Goal: Task Accomplishment & Management: Manage account settings

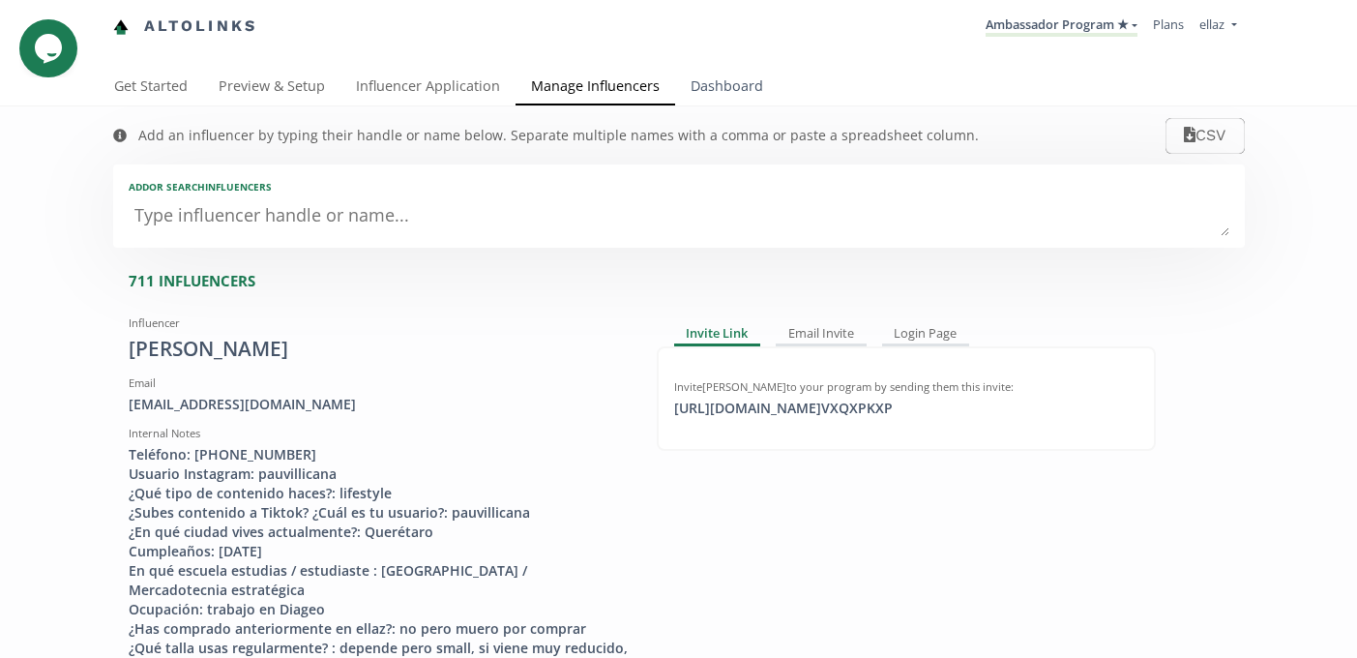
click at [705, 93] on link "Dashboard" at bounding box center [726, 88] width 103 height 39
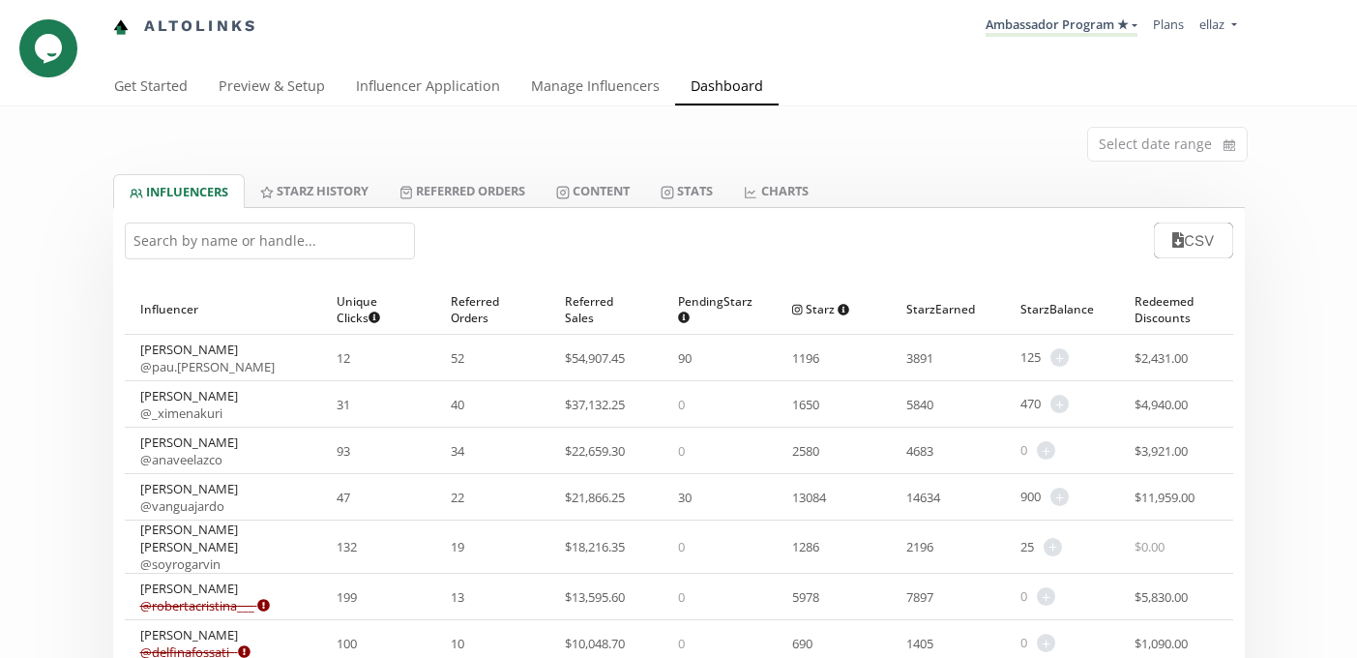
click at [228, 245] on input "text" at bounding box center [270, 240] width 290 height 37
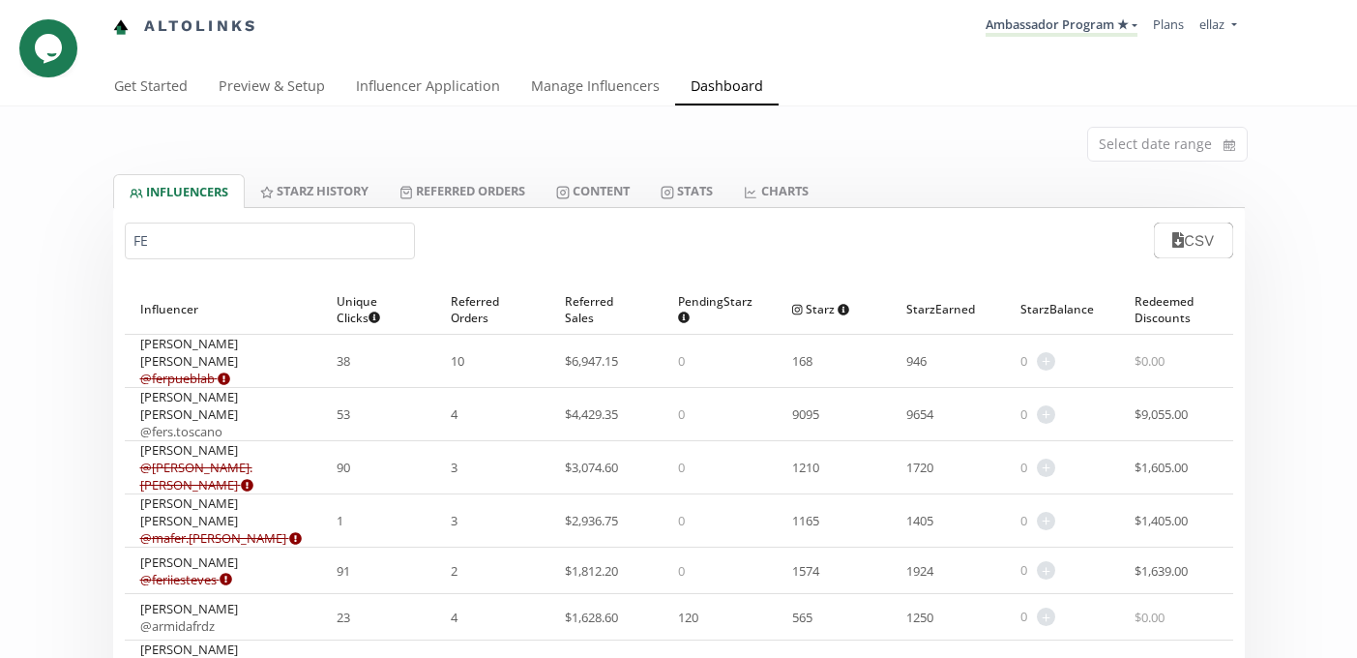
type input "F"
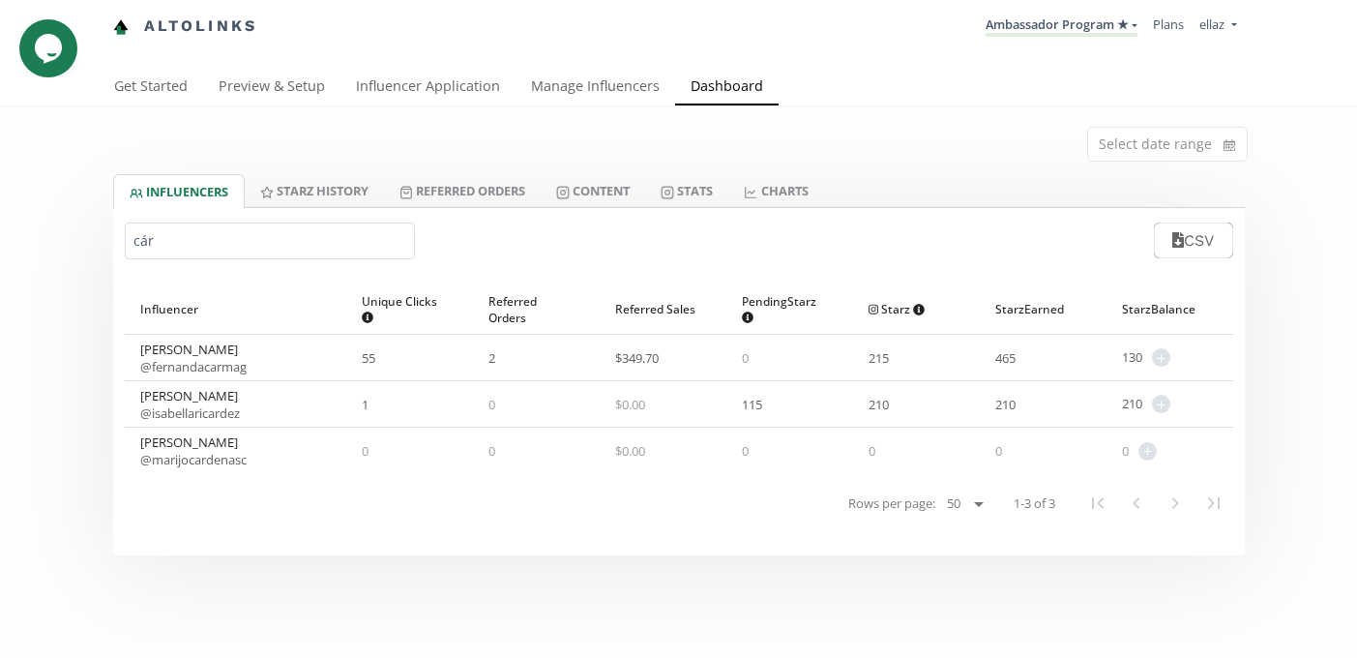
click at [153, 247] on input "cár" at bounding box center [270, 240] width 290 height 37
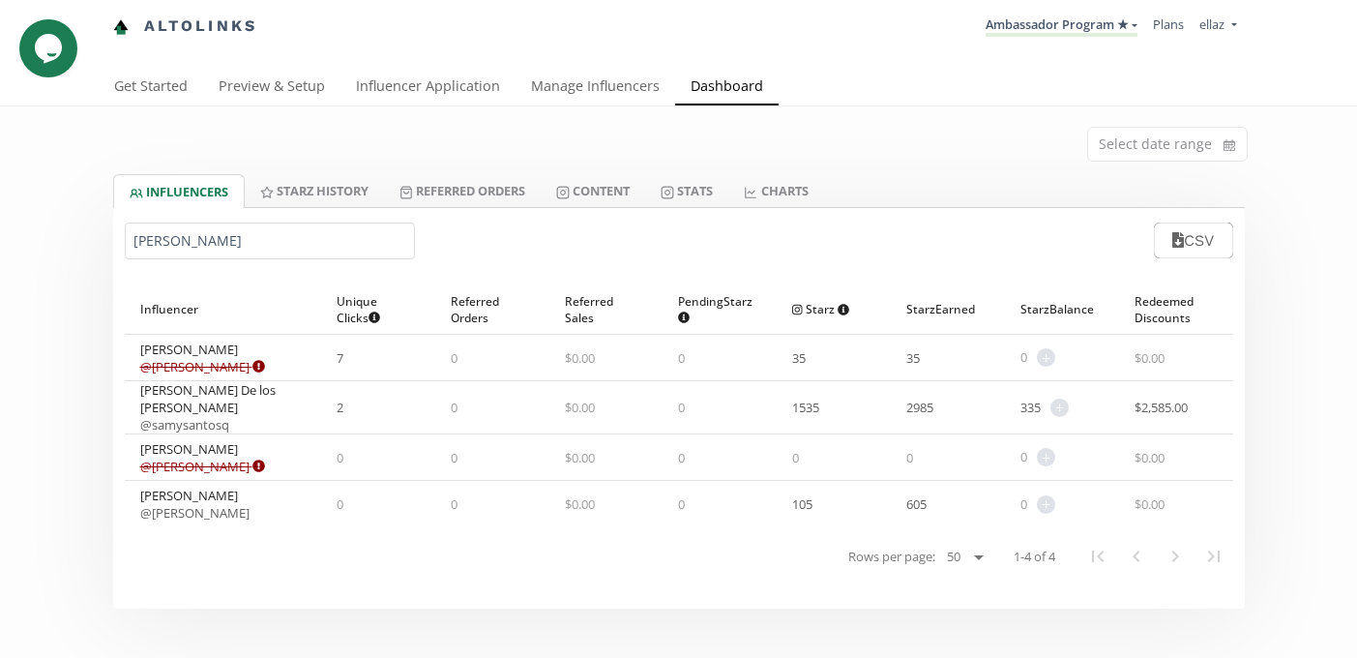
type input "samantha"
click at [619, 87] on link "Manage Influencers" at bounding box center [595, 88] width 160 height 39
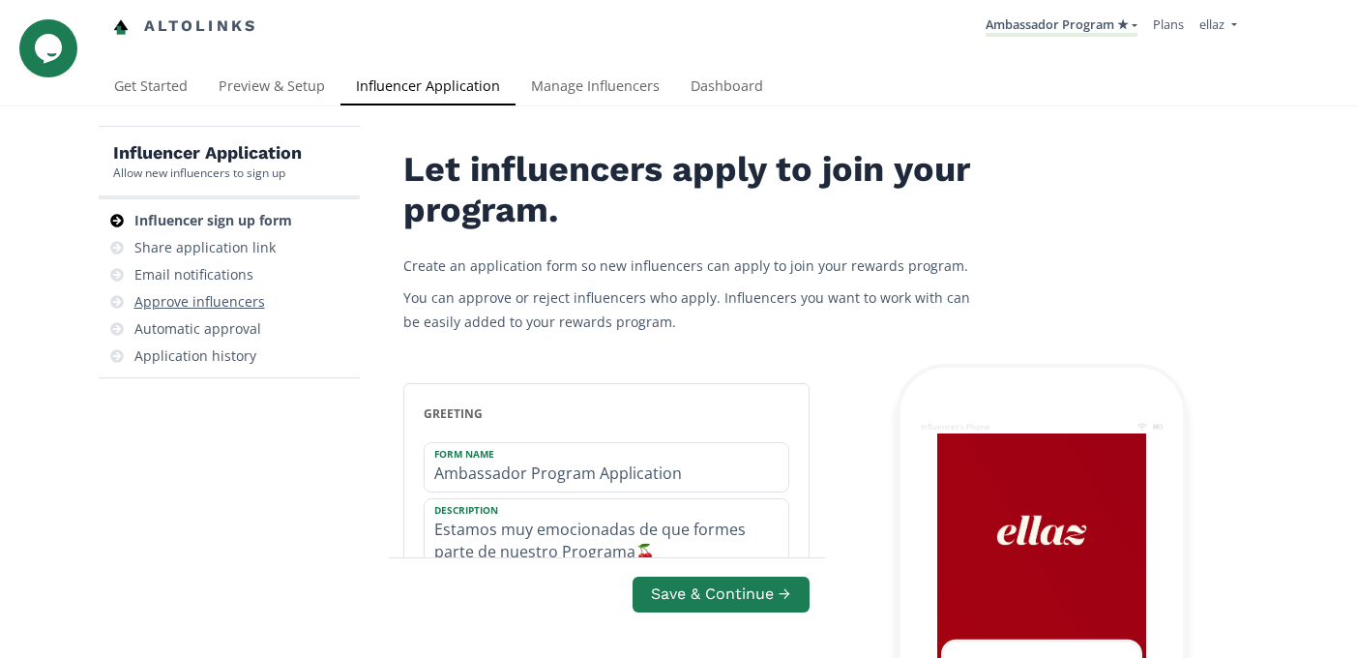
click at [236, 306] on div "Approve influencers" at bounding box center [199, 301] width 131 height 19
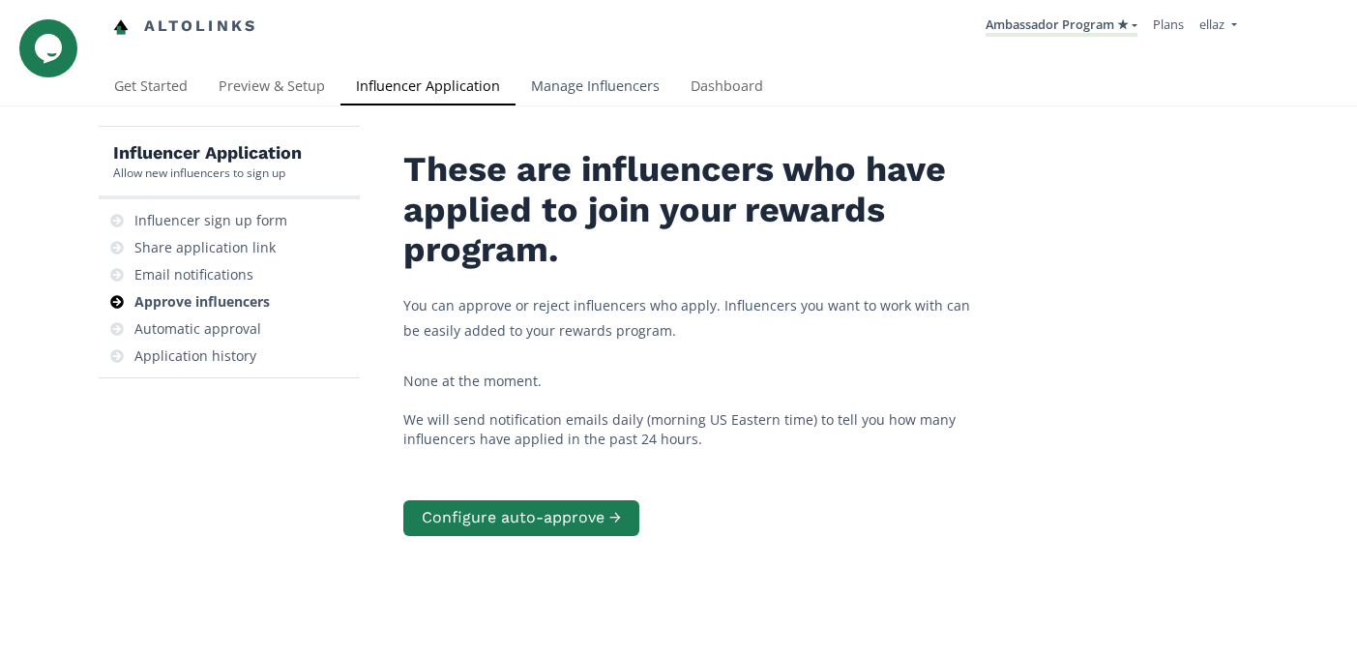
click at [605, 80] on link "Manage Influencers" at bounding box center [595, 88] width 160 height 39
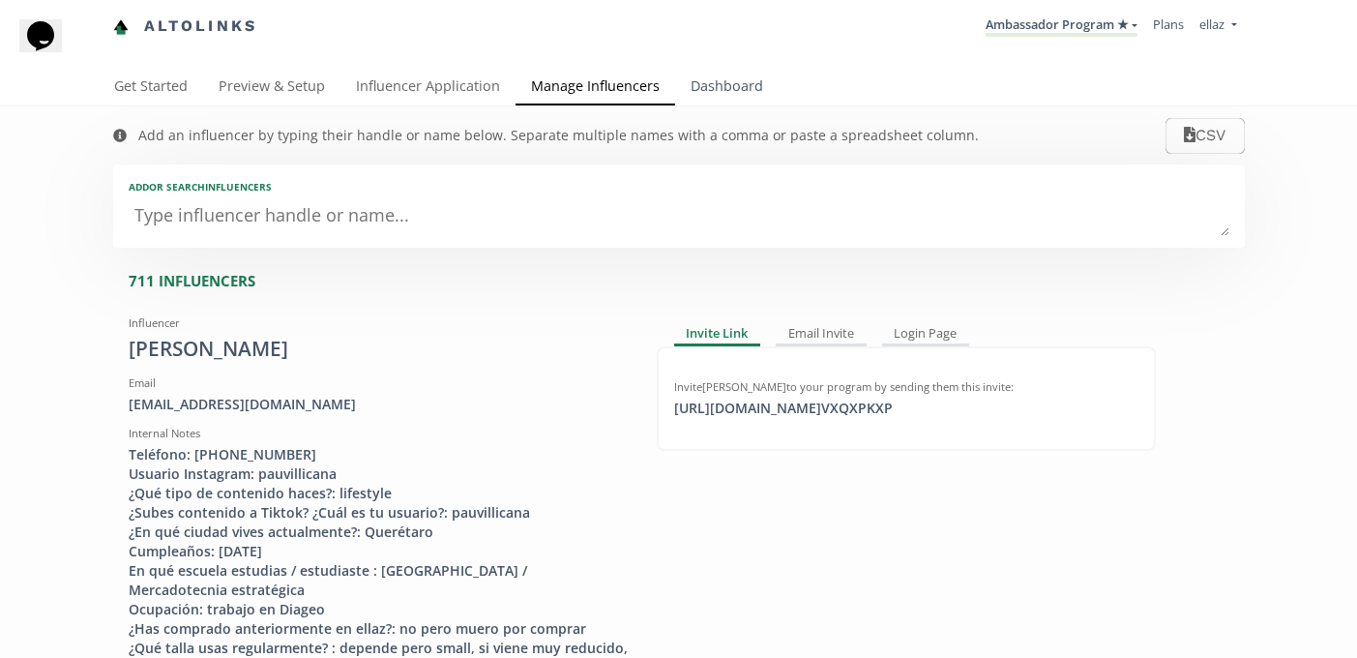
click at [717, 81] on link "Dashboard" at bounding box center [726, 88] width 103 height 39
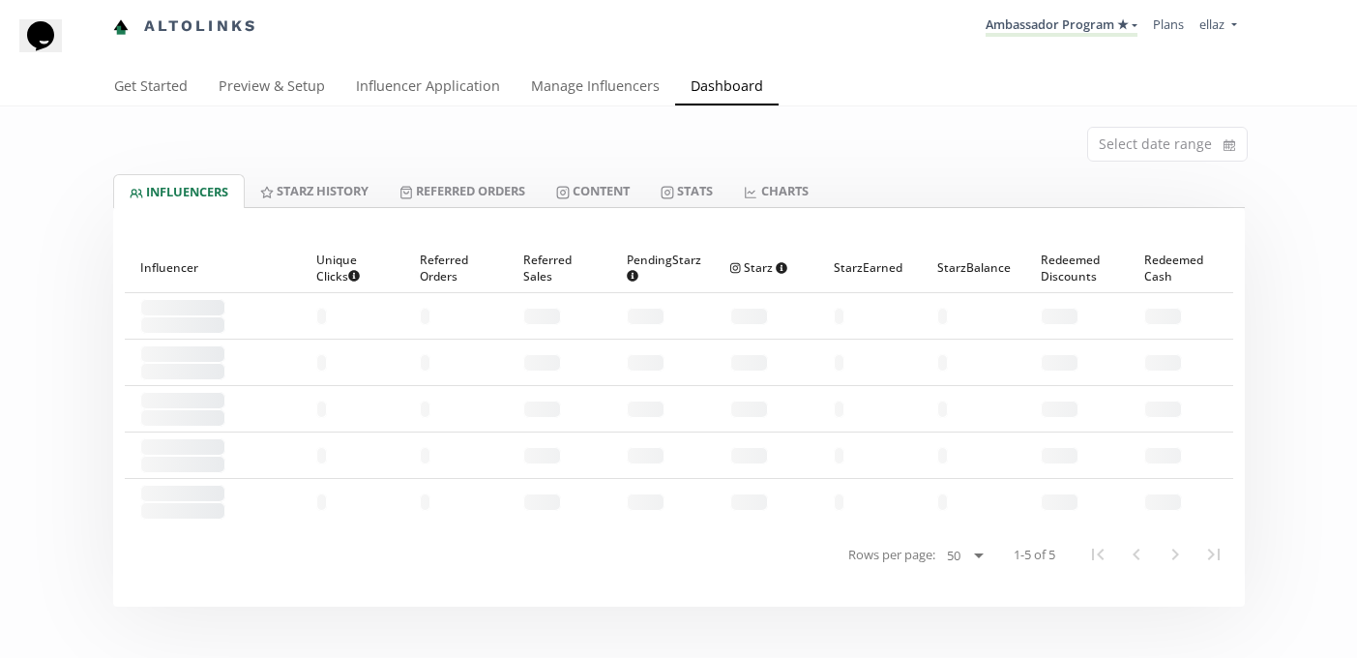
click at [614, 218] on div at bounding box center [678, 219] width 1131 height 23
click at [614, 204] on link "Content" at bounding box center [593, 190] width 104 height 33
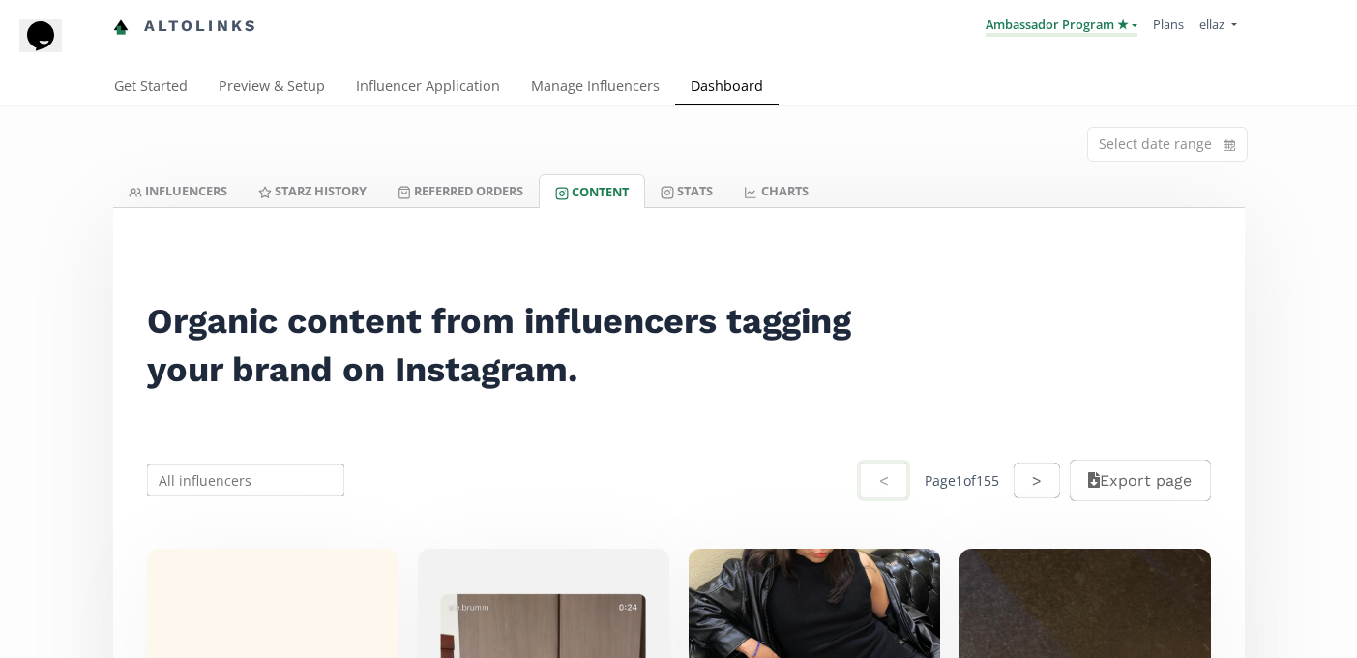
click at [1053, 26] on link "Ambassador Program ★" at bounding box center [1061, 25] width 152 height 21
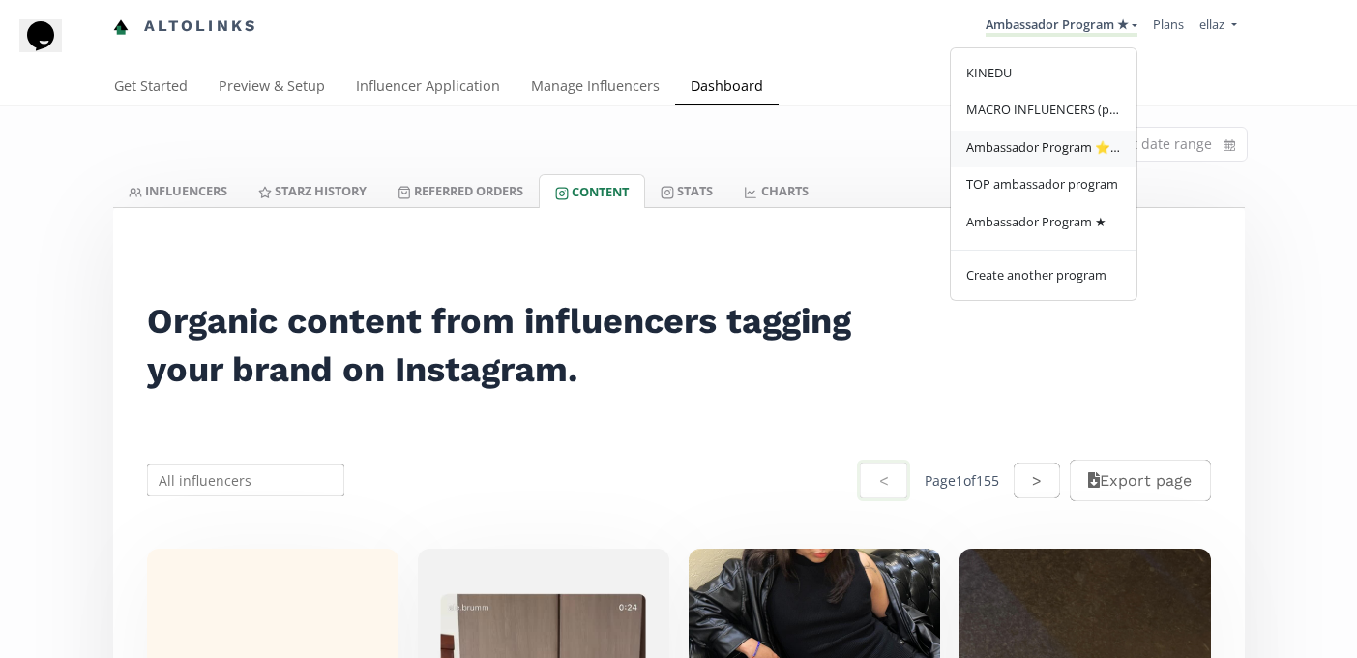
click at [1041, 153] on span "Ambassador Program ⭐️⭐️" at bounding box center [1043, 146] width 155 height 17
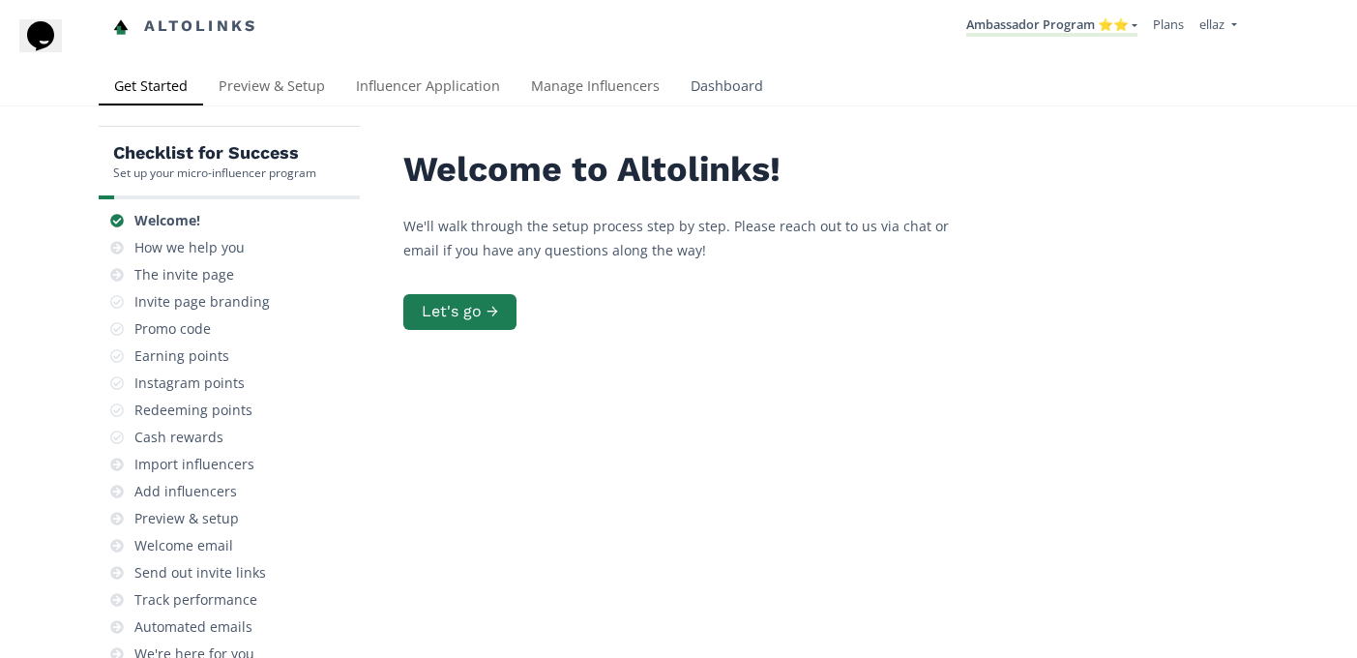
click at [745, 94] on link "Dashboard" at bounding box center [726, 88] width 103 height 39
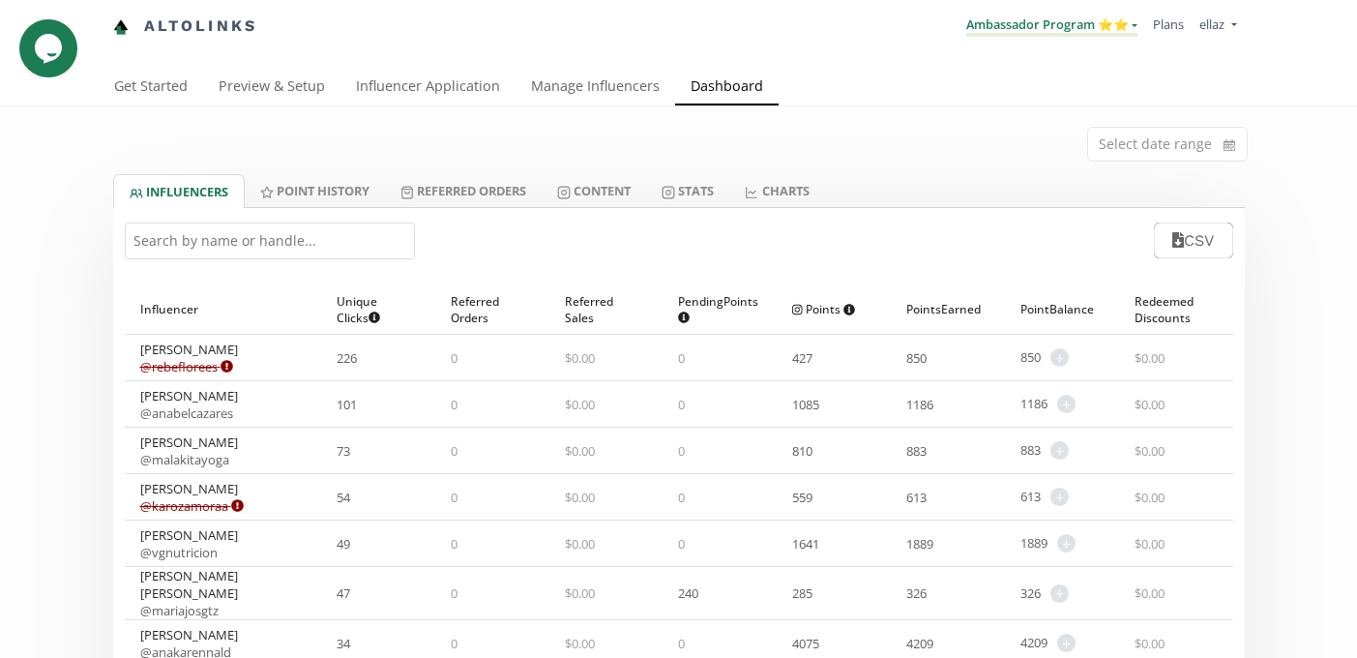
click at [1044, 27] on link "Ambassador Program ⭐️⭐️" at bounding box center [1051, 25] width 171 height 21
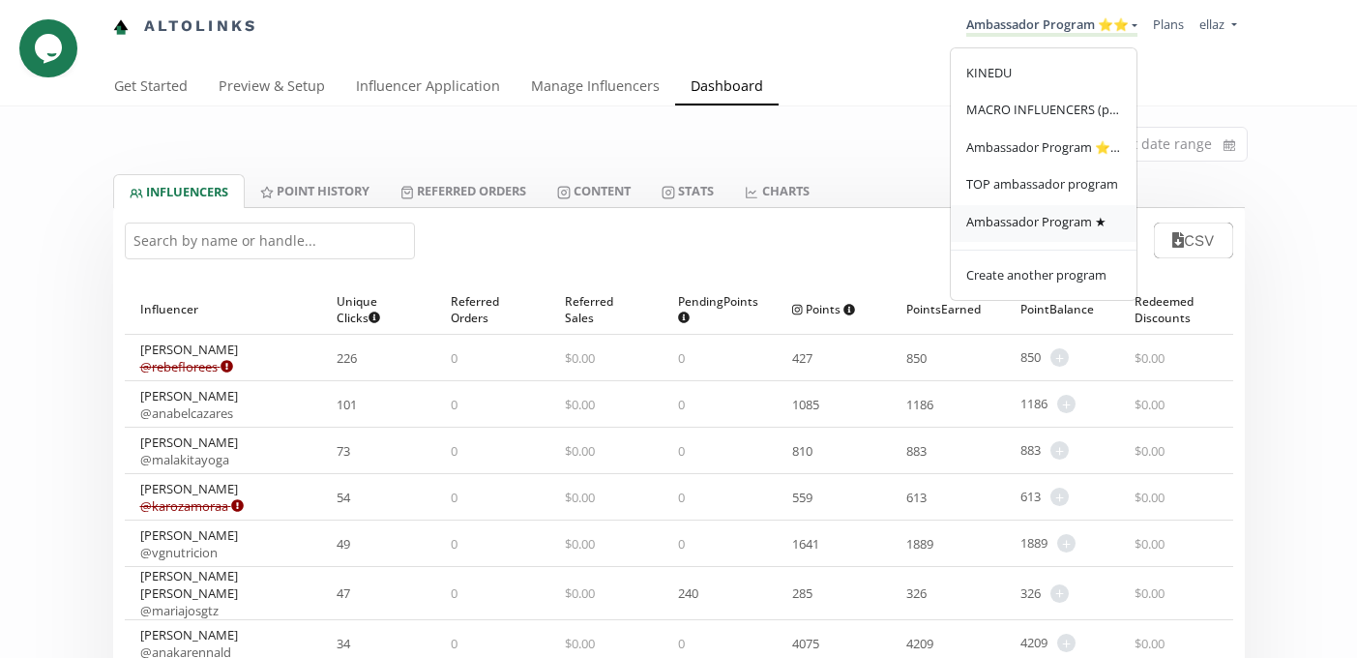
click at [1040, 232] on link "Ambassador Program ★" at bounding box center [1044, 224] width 186 height 38
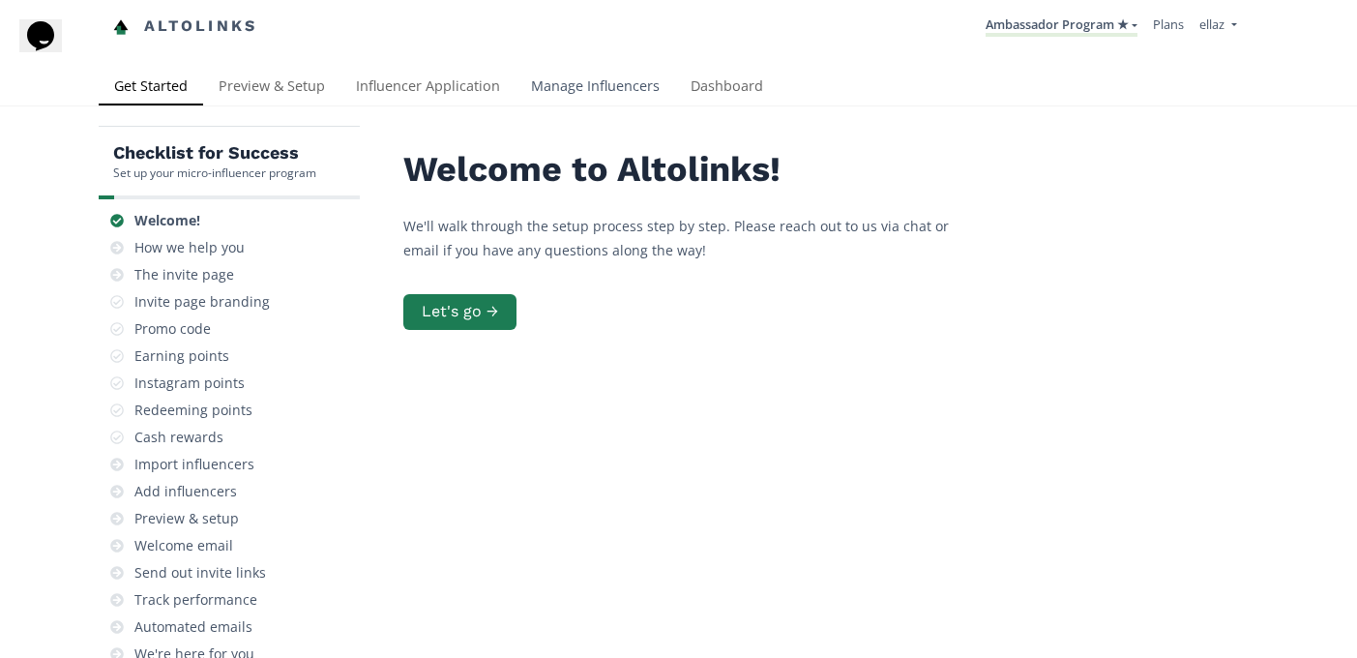
click at [651, 77] on link "Manage Influencers" at bounding box center [595, 88] width 160 height 39
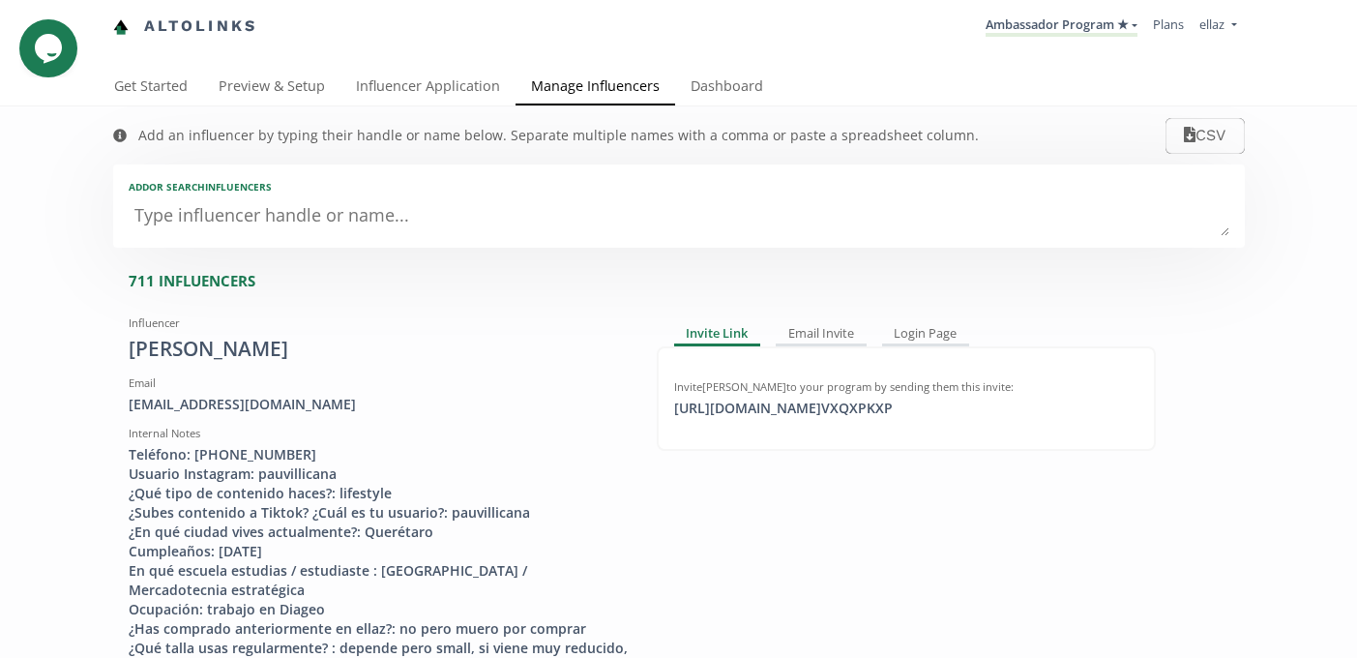
click at [707, 65] on div "Altolinks Ambassador Program ★ KINEDU MACRO INFLUENCERS (prog ventas) Ambassado…" at bounding box center [678, 34] width 1357 height 69
click at [714, 89] on link "Dashboard" at bounding box center [726, 88] width 103 height 39
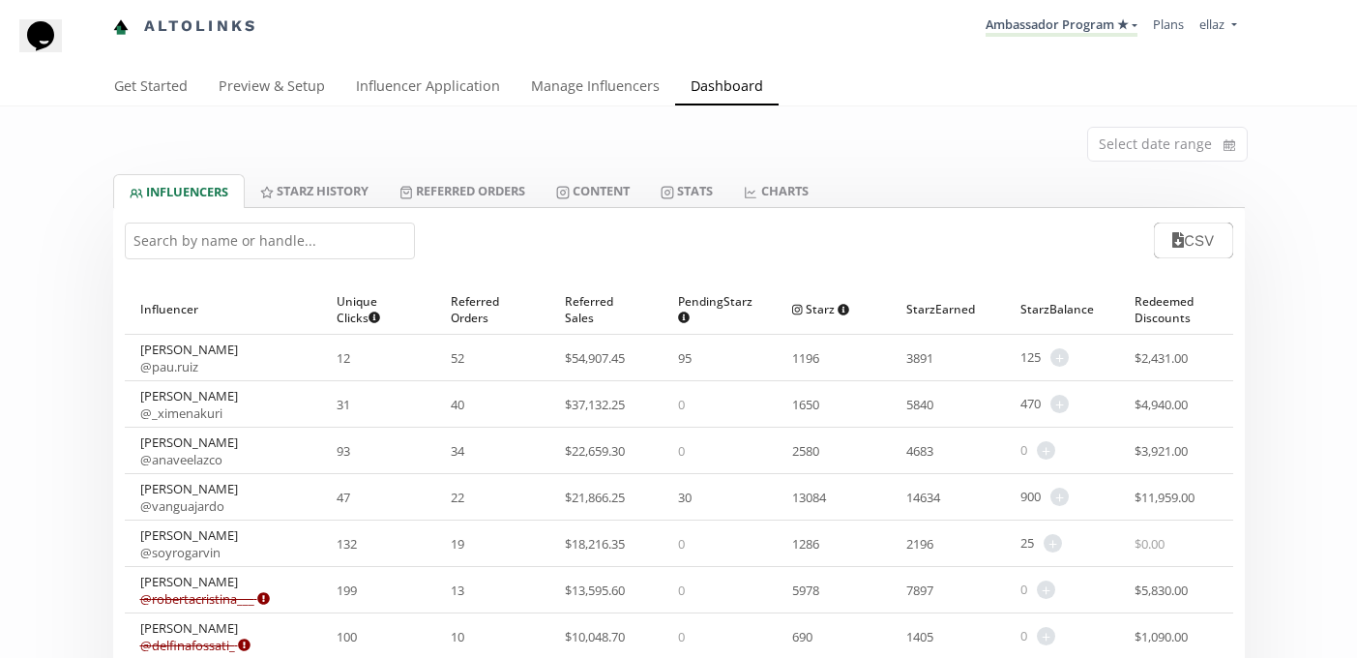
click at [205, 233] on input "text" at bounding box center [270, 240] width 290 height 37
paste input "Paulina Hernandez"
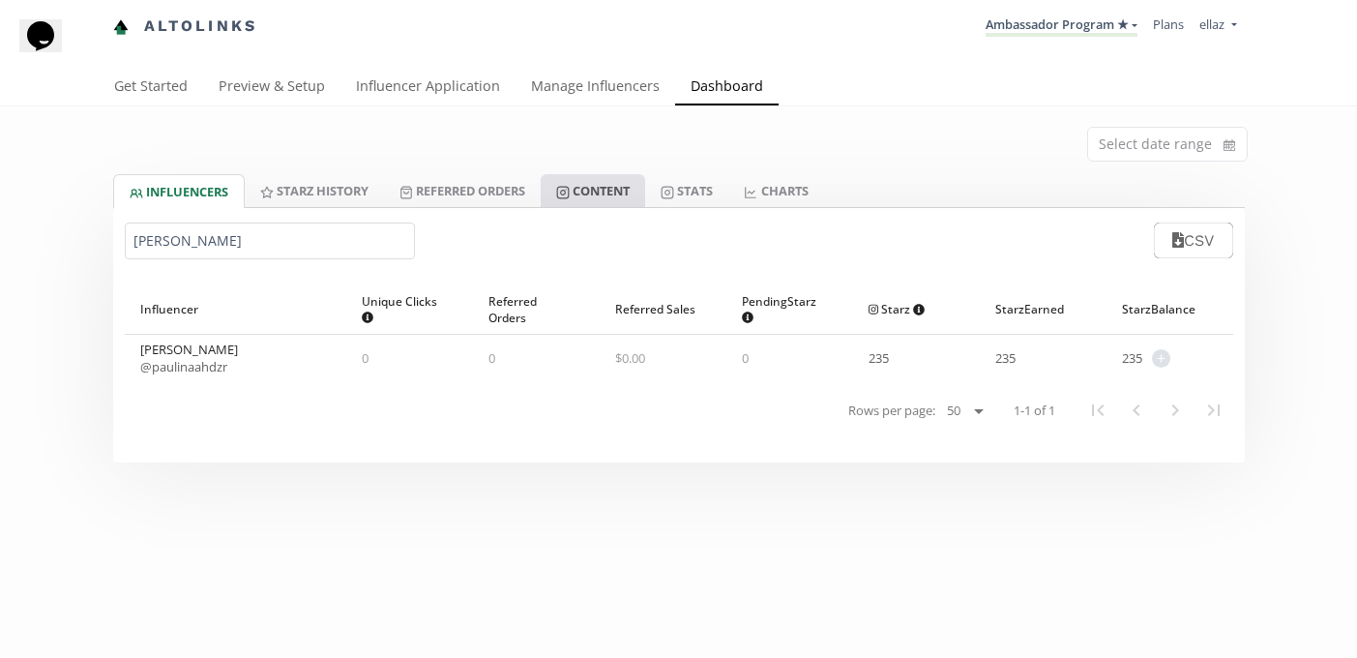
type input "Paulina Hernandez"
click at [584, 192] on link "Content" at bounding box center [593, 190] width 104 height 33
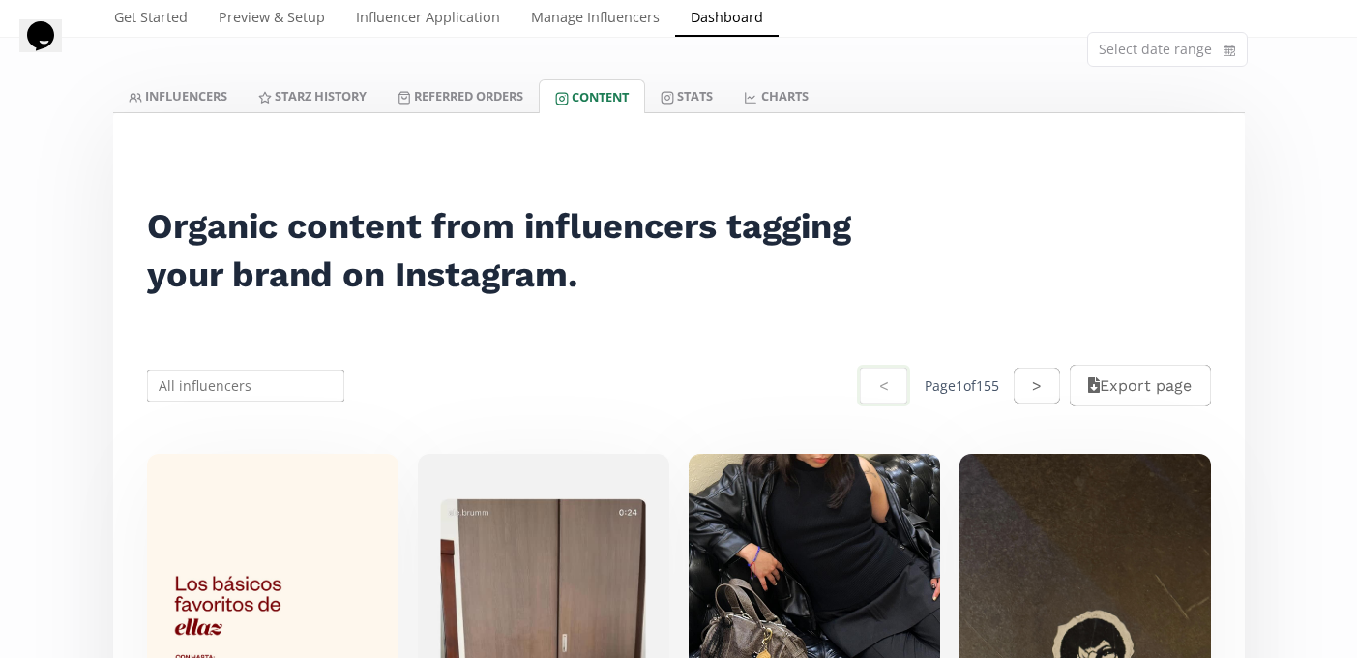
scroll to position [126, 0]
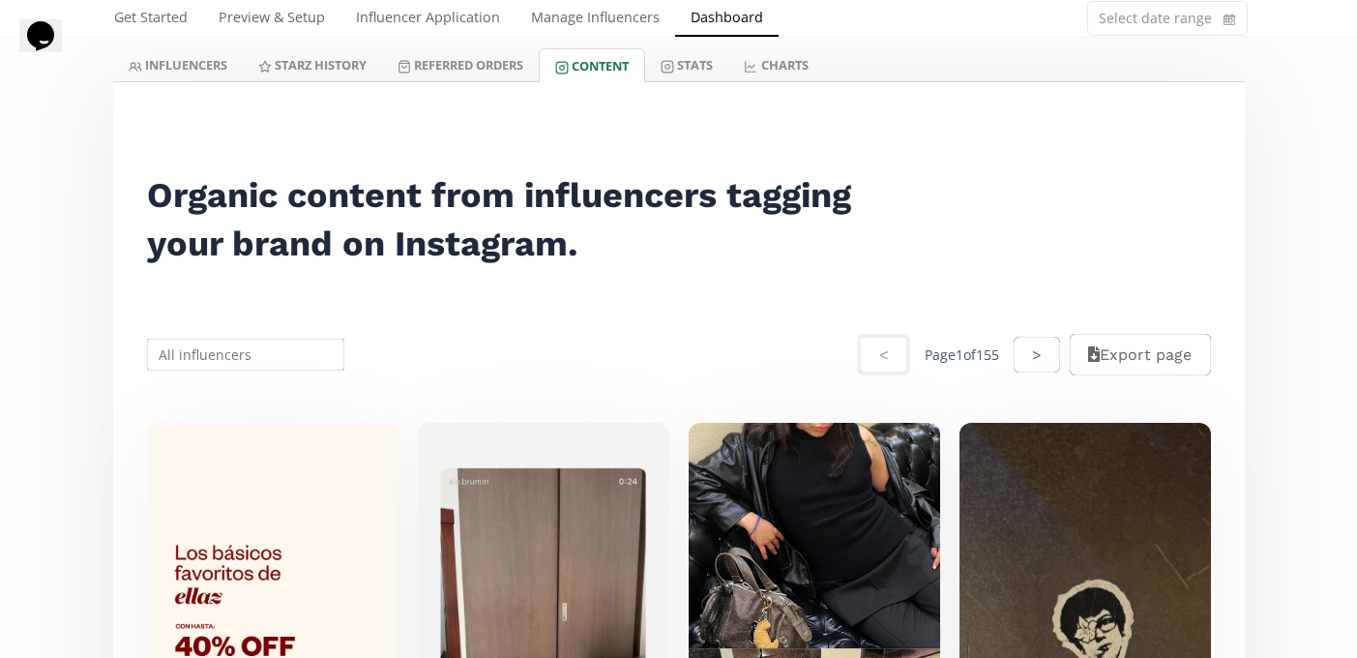
click at [234, 376] on div "< Page 1 of 155 > Export page" at bounding box center [679, 354] width 1108 height 92
click at [224, 366] on input "text" at bounding box center [246, 355] width 204 height 38
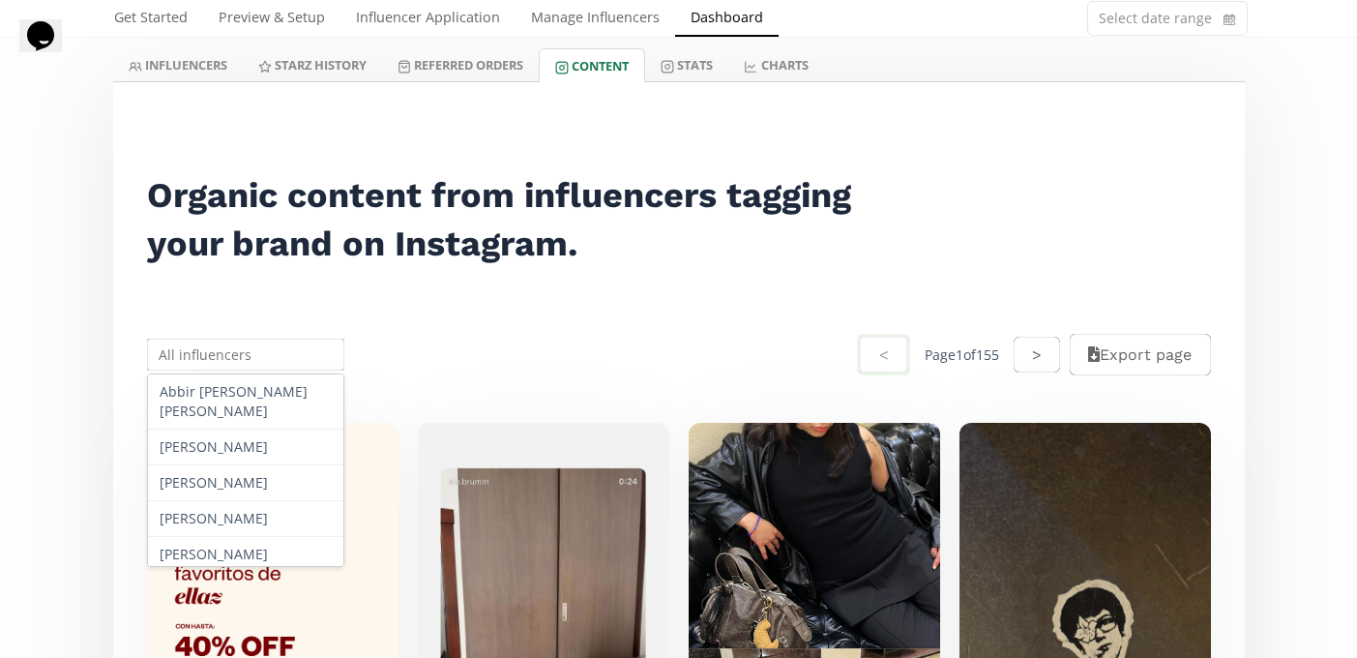
paste input "Paulina Hernandez"
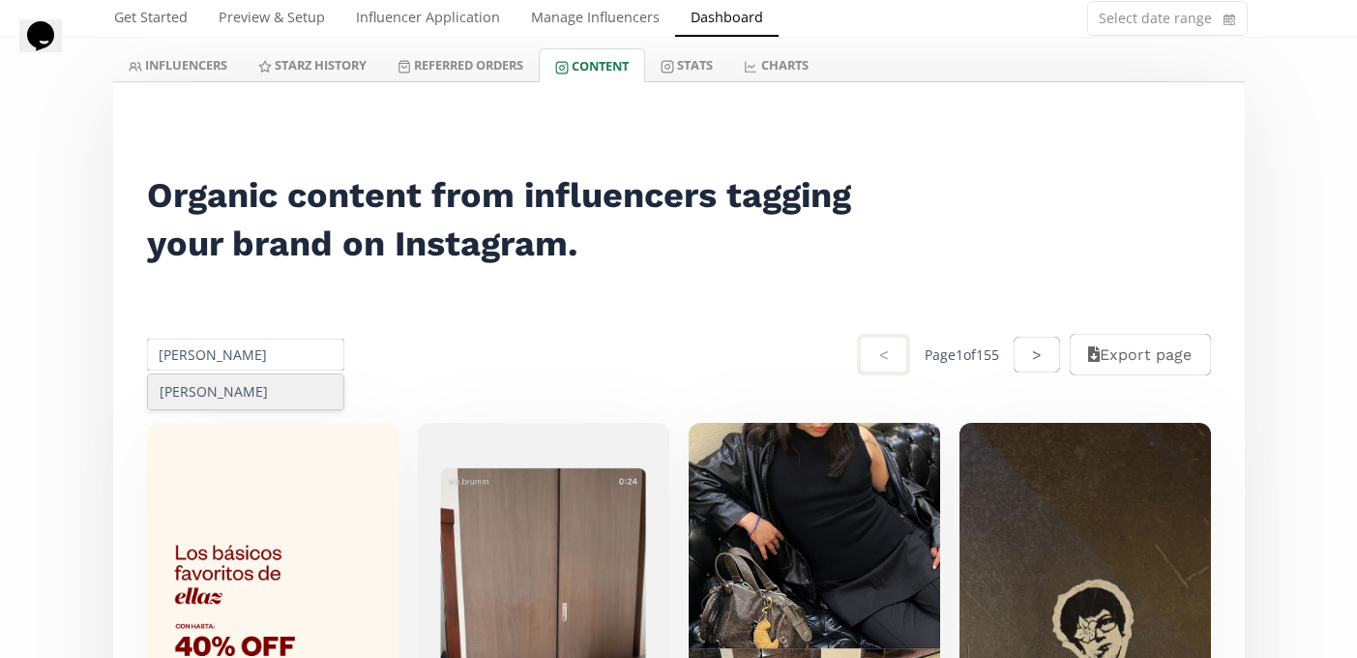
click at [227, 393] on div "Paulina Hernandez" at bounding box center [246, 391] width 196 height 35
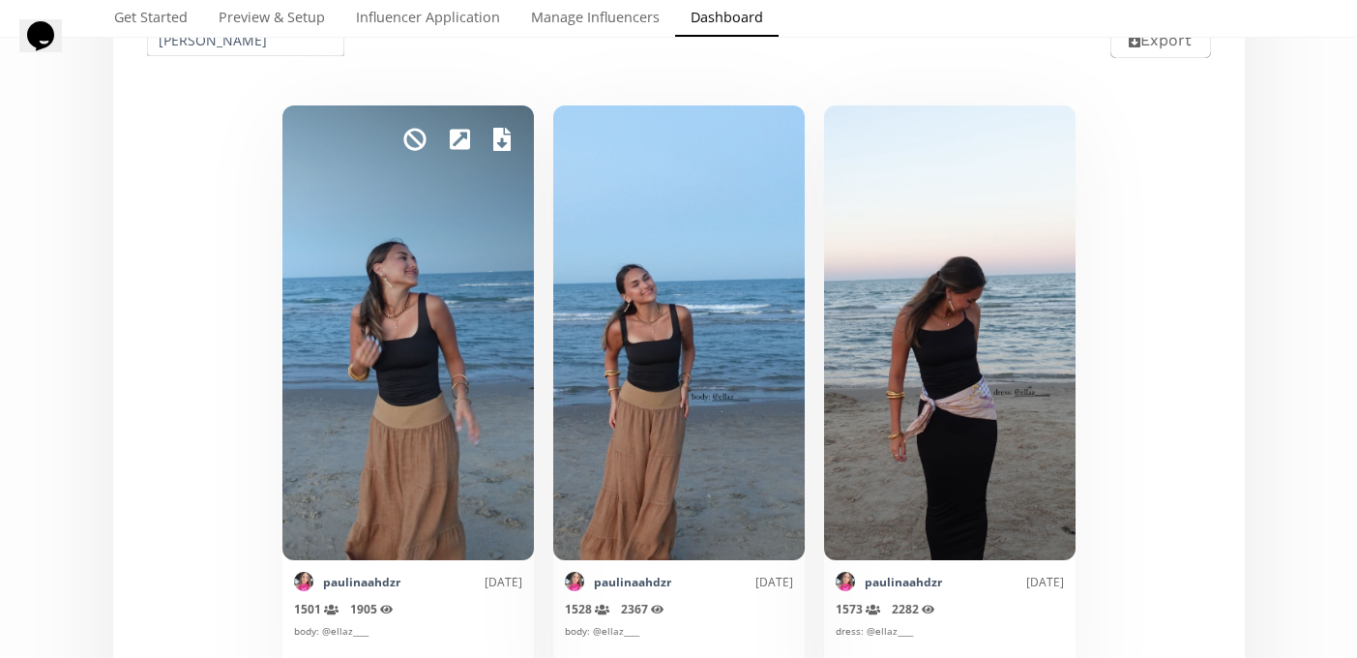
scroll to position [436, 0]
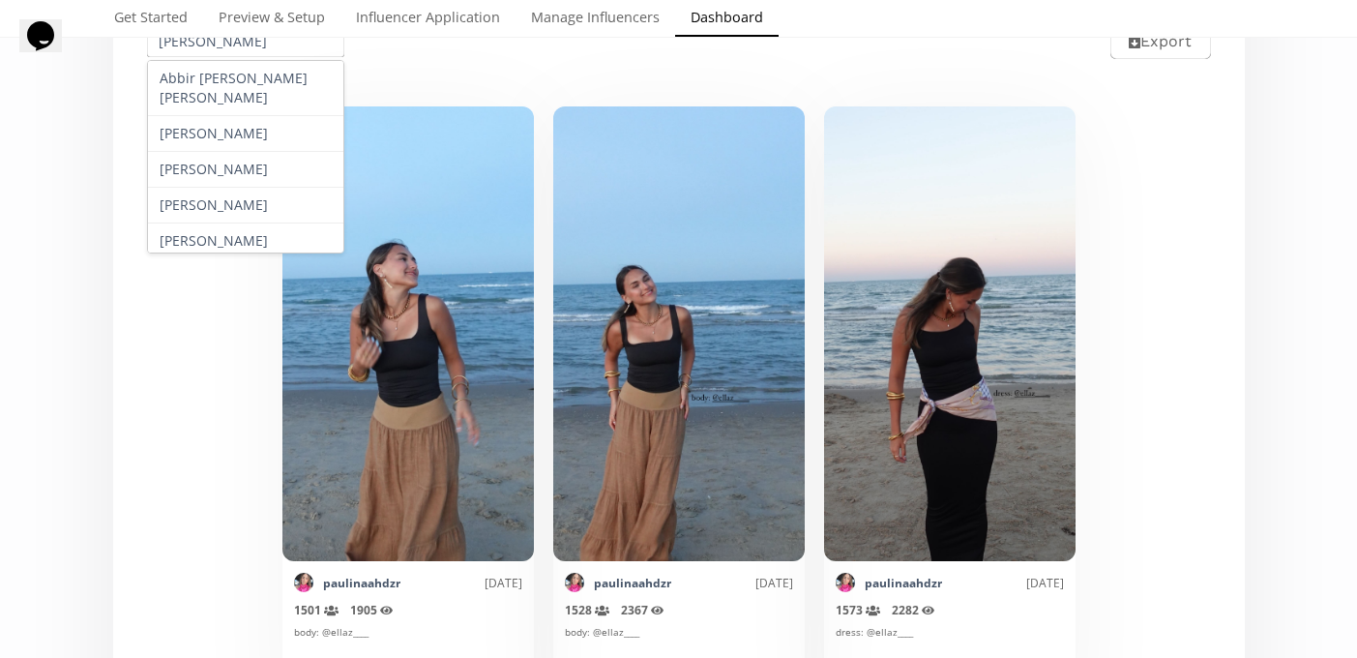
click at [228, 44] on input "Paulina Hernandez" at bounding box center [246, 41] width 204 height 38
paste input "Mendoza"
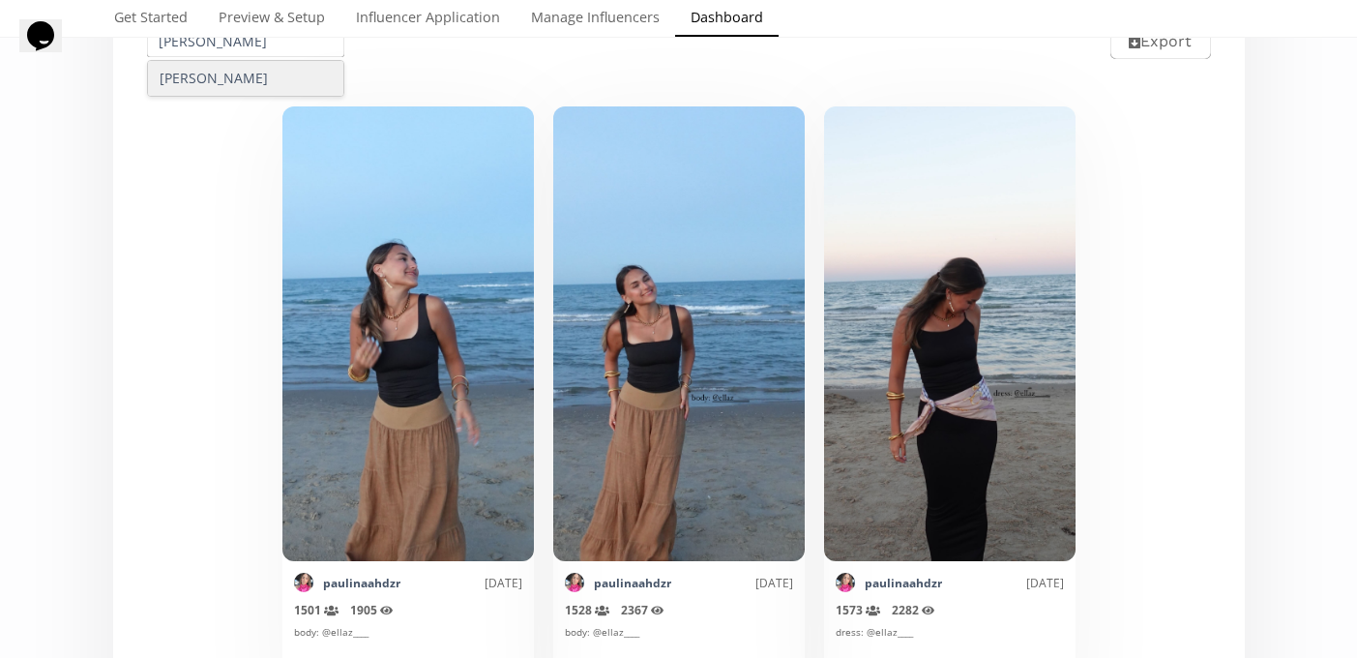
click at [213, 83] on div "Paulina Mendoza" at bounding box center [246, 78] width 196 height 35
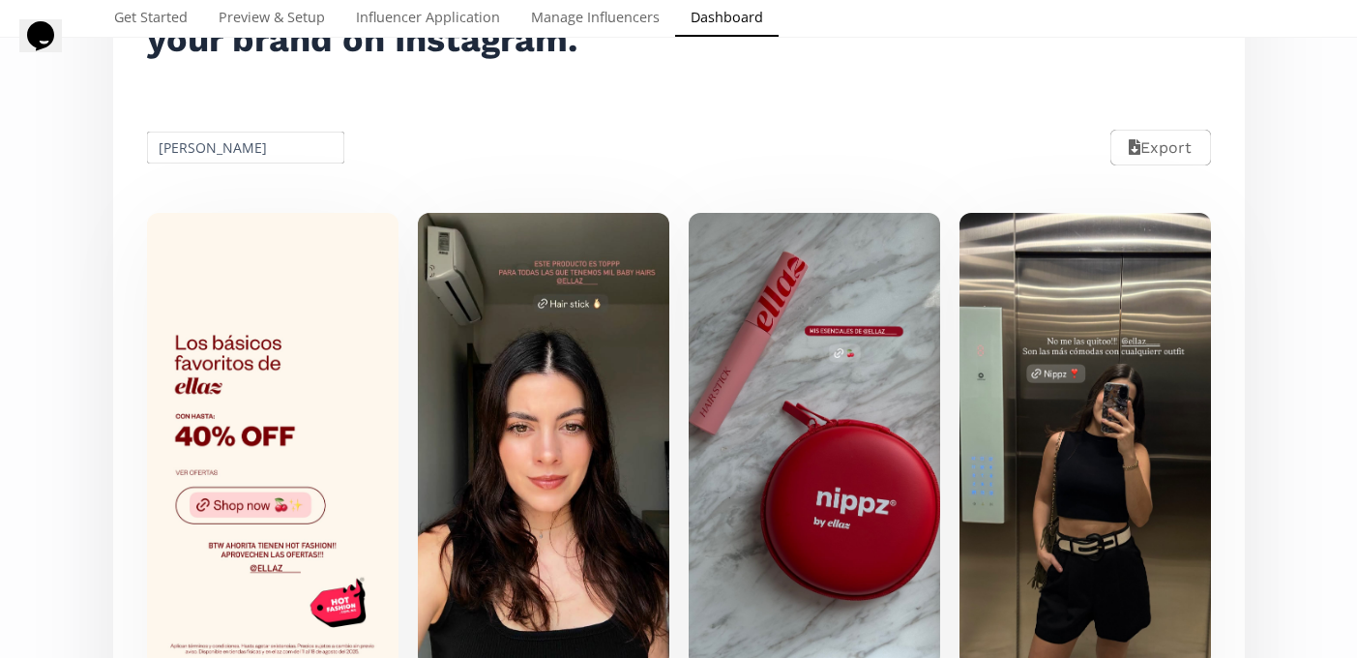
scroll to position [324, 0]
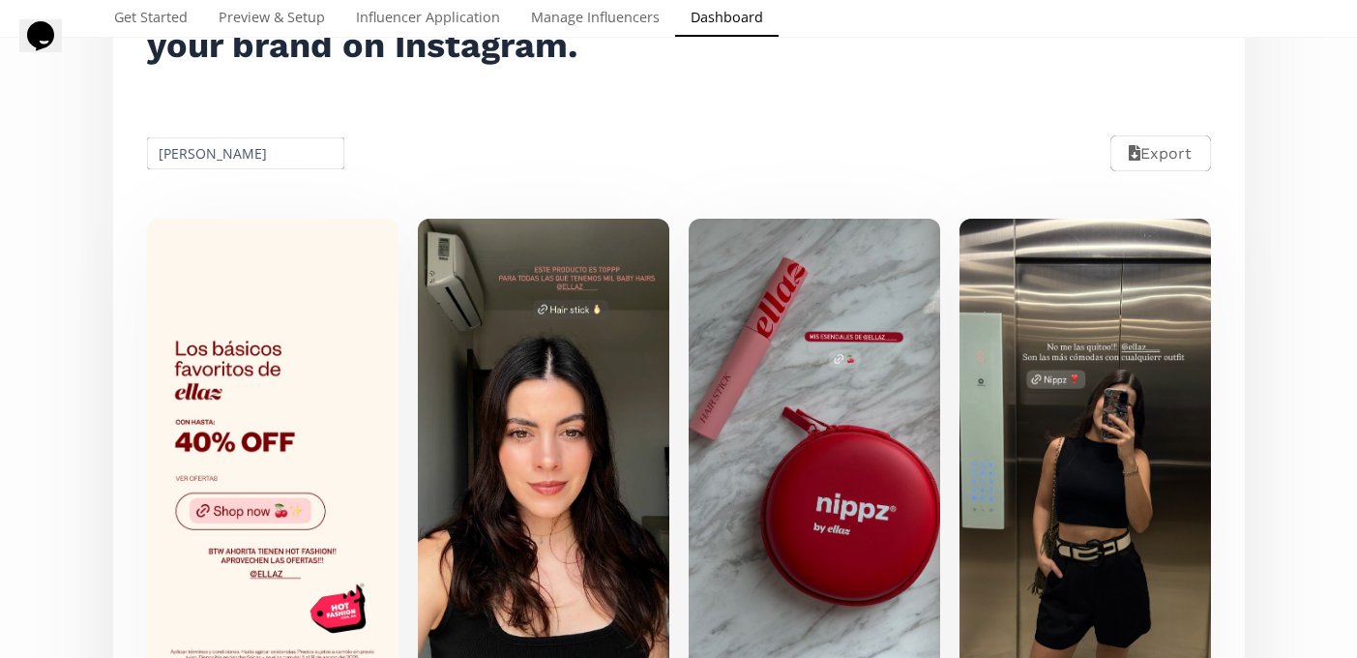
click at [260, 160] on input "Paulina Mendoza" at bounding box center [246, 153] width 204 height 38
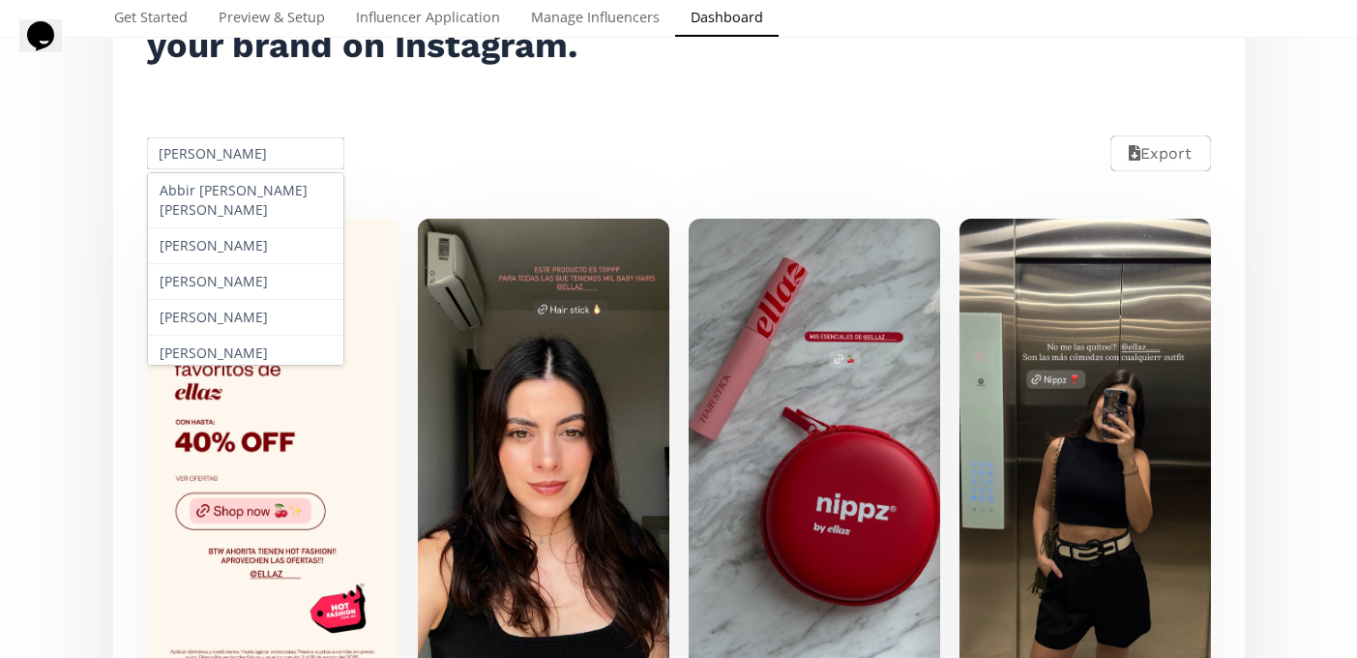
click at [260, 160] on input "Paulina Mendoza" at bounding box center [246, 153] width 204 height 38
paste input "Cecilia Montano"
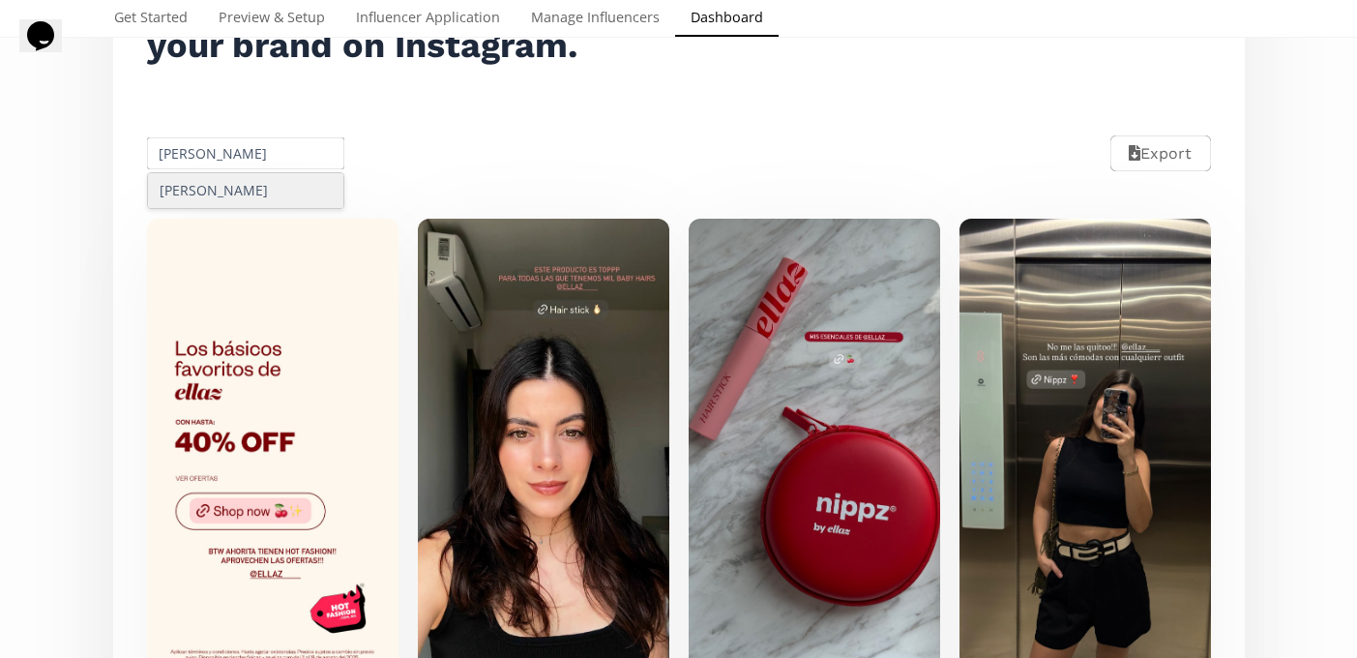
click at [226, 209] on div "Cecilia Montano" at bounding box center [246, 190] width 198 height 37
click at [222, 199] on div "Cecilia Montano" at bounding box center [246, 190] width 196 height 35
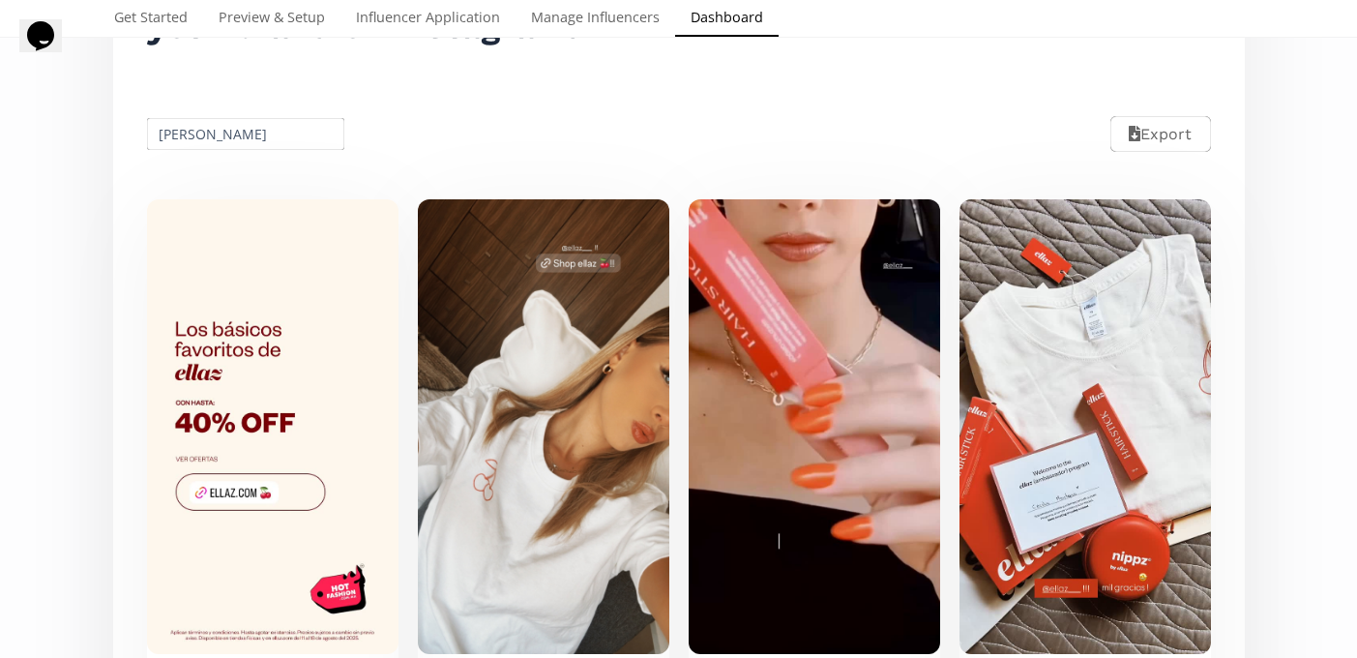
scroll to position [0, 0]
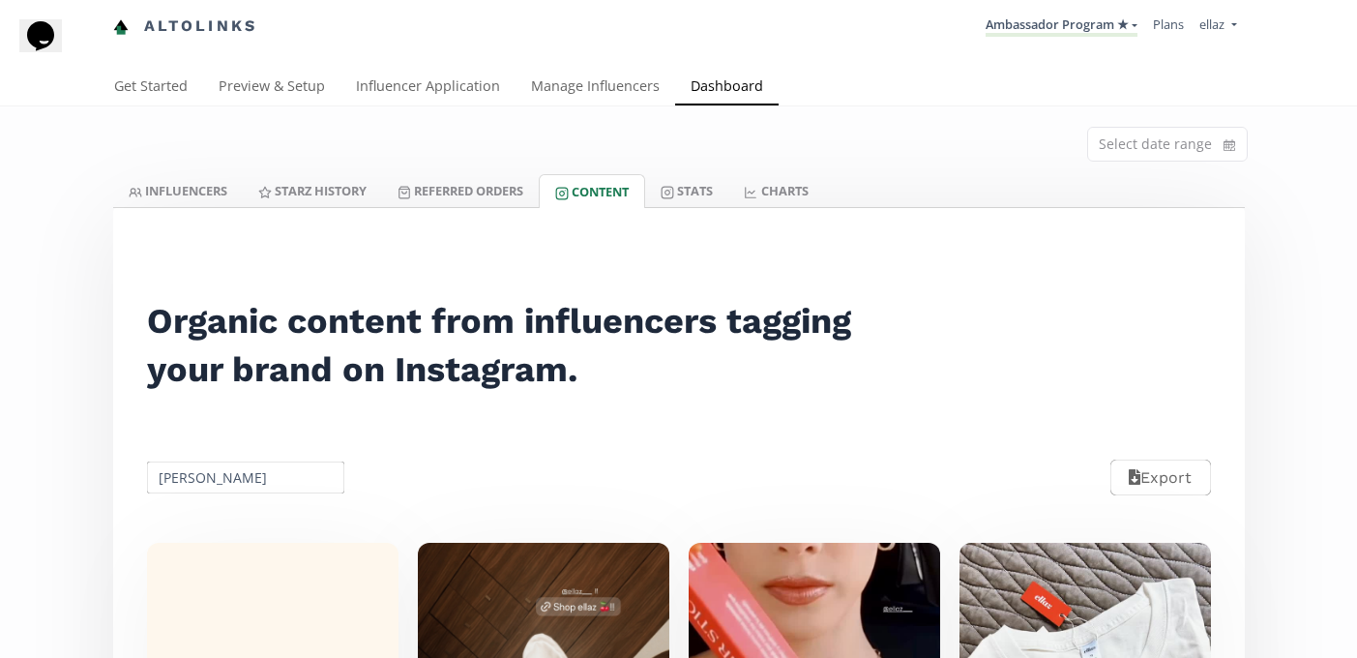
click at [233, 486] on input "Cecilia Montano" at bounding box center [246, 477] width 204 height 38
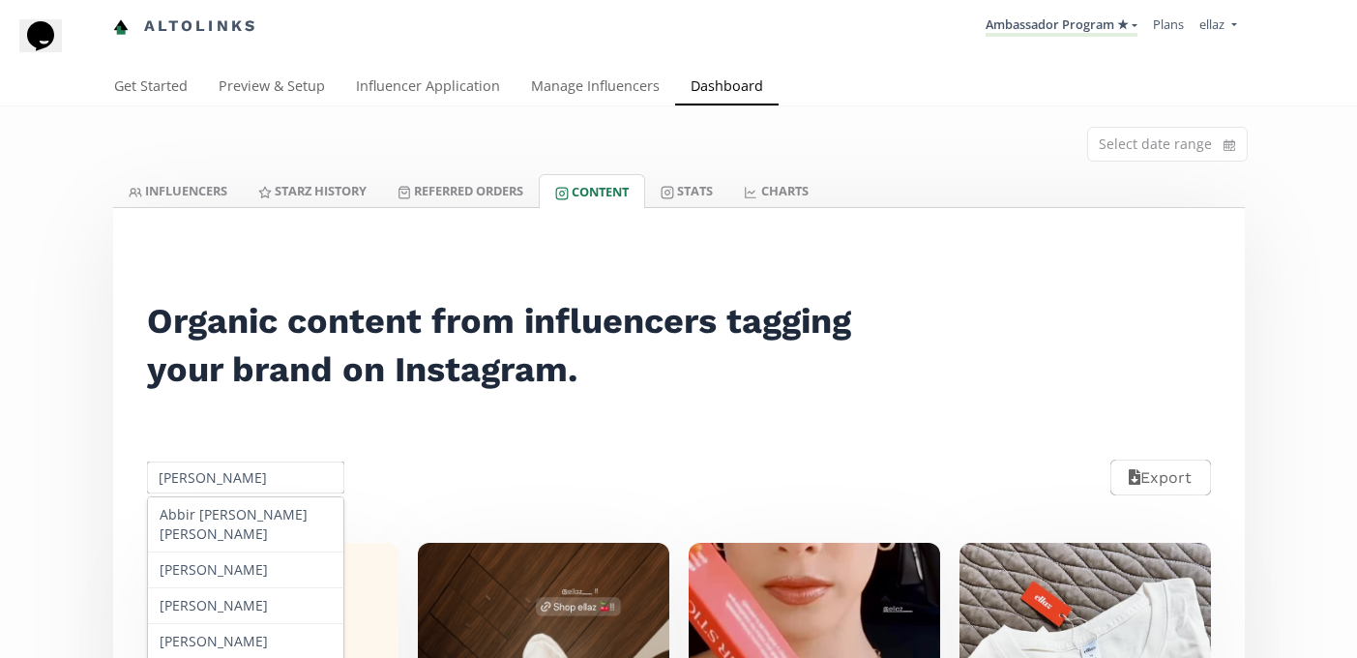
click at [233, 486] on input "Cecilia Montano" at bounding box center [246, 477] width 204 height 38
paste input "Paulina Garza"
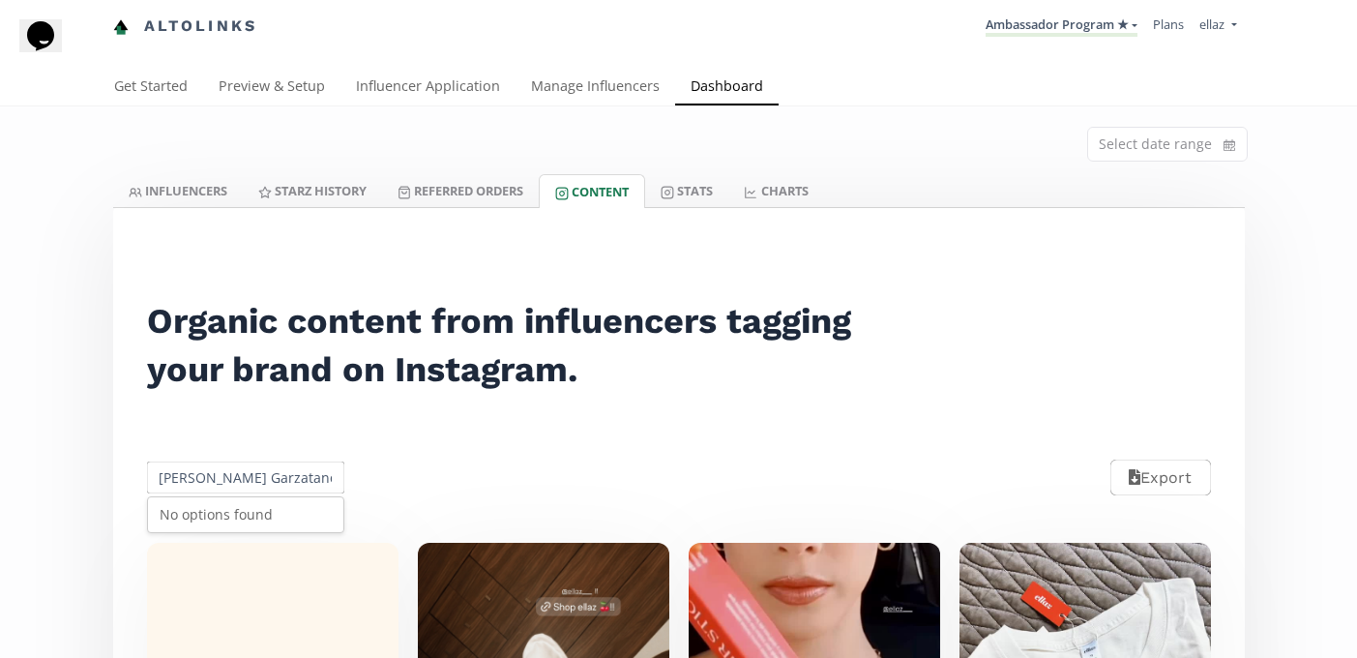
scroll to position [0, 8]
click at [233, 486] on input "Cecilia MonPaulina Garzatano" at bounding box center [246, 477] width 204 height 38
paste input "Paulina Garza"
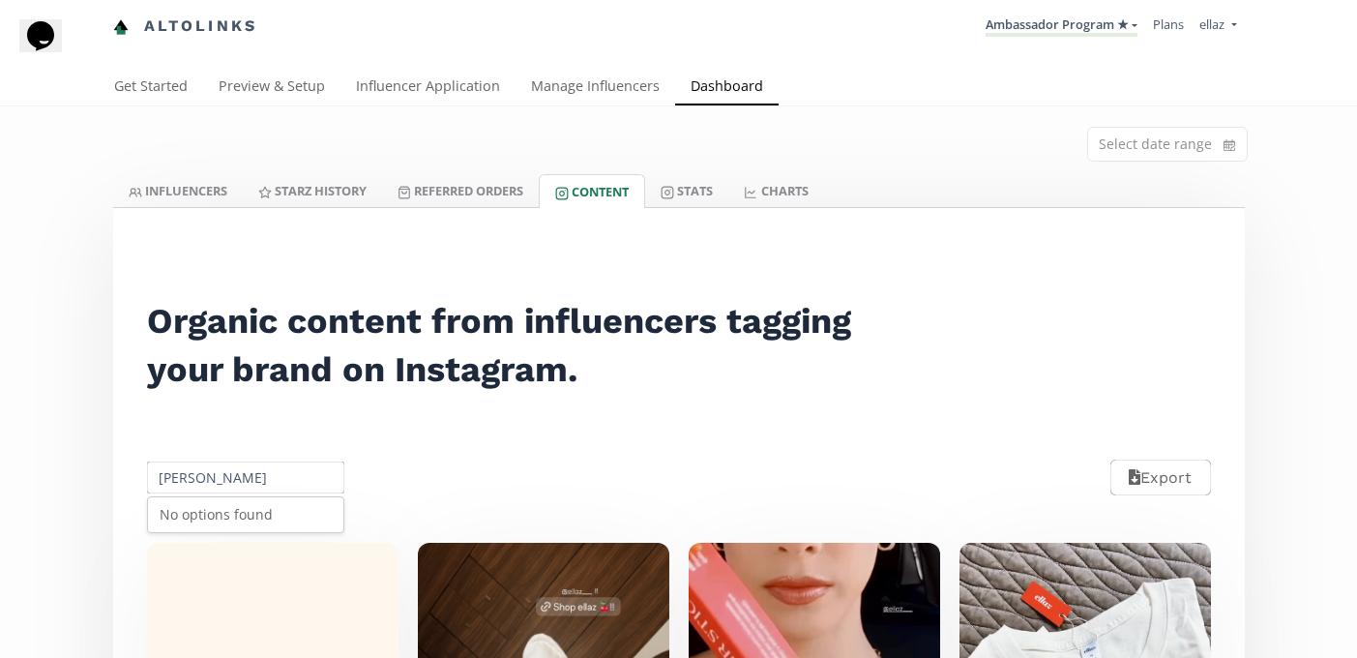
scroll to position [0, 0]
click at [230, 522] on div "Paulina Garza" at bounding box center [246, 514] width 196 height 35
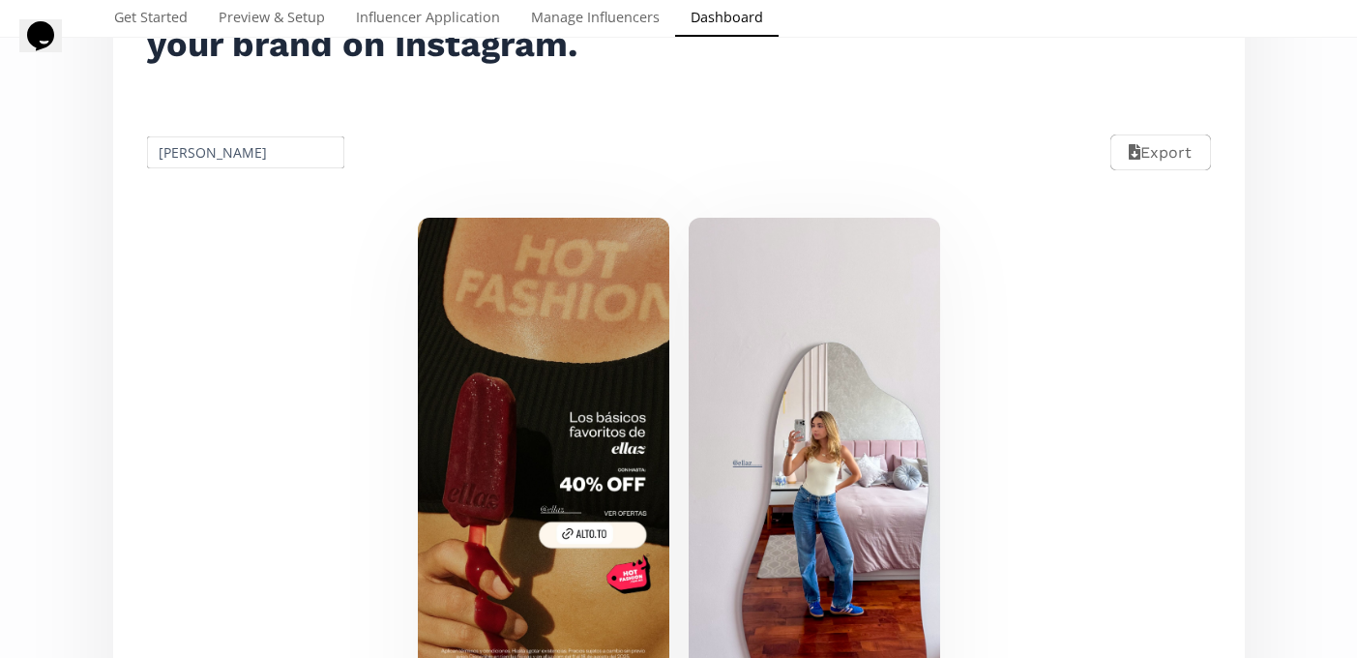
scroll to position [296, 0]
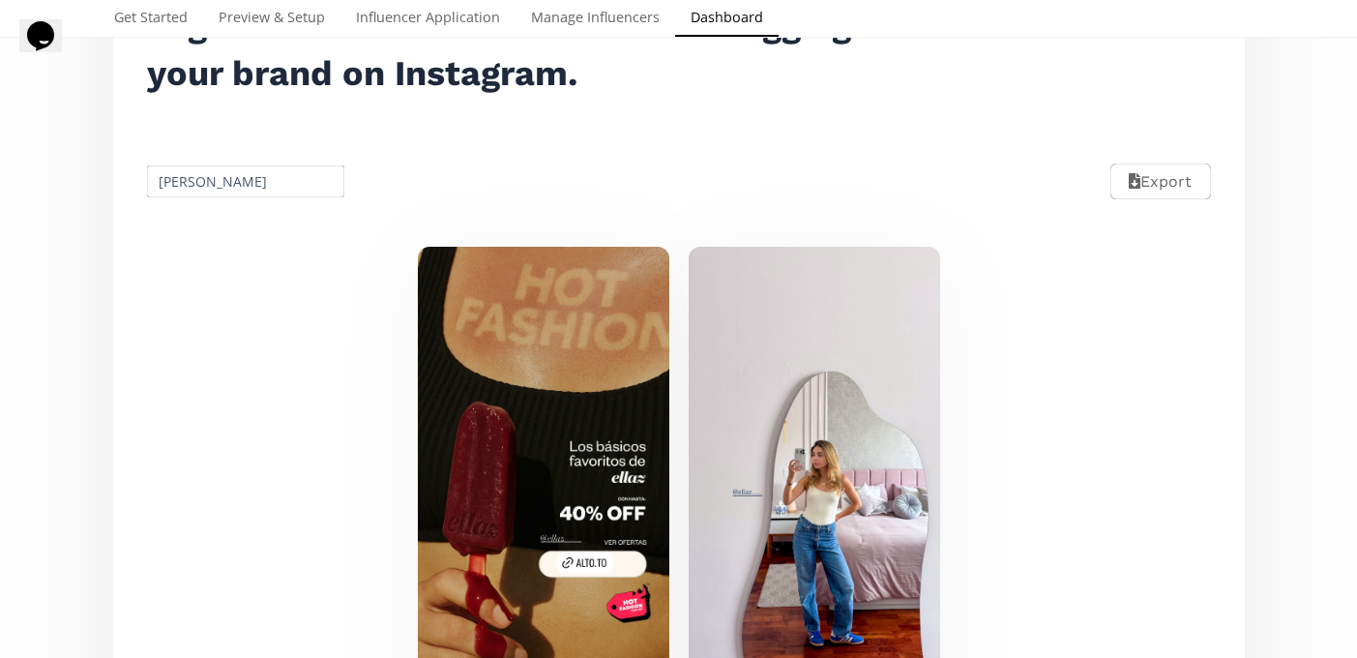
click at [218, 183] on input "Paulina Garza" at bounding box center [246, 181] width 204 height 38
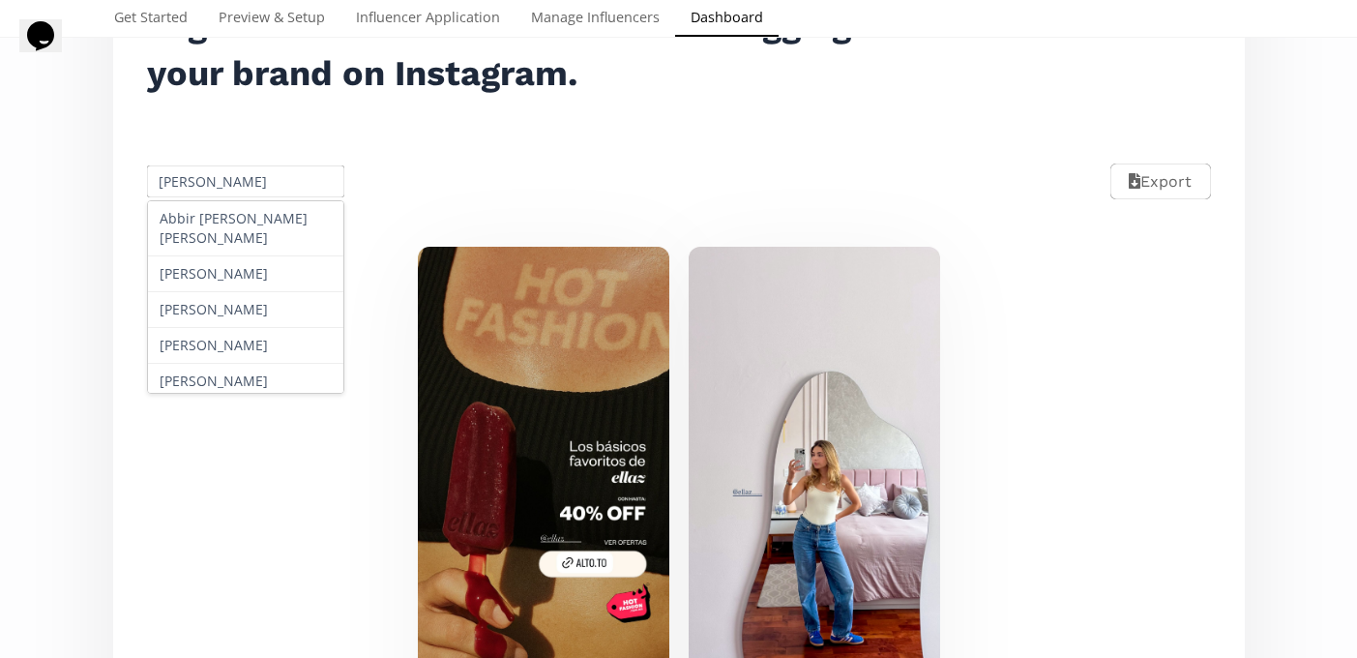
click at [218, 183] on input "Paulina Garza" at bounding box center [246, 181] width 204 height 38
paste input "Aylin Valdez"
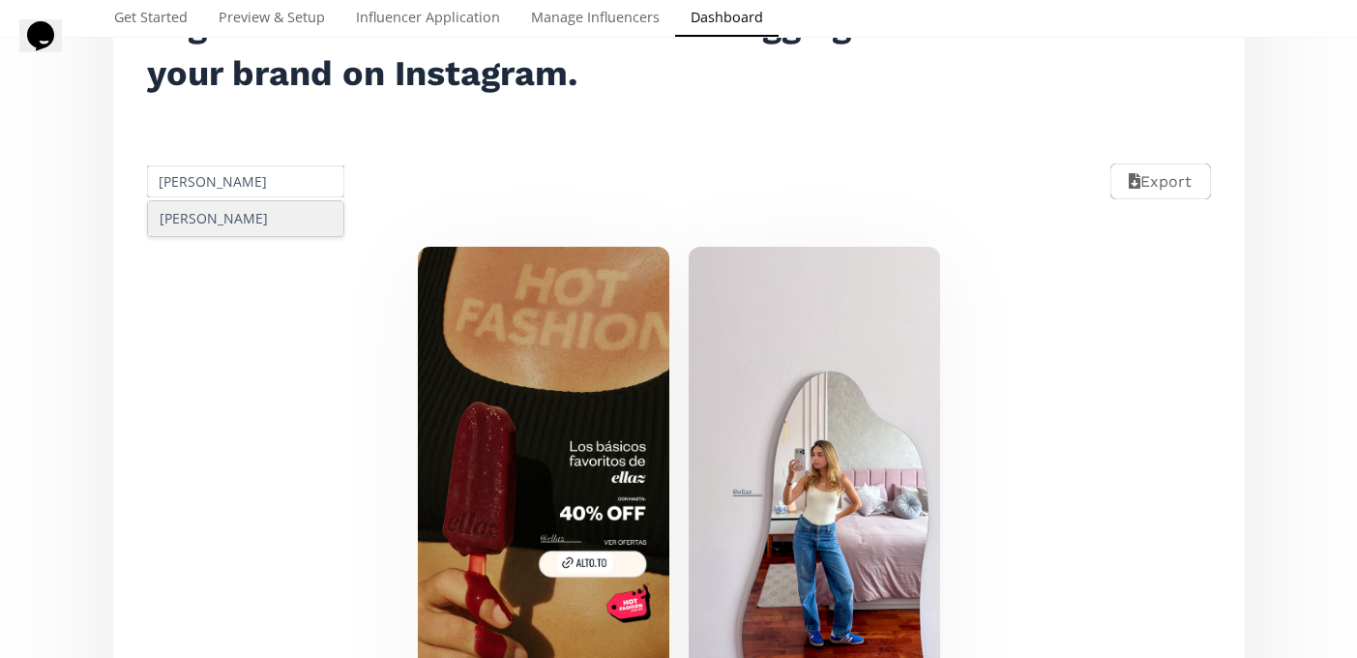
click at [215, 235] on div "Aylin Valdez" at bounding box center [246, 218] width 196 height 35
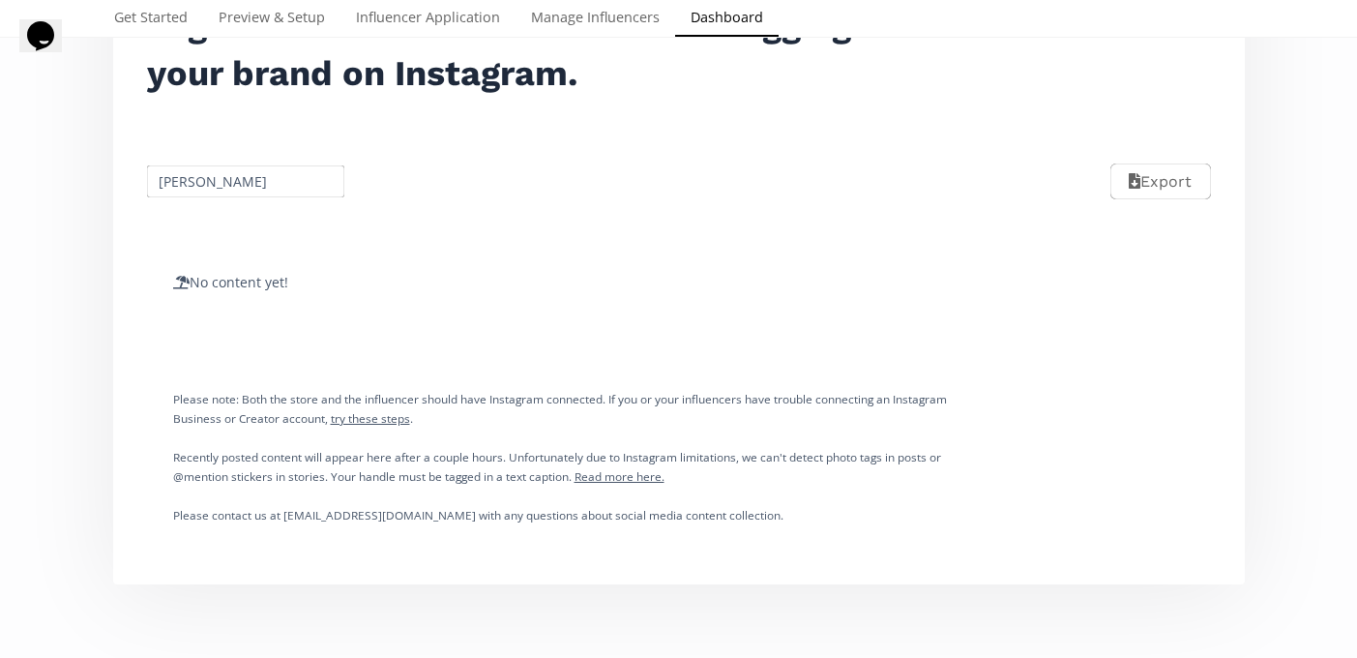
click at [223, 191] on input "Aylin Valdez" at bounding box center [246, 181] width 204 height 38
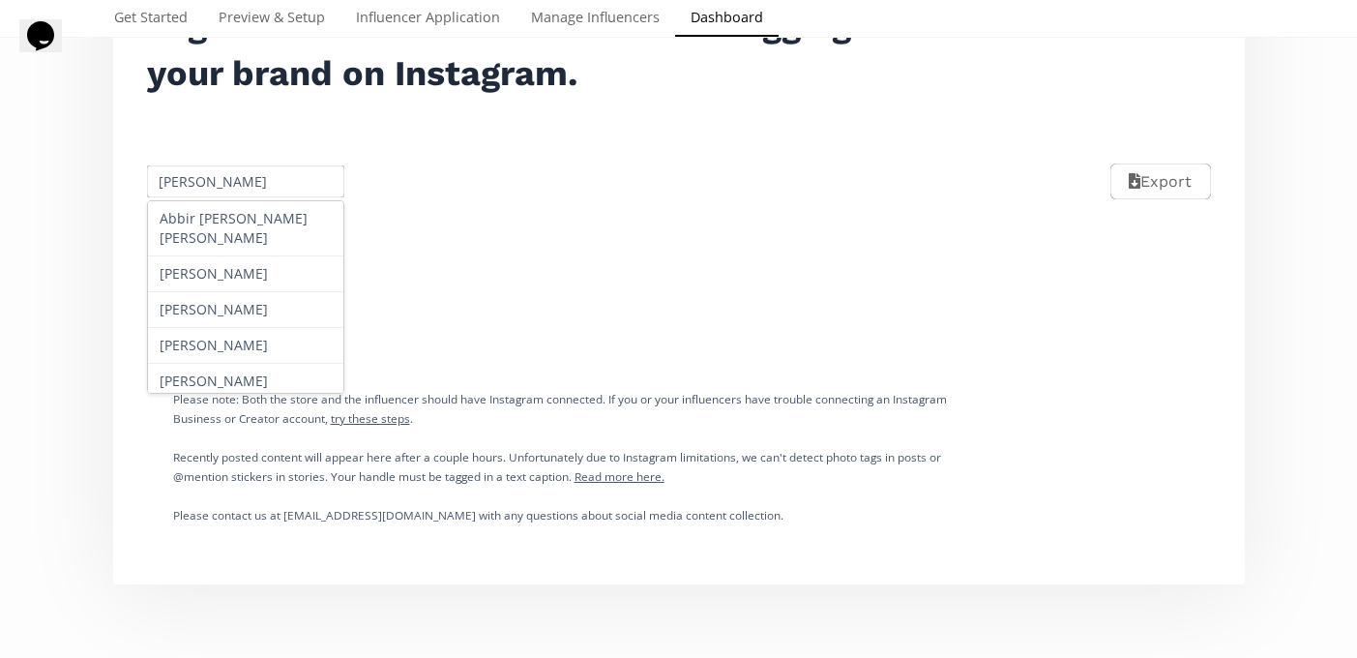
click at [223, 191] on input "[PERSON_NAME]" at bounding box center [246, 181] width 204 height 38
paste input "Zarina Gonzal"
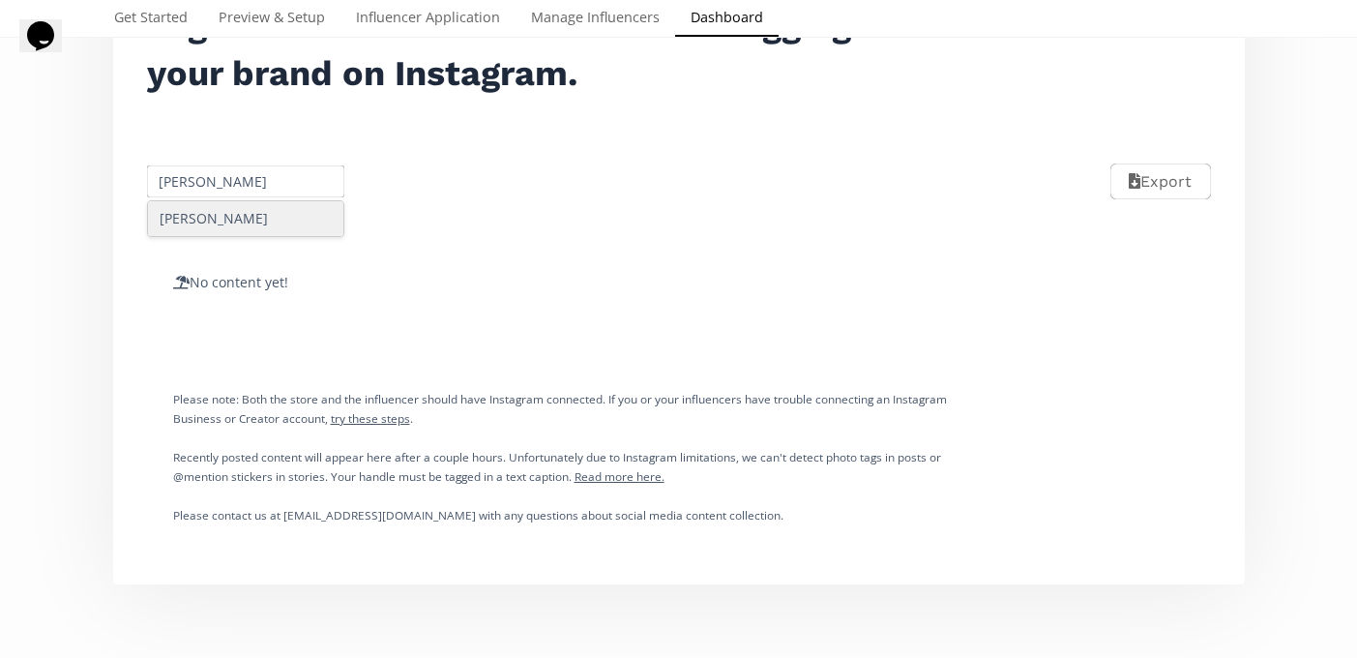
click at [233, 212] on div "[PERSON_NAME]" at bounding box center [246, 218] width 196 height 35
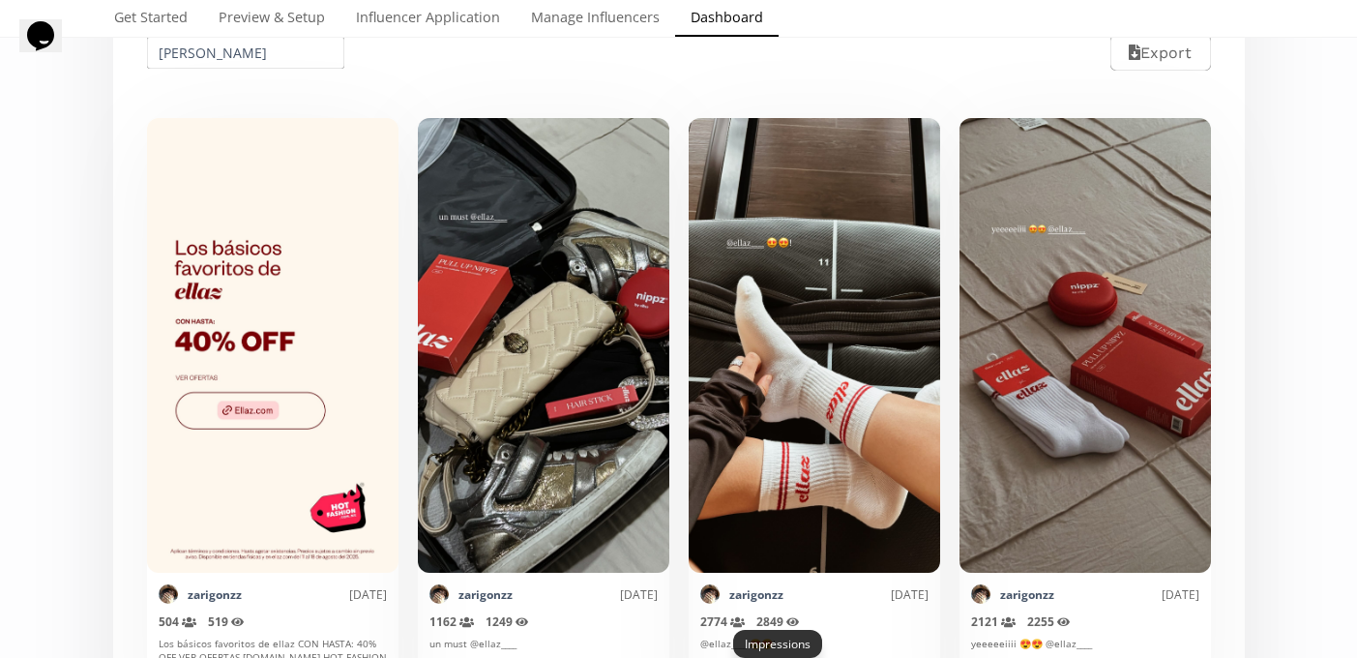
scroll to position [416, 0]
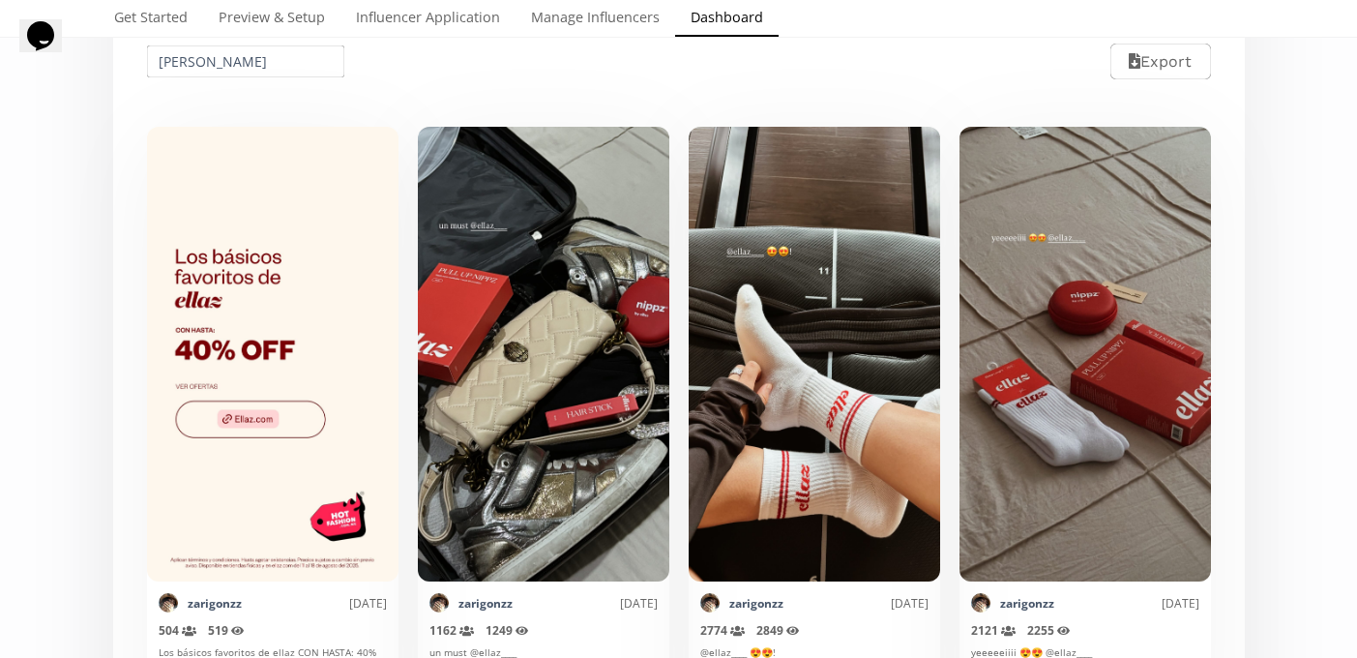
click at [237, 64] on input "[PERSON_NAME]" at bounding box center [246, 62] width 204 height 38
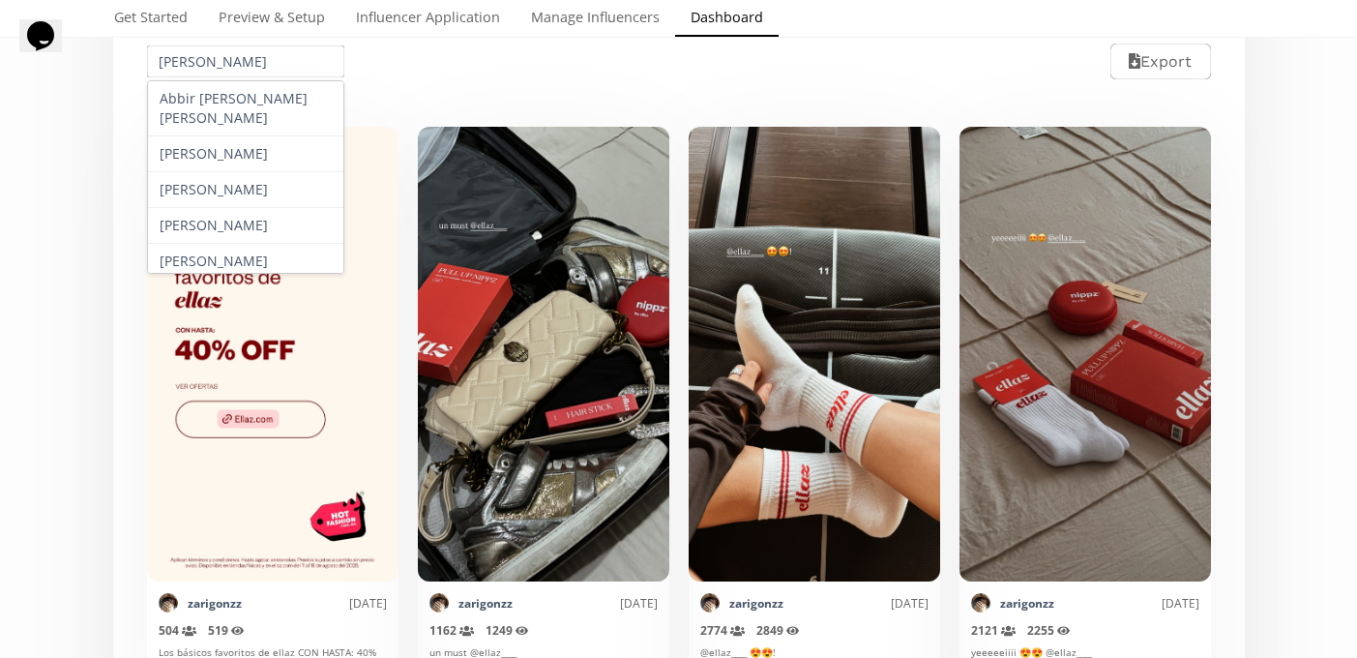
click at [237, 64] on input "[PERSON_NAME]" at bounding box center [246, 62] width 204 height 38
paste input "[PERSON_NAME]"
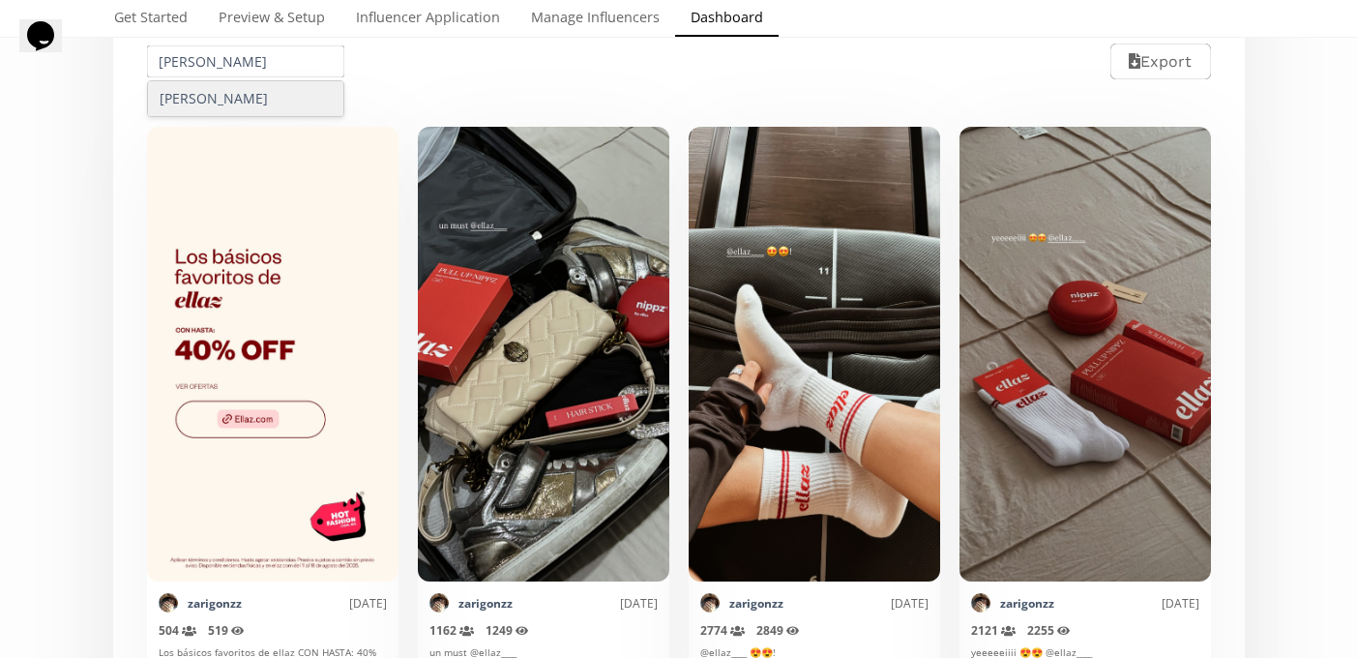
click at [222, 99] on div "[PERSON_NAME]" at bounding box center [246, 98] width 196 height 35
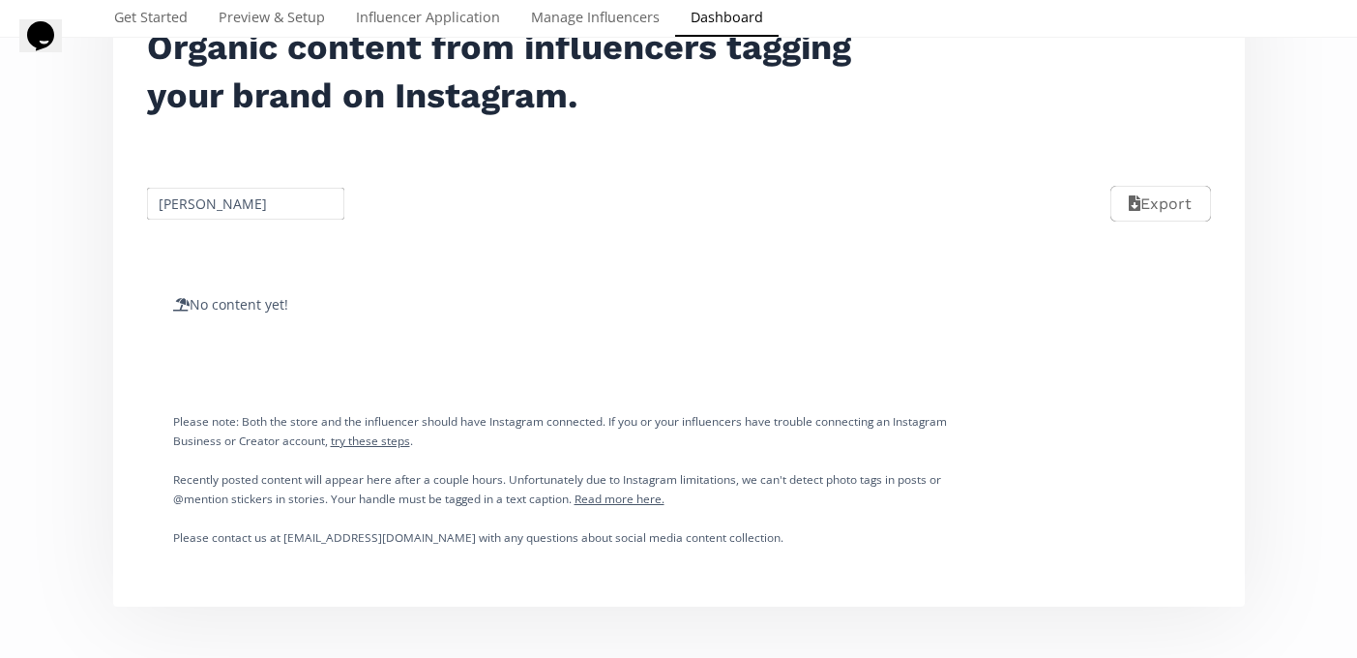
scroll to position [271, 0]
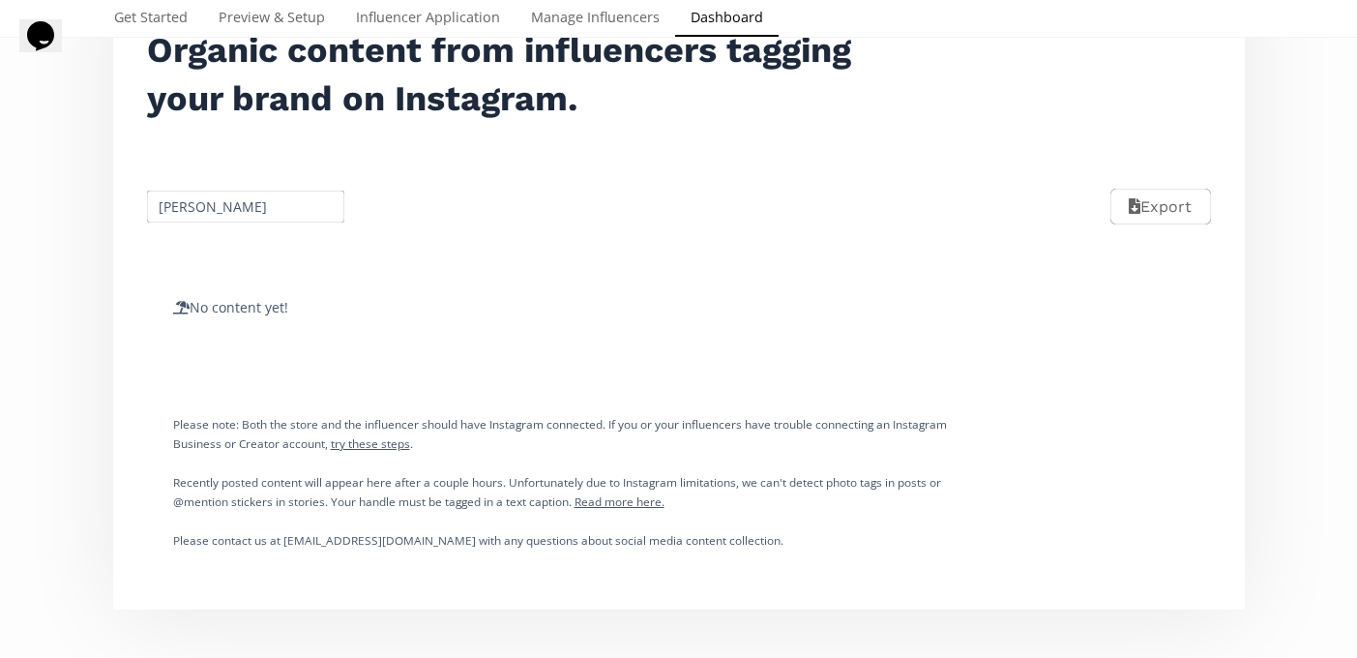
click at [215, 215] on input "[PERSON_NAME]" at bounding box center [246, 207] width 204 height 38
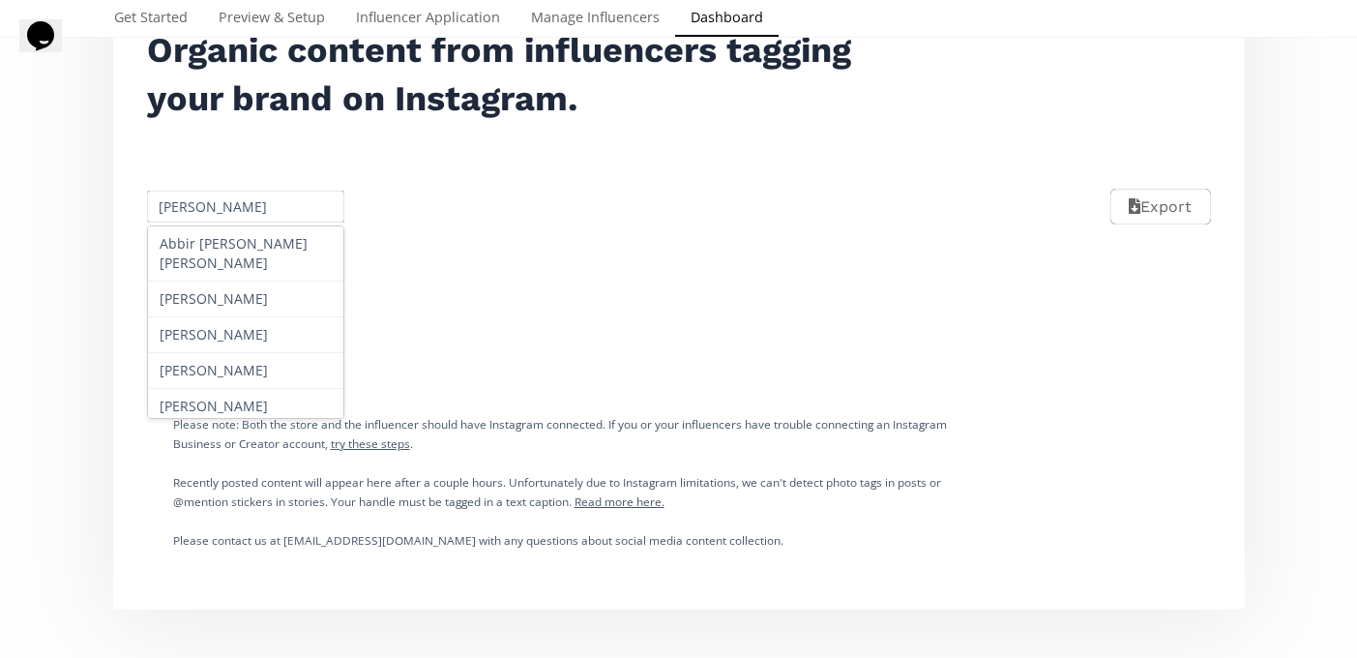
click at [215, 215] on input "[PERSON_NAME]" at bounding box center [246, 207] width 204 height 38
click at [214, 211] on input "[PERSON_NAME]" at bounding box center [246, 207] width 204 height 38
paste input "[PERSON_NAME]"
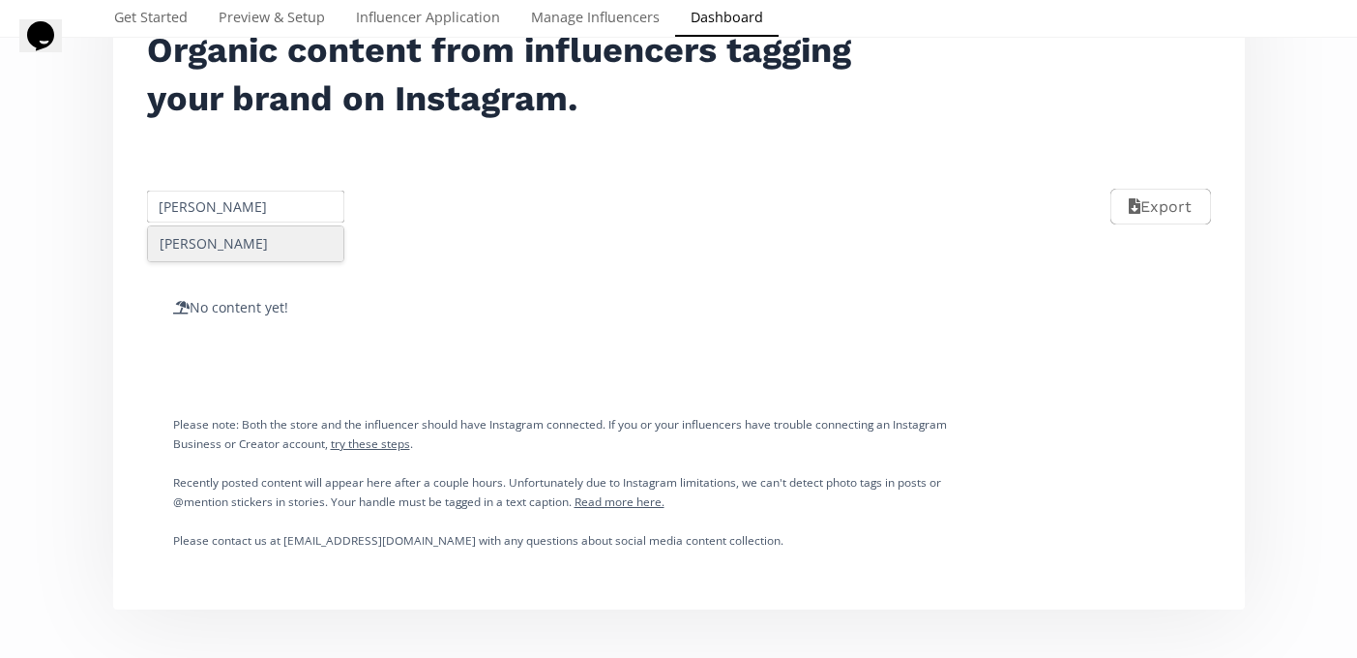
click at [227, 249] on div "[PERSON_NAME]" at bounding box center [246, 243] width 196 height 35
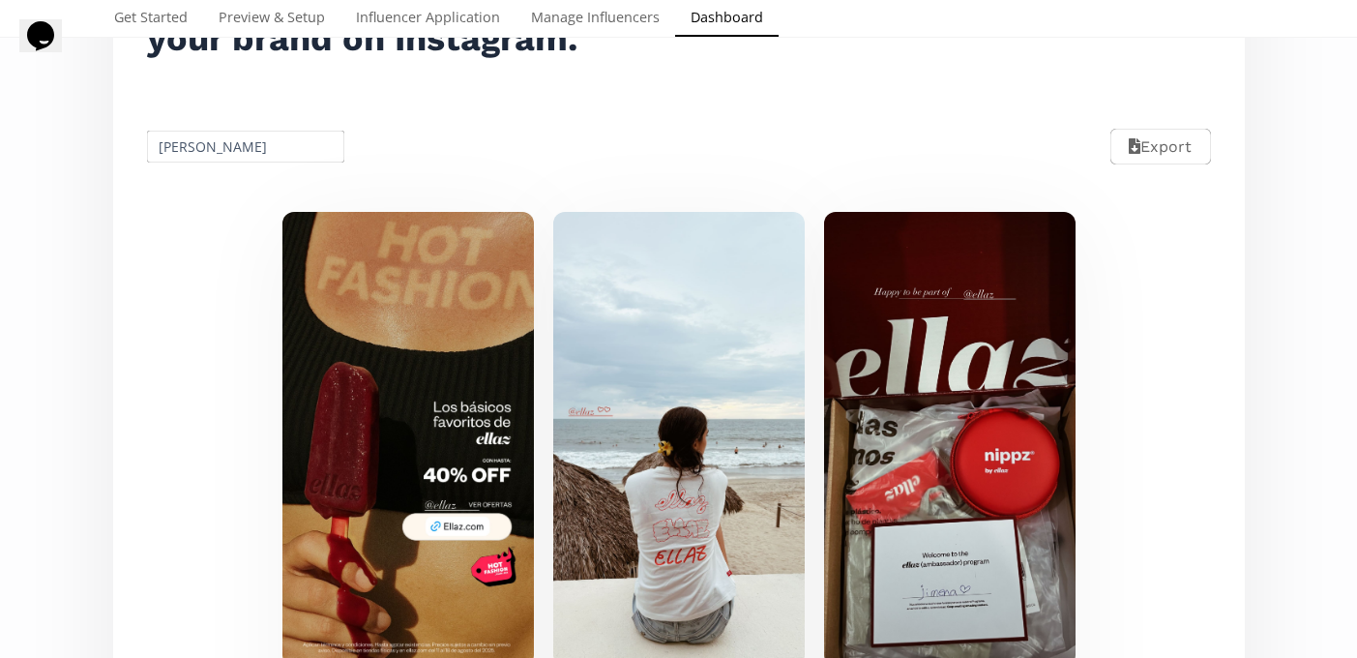
scroll to position [0, 0]
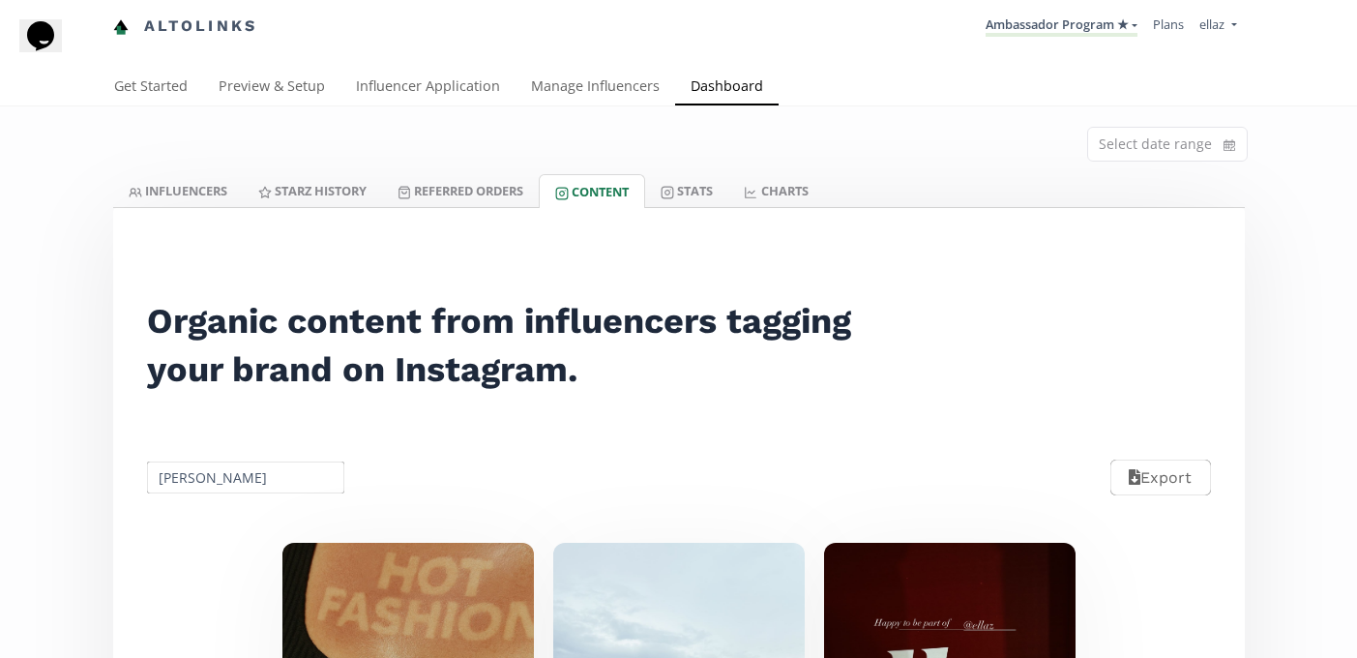
click at [225, 471] on input "[PERSON_NAME]" at bounding box center [246, 477] width 204 height 38
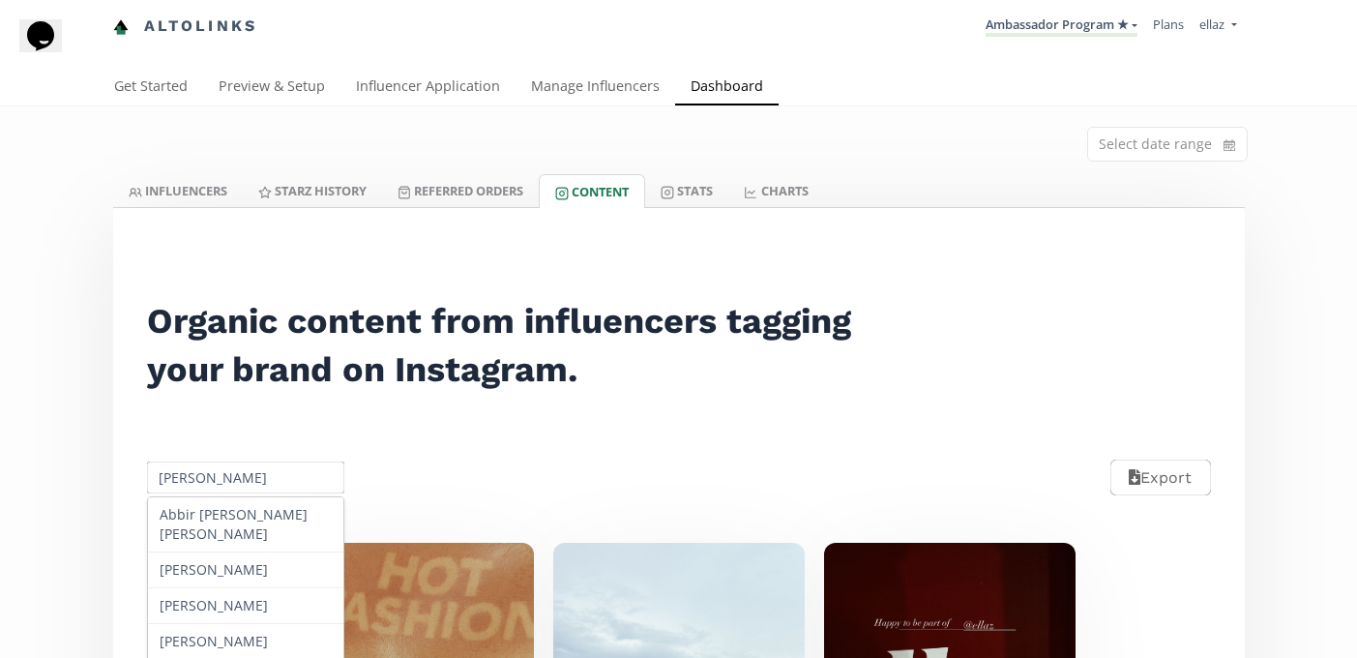
click at [225, 471] on input "[PERSON_NAME]" at bounding box center [246, 477] width 204 height 38
paste input "[PERSON_NAME]"
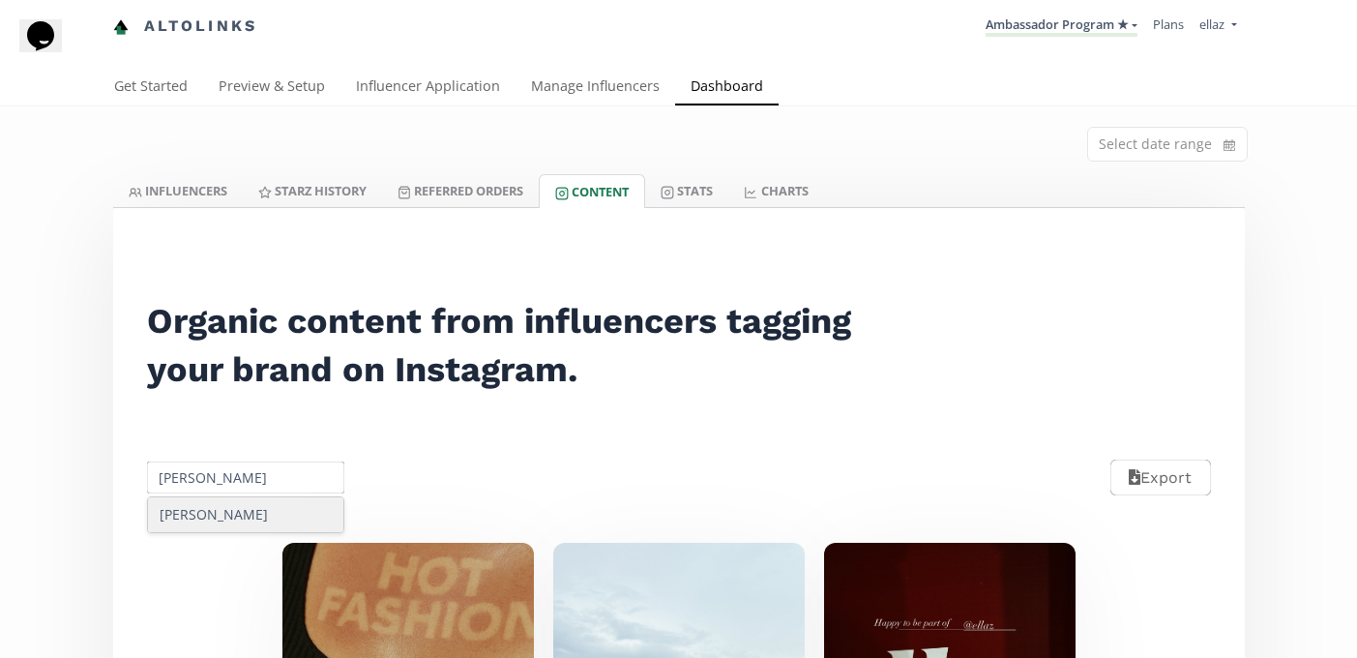
click at [244, 505] on div "[PERSON_NAME]" at bounding box center [246, 514] width 196 height 35
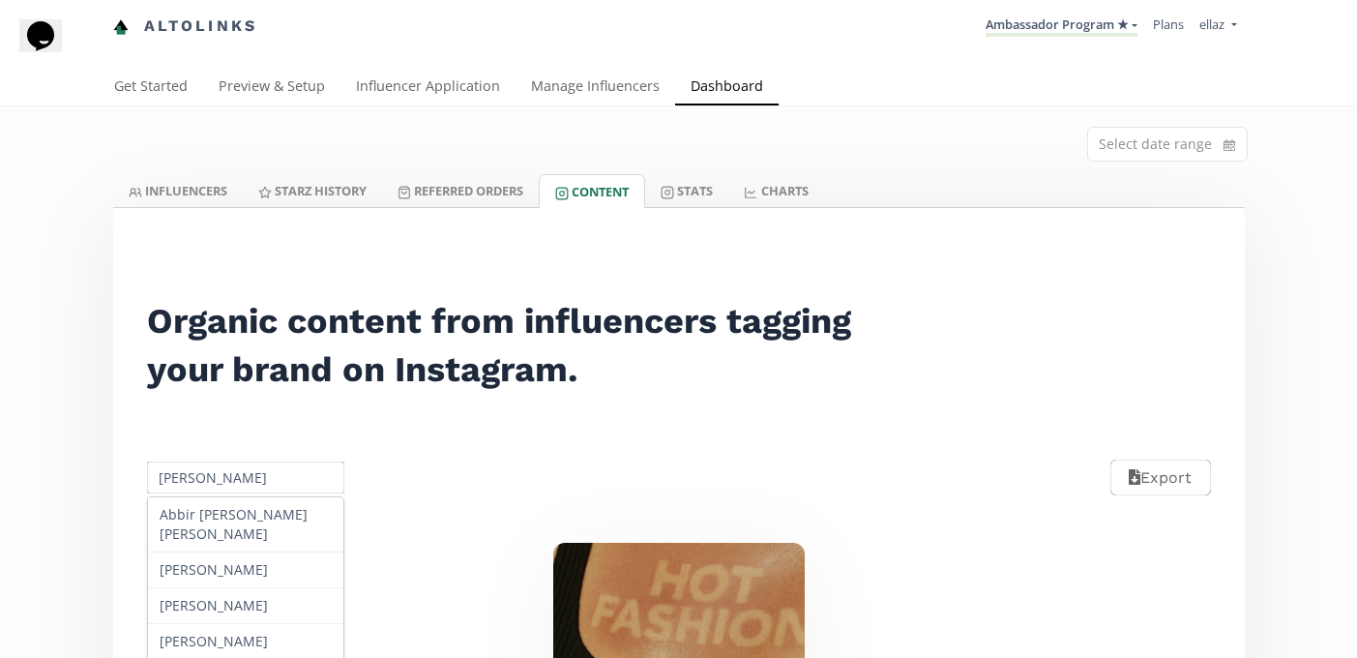
click at [208, 481] on input "[PERSON_NAME]" at bounding box center [246, 477] width 204 height 38
paste input "[DATE][PERSON_NAME]"
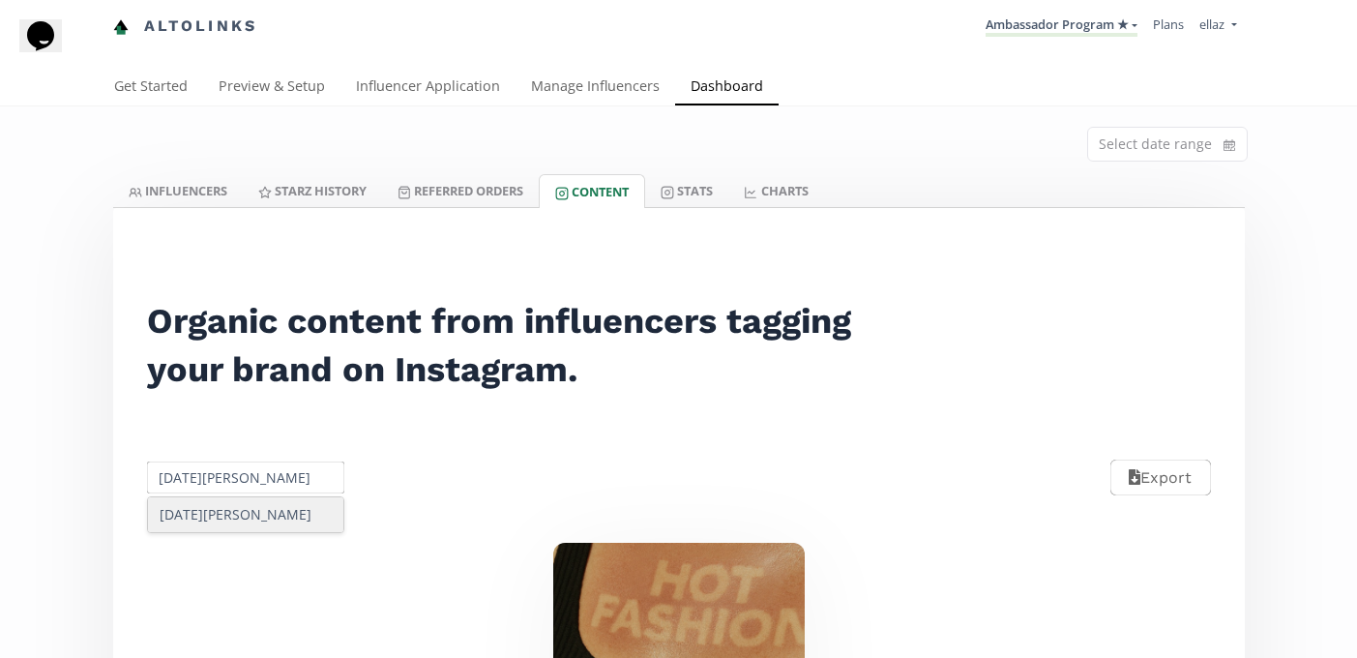
type input "[DATE][PERSON_NAME]"
click at [252, 526] on div "[DATE][PERSON_NAME]" at bounding box center [246, 514] width 196 height 35
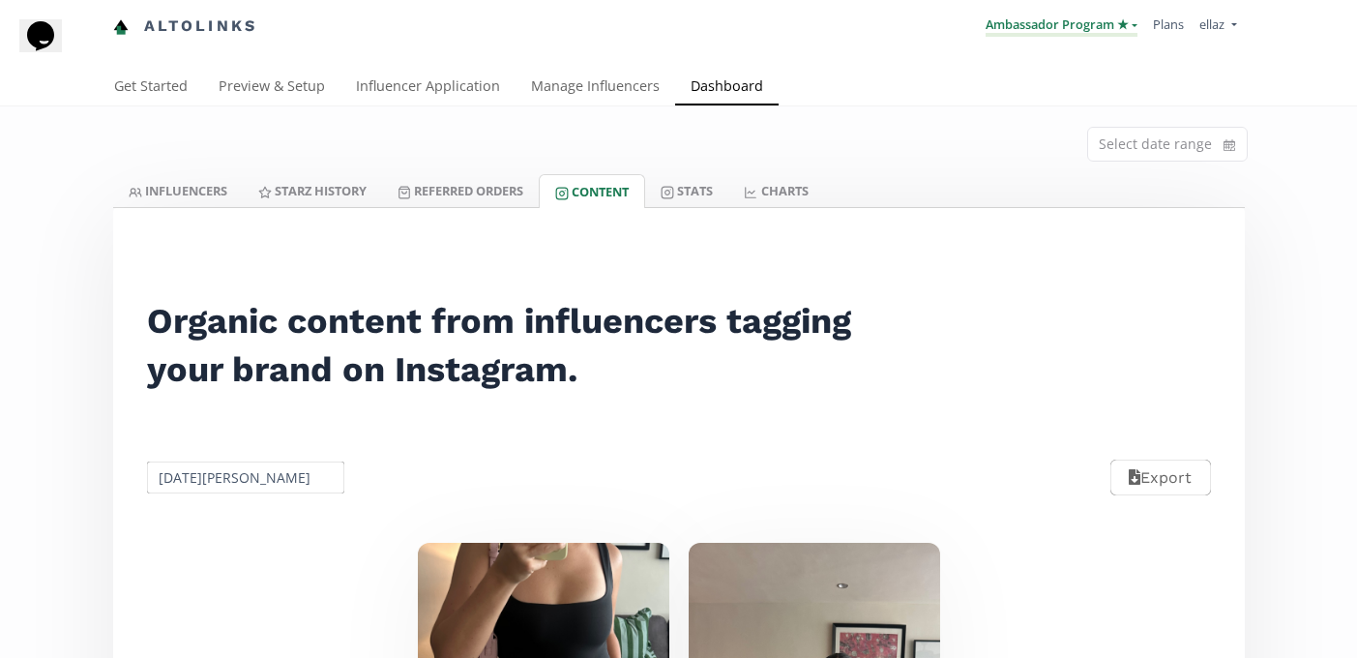
click at [1050, 26] on link "Ambassador Program ★" at bounding box center [1061, 25] width 152 height 21
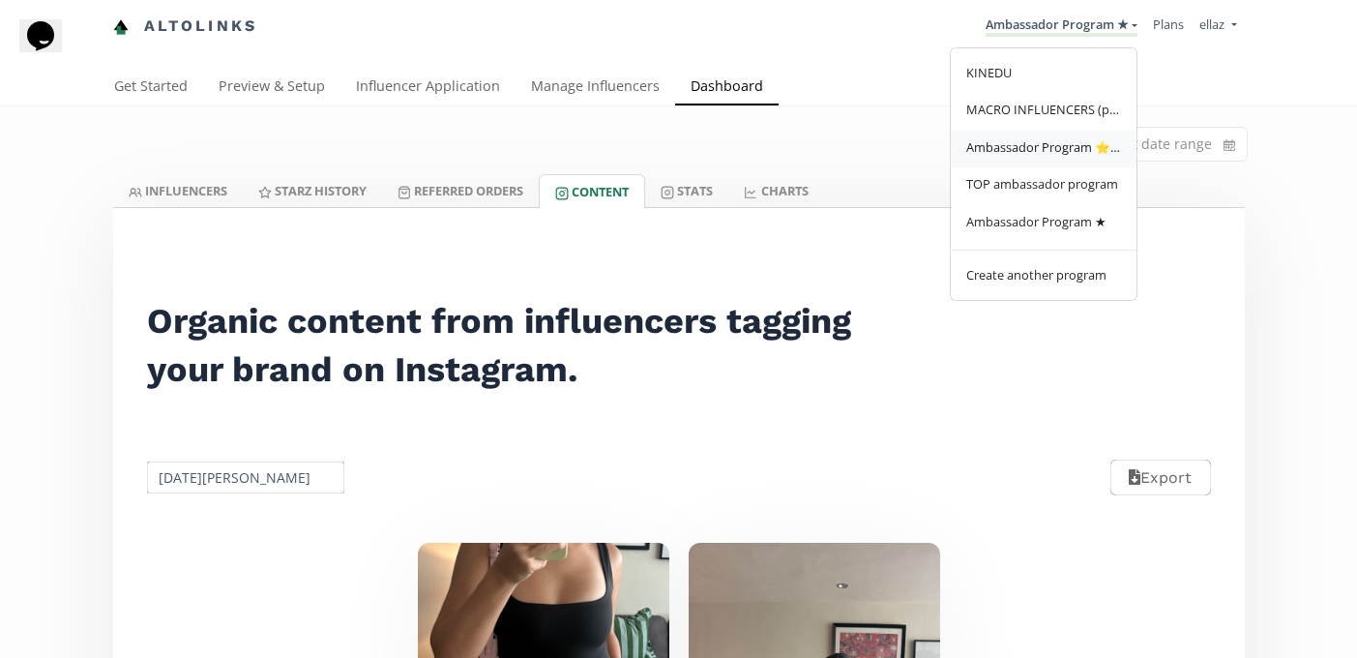
click at [1077, 148] on span "Ambassador Program ⭐️⭐️" at bounding box center [1043, 146] width 155 height 17
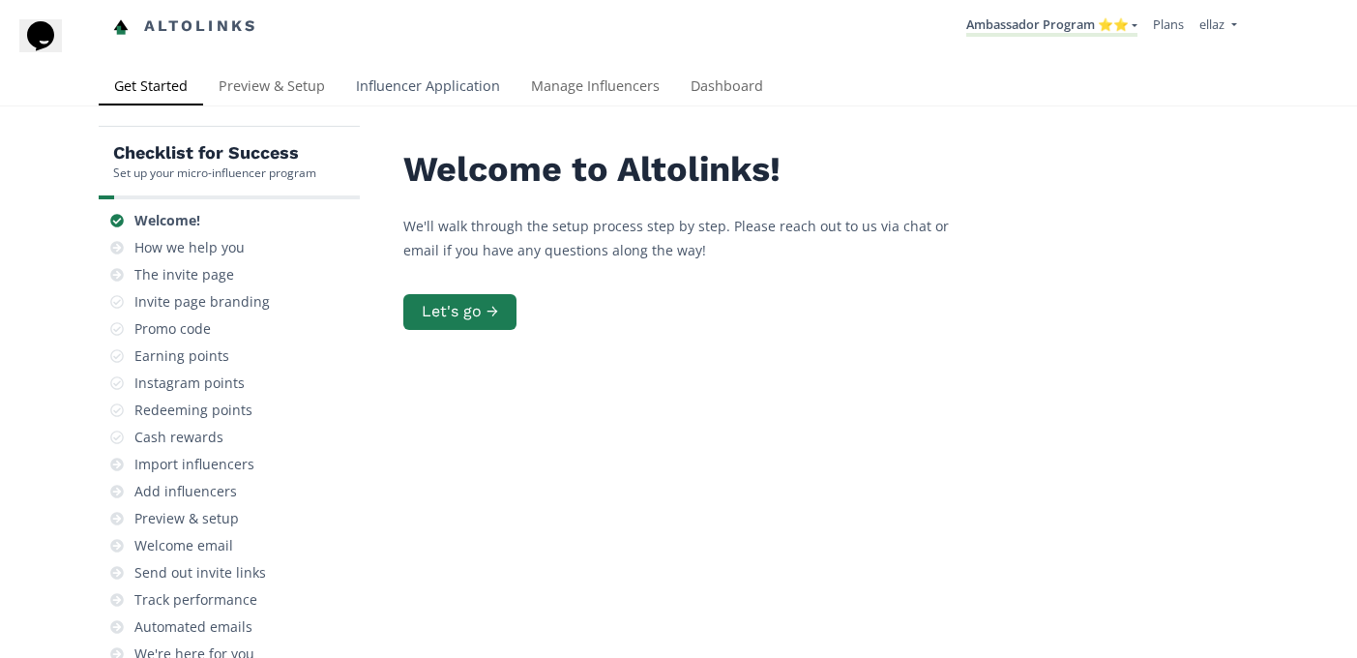
click at [418, 84] on link "Influencer Application" at bounding box center [427, 88] width 175 height 39
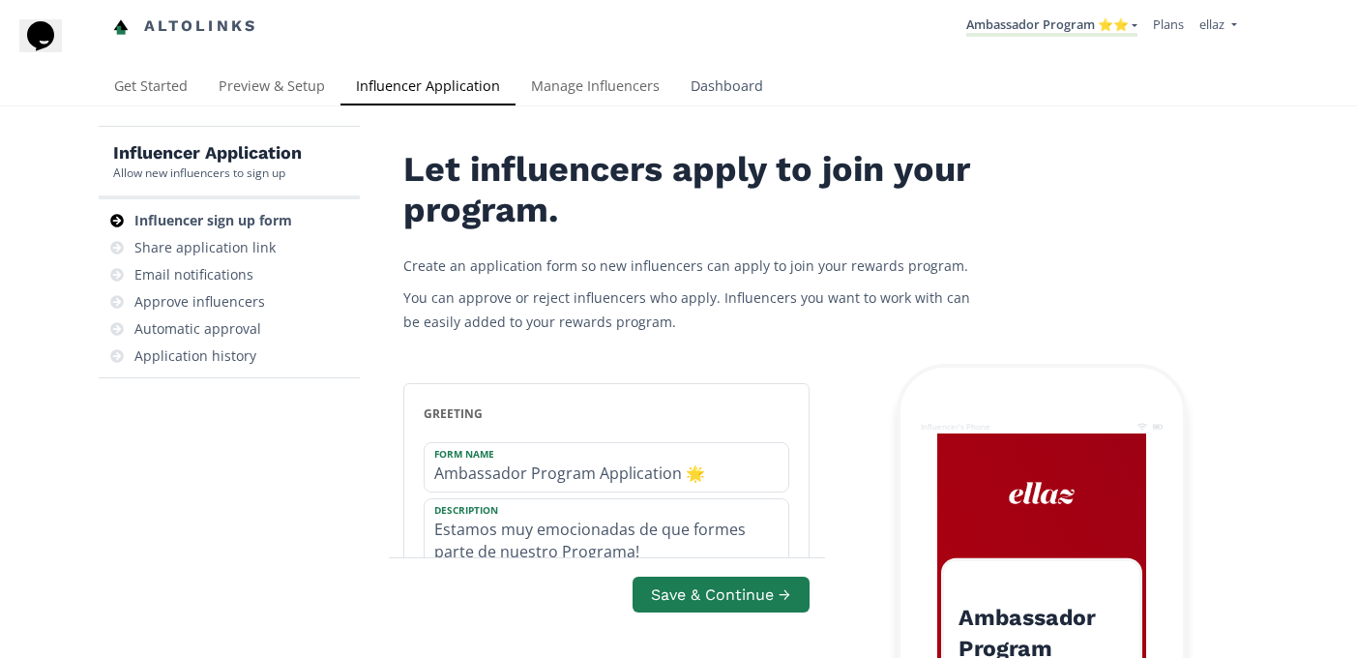
click at [696, 78] on link "Dashboard" at bounding box center [726, 88] width 103 height 39
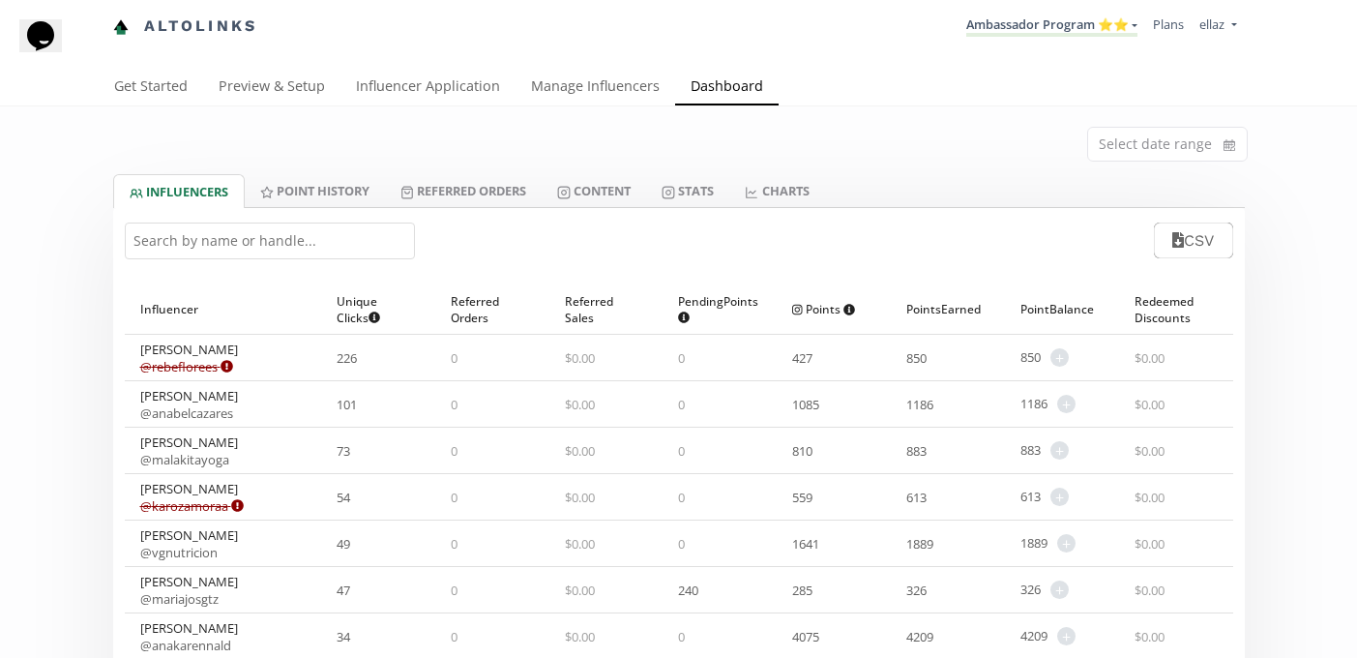
click at [304, 254] on input "text" at bounding box center [270, 240] width 290 height 37
paste input "Alisson Audelo"
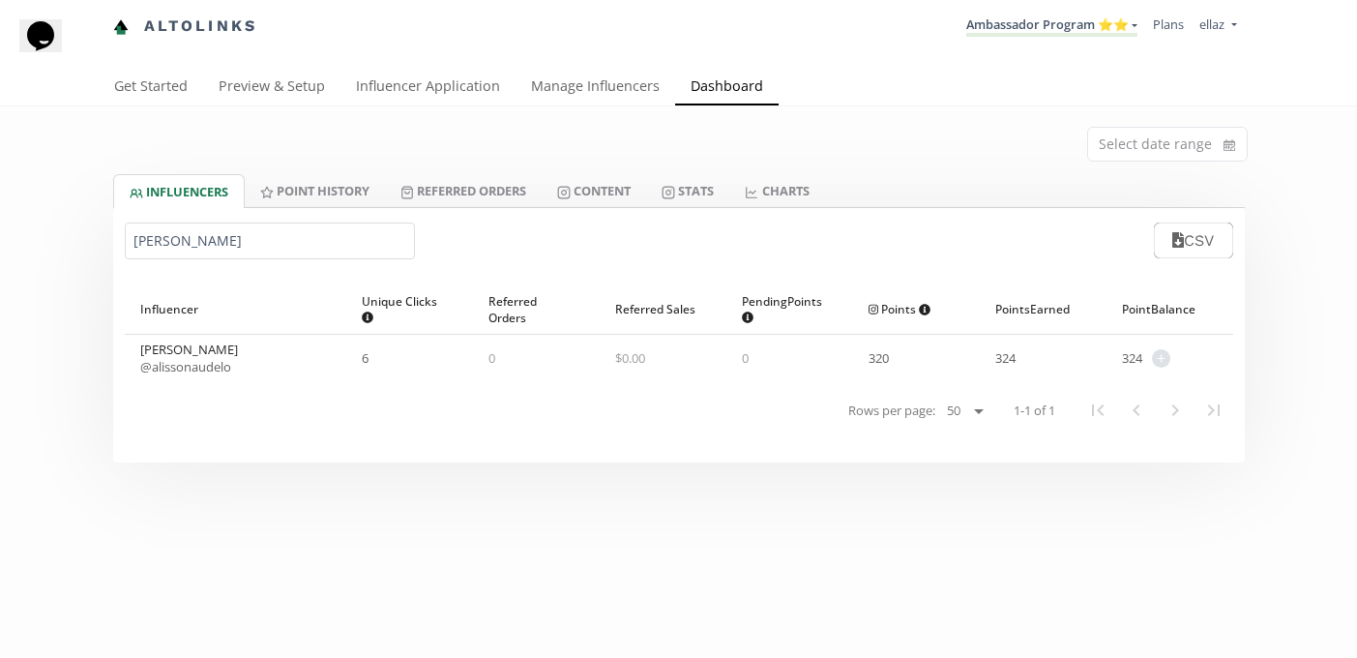
type input "Alisson Audelo"
click at [200, 378] on div "Alisson Audelo @ alissonaudelo" at bounding box center [236, 358] width 222 height 46
drag, startPoint x: 455, startPoint y: 172, endPoint x: 417, endPoint y: 172, distance: 38.7
click at [455, 172] on div "Select date range" at bounding box center [679, 140] width 1160 height 68
click at [330, 194] on link "Point HISTORY" at bounding box center [315, 190] width 140 height 33
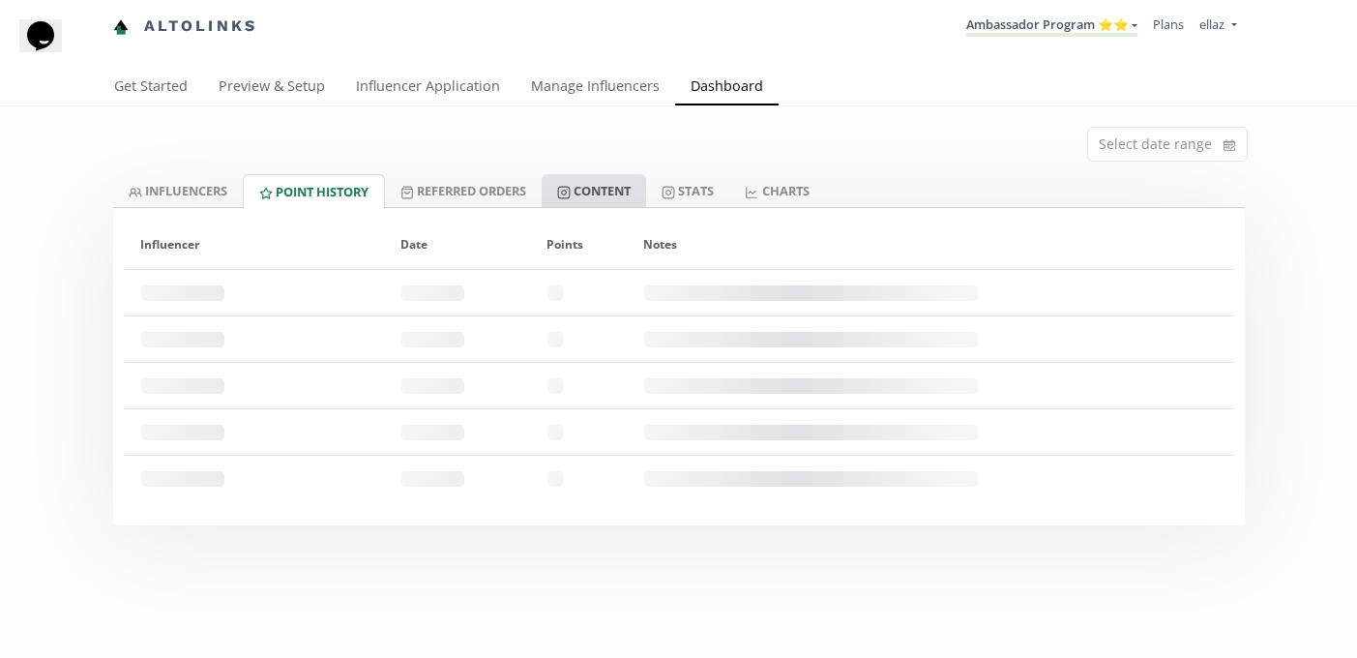
click at [599, 194] on link "Content" at bounding box center [594, 190] width 104 height 33
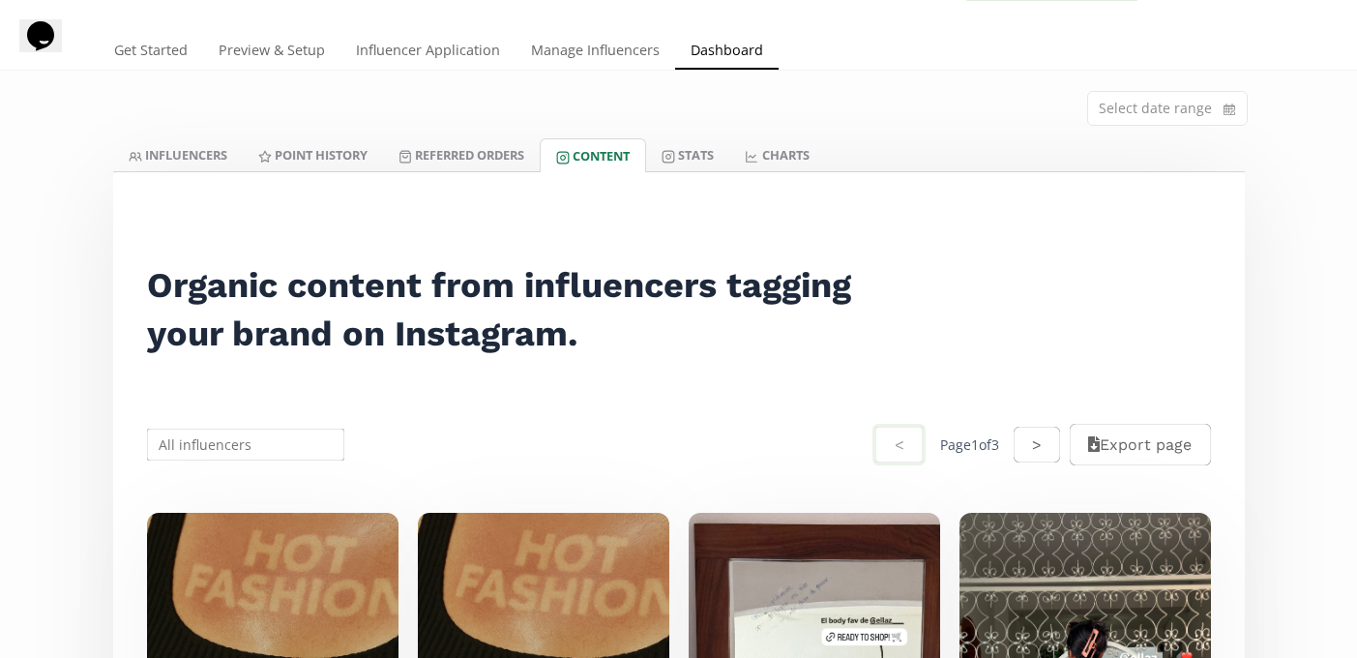
scroll to position [44, 0]
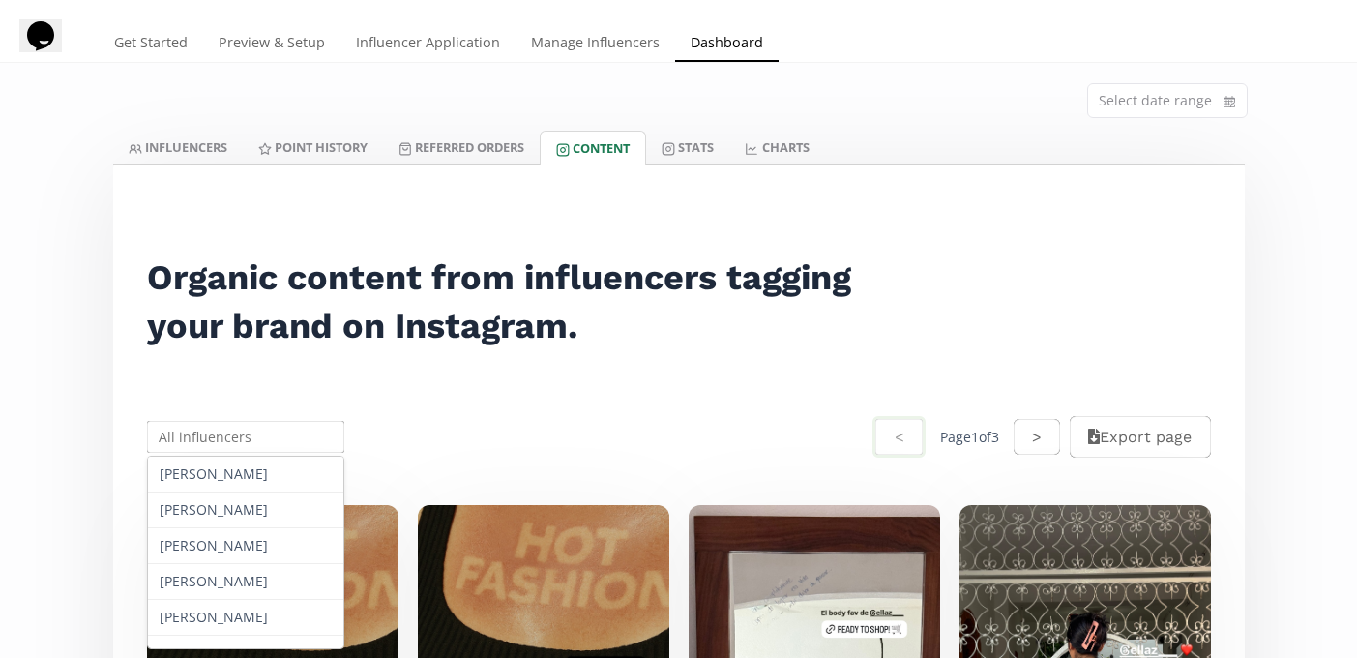
click at [261, 448] on input "text" at bounding box center [246, 437] width 204 height 38
paste input "[PERSON_NAME]"
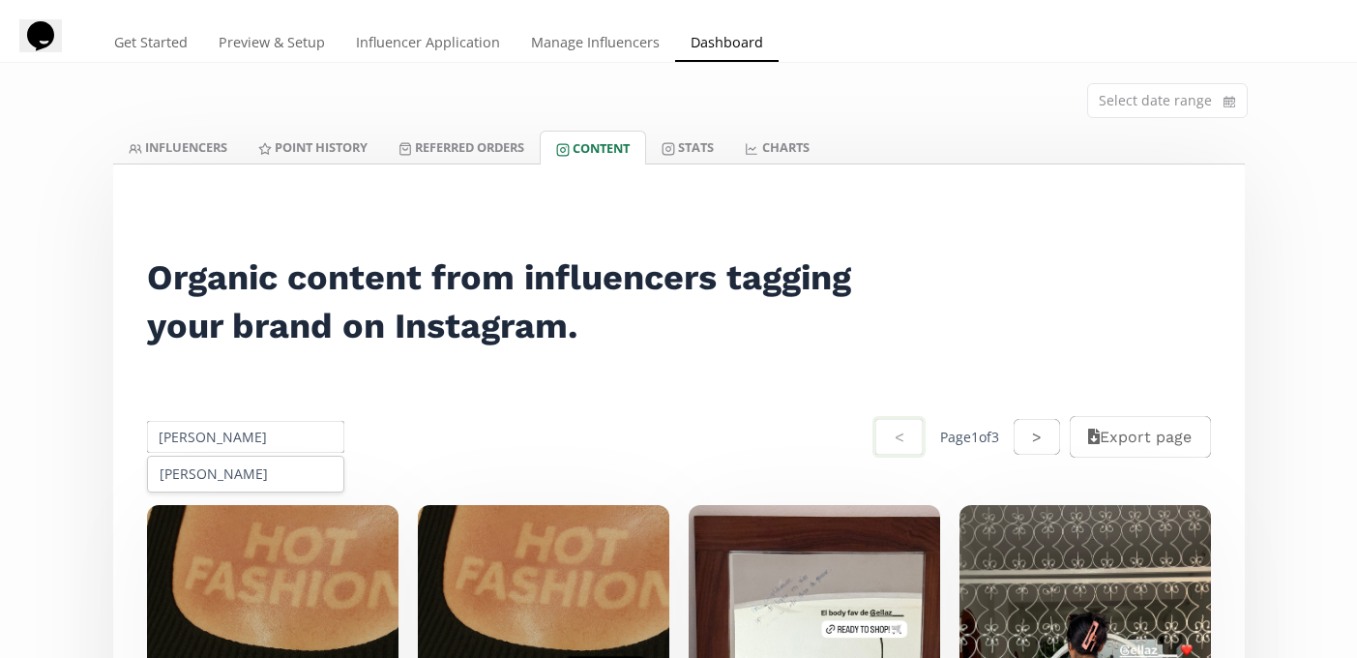
type input "[PERSON_NAME]"
click at [248, 465] on div "[PERSON_NAME]" at bounding box center [246, 473] width 196 height 35
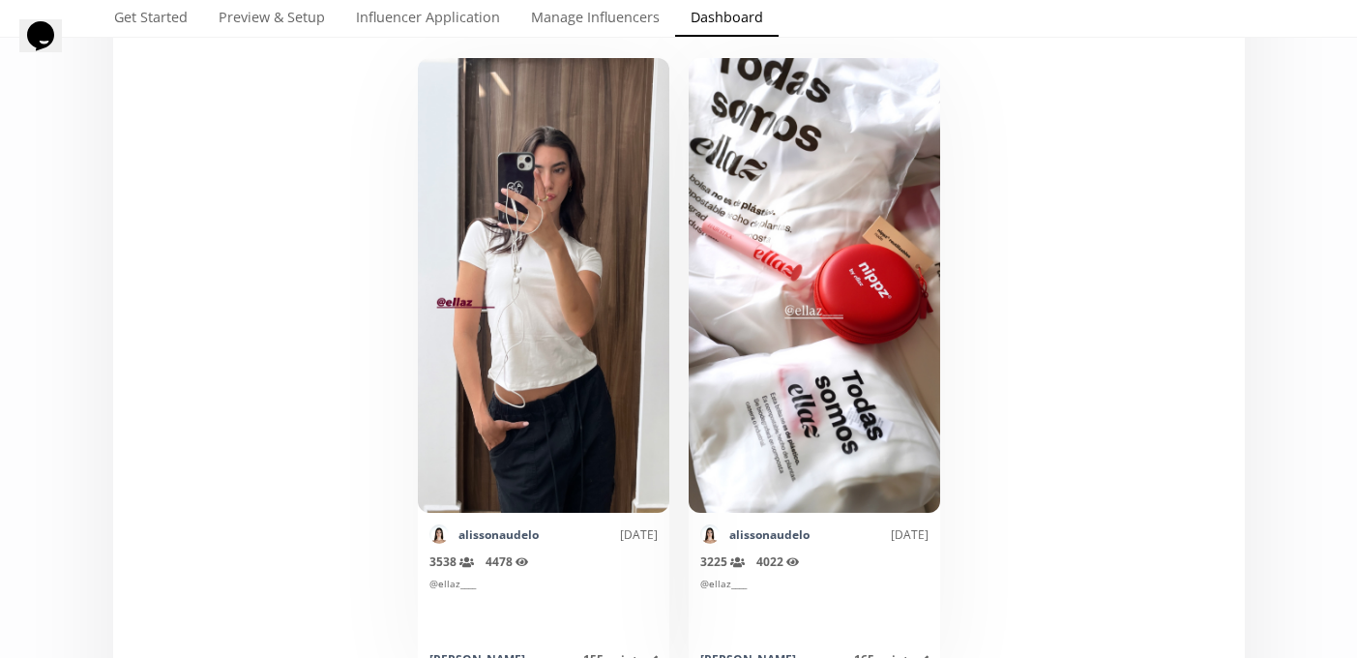
scroll to position [0, 0]
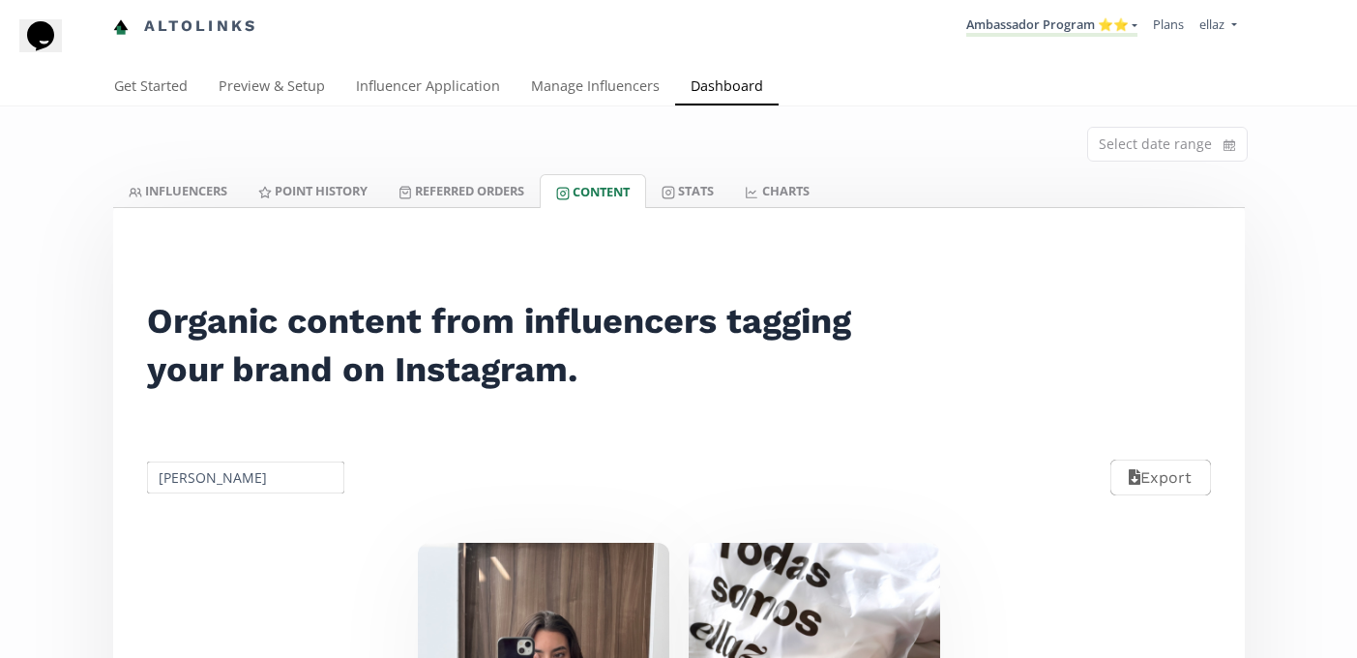
click at [971, 44] on li "Ambassador Program ⭐️⭐️ KINEDU MACRO INFLUENCERS (prog ventas) Ambassador Progr…" at bounding box center [1051, 27] width 187 height 38
click at [1001, 22] on link "Ambassador Program ⭐️⭐️" at bounding box center [1051, 25] width 171 height 21
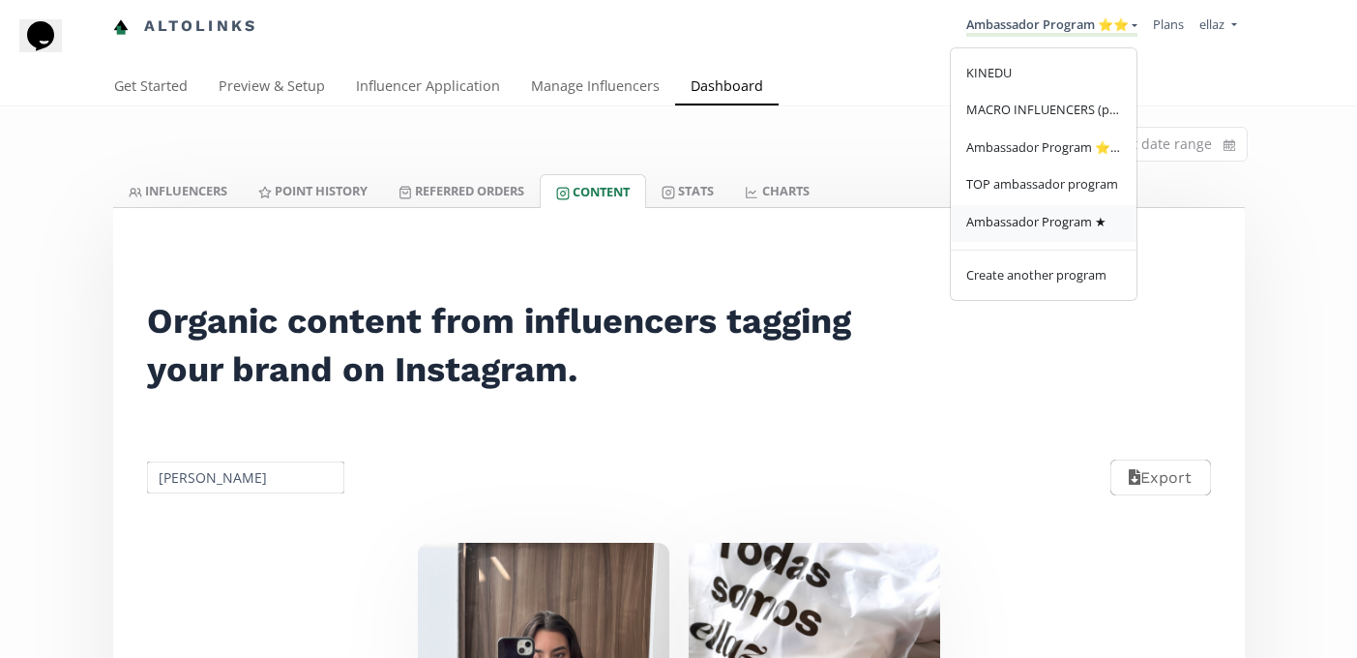
click at [1036, 210] on link "Ambassador Program ★" at bounding box center [1044, 224] width 186 height 38
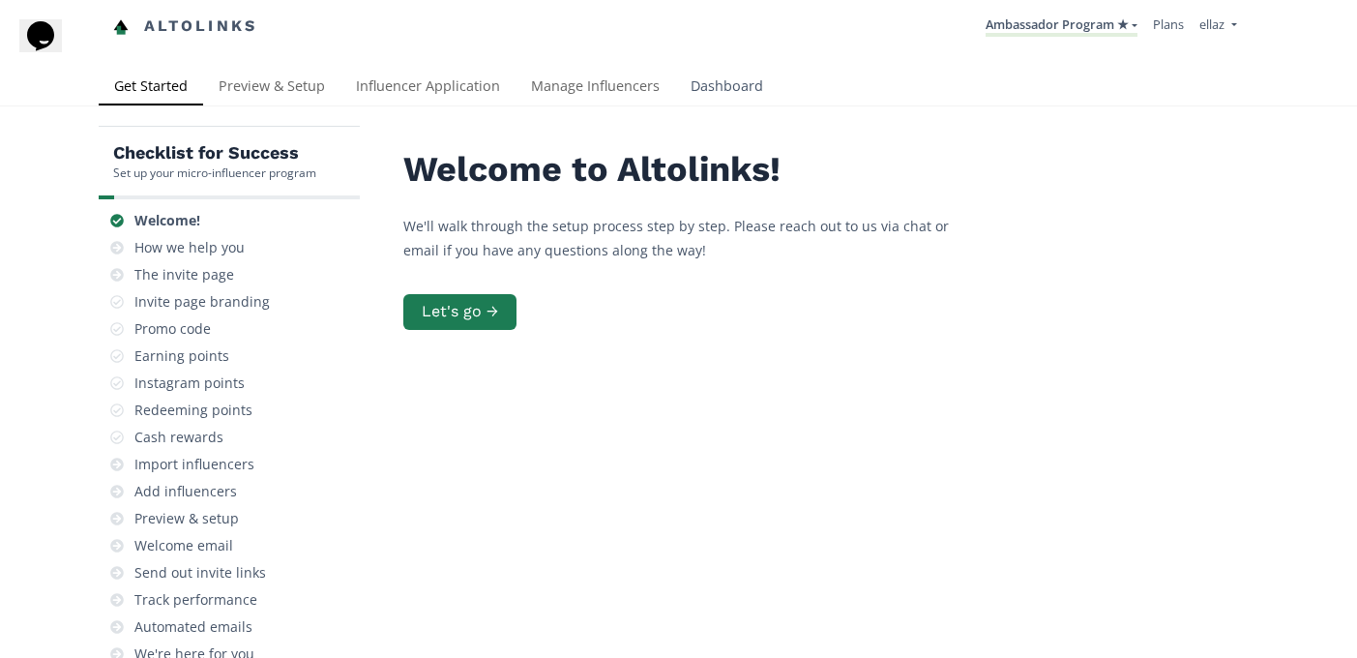
click at [689, 83] on link "Dashboard" at bounding box center [726, 88] width 103 height 39
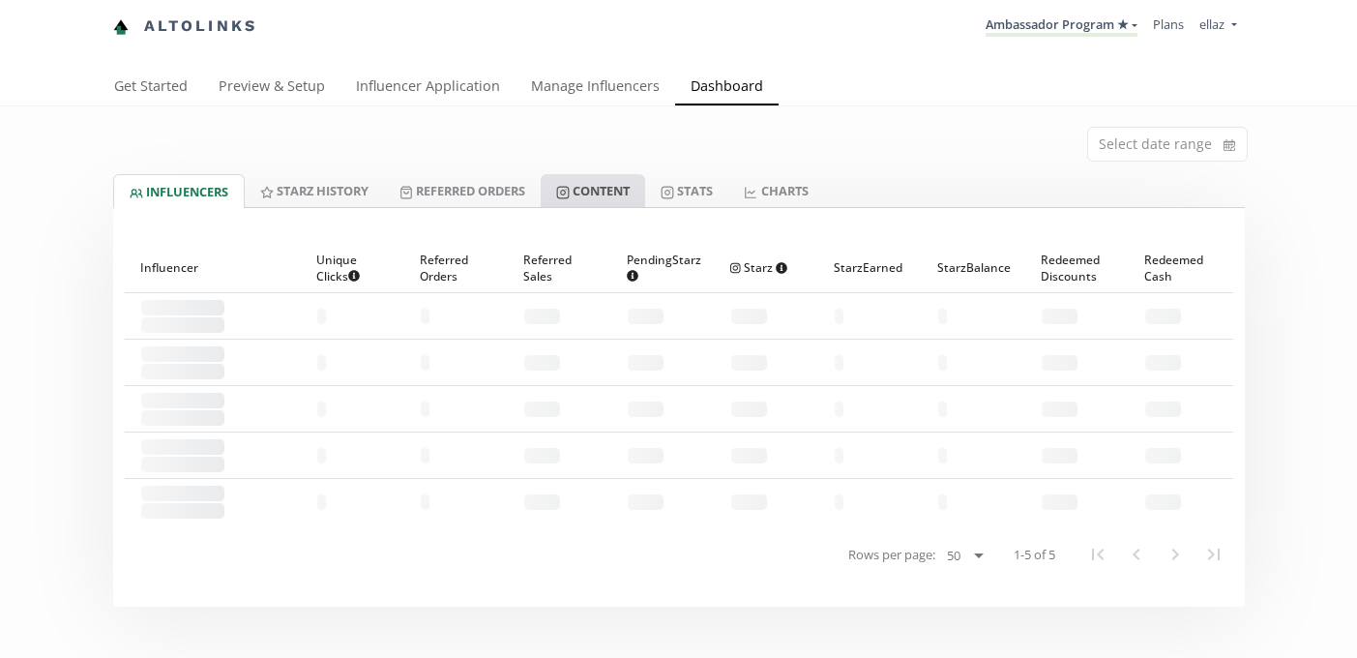
click at [615, 203] on link "Content" at bounding box center [593, 190] width 104 height 33
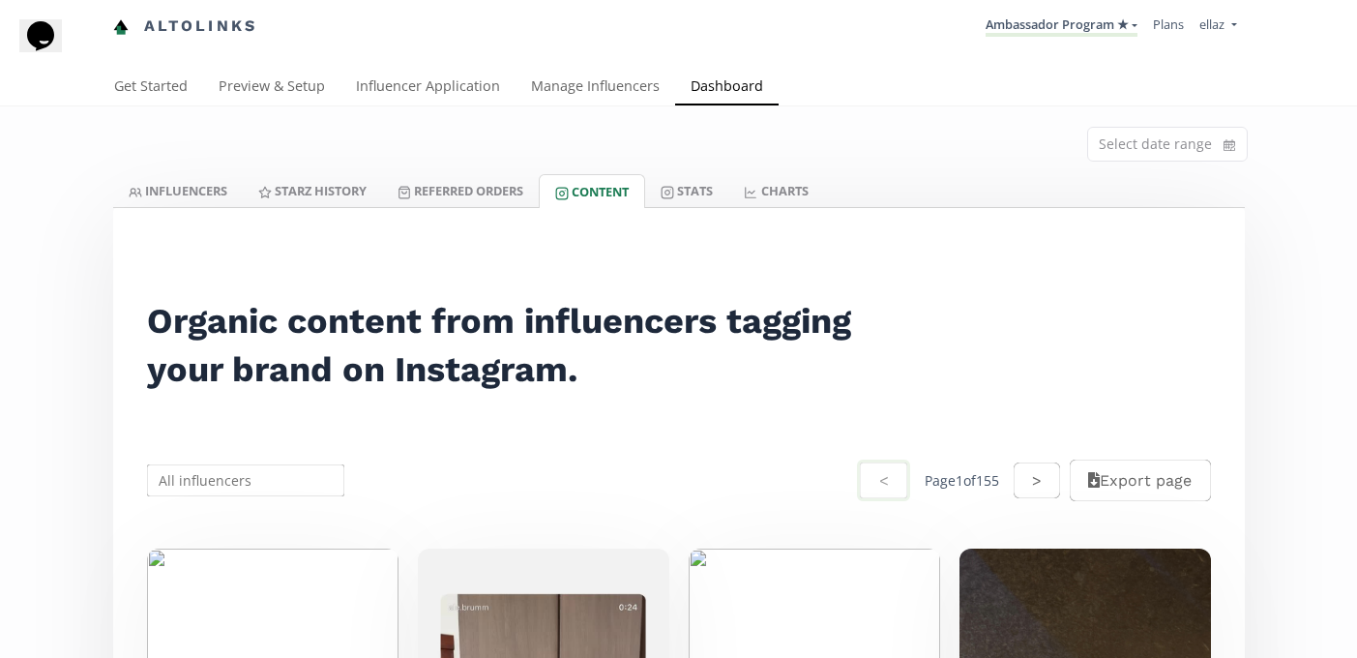
drag, startPoint x: 281, startPoint y: 487, endPoint x: 260, endPoint y: 484, distance: 21.5
click at [281, 487] on input "text" at bounding box center [246, 480] width 204 height 38
click at [260, 484] on input "text" at bounding box center [246, 480] width 204 height 38
paste input "Bettina Mestres"
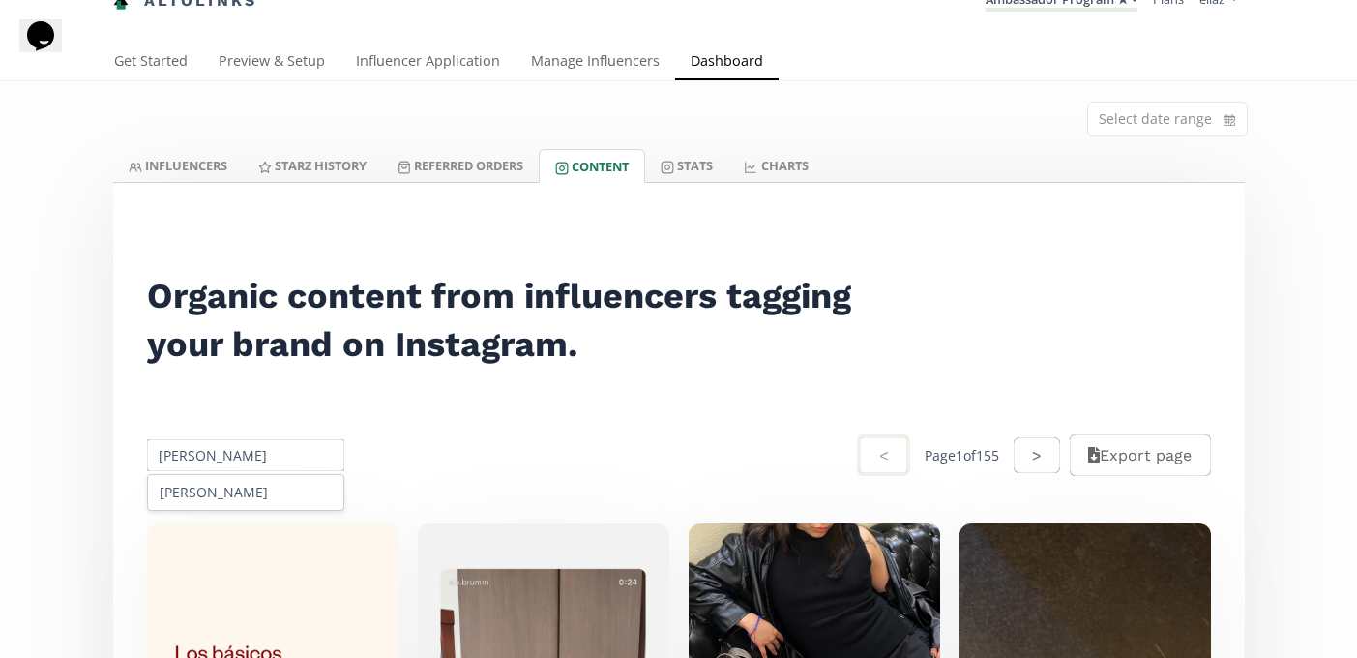
scroll to position [27, 0]
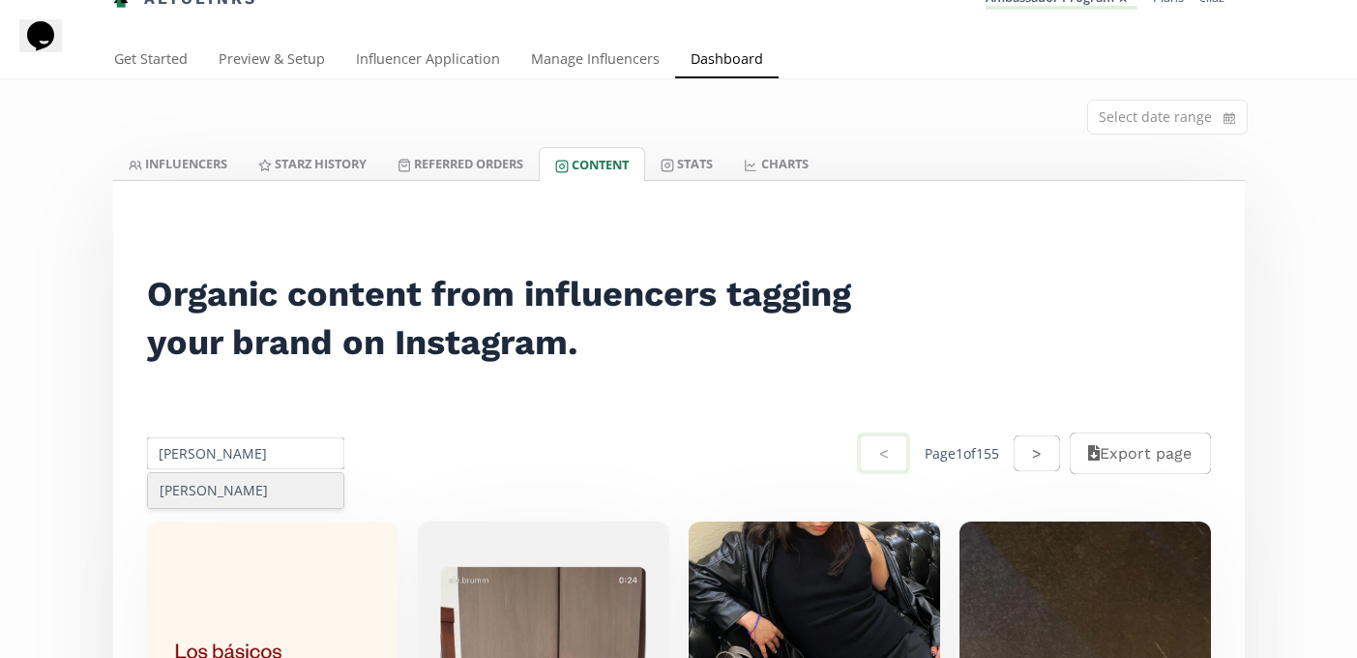
click at [230, 503] on div "Bettina Mestres" at bounding box center [246, 490] width 196 height 35
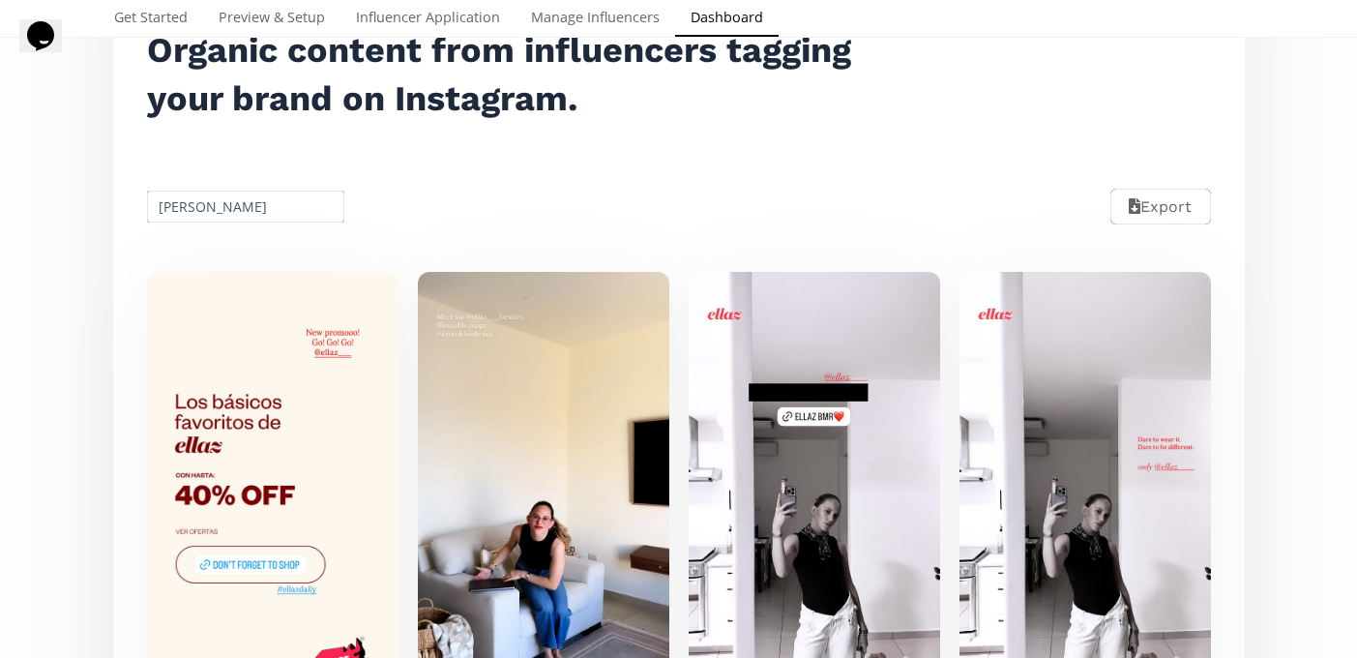
scroll to position [0, 0]
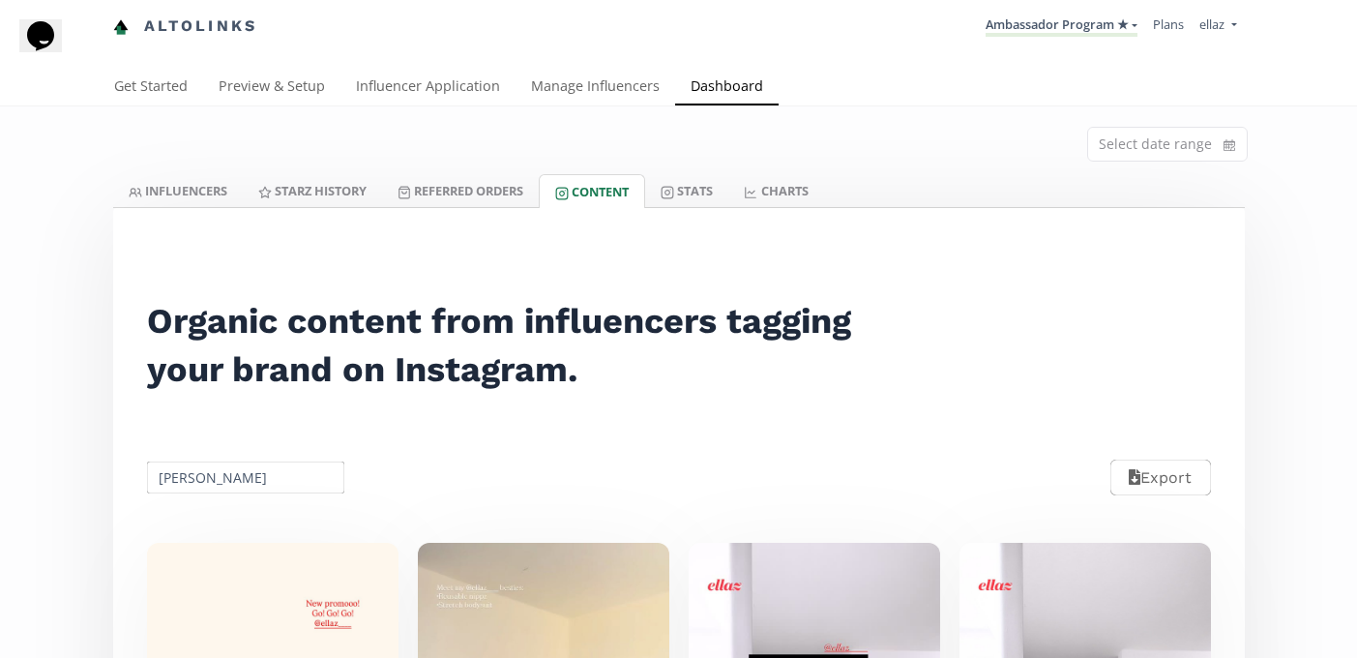
click at [227, 486] on input "Bettina Mestres" at bounding box center [246, 477] width 204 height 38
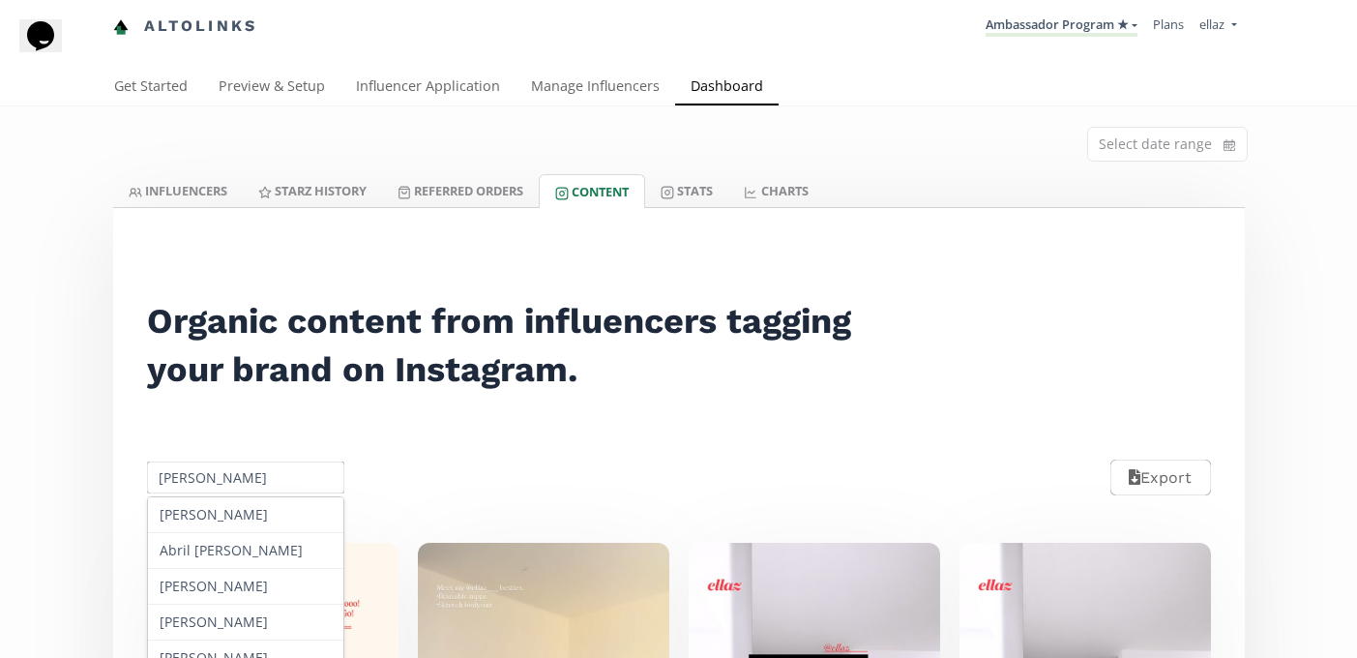
click at [227, 486] on input "Bettina Mestres" at bounding box center [246, 477] width 204 height 38
paste input "Ana Lucía Valenzuela"
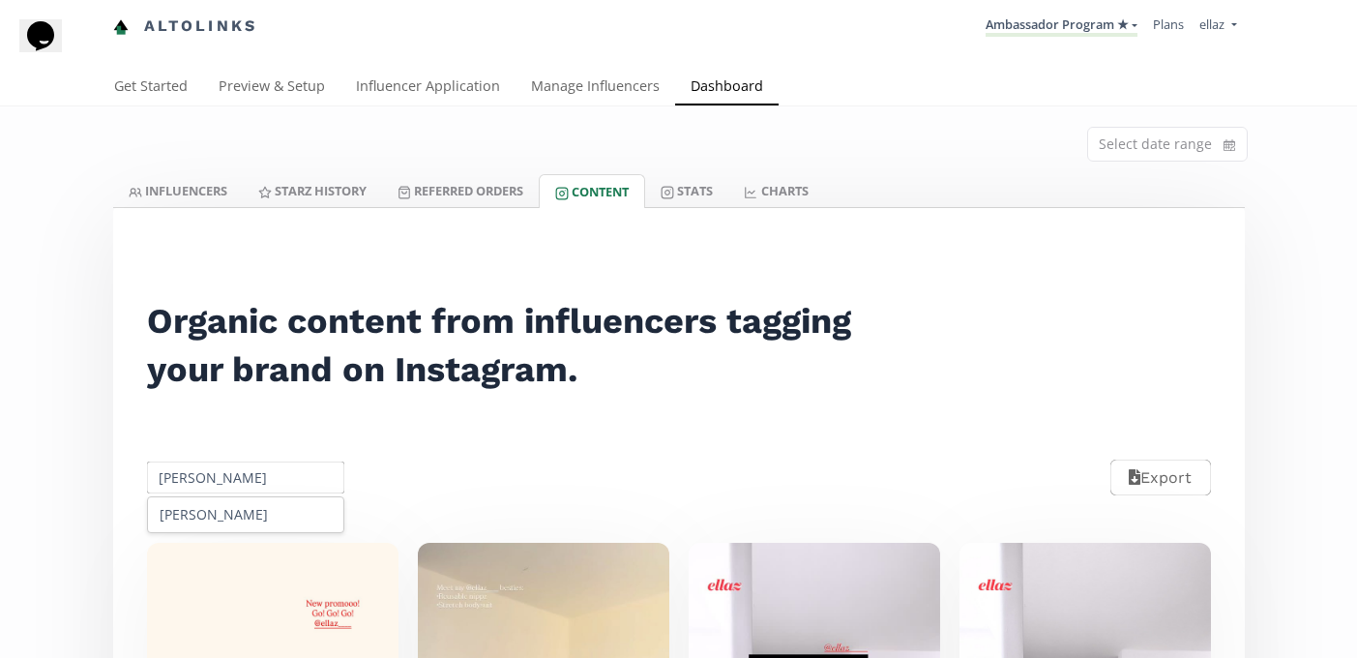
click at [254, 501] on div "Ana Lucía Valenzuela" at bounding box center [246, 514] width 196 height 35
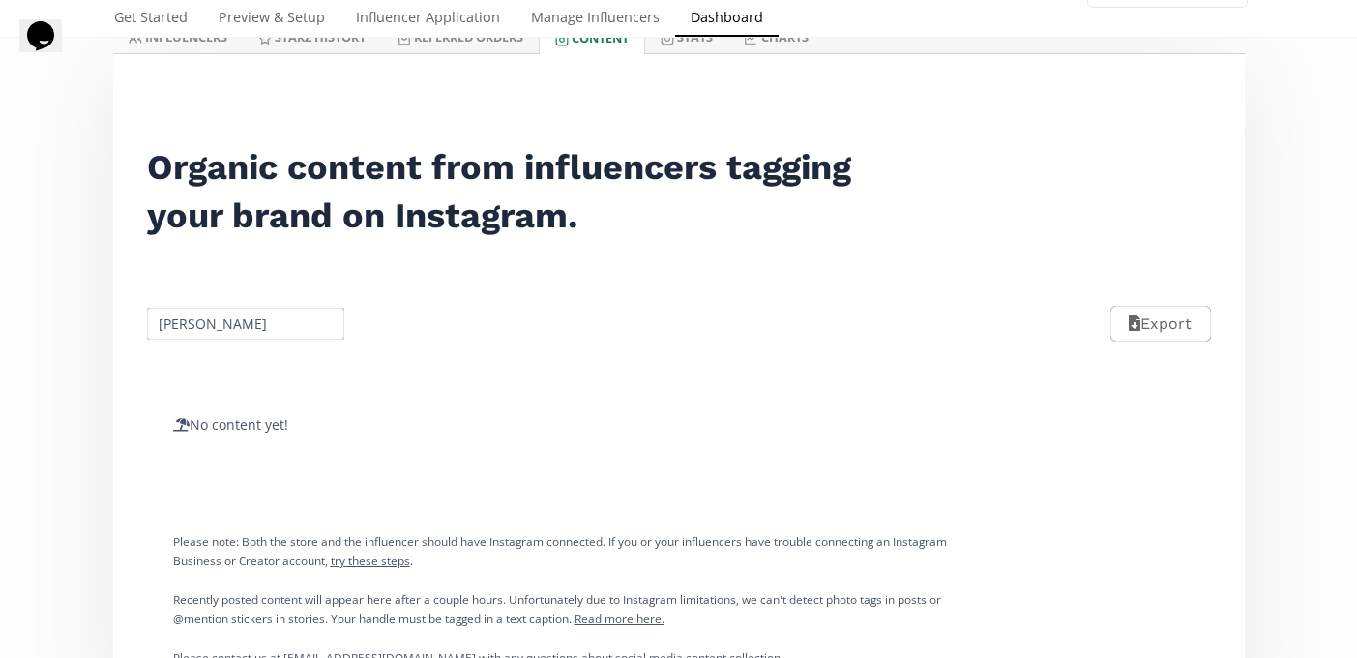
scroll to position [172, 0]
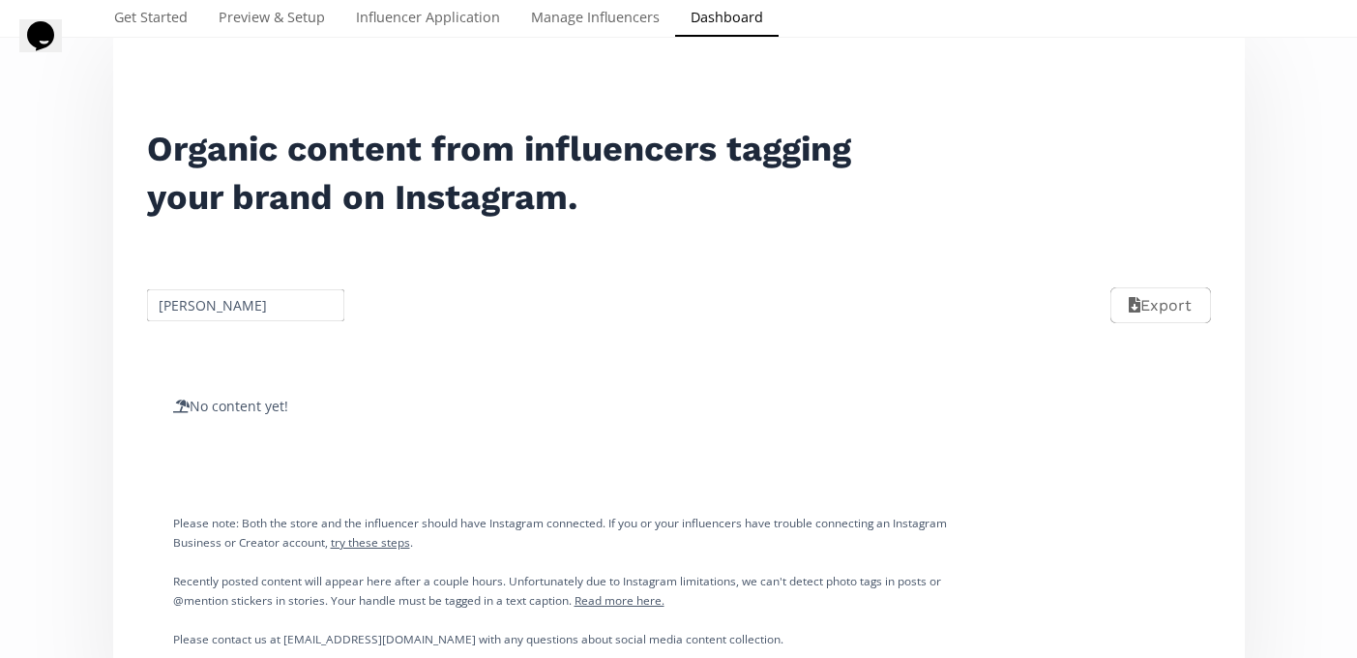
click at [195, 314] on input "Ana Lucía Valenzuela" at bounding box center [246, 305] width 204 height 38
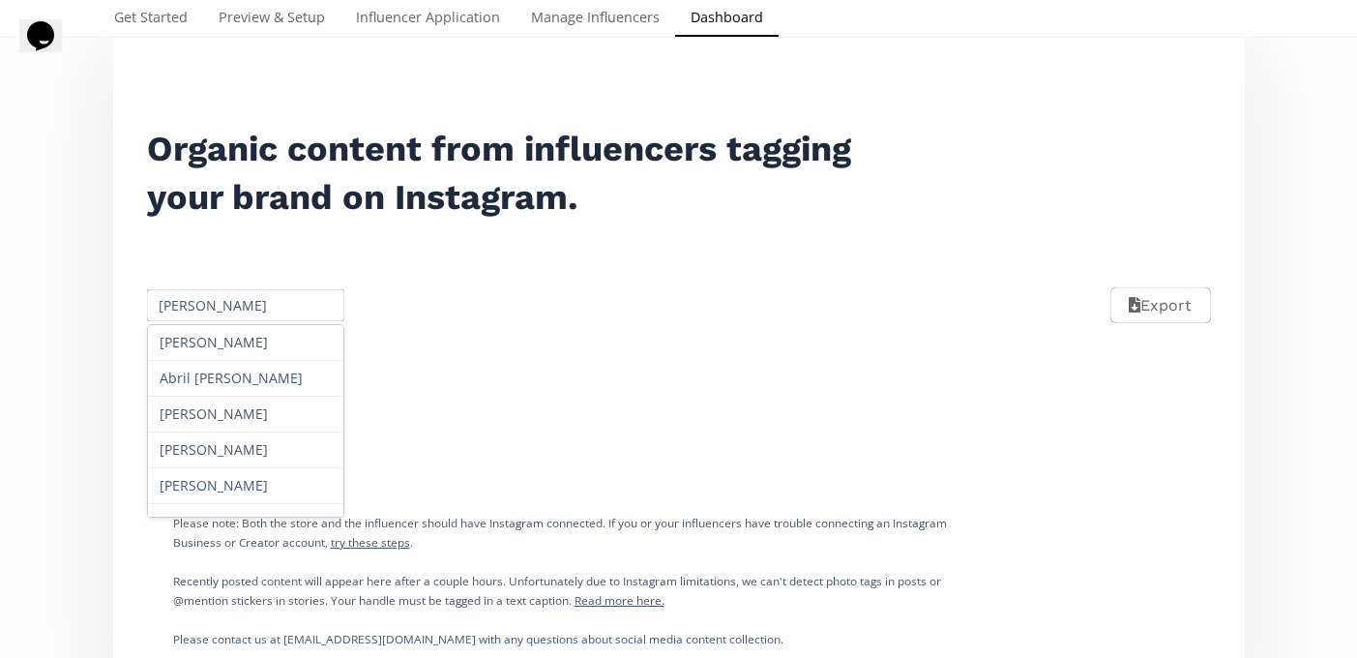
click at [195, 314] on input "Ana Lucía Valenzuela" at bounding box center [246, 305] width 204 height 38
paste input "Ina Mariana Othon Galaz"
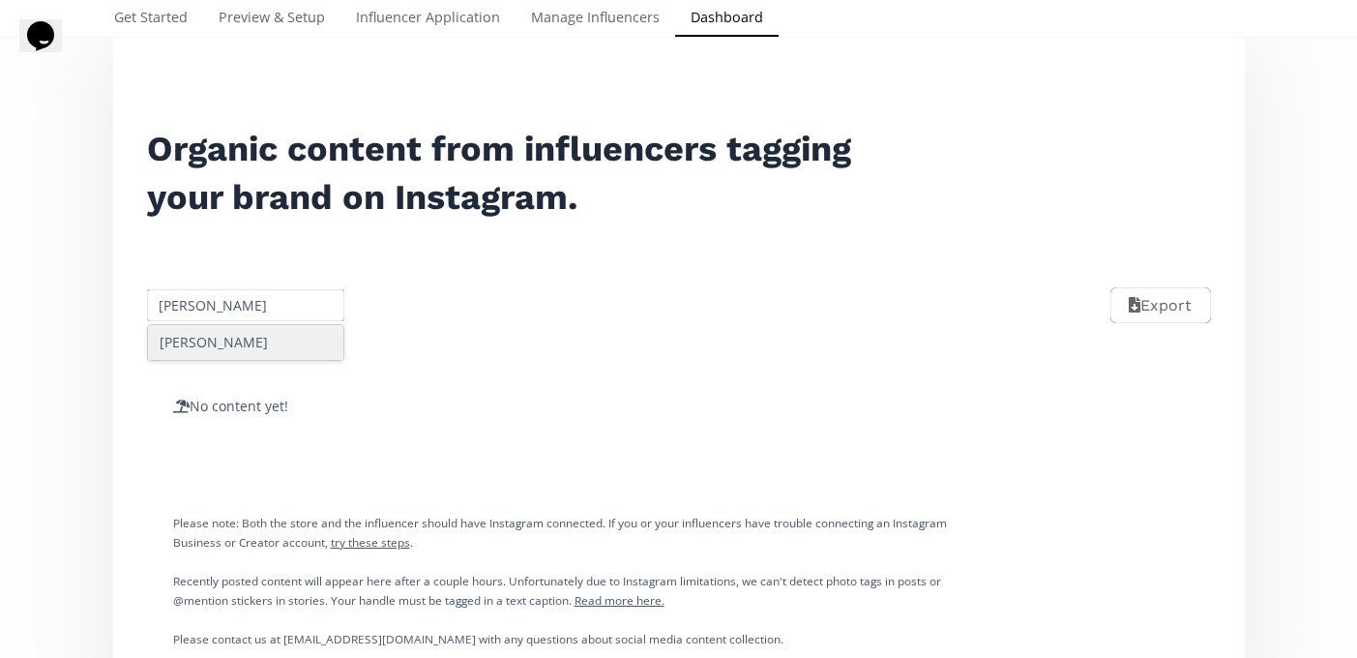
scroll to position [0, 0]
click at [206, 352] on div "Ina Mariana Othon Galaz" at bounding box center [246, 342] width 196 height 35
click at [259, 297] on input "[PERSON_NAME]" at bounding box center [246, 305] width 204 height 38
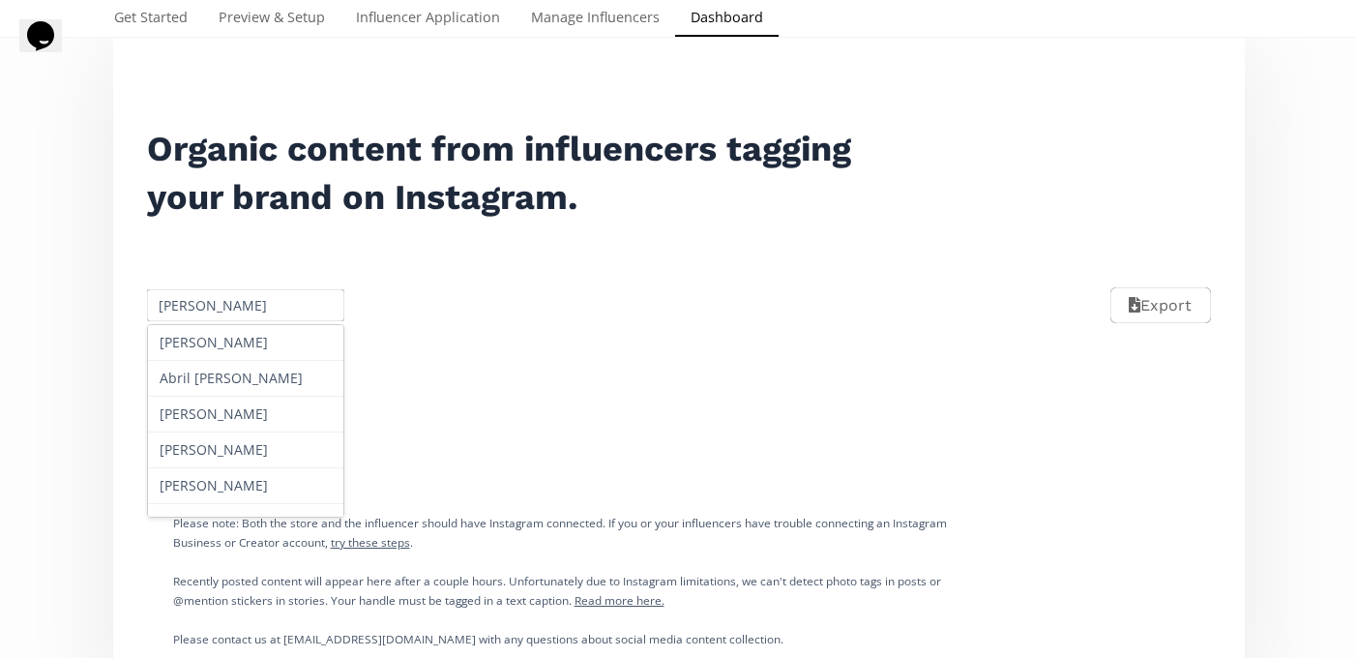
click at [259, 297] on input "[PERSON_NAME]" at bounding box center [246, 305] width 204 height 38
paste input "[PERSON_NAME]"
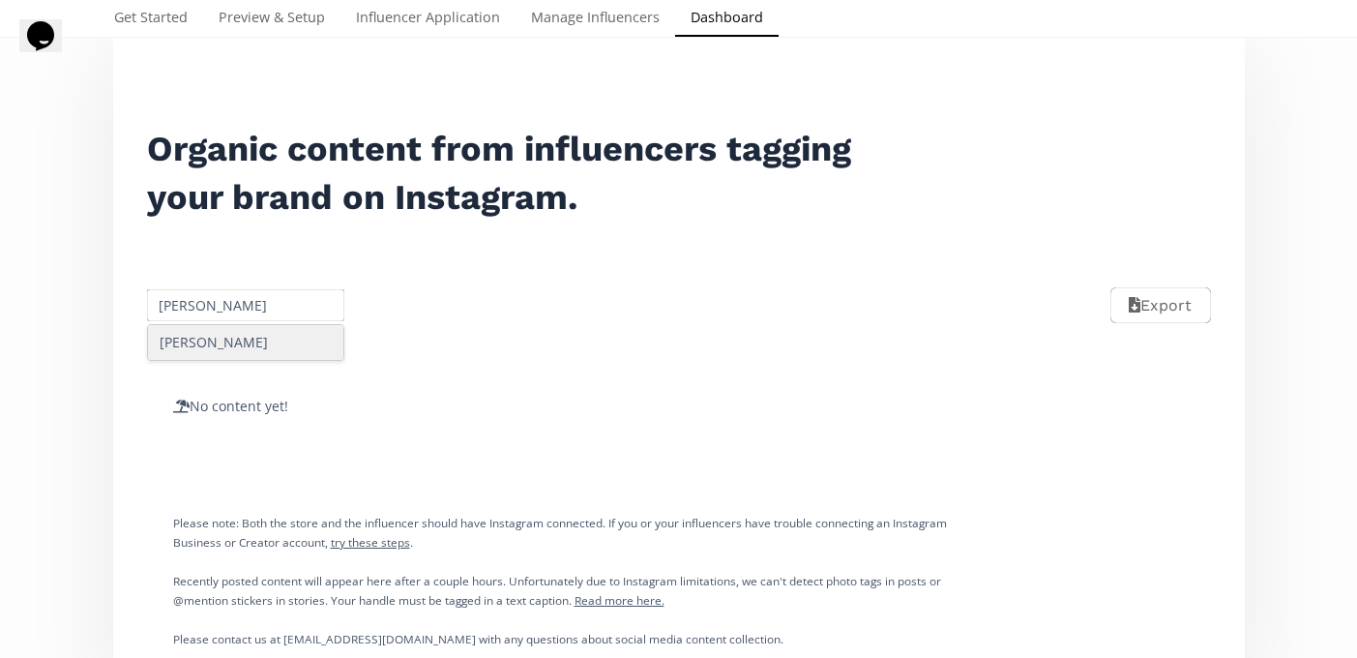
click at [232, 335] on div "[PERSON_NAME]" at bounding box center [246, 342] width 196 height 35
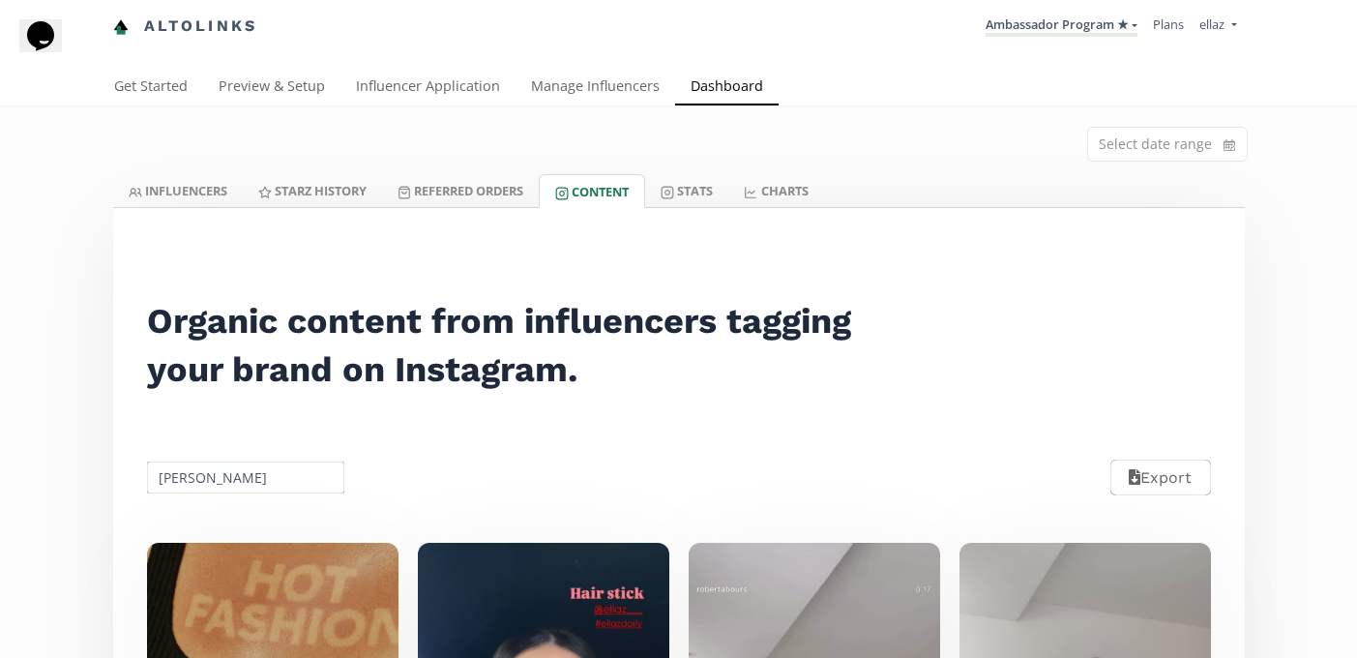
click at [230, 481] on input "[PERSON_NAME]" at bounding box center [246, 477] width 204 height 38
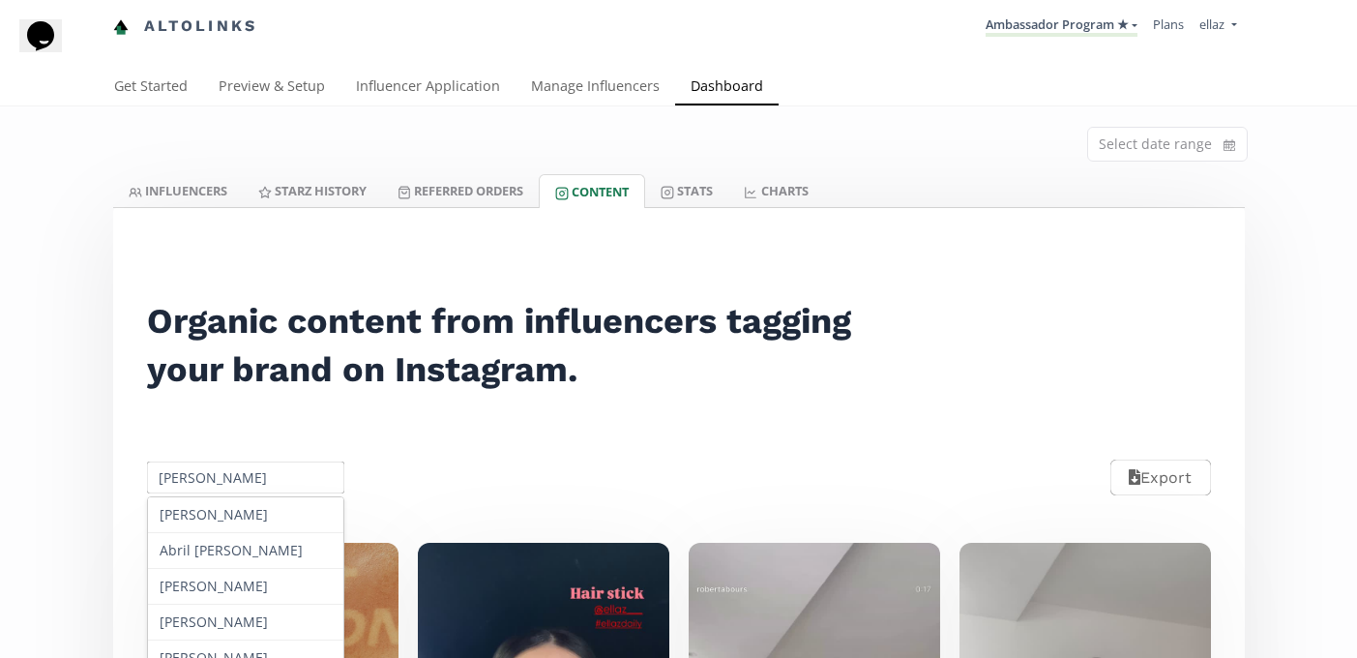
click at [230, 481] on input "[PERSON_NAME]" at bounding box center [246, 477] width 204 height 38
paste input "[PERSON_NAME]"
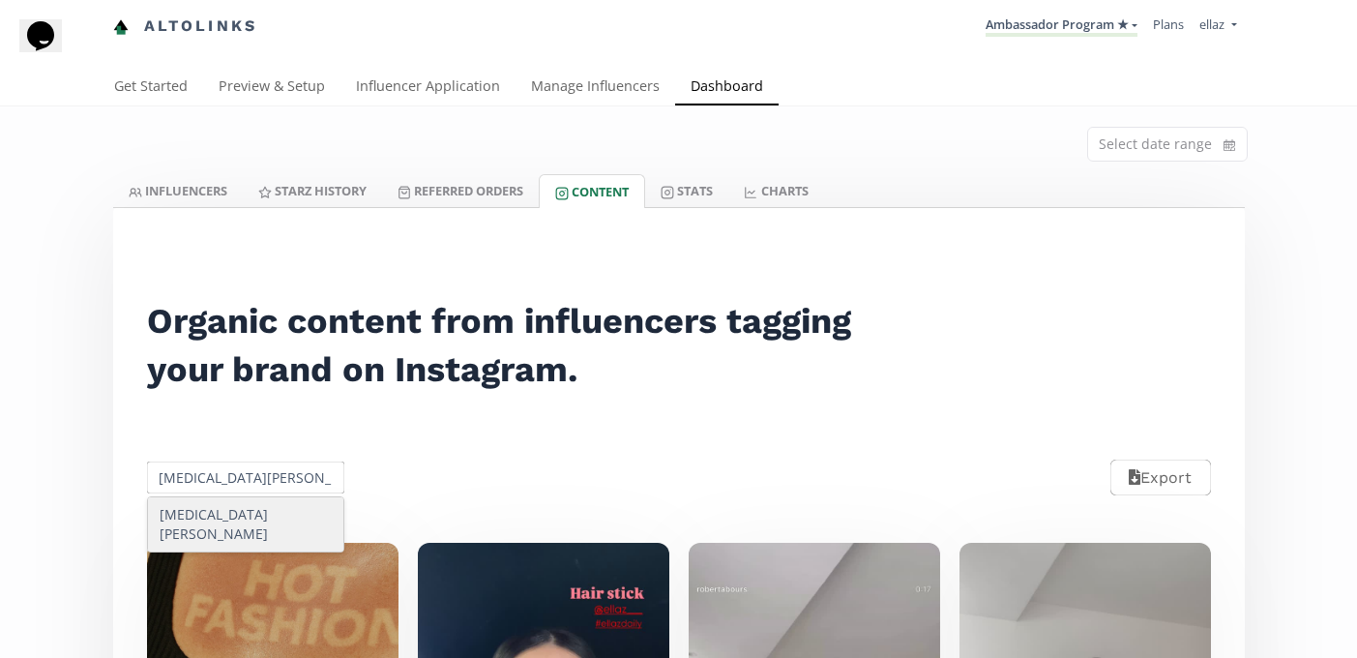
click at [233, 515] on div "[PERSON_NAME]" at bounding box center [246, 524] width 196 height 54
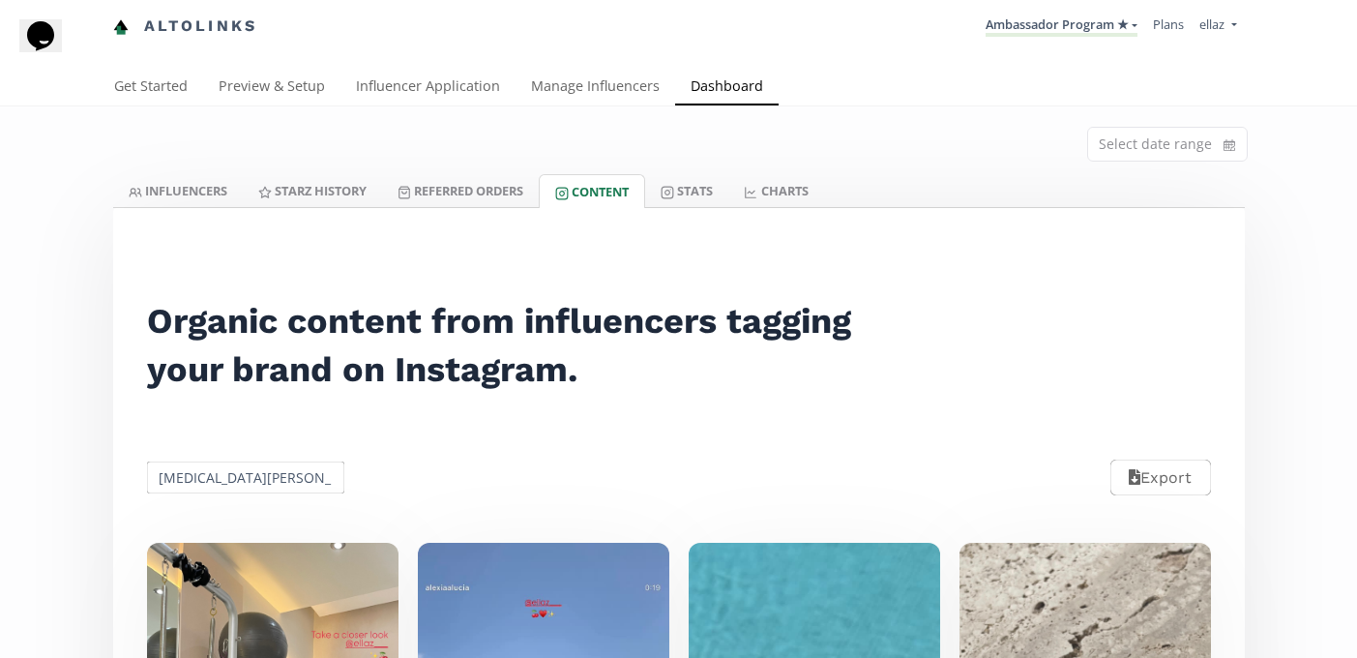
click at [219, 476] on input "[PERSON_NAME]" at bounding box center [246, 477] width 204 height 38
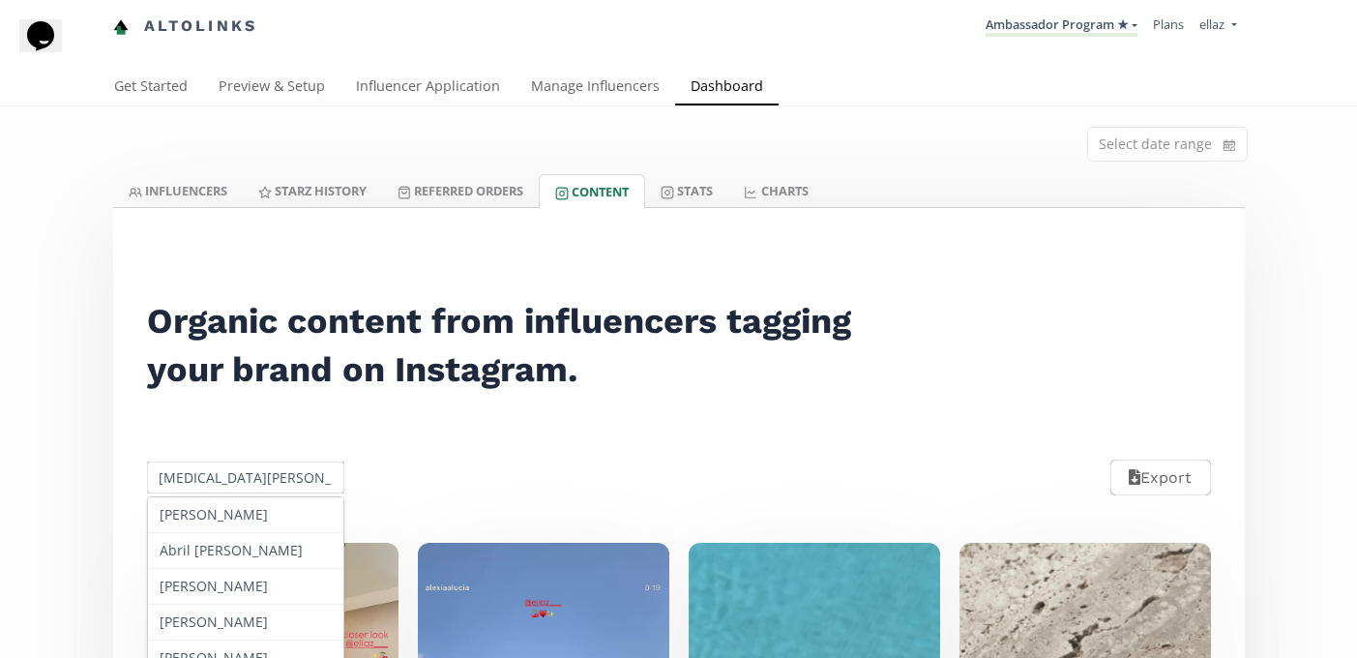
click at [219, 476] on input "[PERSON_NAME]" at bounding box center [246, 477] width 204 height 38
paste input "Siara Valenzuel"
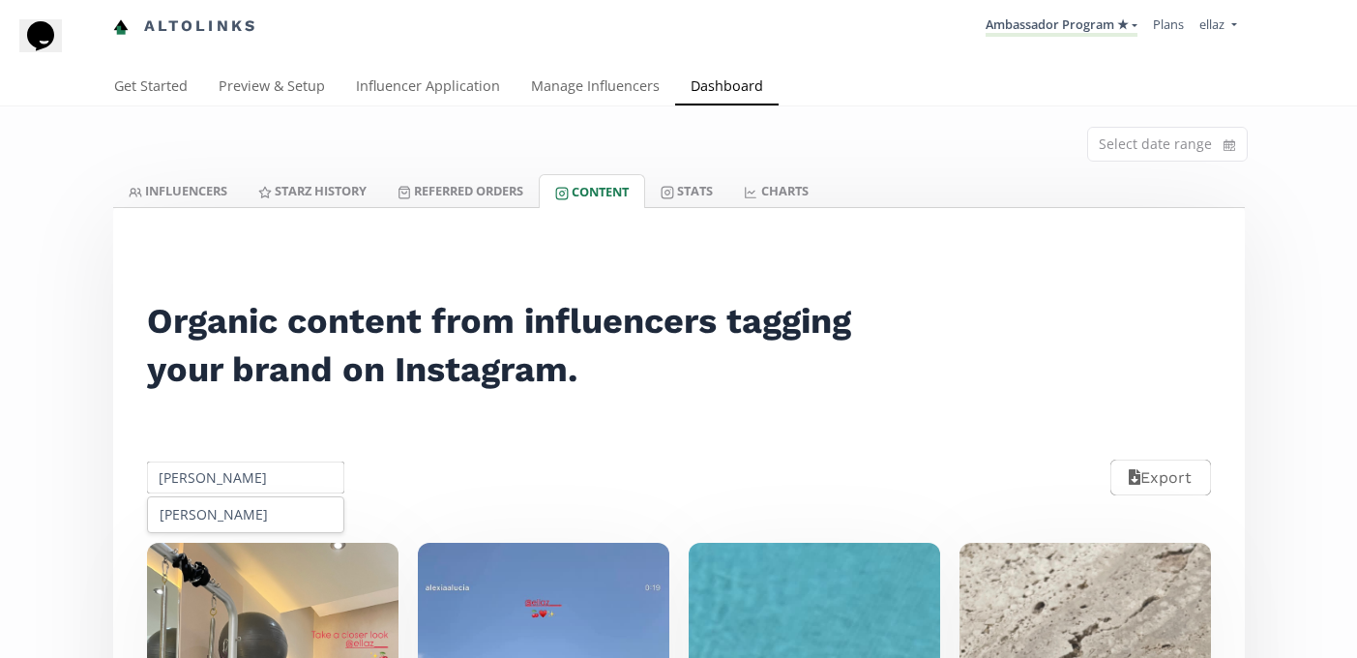
click at [238, 512] on div "[PERSON_NAME]" at bounding box center [246, 514] width 196 height 35
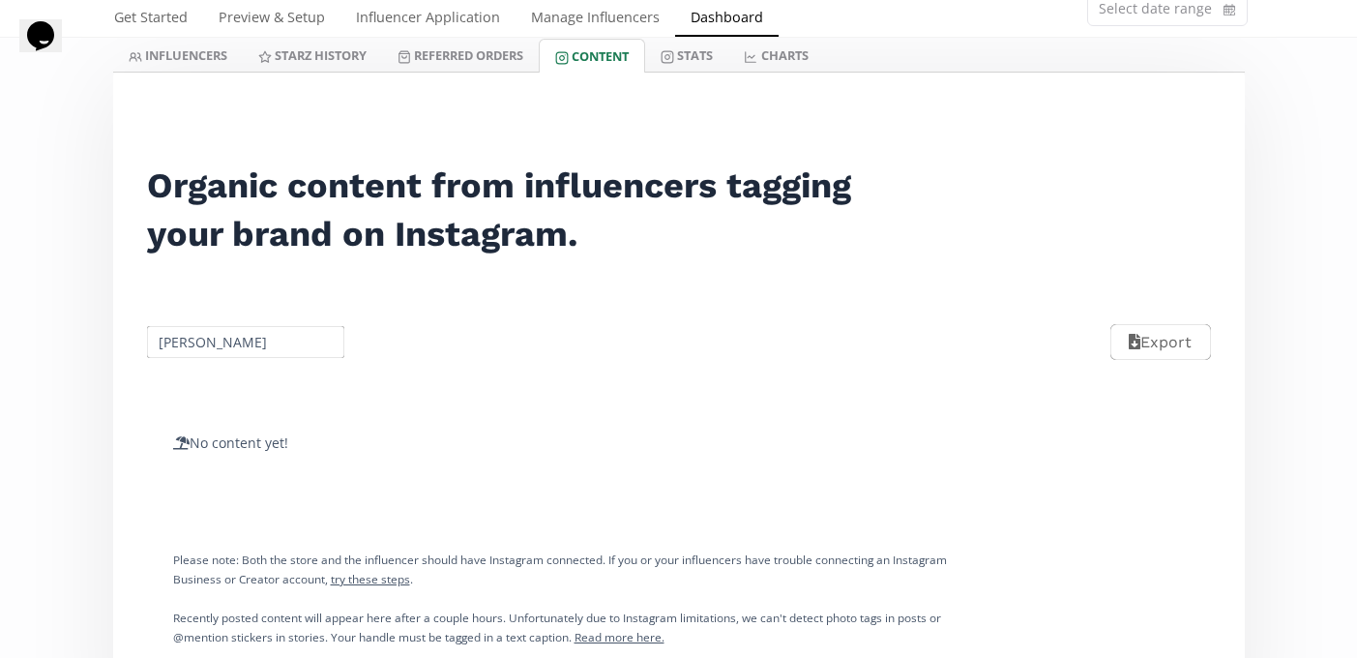
scroll to position [163, 0]
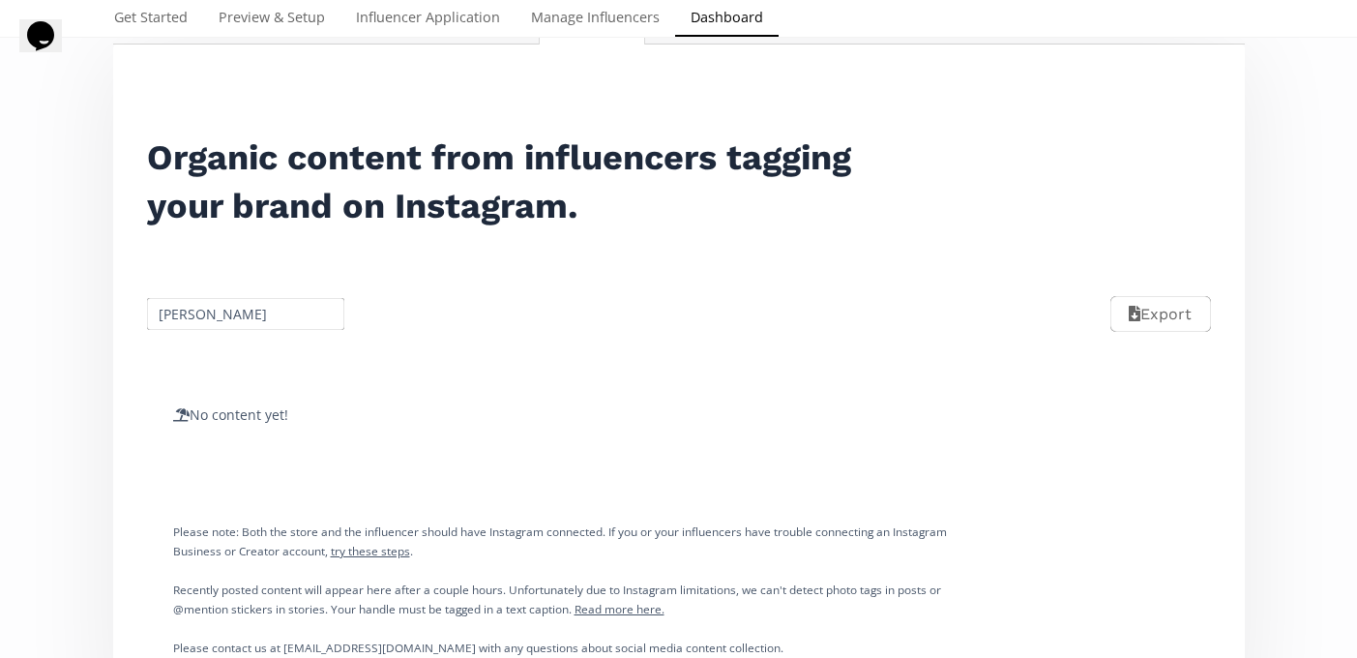
click at [232, 314] on input "[PERSON_NAME]" at bounding box center [246, 314] width 204 height 38
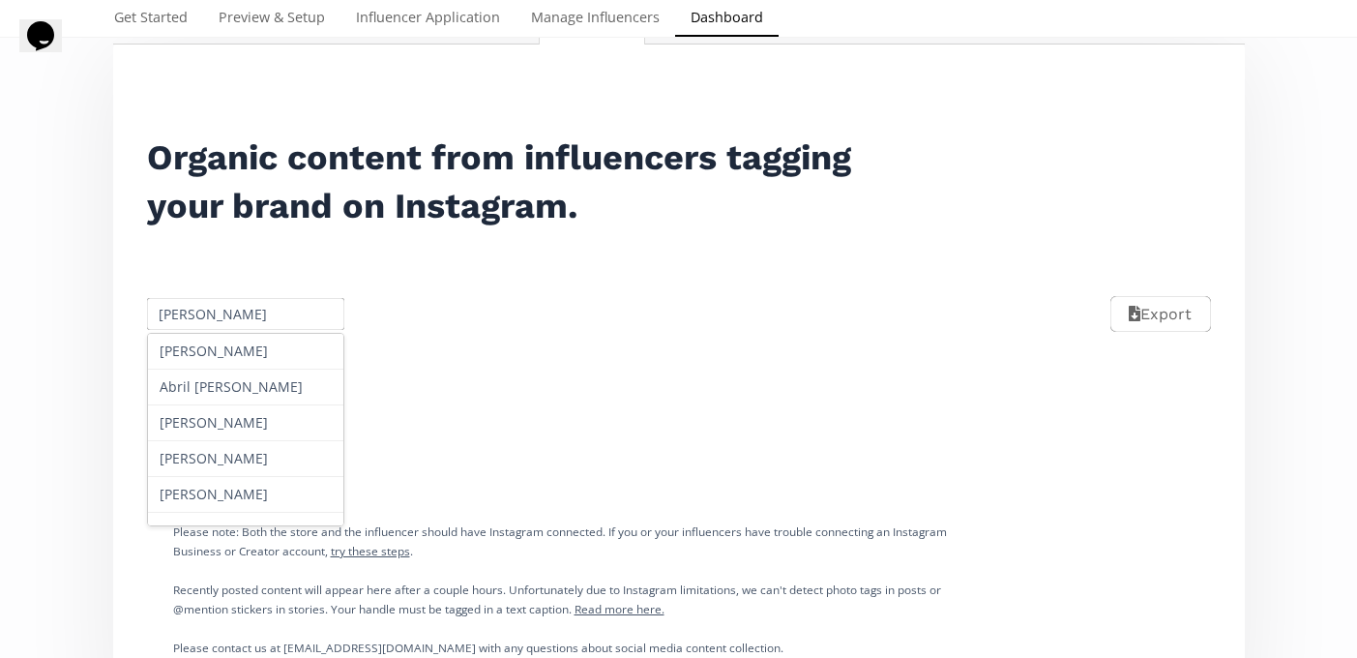
click at [232, 314] on input "[PERSON_NAME]" at bounding box center [246, 314] width 204 height 38
paste input "[PERSON_NAME]"
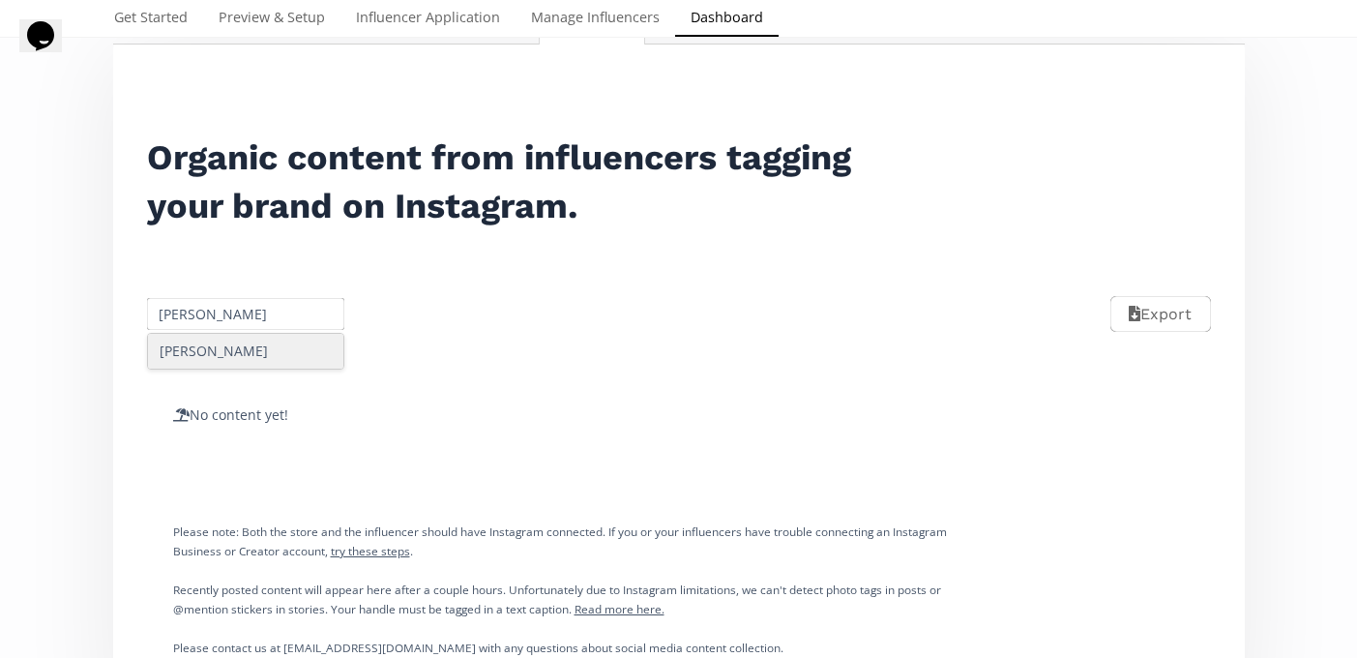
click at [223, 366] on div "[PERSON_NAME]" at bounding box center [246, 351] width 196 height 35
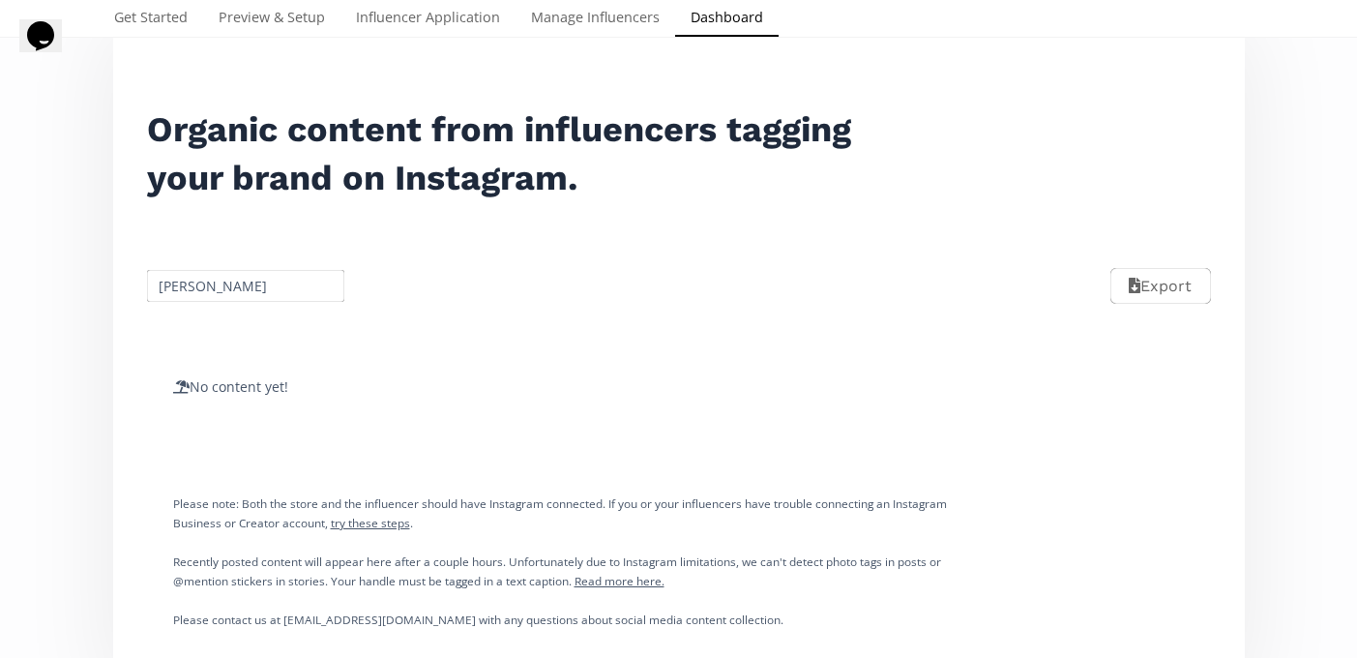
scroll to position [192, 0]
click at [217, 297] on input "[PERSON_NAME]" at bounding box center [246, 285] width 204 height 38
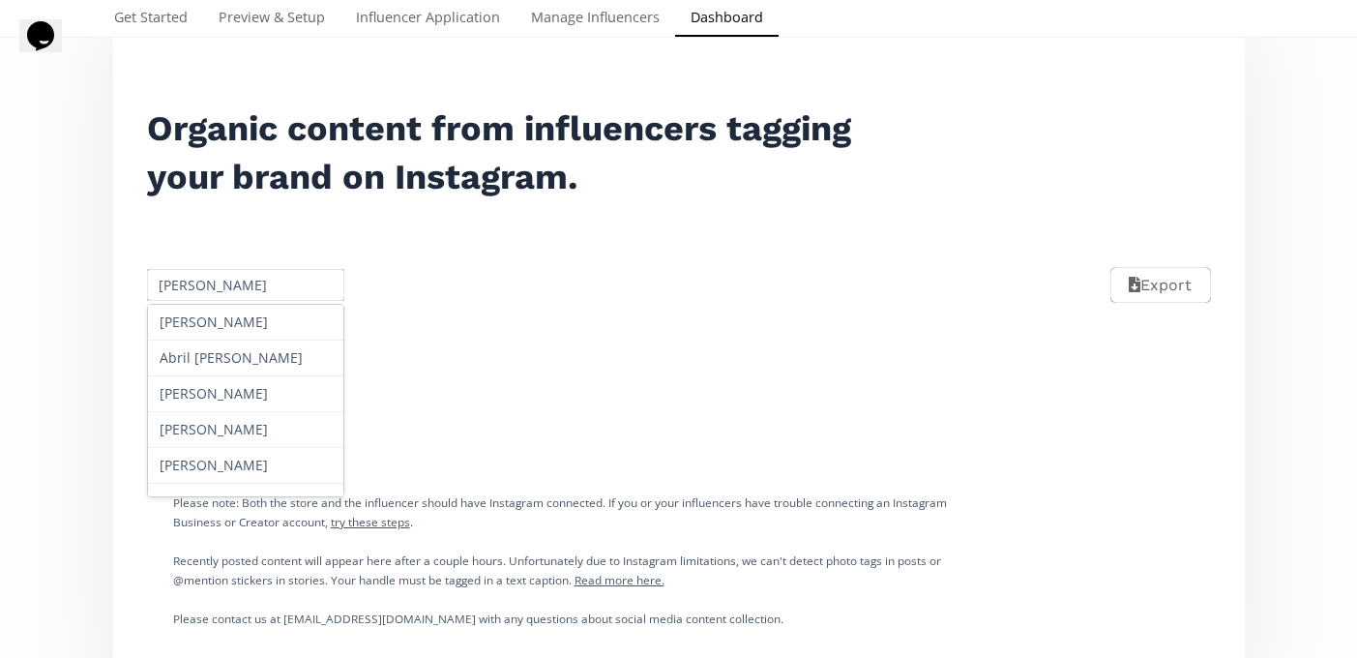
click at [217, 297] on input "[PERSON_NAME]" at bounding box center [246, 285] width 204 height 38
paste input "[PERSON_NAME]"
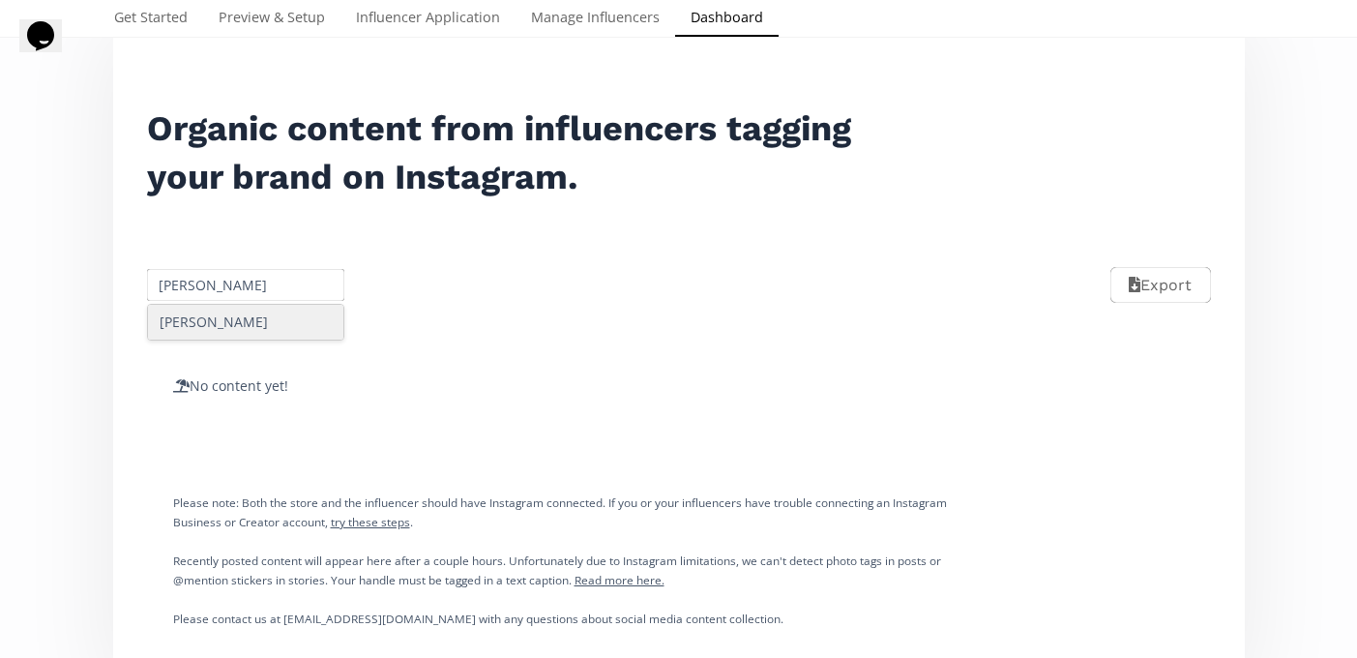
click at [228, 337] on div "[PERSON_NAME]" at bounding box center [246, 322] width 196 height 35
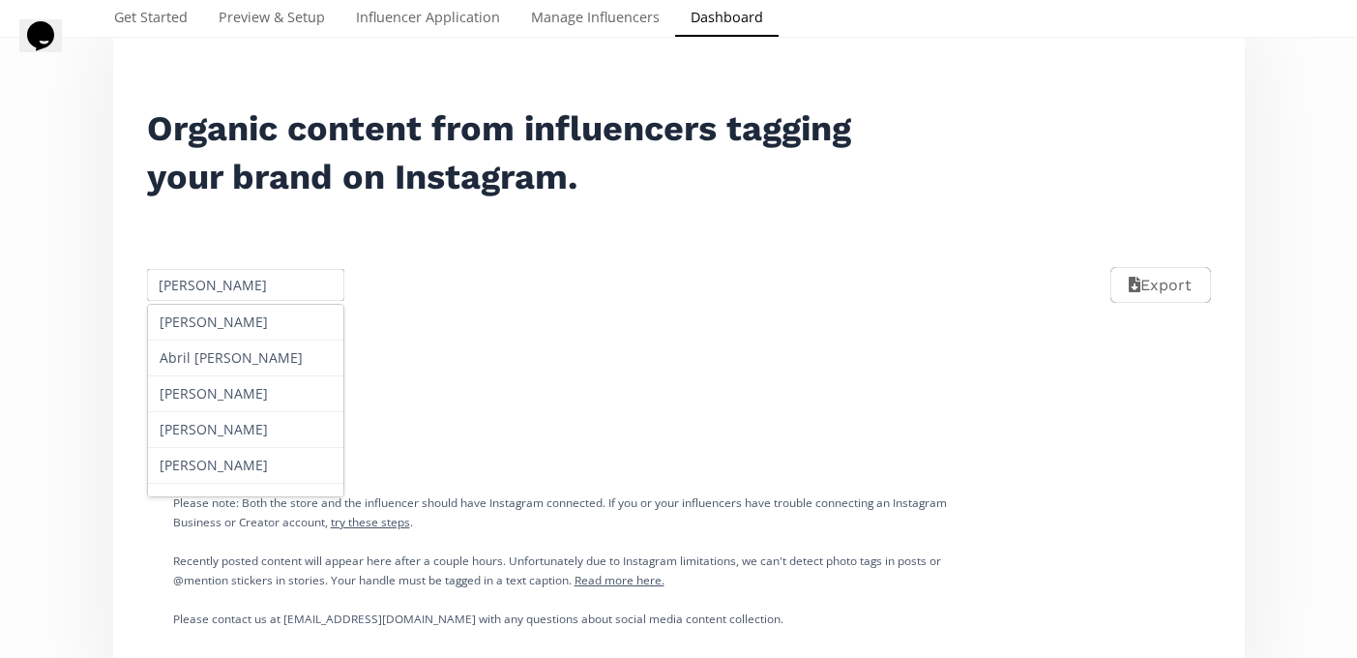
click at [236, 286] on input "[PERSON_NAME]" at bounding box center [246, 285] width 204 height 38
paste input "Anabel Cázares"
type input "Anabel Cázares"
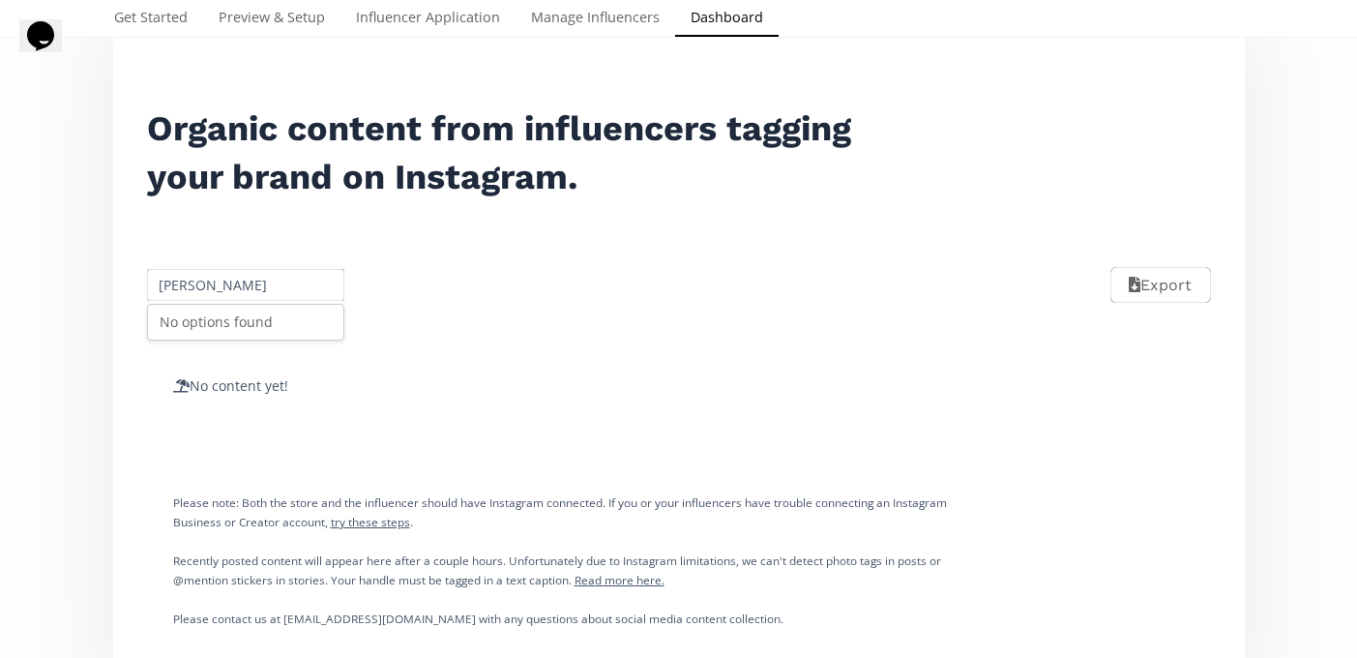
click at [240, 330] on div "No options found" at bounding box center [246, 322] width 196 height 35
click at [244, 286] on input "Anabel Cázares" at bounding box center [246, 285] width 204 height 38
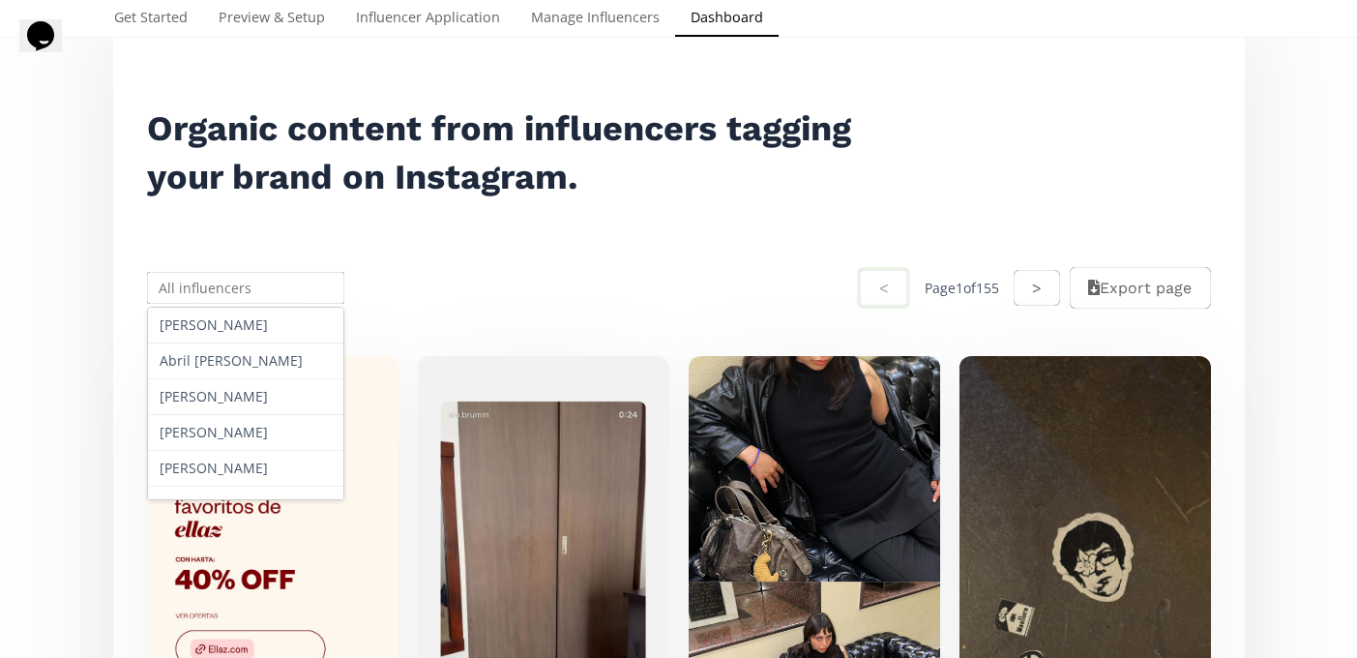
scroll to position [0, 0]
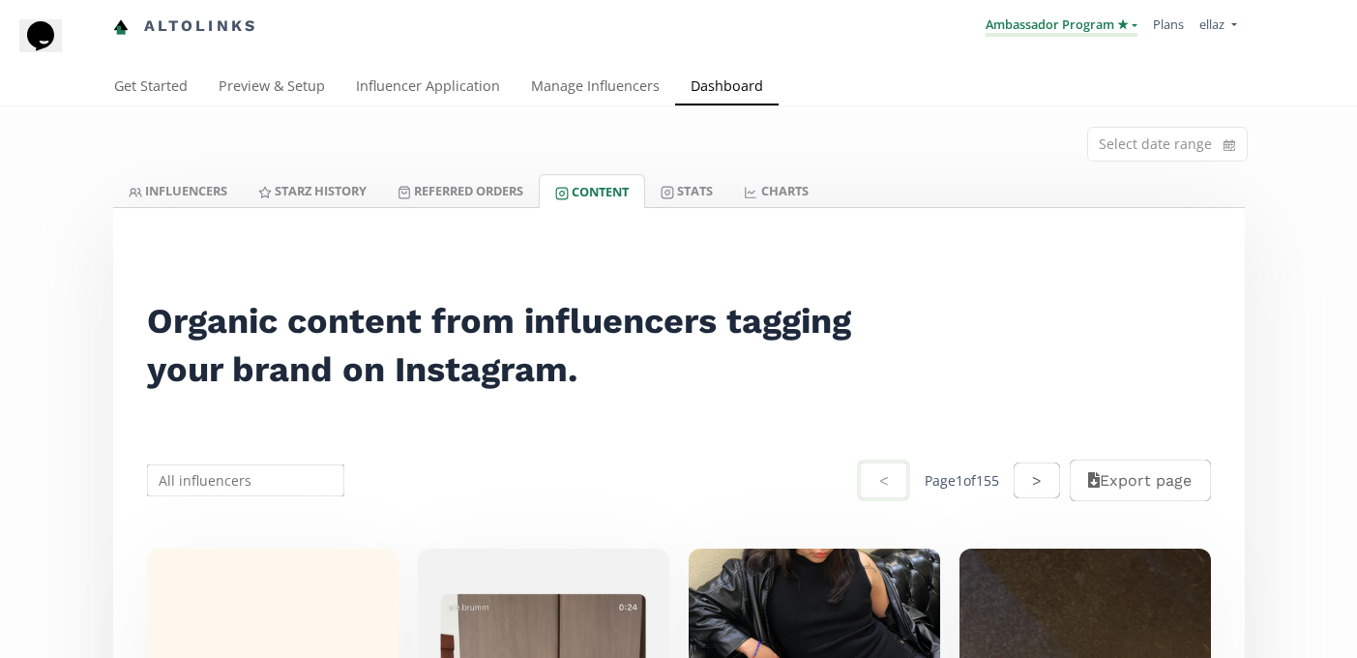
click at [1112, 33] on link "Ambassador Program ★" at bounding box center [1061, 25] width 152 height 21
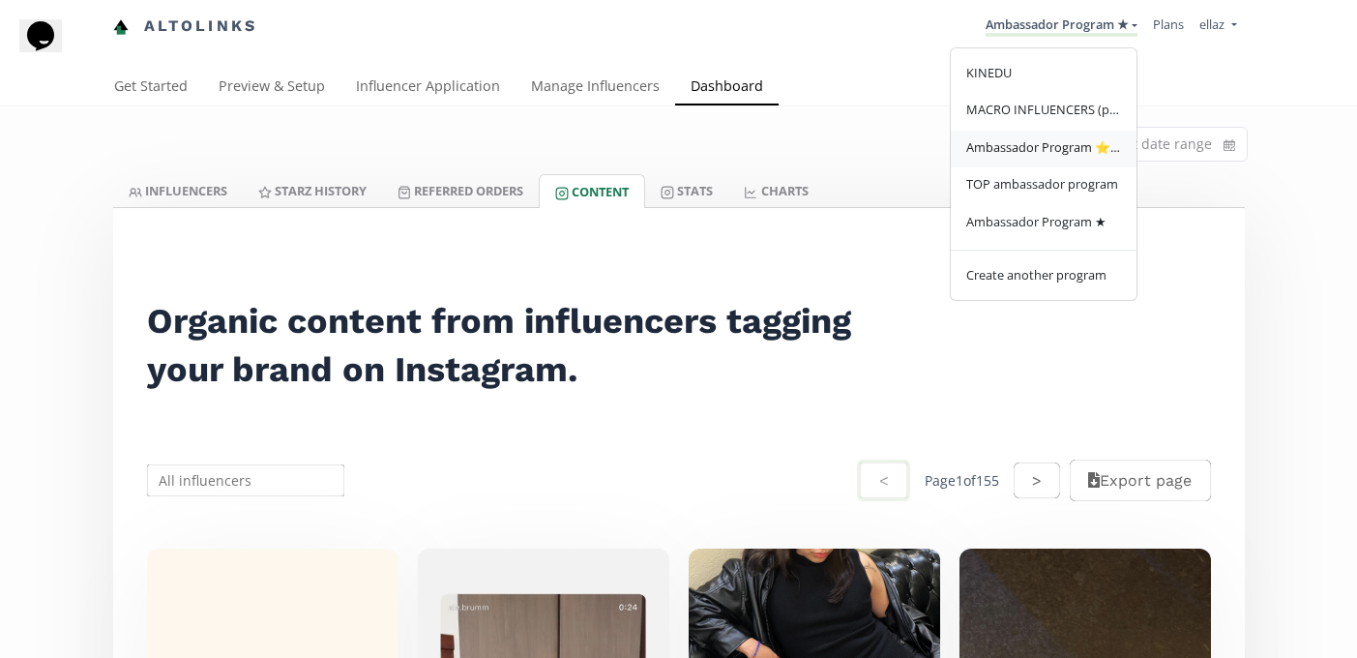
click at [1097, 138] on link "Ambassador Program ⭐️⭐️" at bounding box center [1044, 150] width 186 height 38
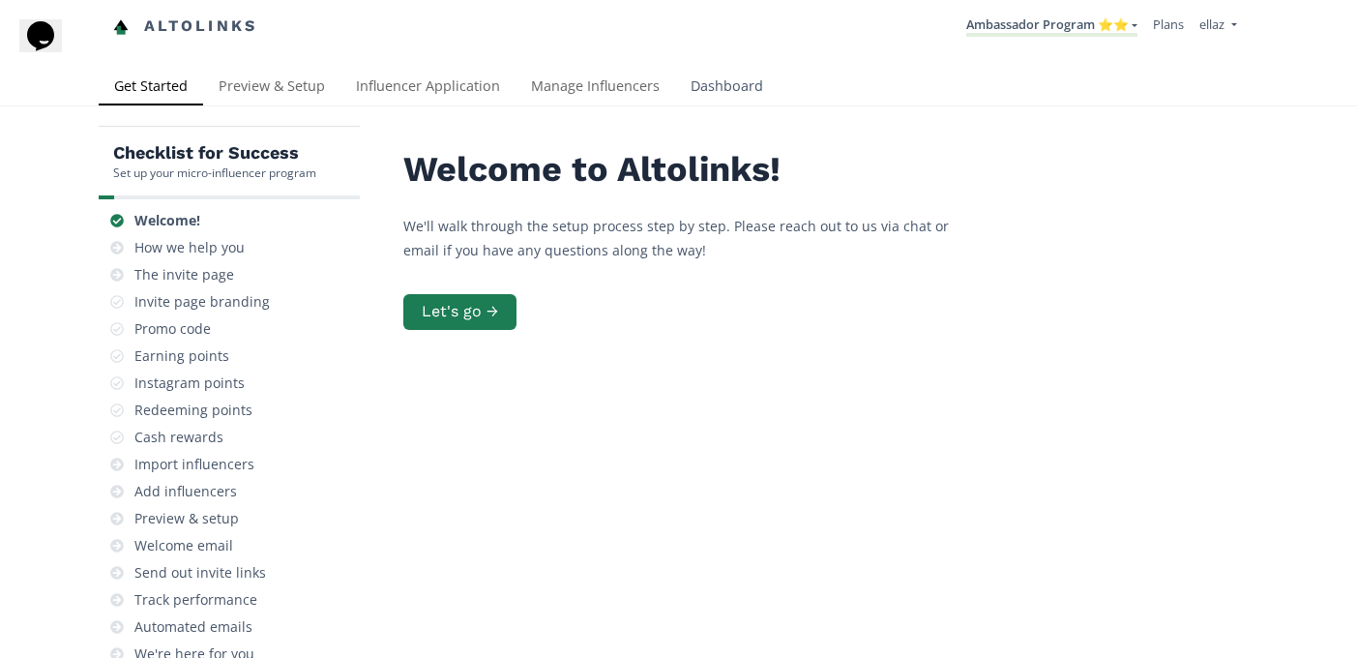
click at [703, 88] on link "Dashboard" at bounding box center [726, 88] width 103 height 39
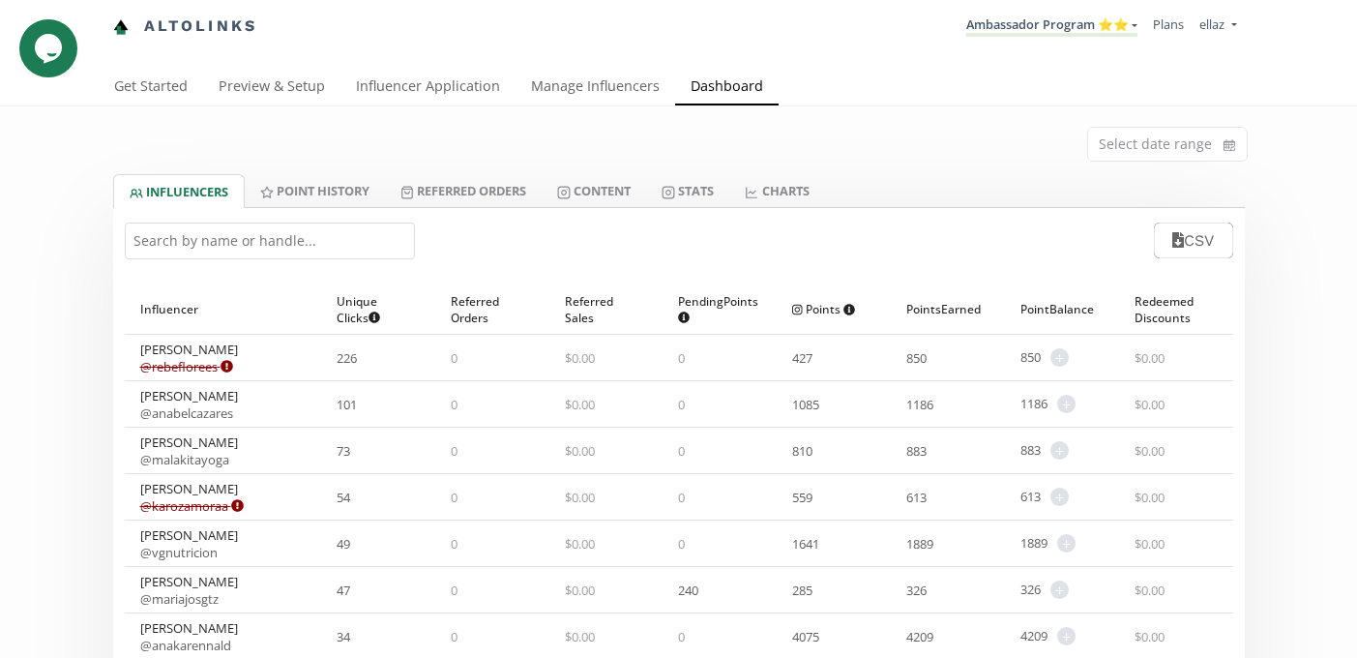
click at [624, 210] on div "CSV" at bounding box center [678, 240] width 1131 height 65
click at [613, 196] on link "Content" at bounding box center [594, 190] width 104 height 33
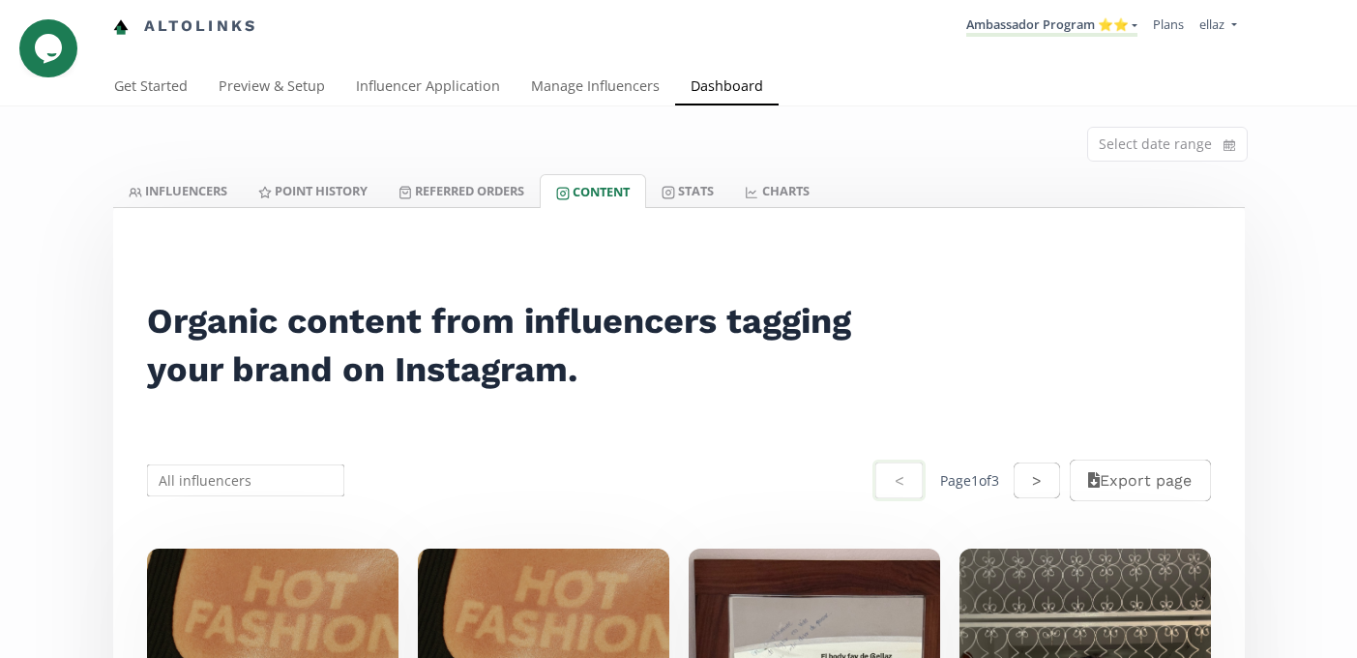
click at [227, 483] on input "text" at bounding box center [246, 480] width 204 height 38
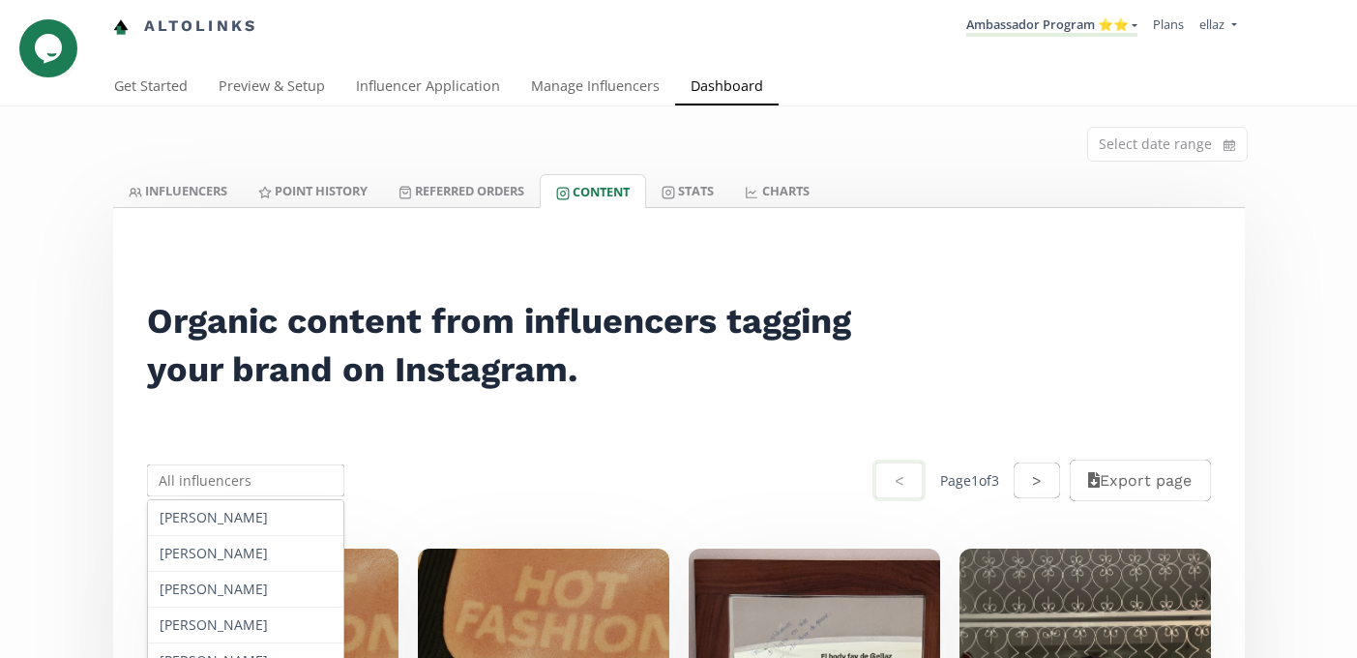
paste input "[PERSON_NAME]"
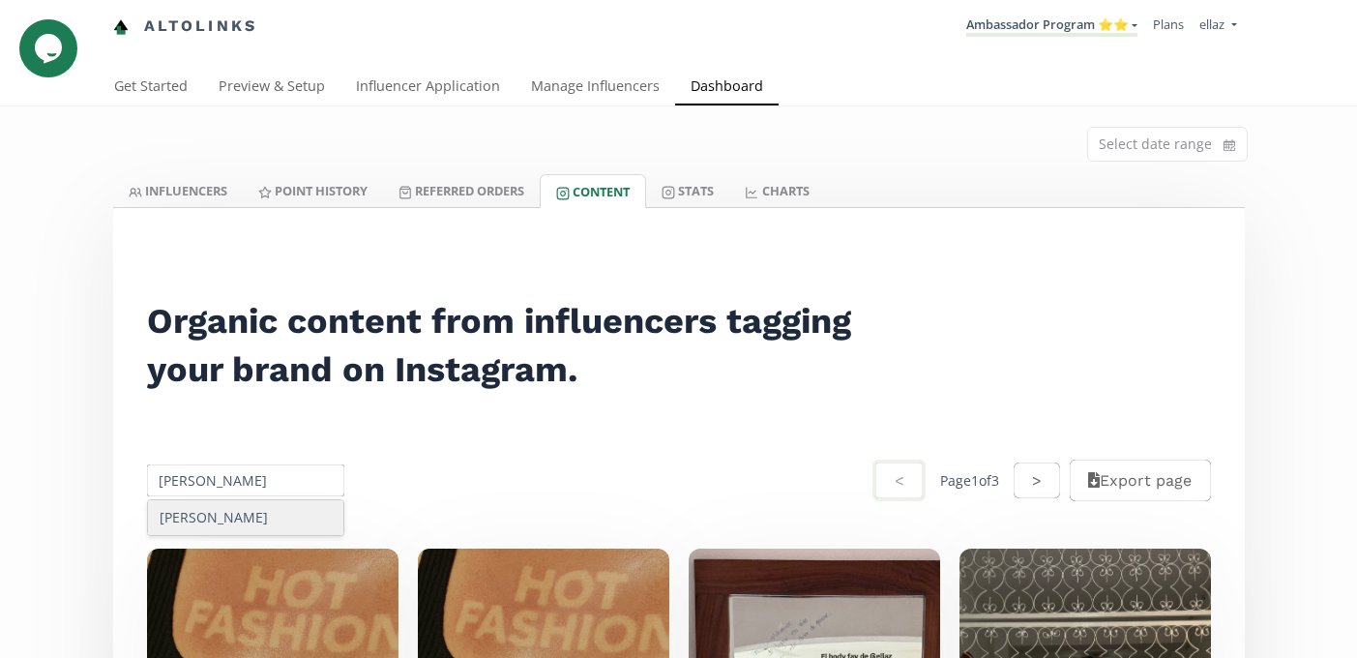
click at [268, 521] on div "[PERSON_NAME]" at bounding box center [246, 517] width 196 height 35
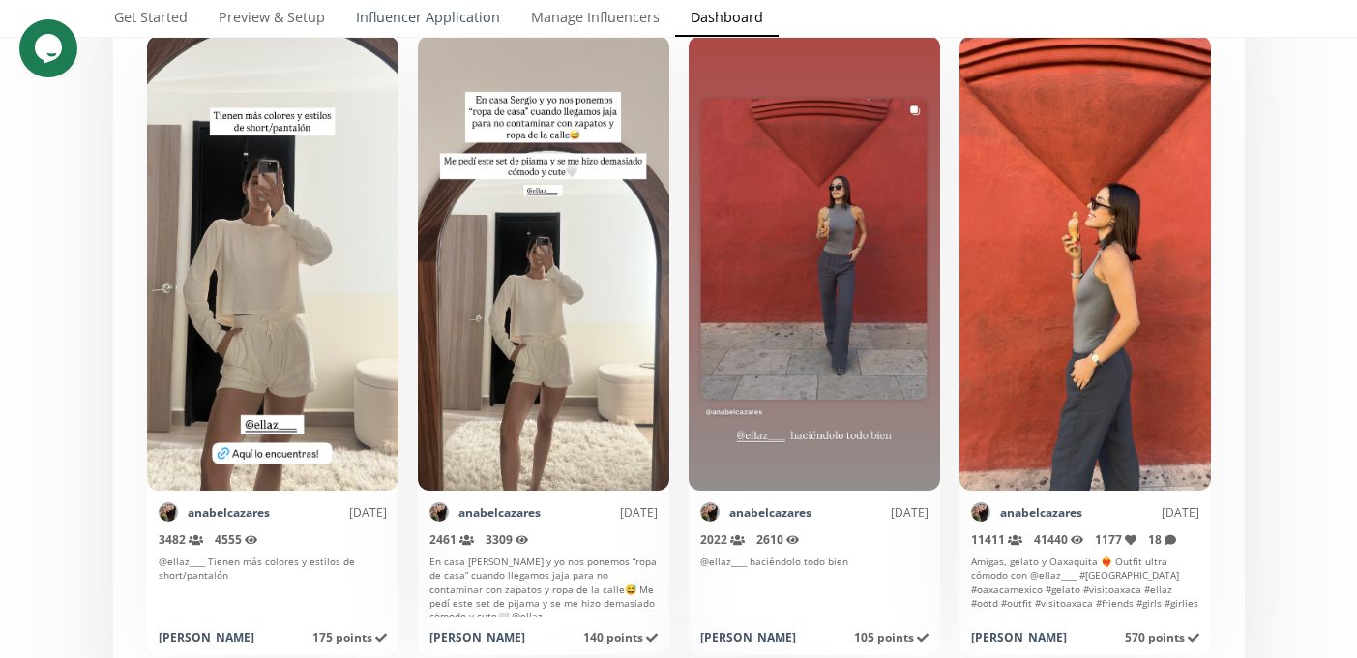
scroll to position [184, 0]
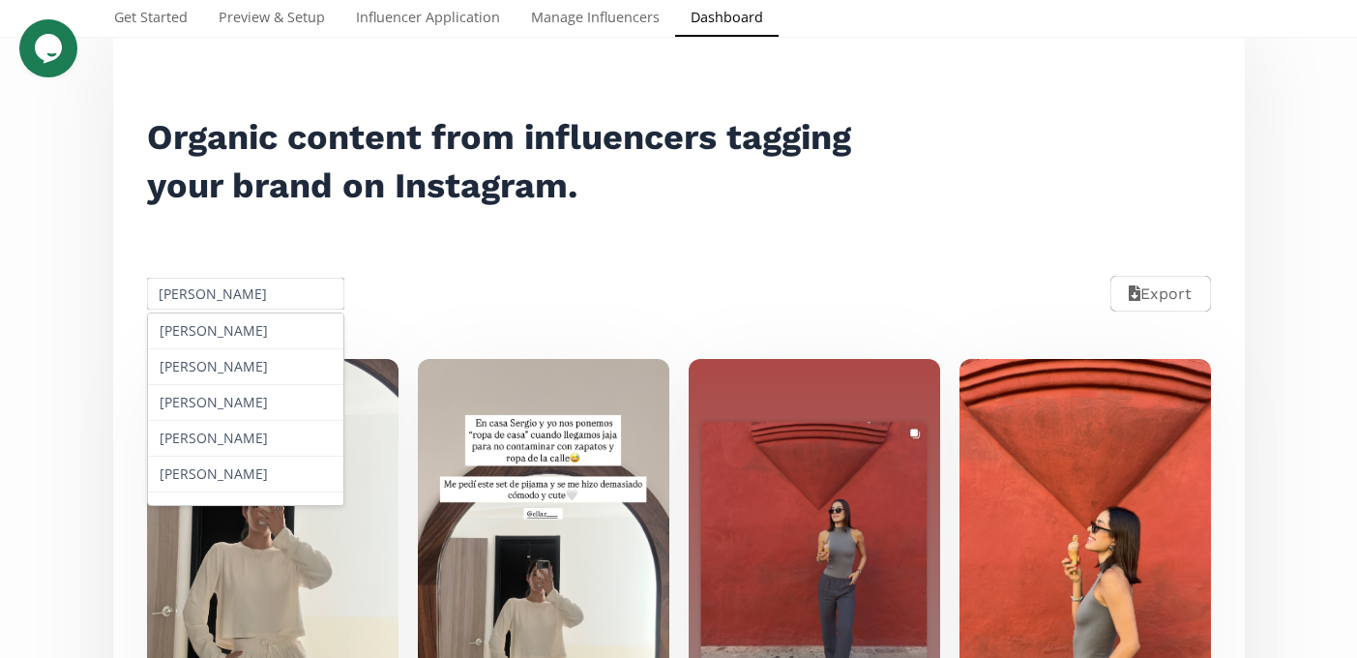
click at [244, 281] on input "[PERSON_NAME]" at bounding box center [246, 294] width 204 height 38
paste input "[PERSON_NAME]"
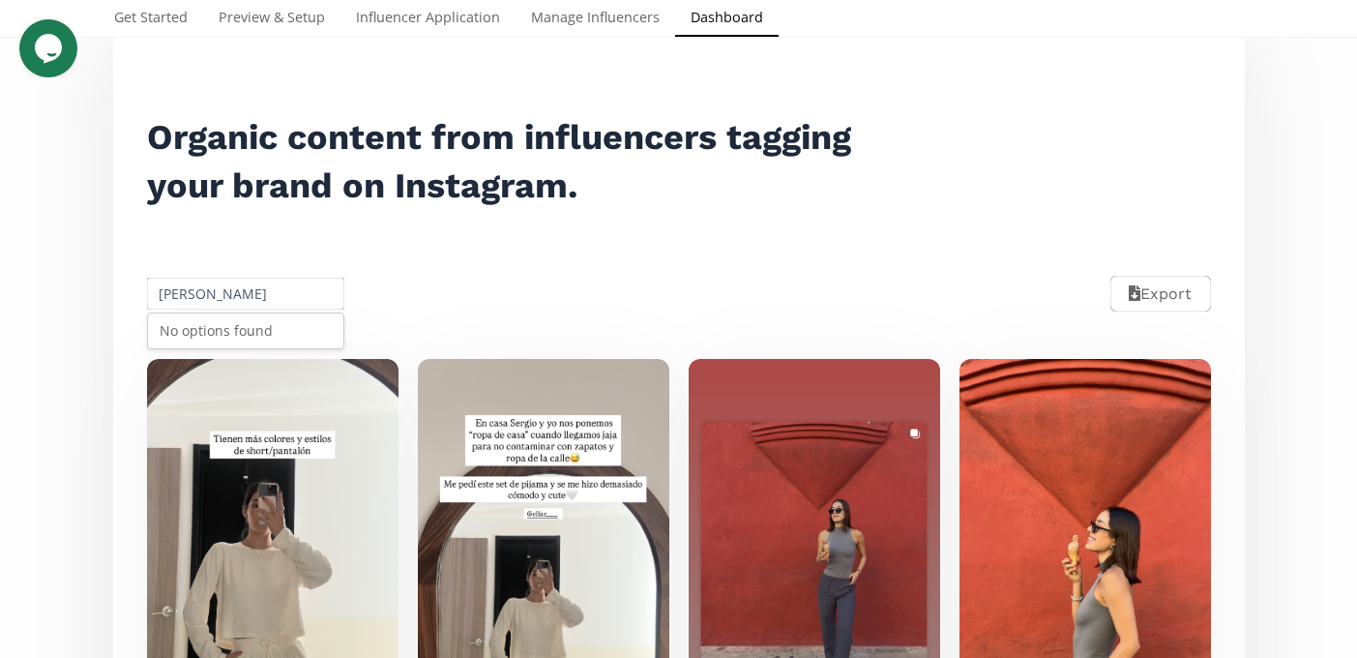
type input "[PERSON_NAME]"
click at [238, 331] on div "No options found" at bounding box center [246, 330] width 196 height 35
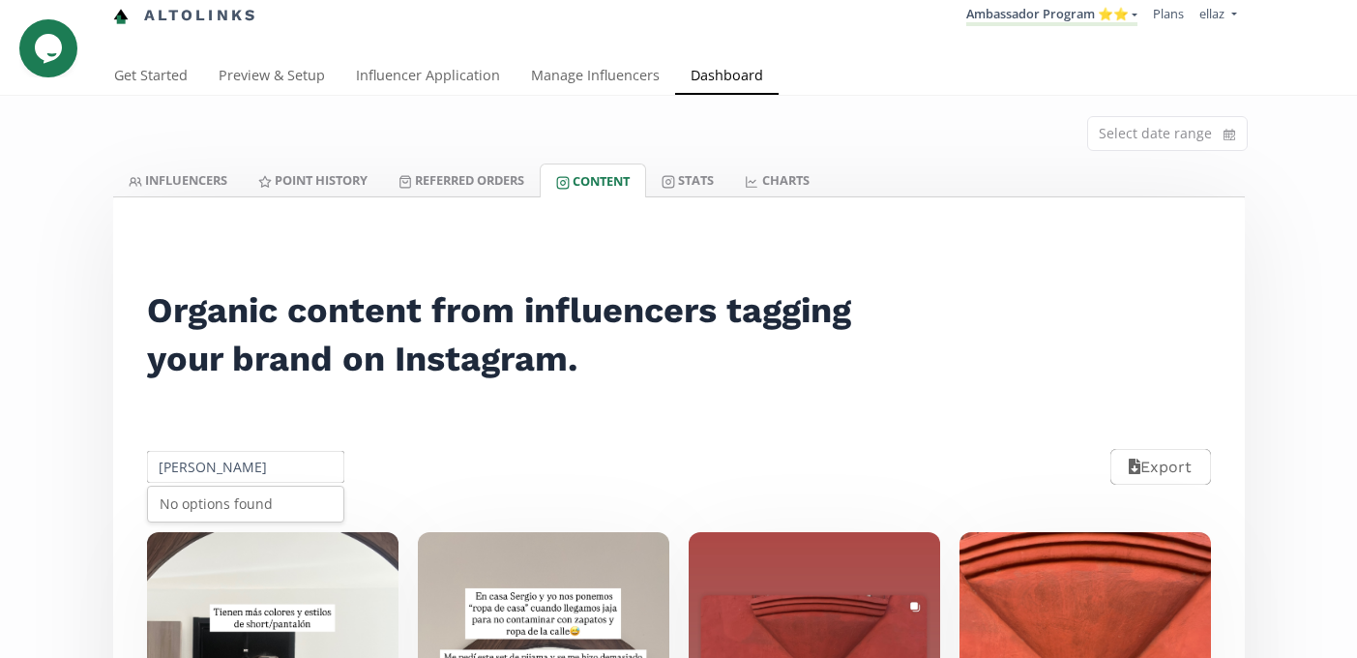
scroll to position [0, 0]
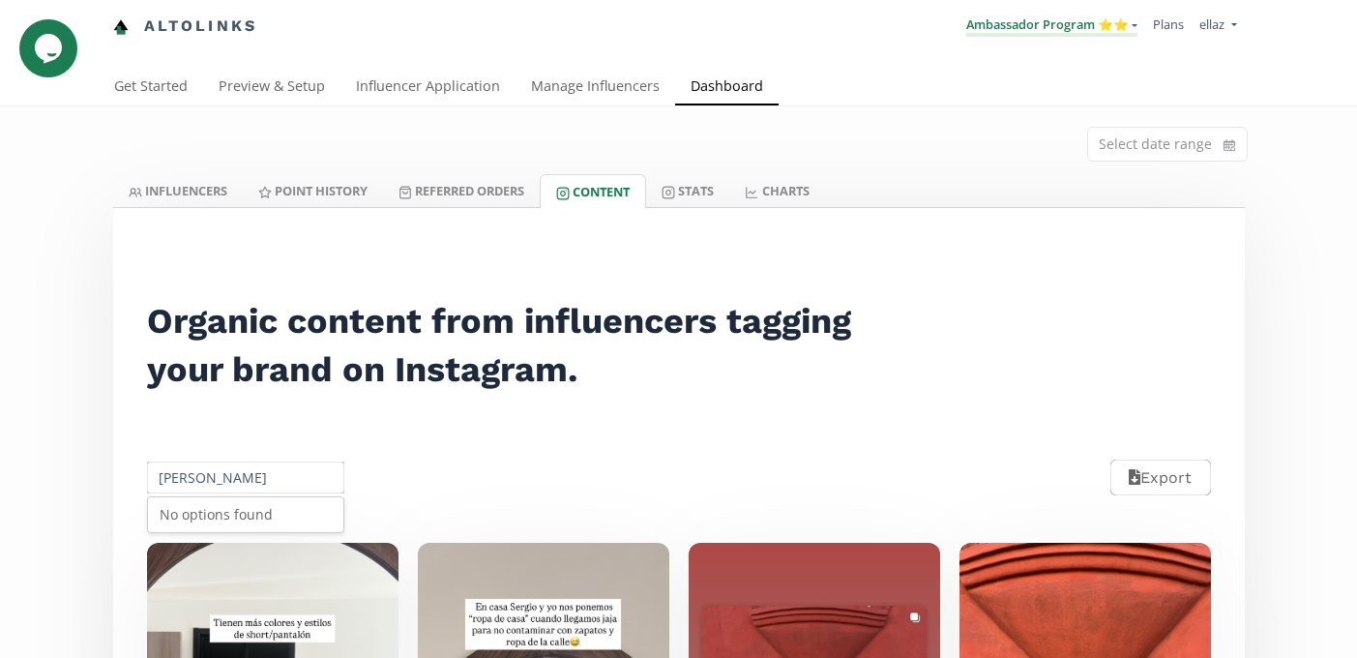
click at [1031, 25] on link "Ambassador Program ⭐️⭐️" at bounding box center [1051, 25] width 171 height 21
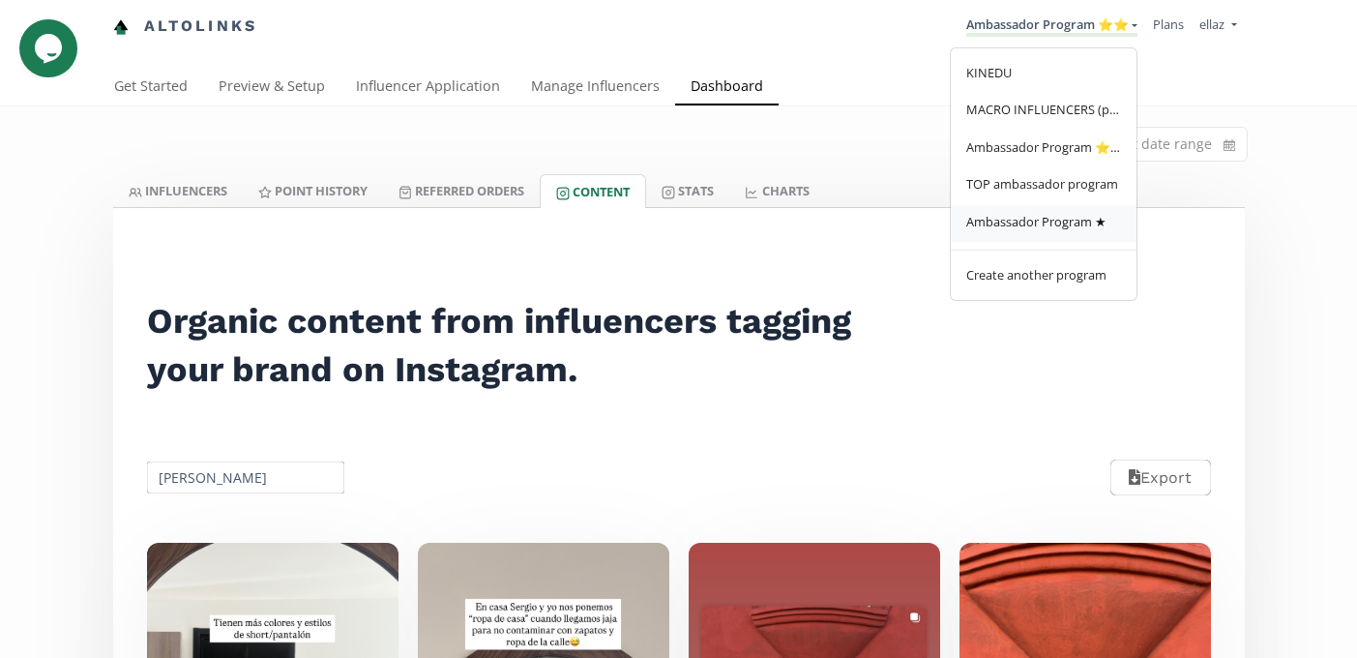
click at [1071, 223] on span "Ambassador Program ★" at bounding box center [1036, 221] width 140 height 17
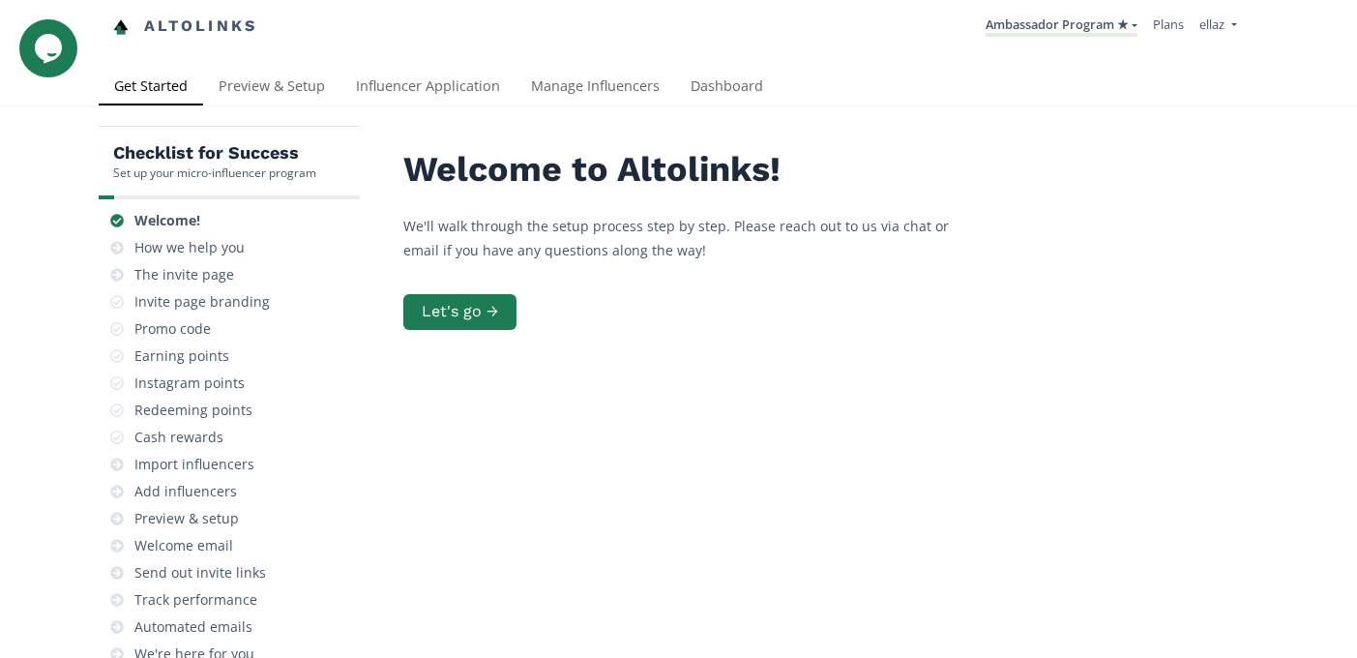
click at [610, 136] on div "Welcome to Altolinks! We'll walk through the setup process step by step. Please…" at bounding box center [824, 412] width 870 height 573
click at [601, 97] on link "Manage Influencers" at bounding box center [595, 88] width 160 height 39
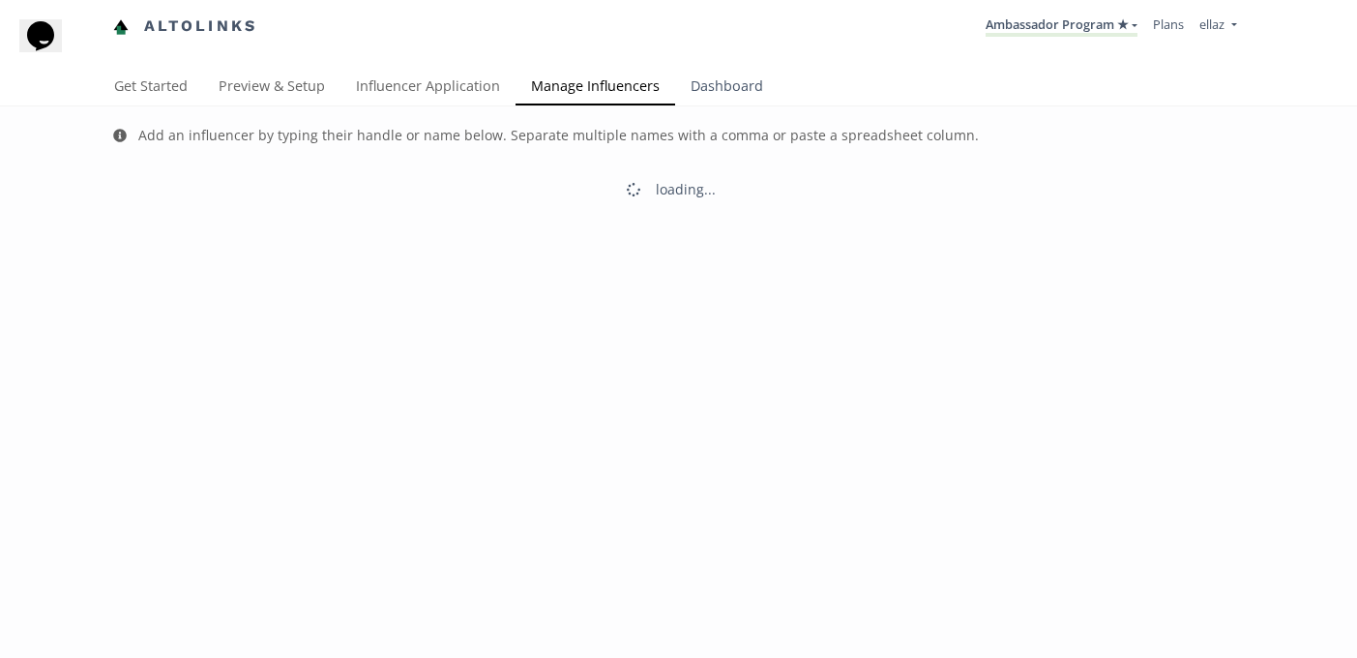
click at [711, 89] on link "Dashboard" at bounding box center [726, 88] width 103 height 39
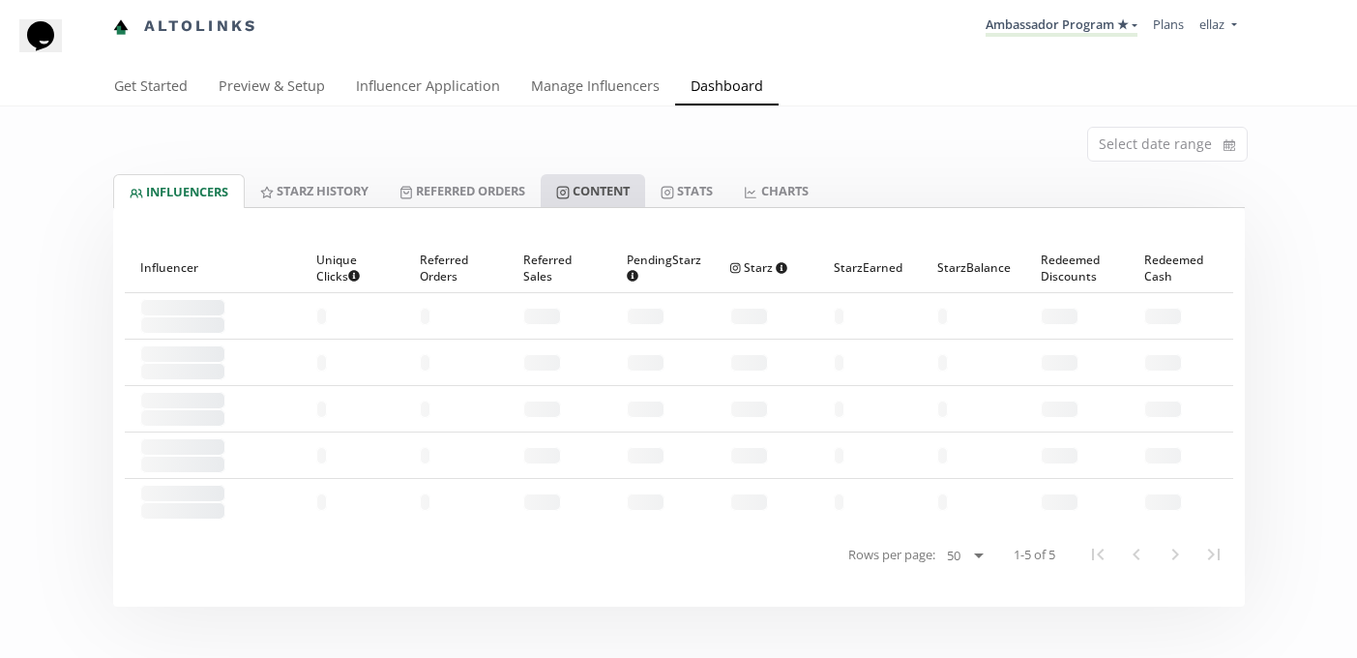
click at [633, 189] on link "Content" at bounding box center [593, 190] width 104 height 33
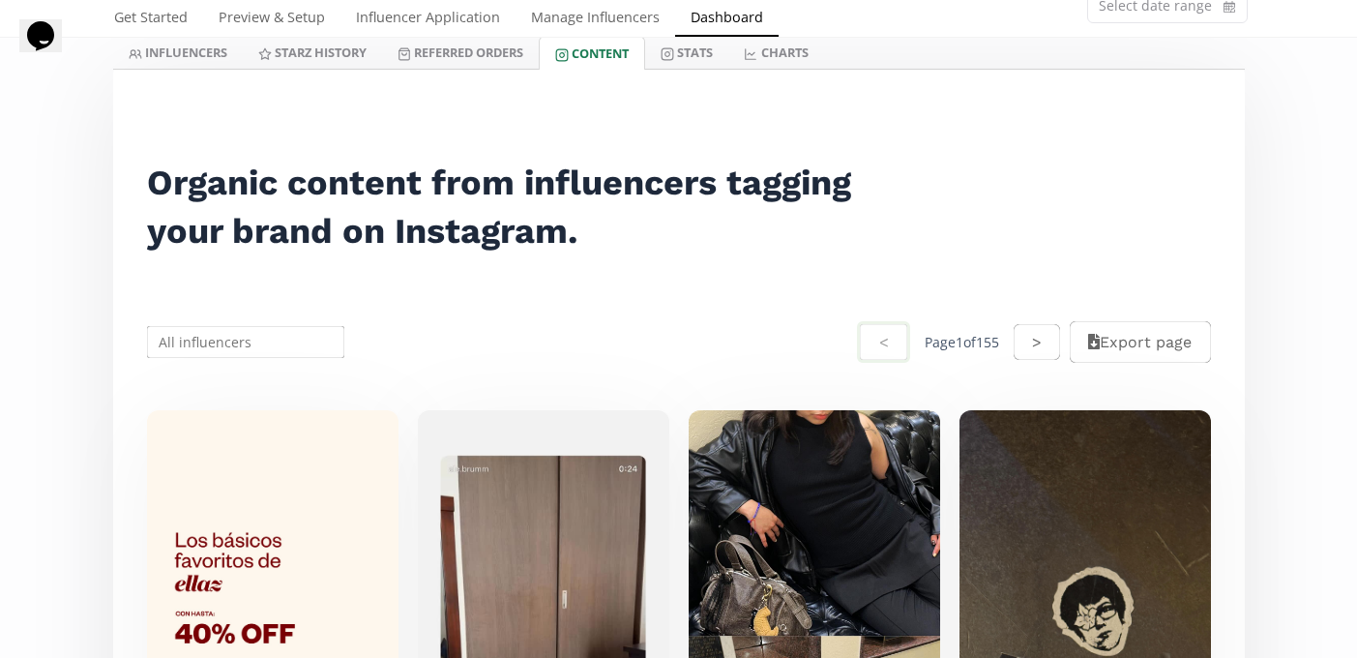
scroll to position [137, 0]
click at [227, 337] on input "text" at bounding box center [246, 343] width 204 height 38
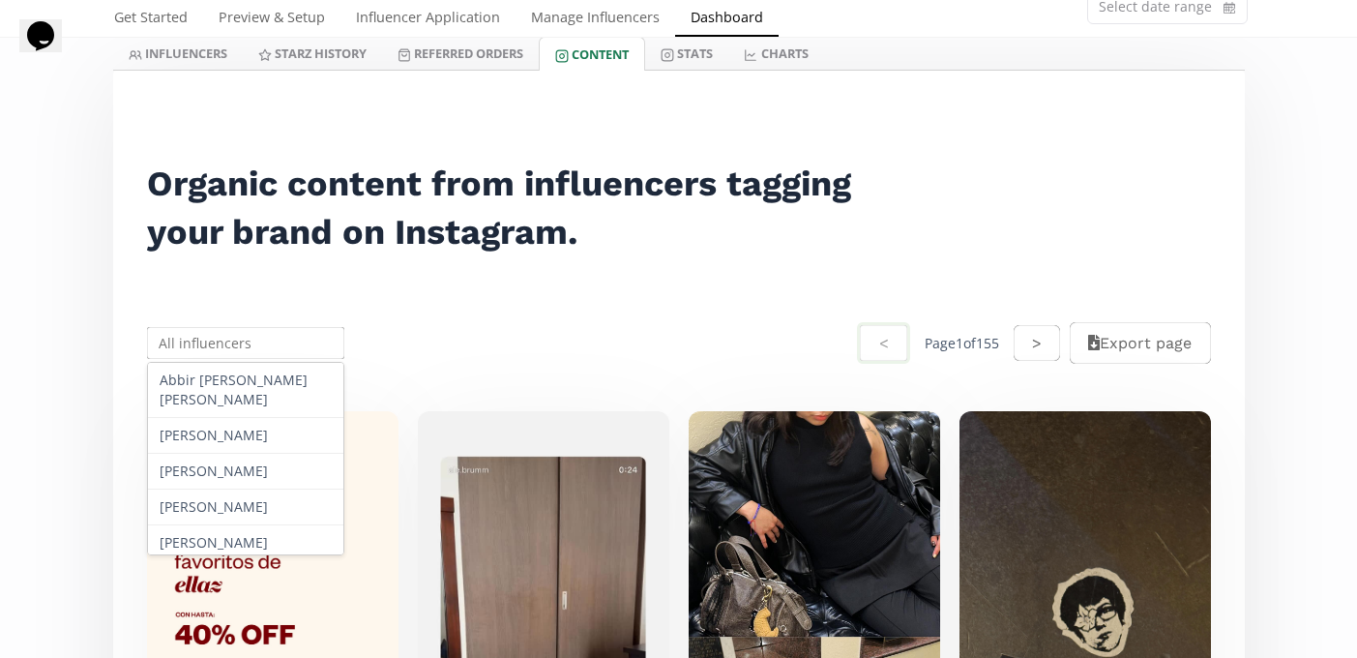
paste input "[PERSON_NAME]"
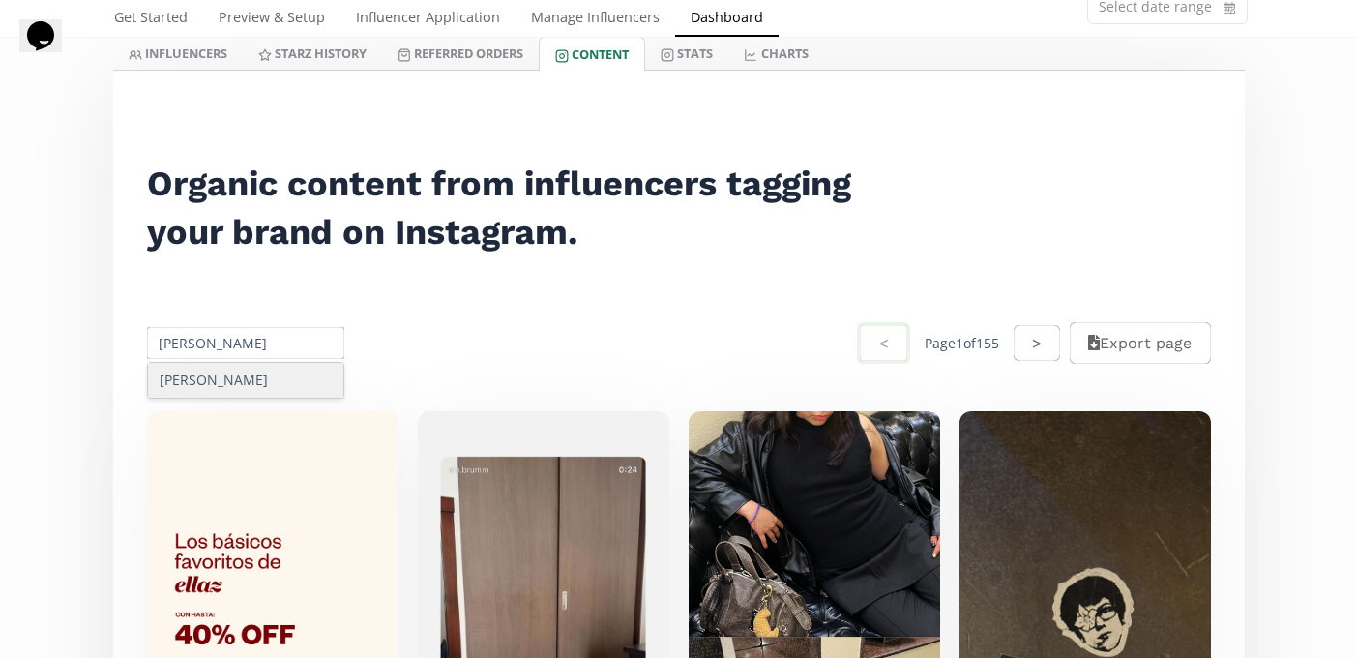
type input "[PERSON_NAME]"
click at [220, 375] on div "[PERSON_NAME]" at bounding box center [246, 380] width 196 height 35
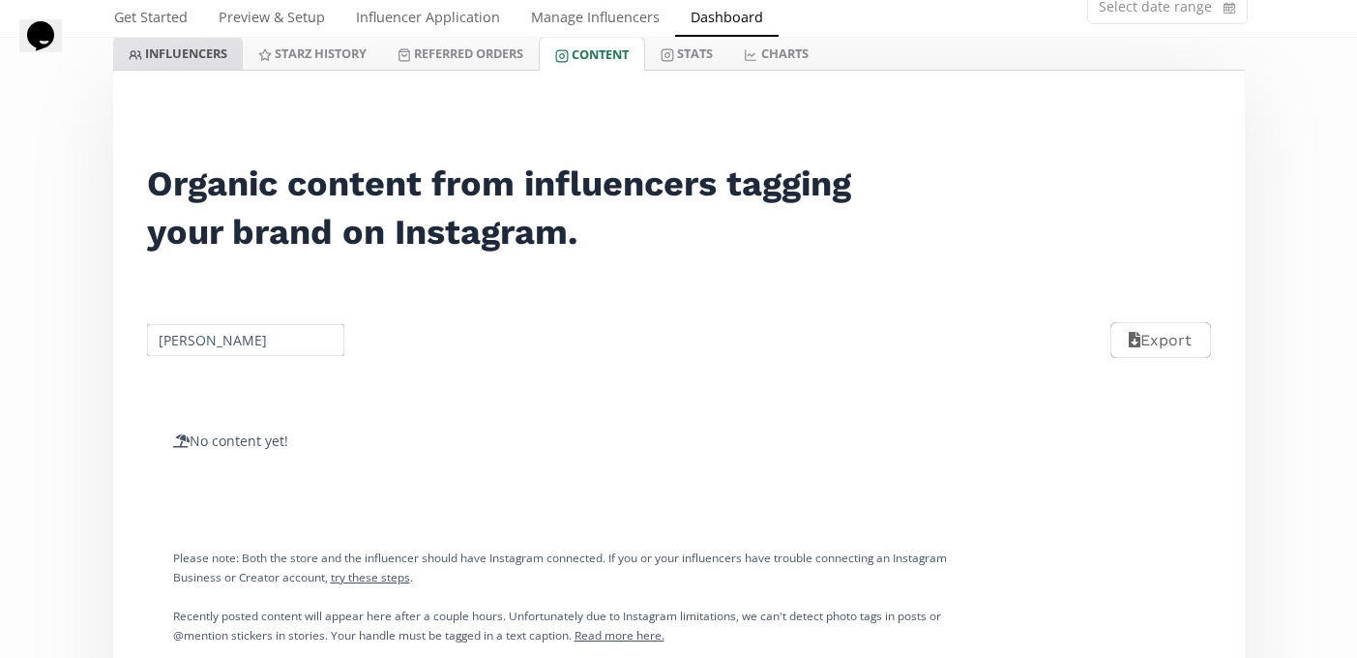
click at [143, 44] on link "INFLUENCERS" at bounding box center [178, 53] width 130 height 33
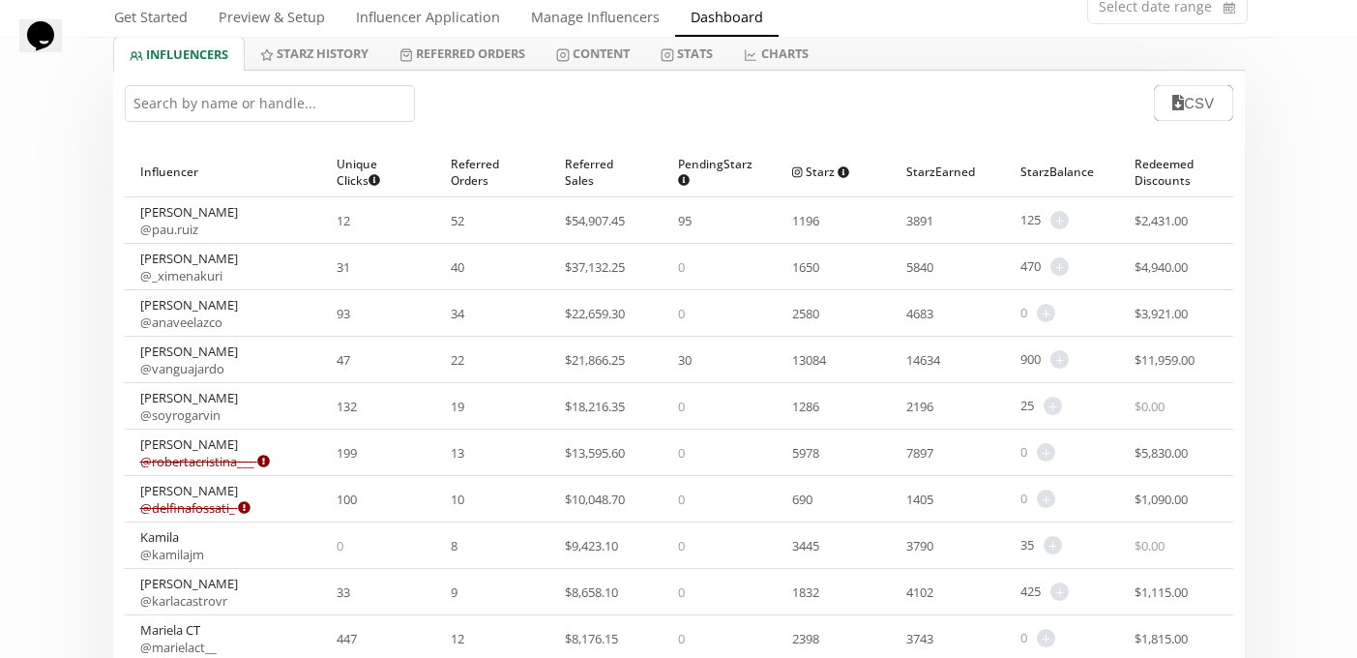
click at [212, 122] on div "CSV" at bounding box center [678, 103] width 1131 height 65
click at [211, 109] on input "text" at bounding box center [270, 103] width 290 height 37
paste input "[PERSON_NAME]"
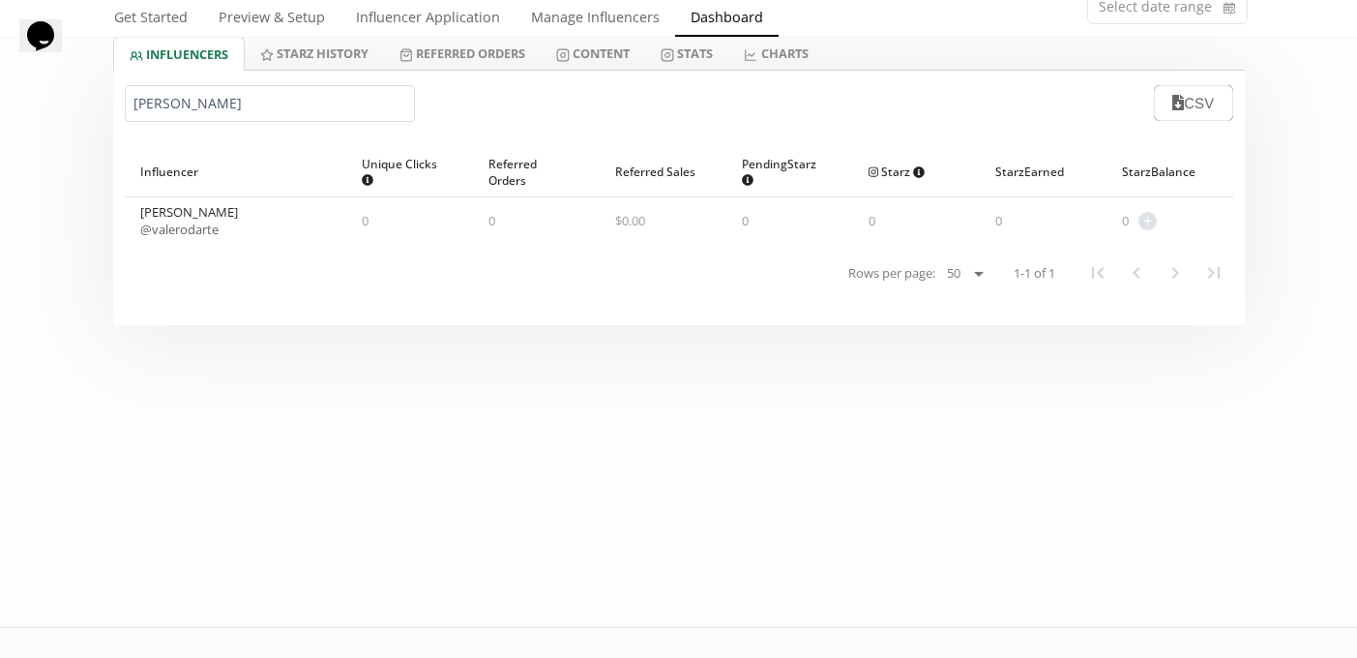
click at [208, 110] on input "[PERSON_NAME]" at bounding box center [270, 103] width 290 height 37
paste input "Brenda Elena Lastras"
type input "Brenda Elena Lastras"
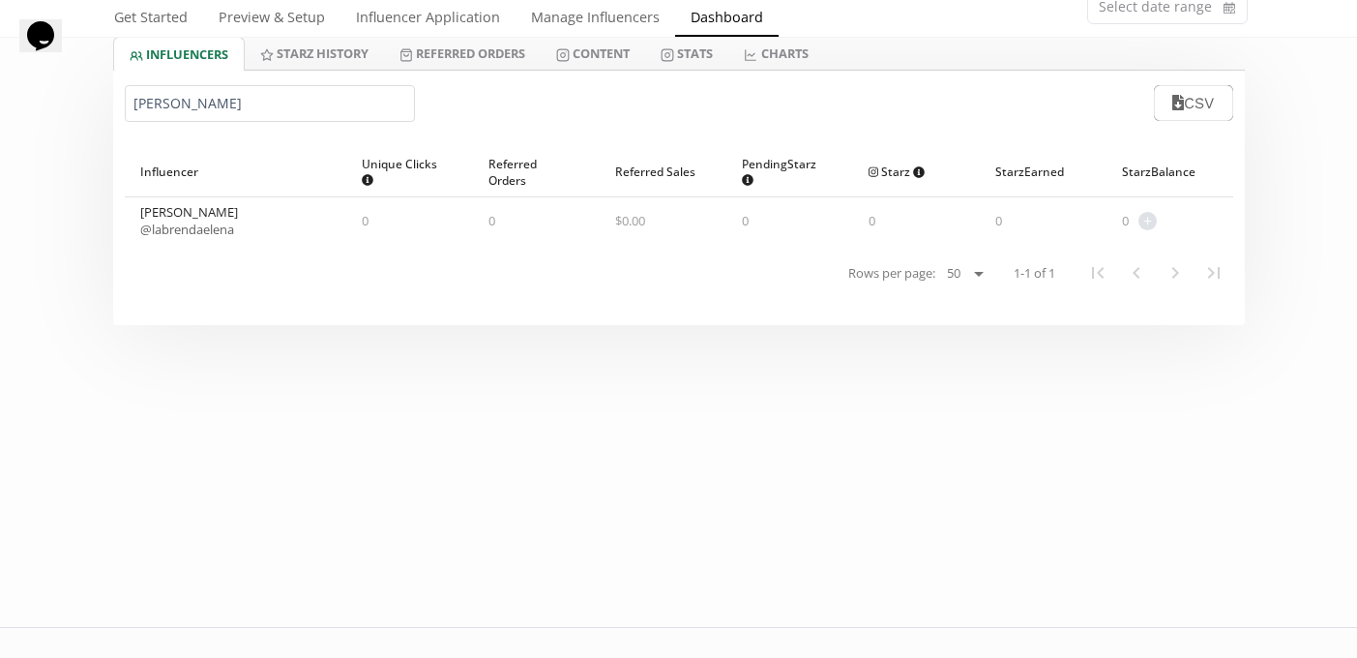
click at [579, 71] on div "Brenda Elena Lastras CSV" at bounding box center [678, 103] width 1131 height 65
click at [584, 65] on link "Content" at bounding box center [593, 53] width 104 height 33
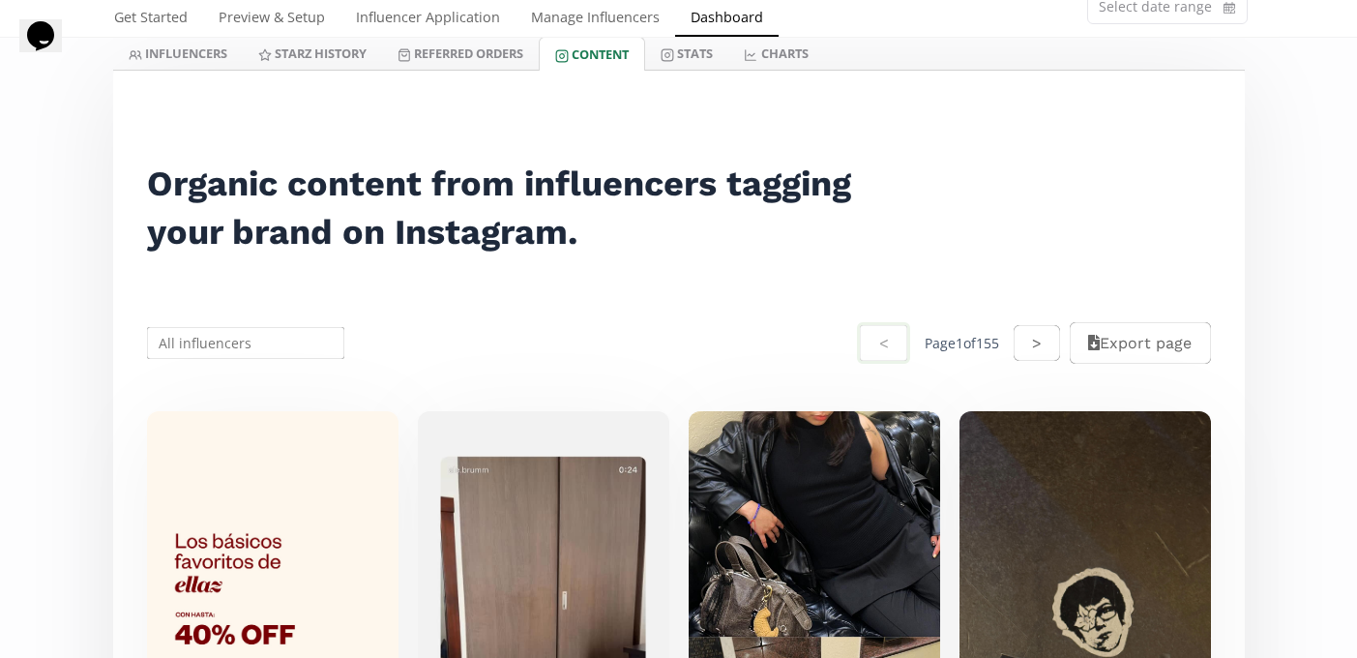
click at [257, 356] on input "text" at bounding box center [246, 343] width 204 height 38
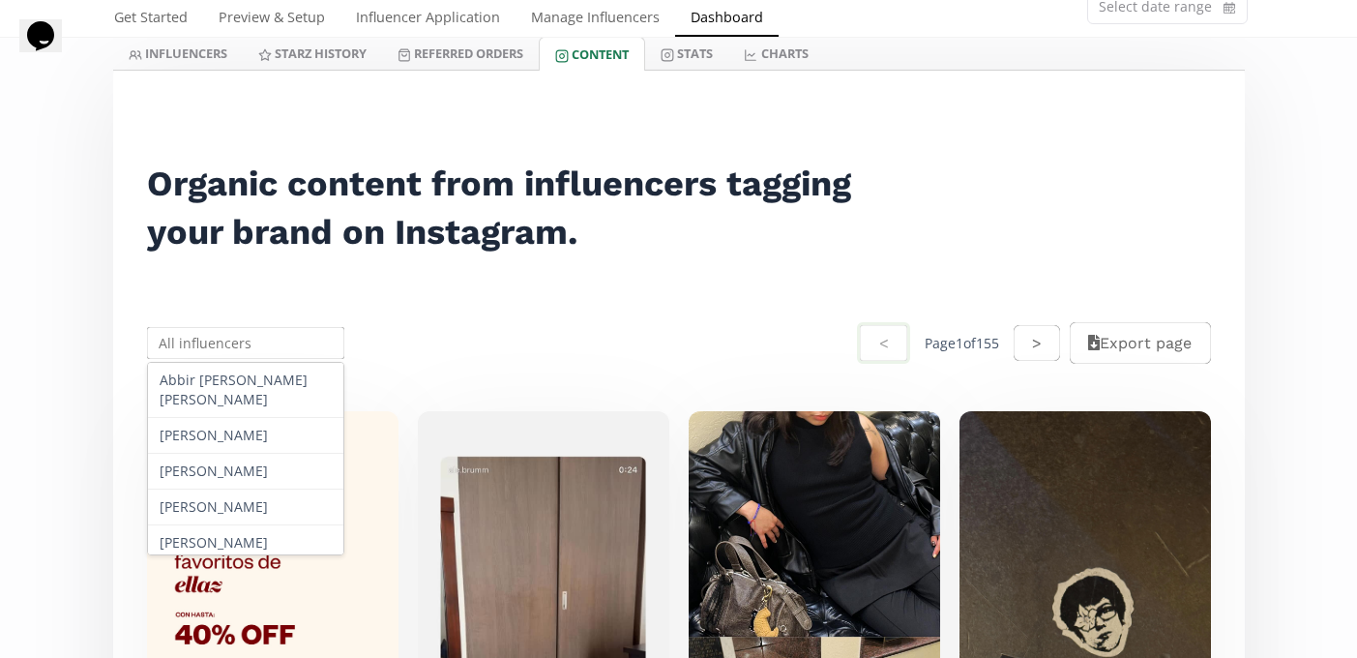
paste input "Brenda Elena Lastras"
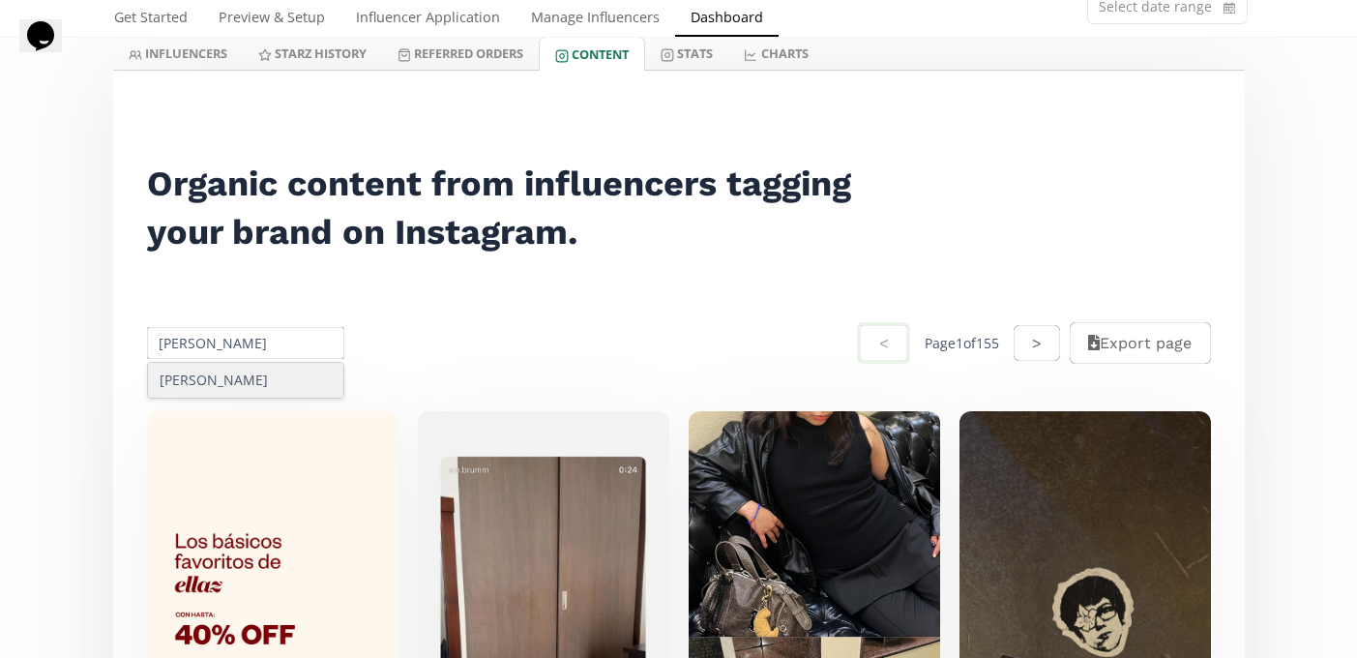
click at [240, 379] on div "[PERSON_NAME]" at bounding box center [246, 380] width 196 height 35
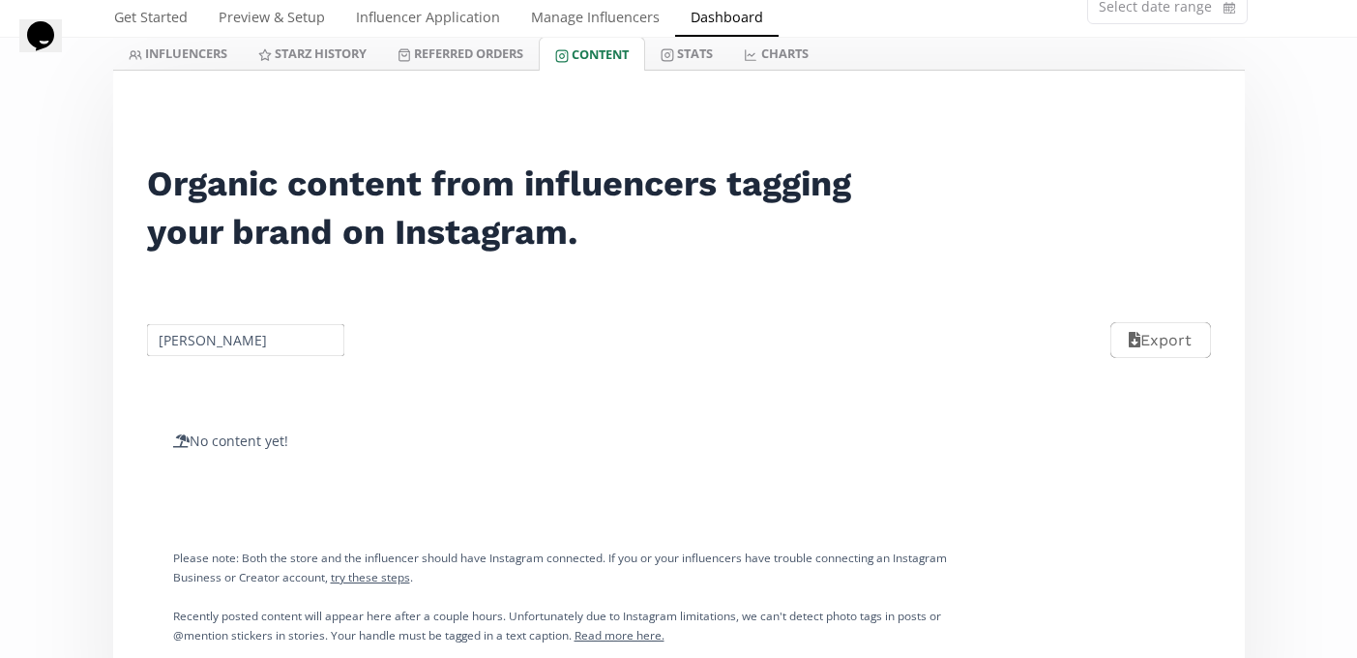
click at [220, 336] on input "[PERSON_NAME]" at bounding box center [246, 340] width 204 height 38
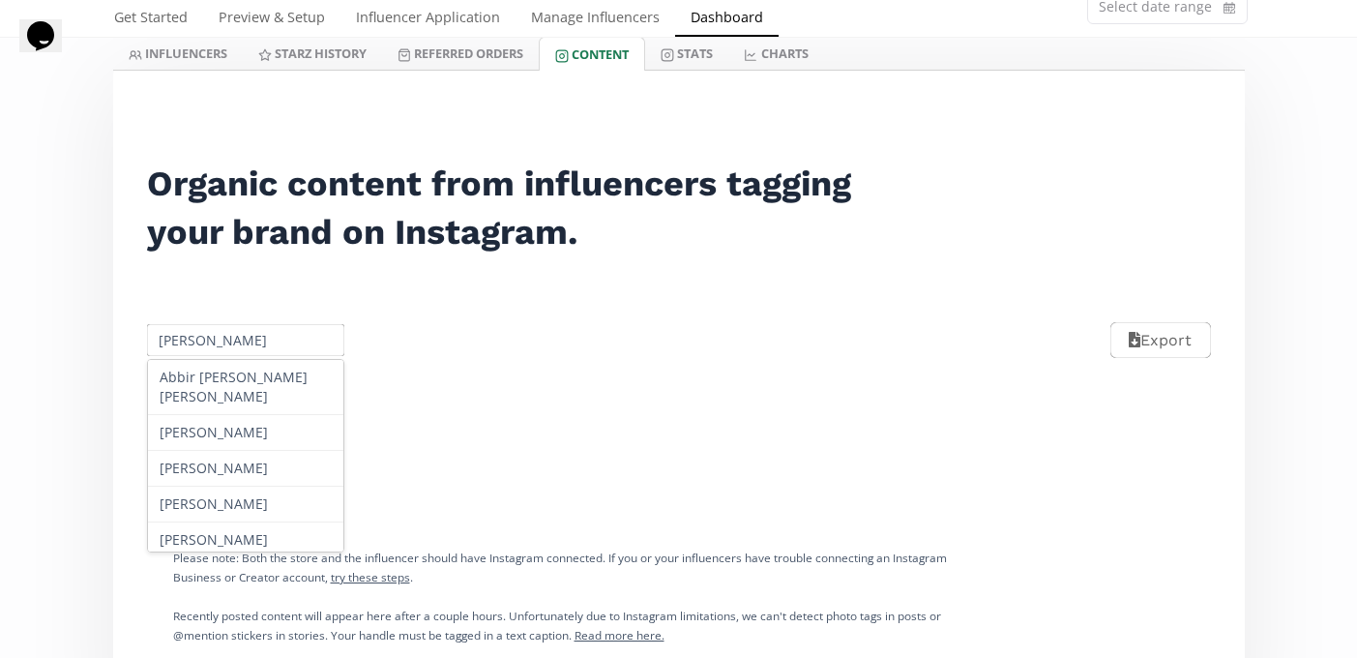
click at [220, 336] on input "[PERSON_NAME]" at bounding box center [246, 340] width 204 height 38
paste input "[PERSON_NAME]"
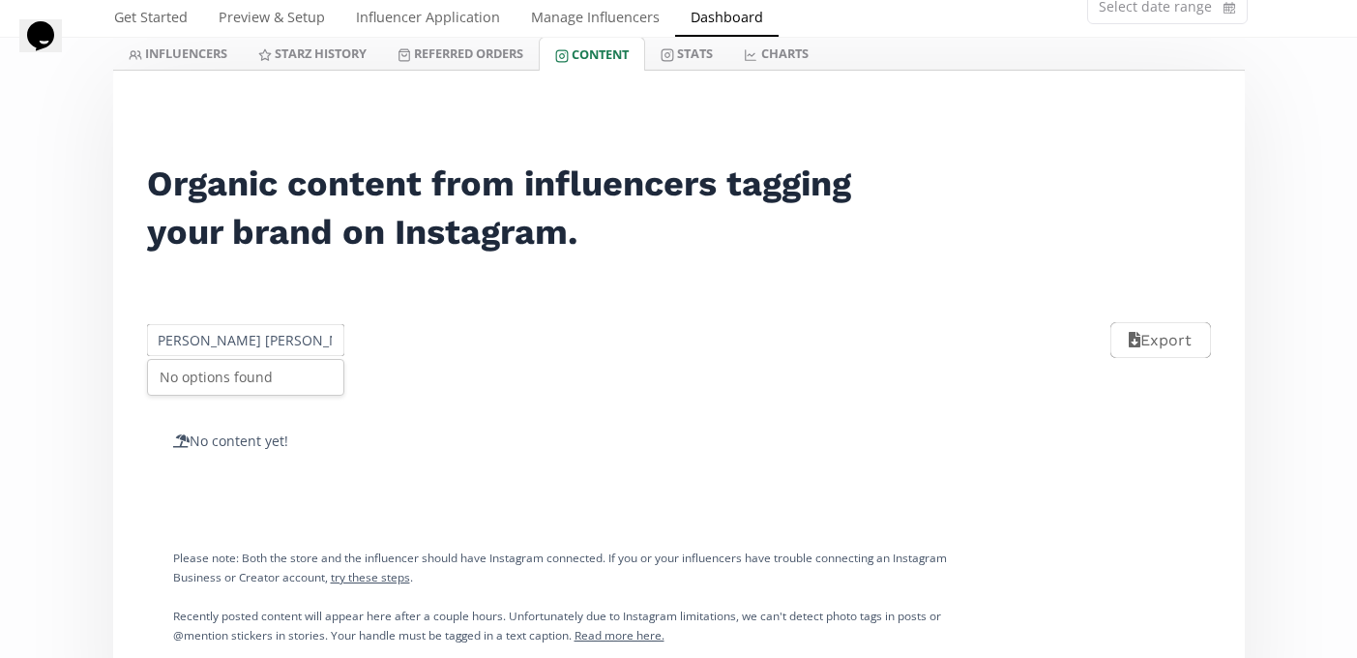
click at [220, 336] on input "Brenda ElRegina Navarroena Lastras Coronel" at bounding box center [246, 340] width 204 height 38
paste input "[PERSON_NAME]"
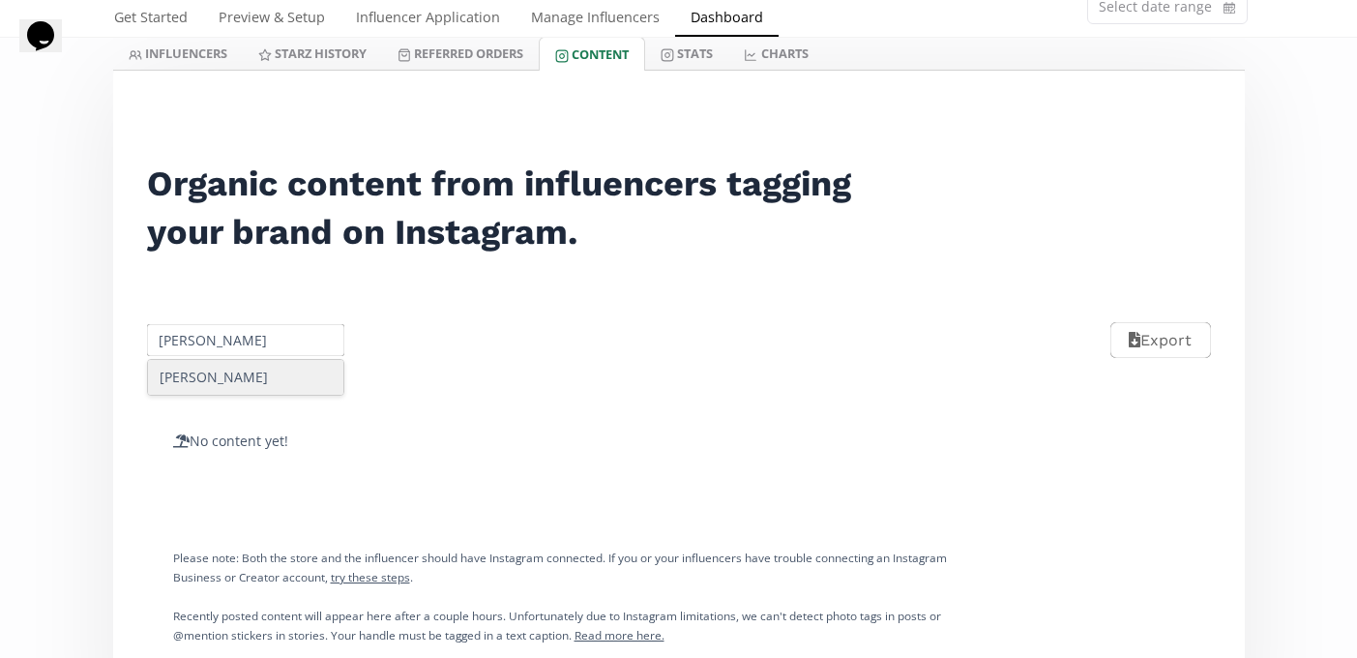
click at [220, 385] on div "[PERSON_NAME]" at bounding box center [246, 377] width 196 height 35
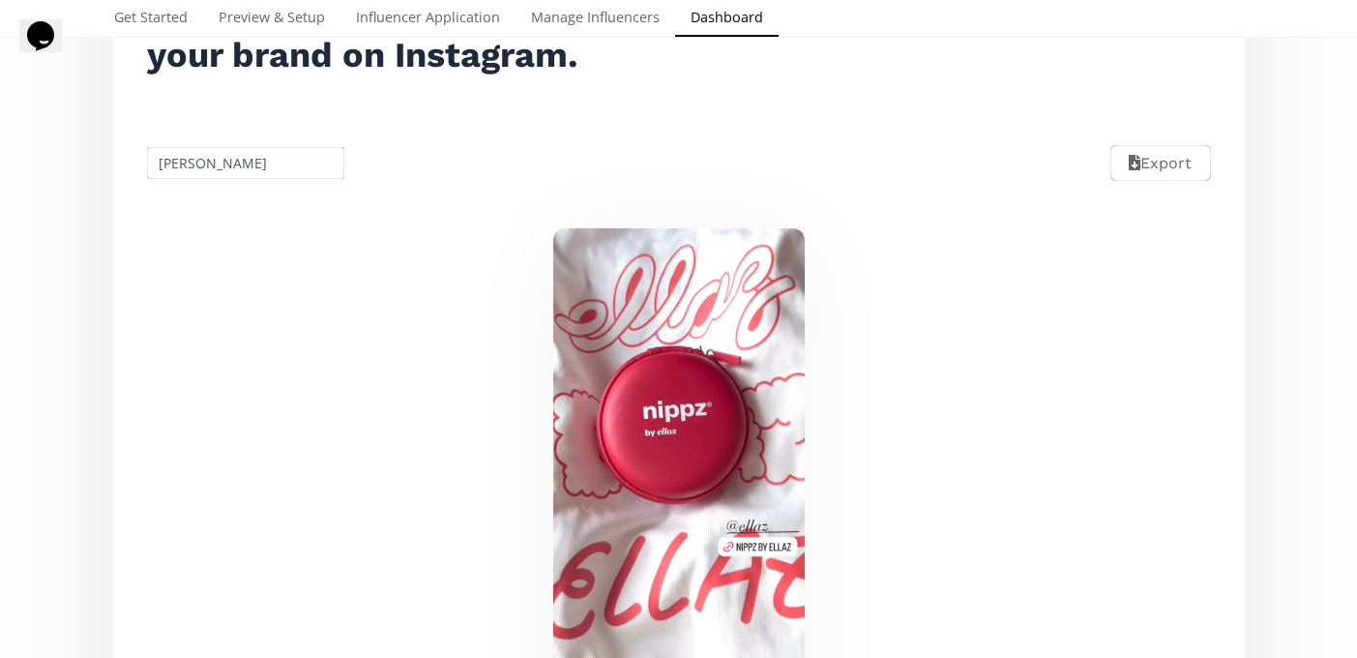
scroll to position [287, 0]
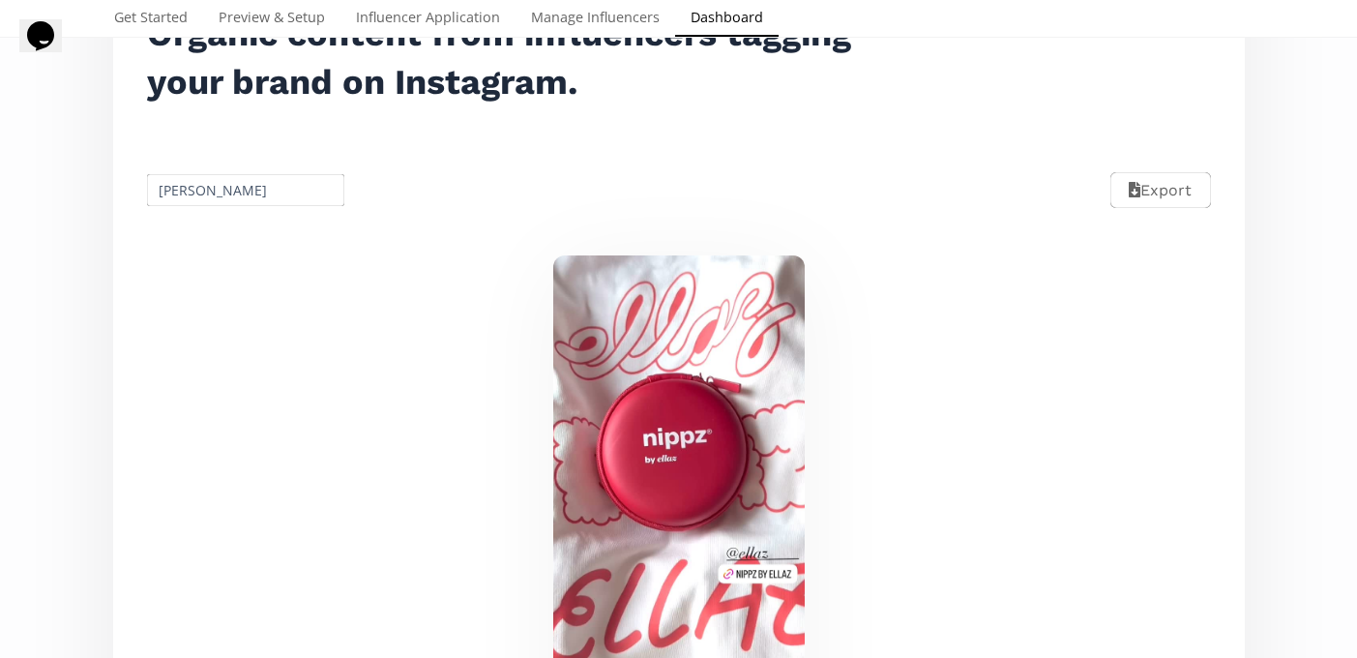
click at [235, 190] on input "[PERSON_NAME]" at bounding box center [246, 190] width 204 height 38
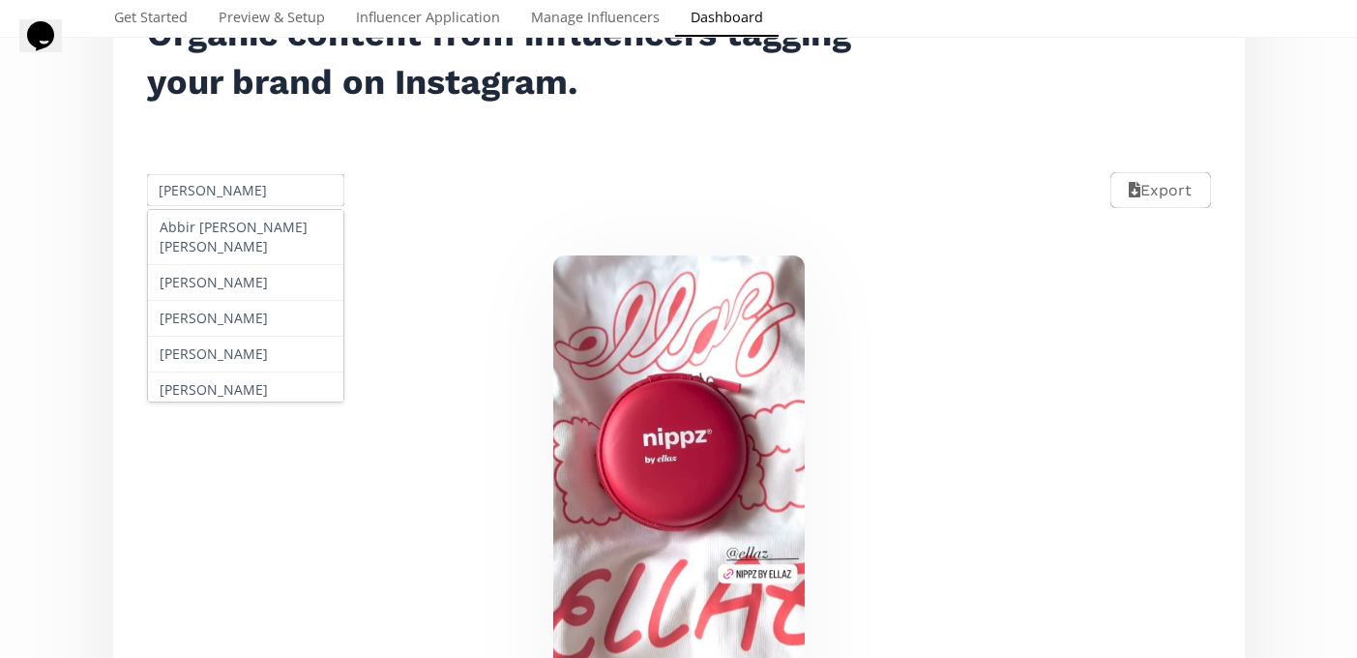
click at [235, 190] on input "[PERSON_NAME]" at bounding box center [246, 190] width 204 height 38
paste input "[PERSON_NAME]"
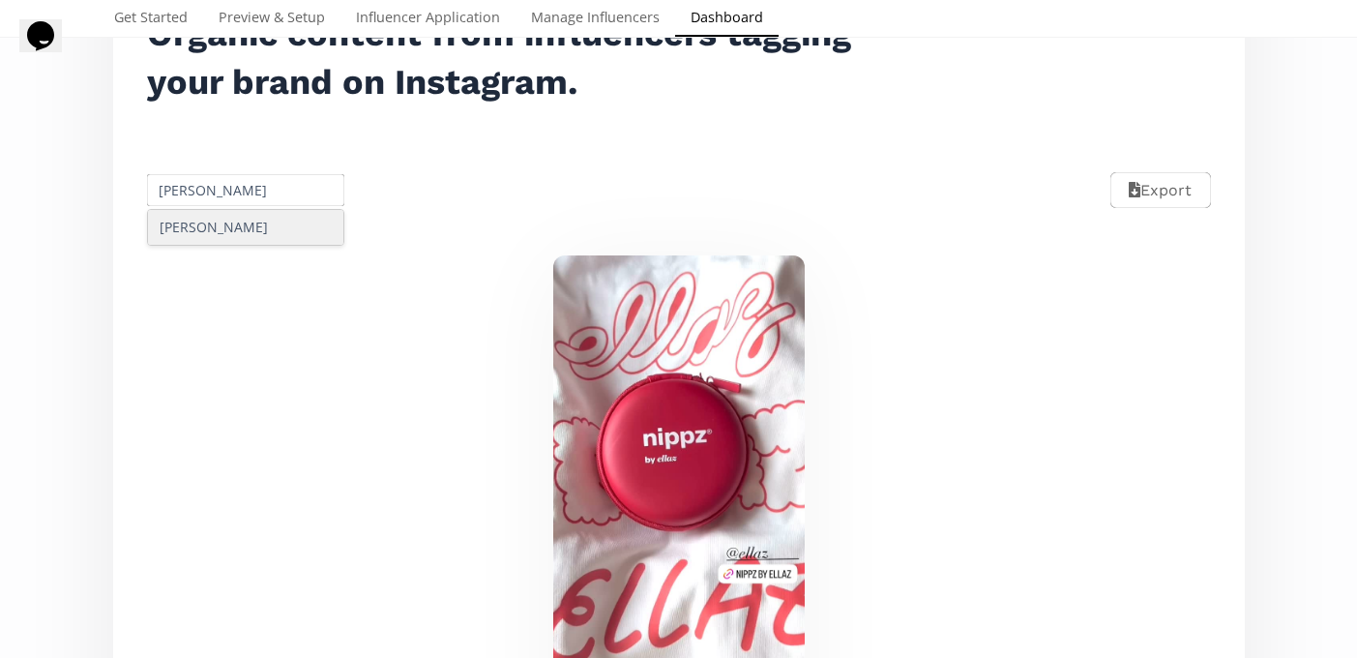
click at [223, 222] on div "[PERSON_NAME]" at bounding box center [246, 227] width 196 height 35
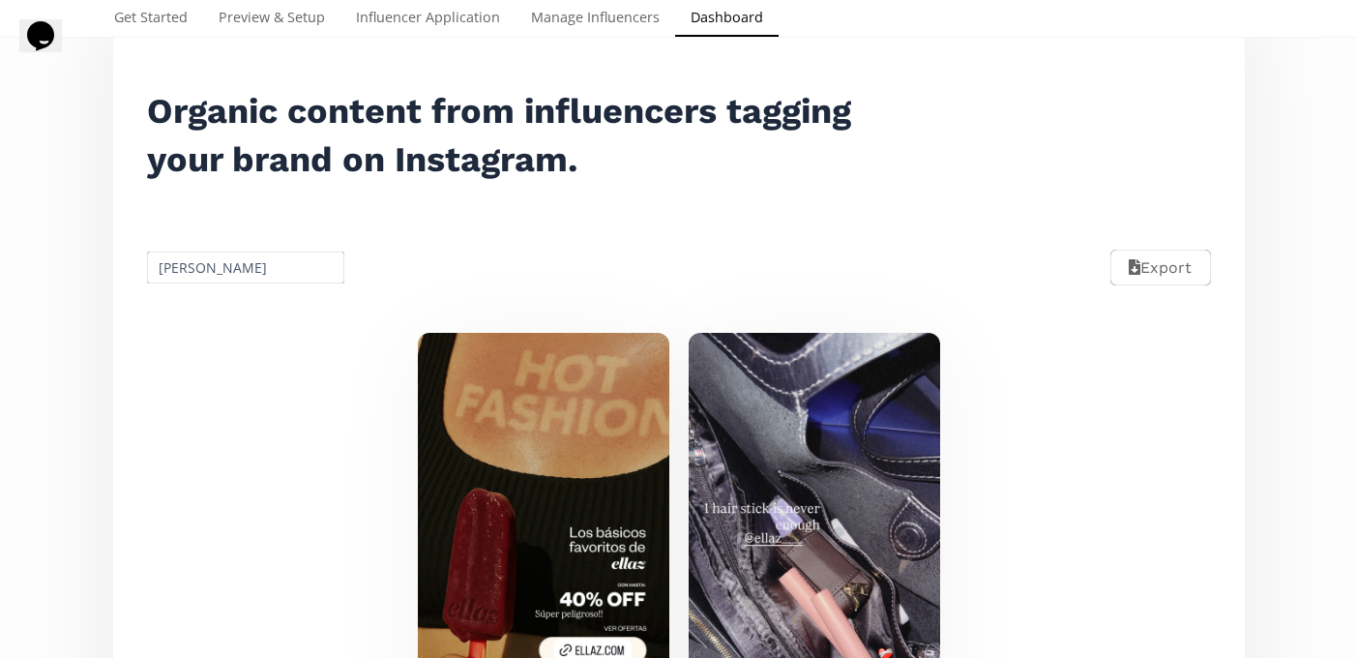
scroll to position [131, 0]
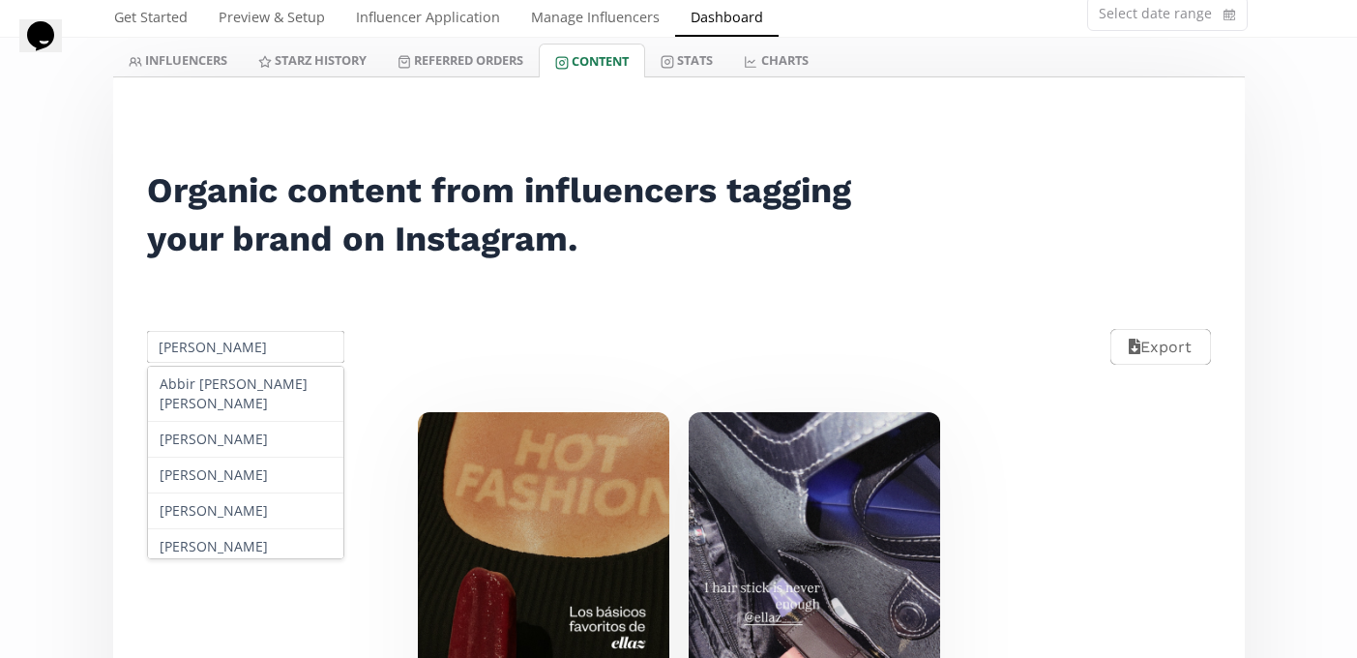
click at [229, 328] on input "[PERSON_NAME]" at bounding box center [246, 347] width 204 height 38
click at [228, 337] on input "[PERSON_NAME]" at bounding box center [246, 347] width 204 height 38
click at [228, 337] on input "Fernanda Cruz" at bounding box center [246, 347] width 204 height 38
paste input "Constanza Guerra Manzo"
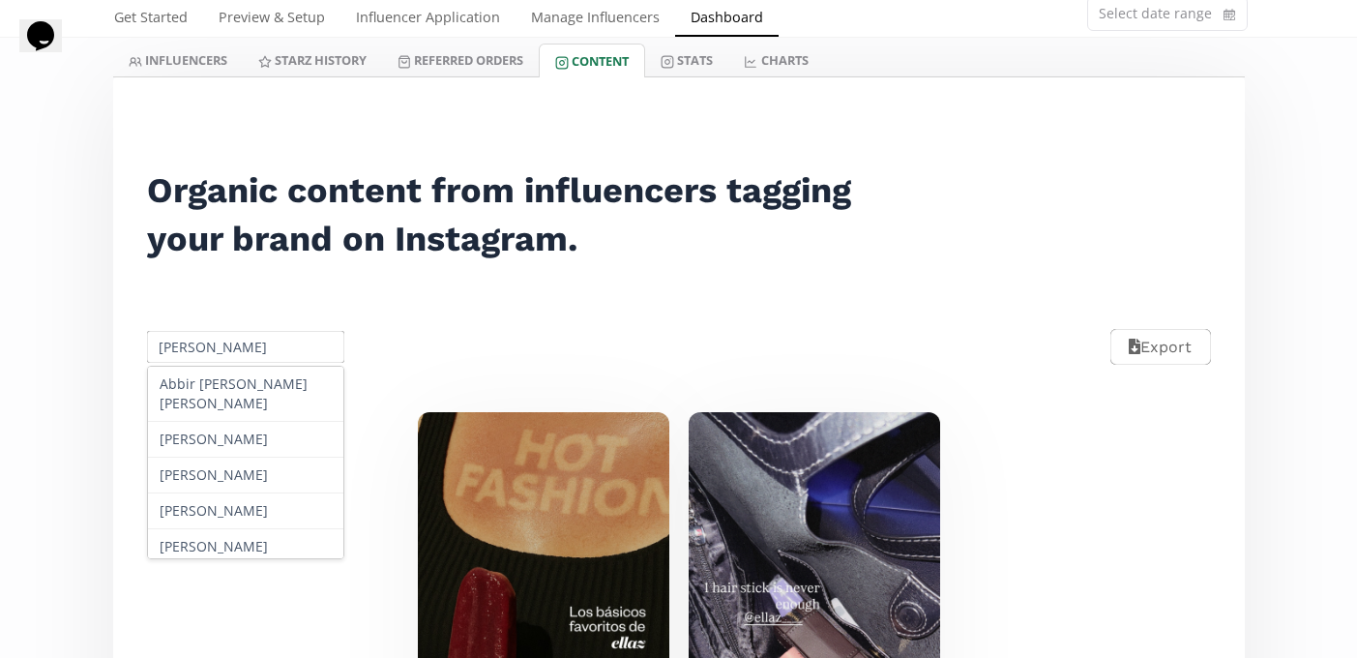
scroll to position [0, 7]
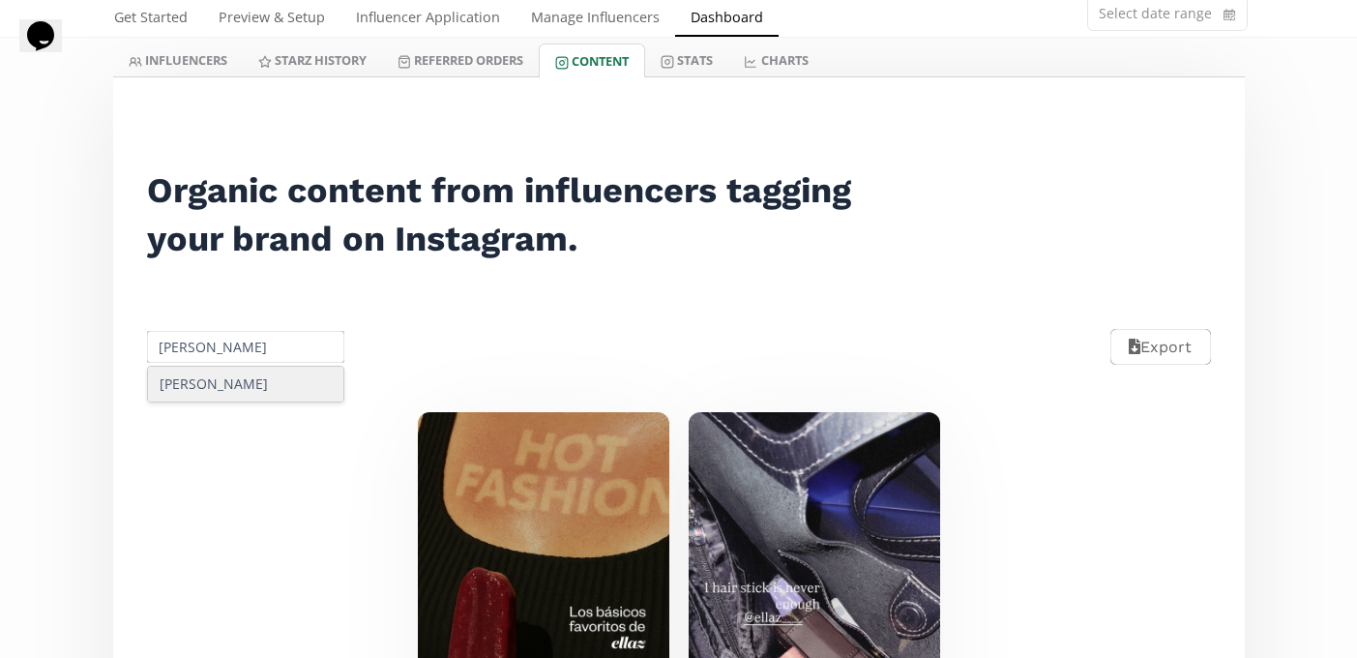
click at [236, 382] on div "Constanza Guerra Manzo" at bounding box center [246, 383] width 196 height 35
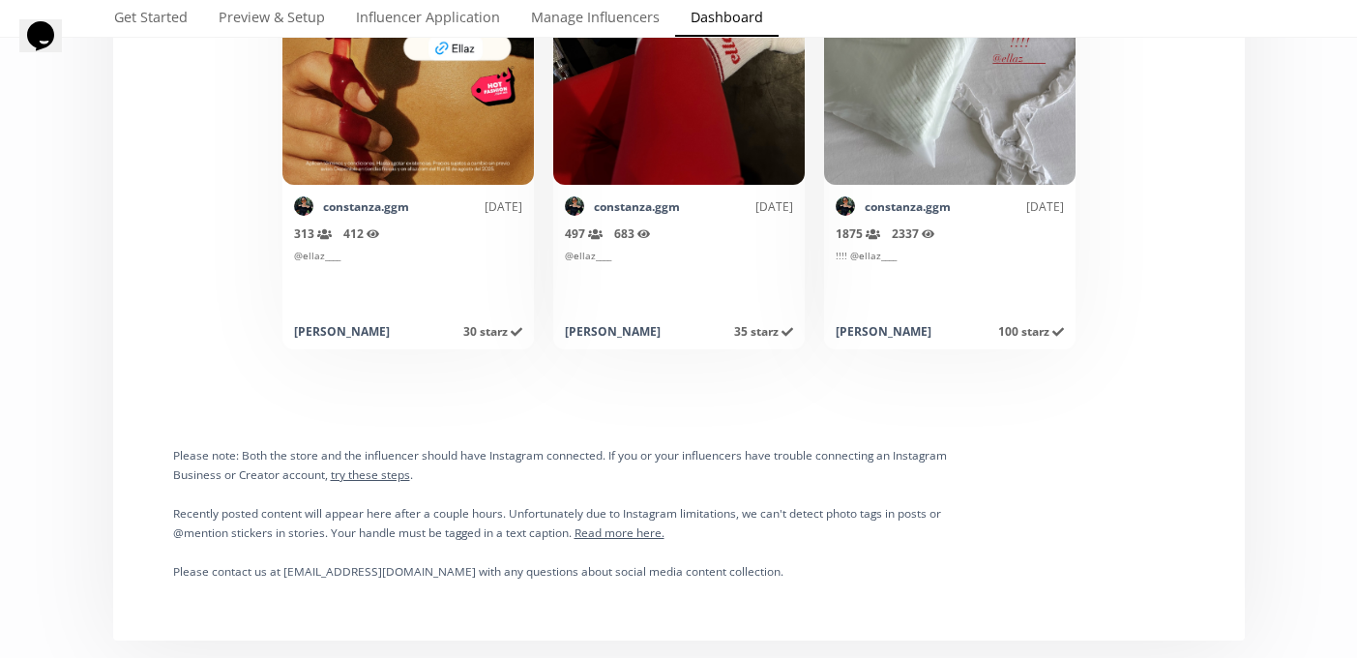
scroll to position [0, 0]
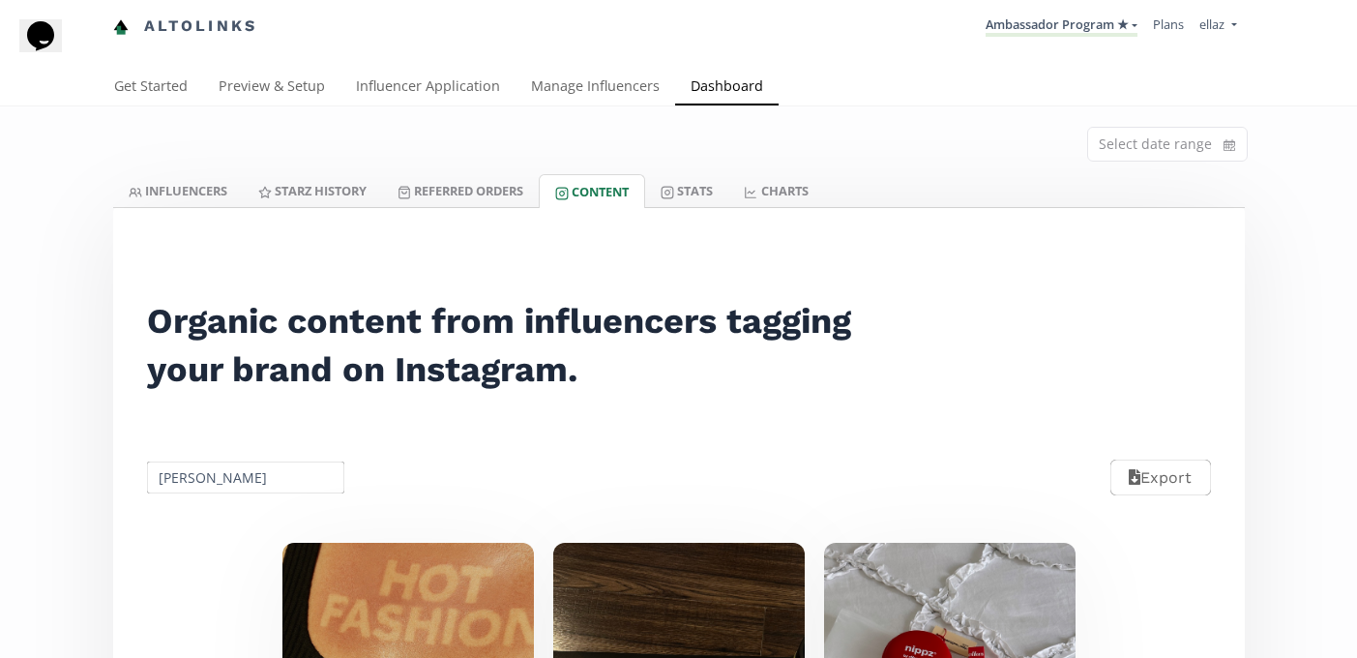
click at [239, 457] on div "Constanza Guerra Manzo Export" at bounding box center [679, 477] width 1108 height 86
click at [231, 480] on input "Constanza Guerra Manzo" at bounding box center [246, 477] width 204 height 38
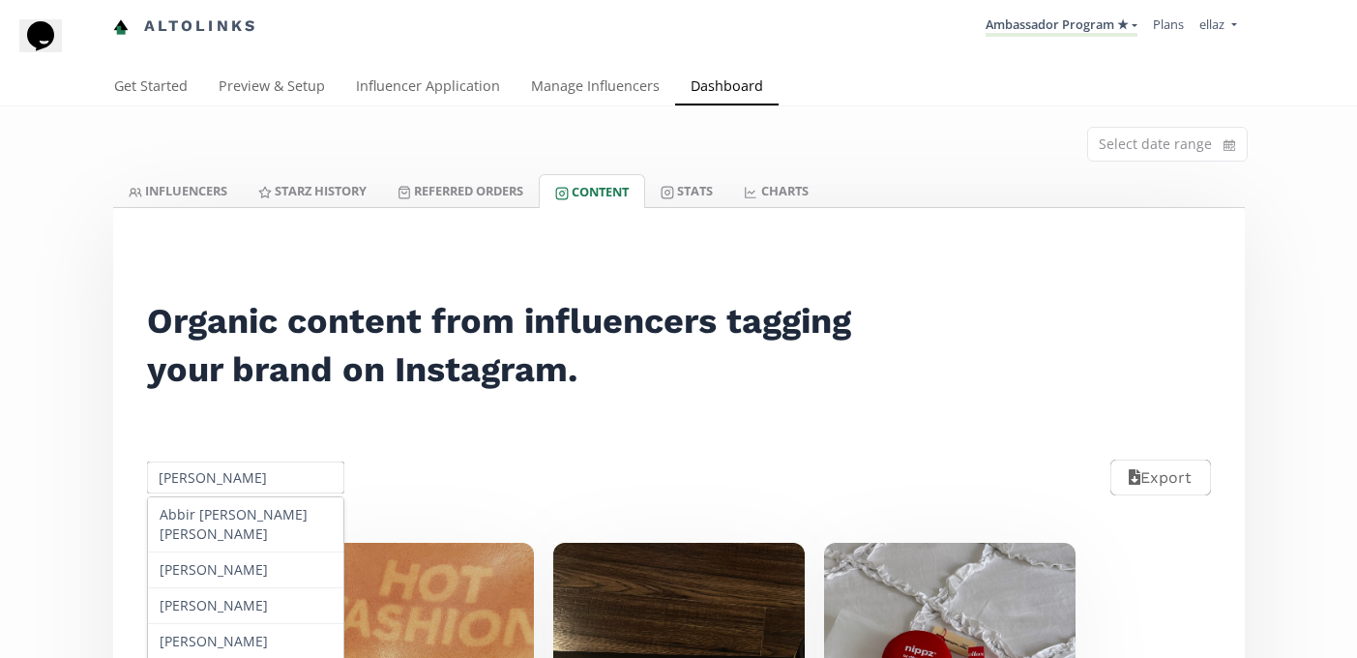
click at [231, 480] on input "Constanza Guerra Manzo" at bounding box center [246, 477] width 204 height 38
paste input "Hania Grimme"
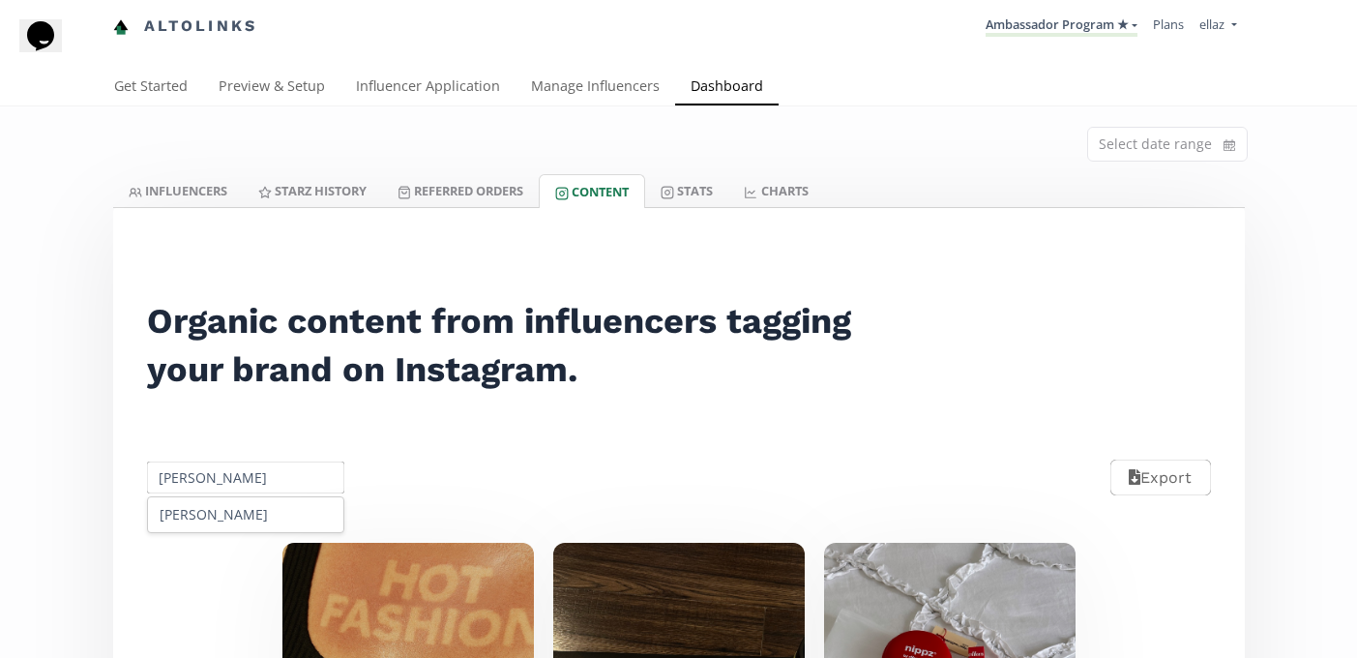
click at [222, 517] on div "Hania Grimme" at bounding box center [246, 514] width 196 height 35
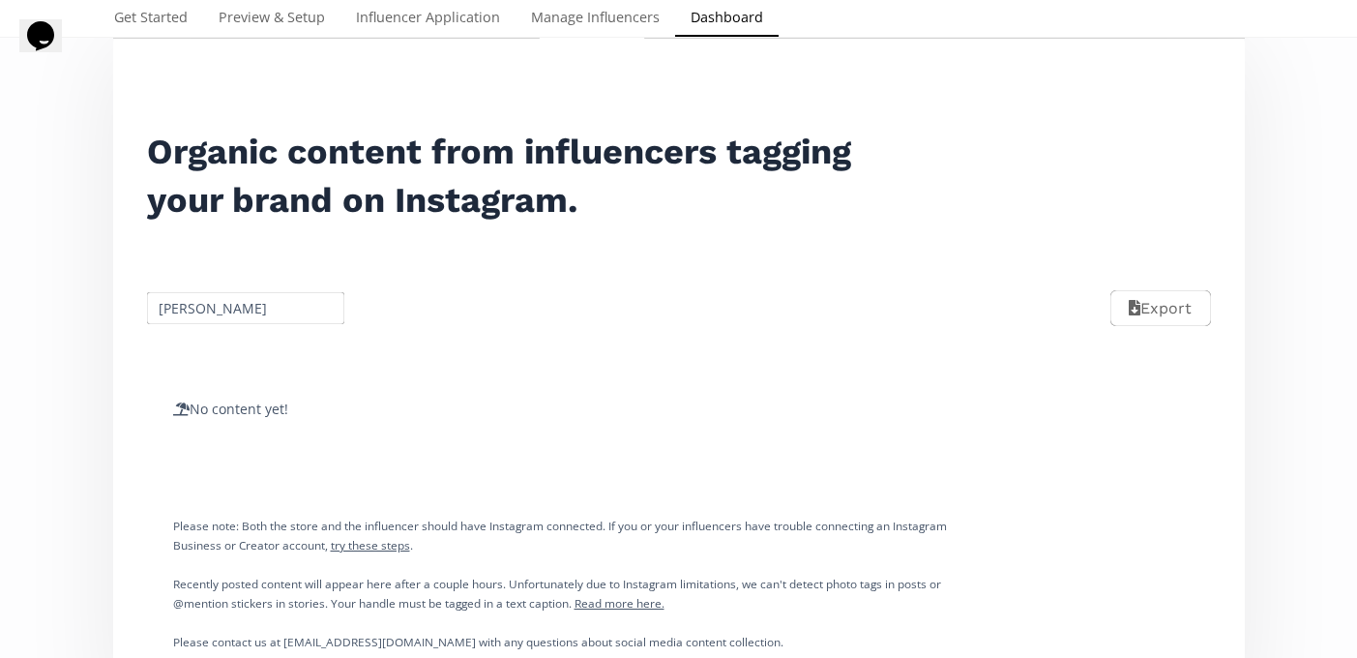
scroll to position [197, 0]
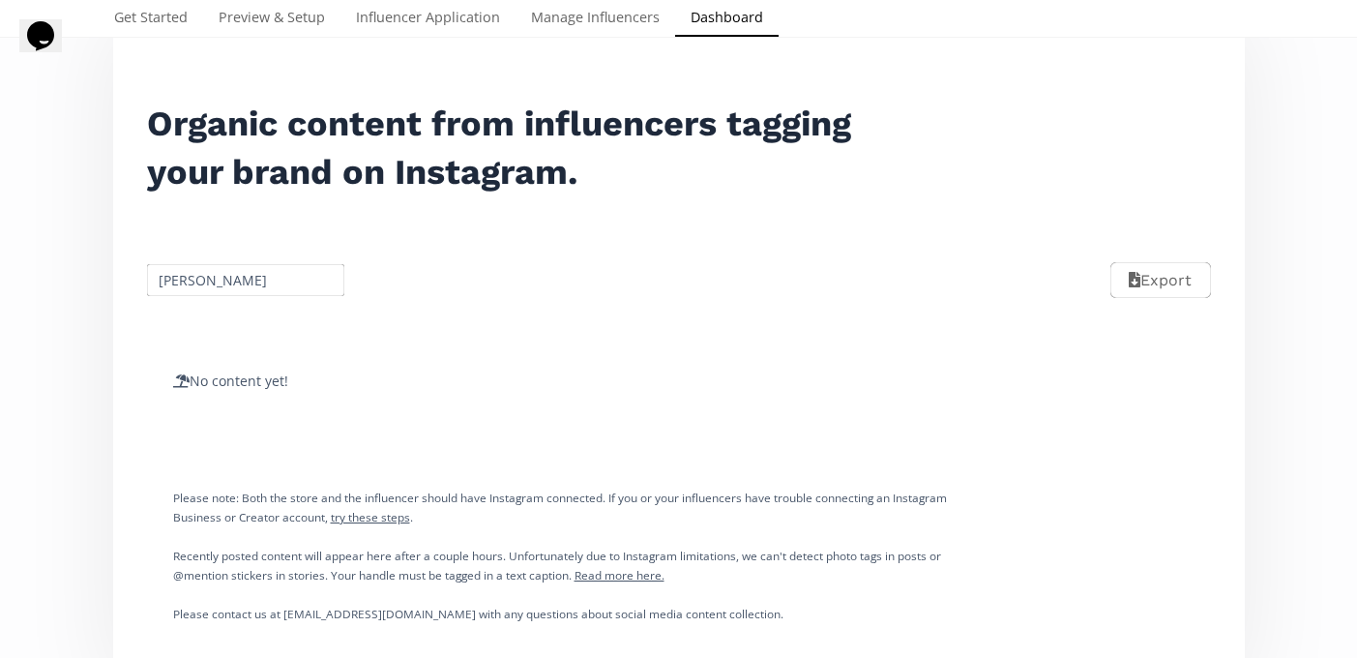
click at [205, 293] on input "Hania Grimme" at bounding box center [246, 280] width 204 height 38
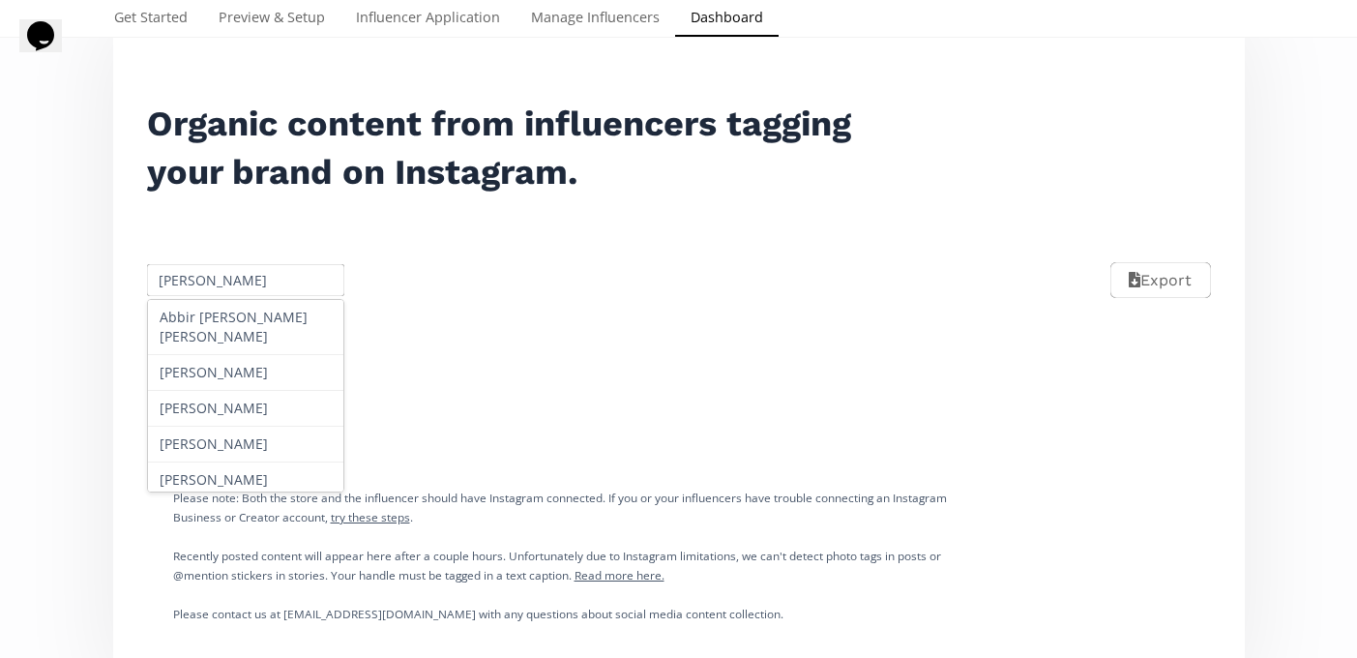
click at [205, 293] on input "Hania Grimme" at bounding box center [246, 280] width 204 height 38
paste input "Stefania Lejia"
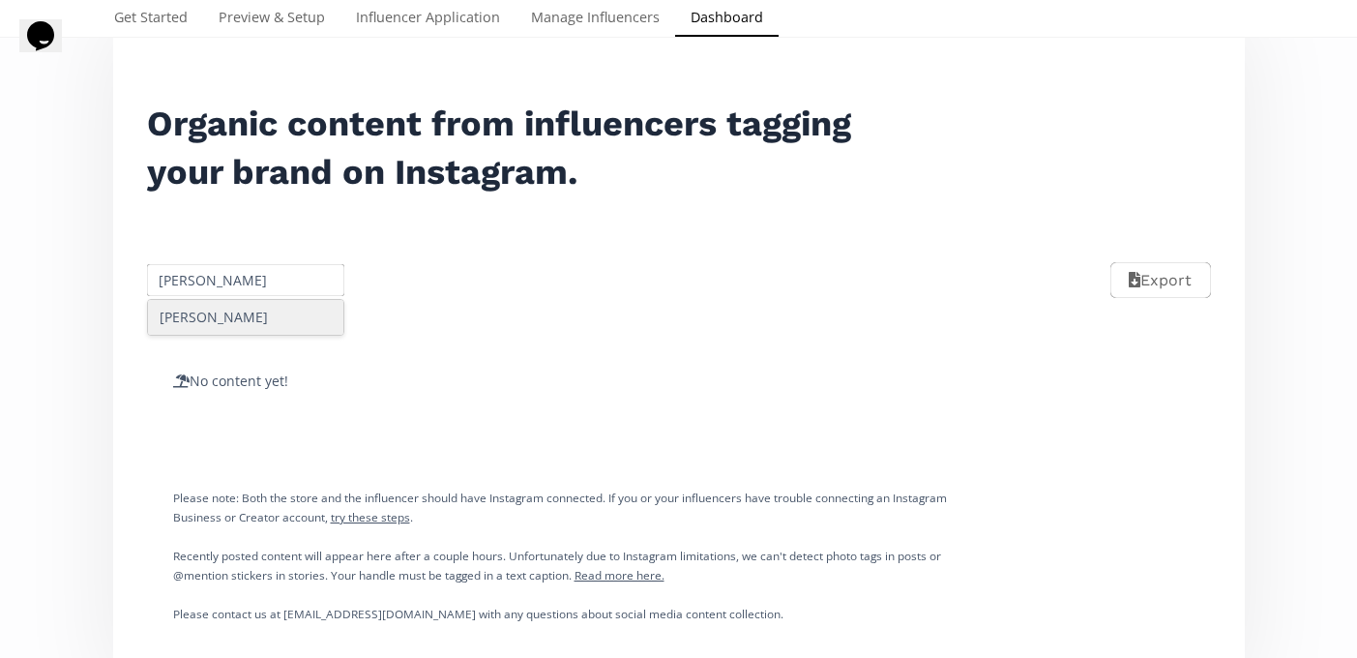
click at [233, 335] on div "Stefania Lejia" at bounding box center [246, 317] width 198 height 37
click at [232, 323] on div "Stefania Lejia" at bounding box center [246, 317] width 196 height 35
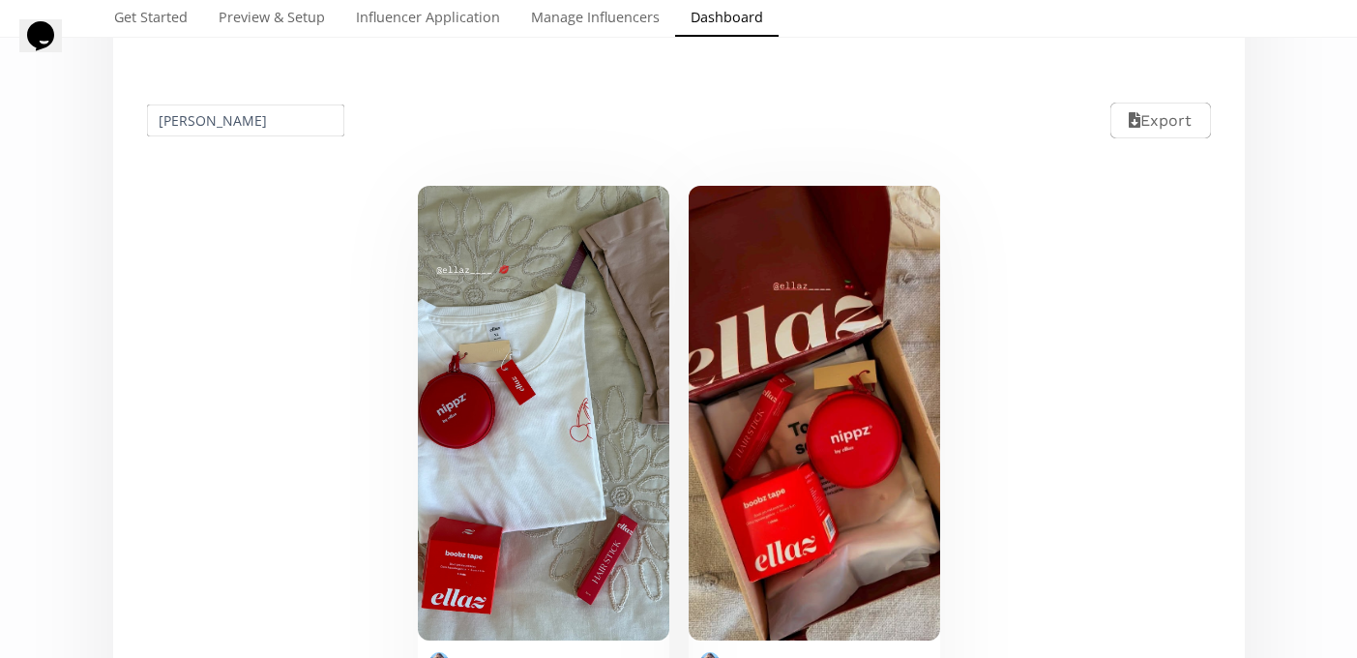
scroll to position [428, 0]
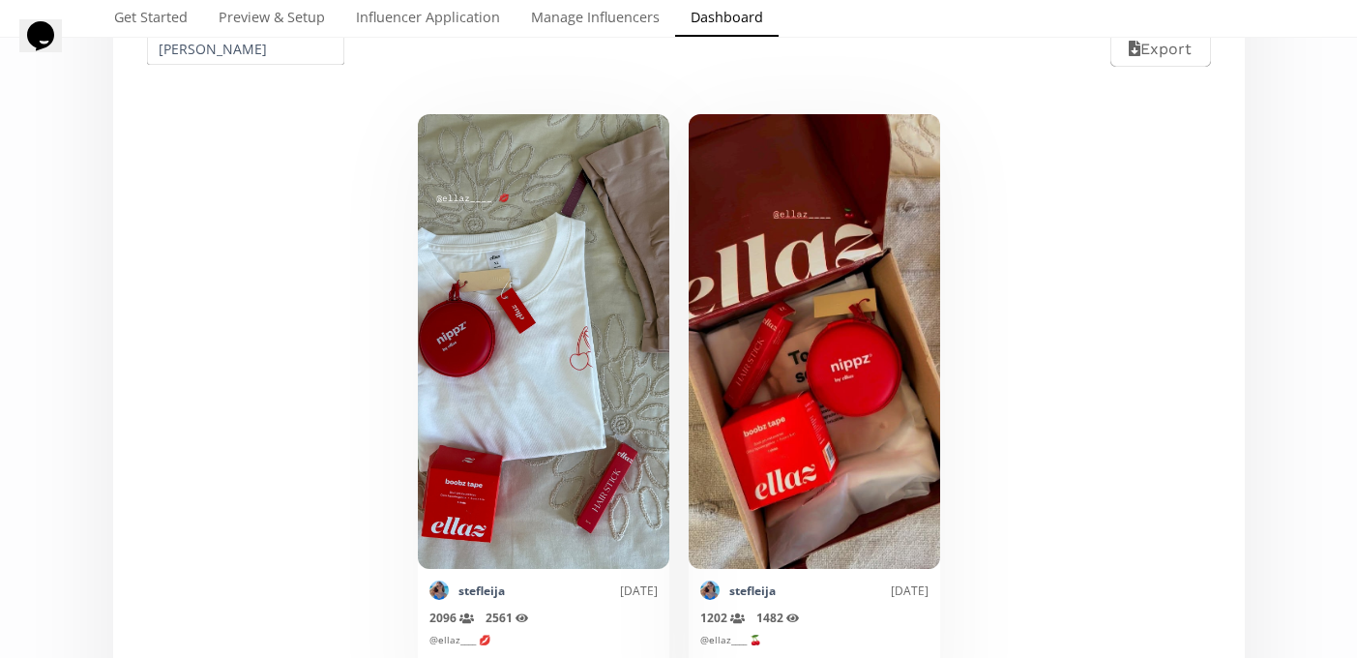
click at [224, 51] on input "Stefania Lejia" at bounding box center [246, 49] width 204 height 38
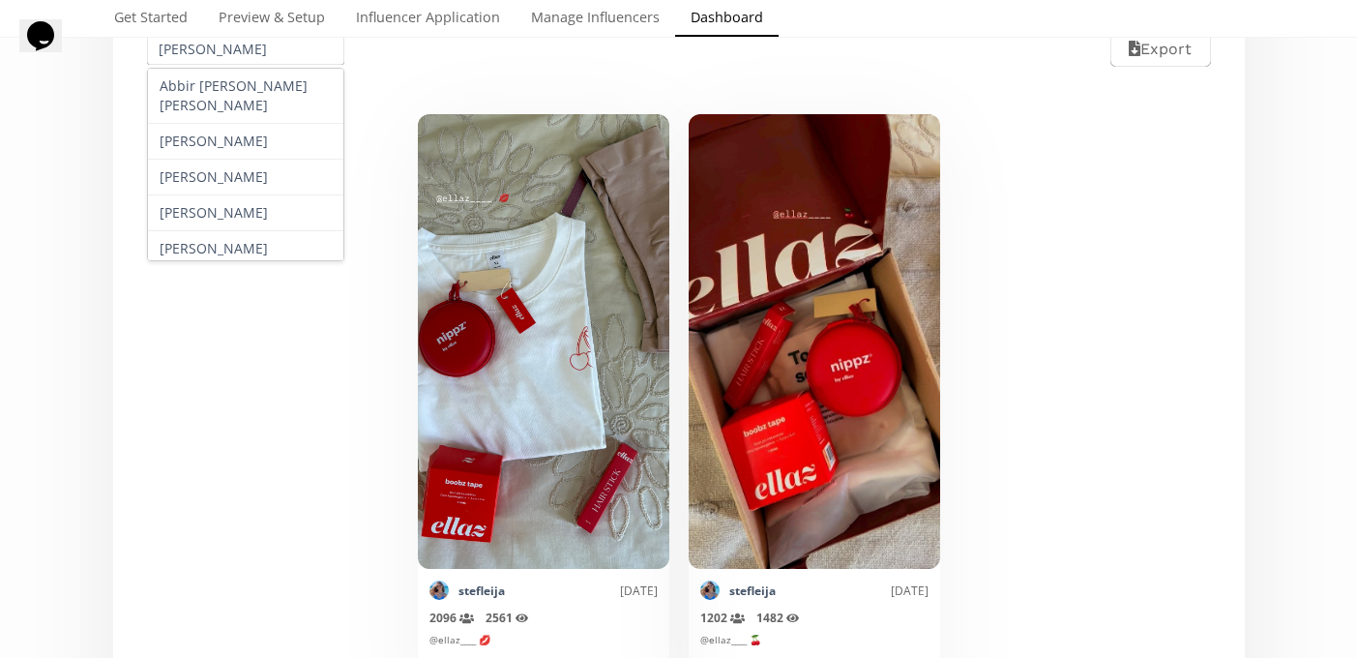
click at [224, 51] on input "Stefania Lejia" at bounding box center [246, 49] width 204 height 38
paste input "Ana Maria Zamor"
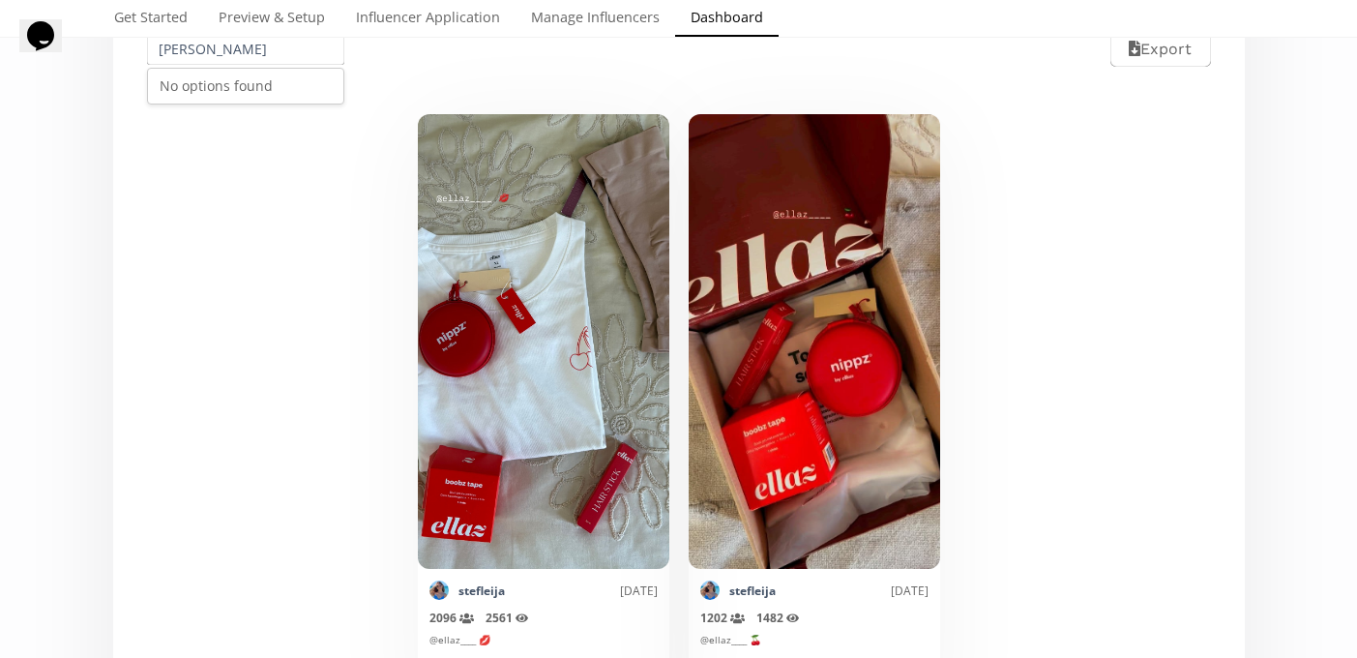
type input "Ana Maria Zamora"
click at [228, 91] on div "No options found" at bounding box center [246, 86] width 196 height 35
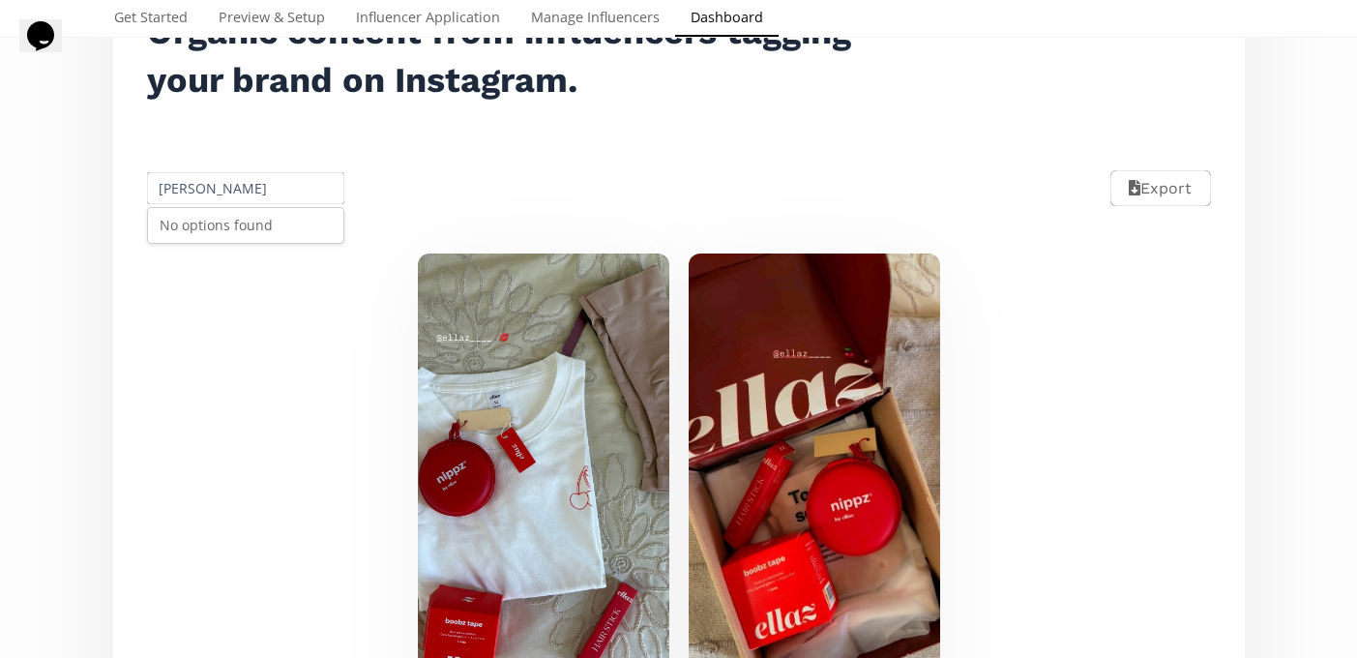
scroll to position [0, 0]
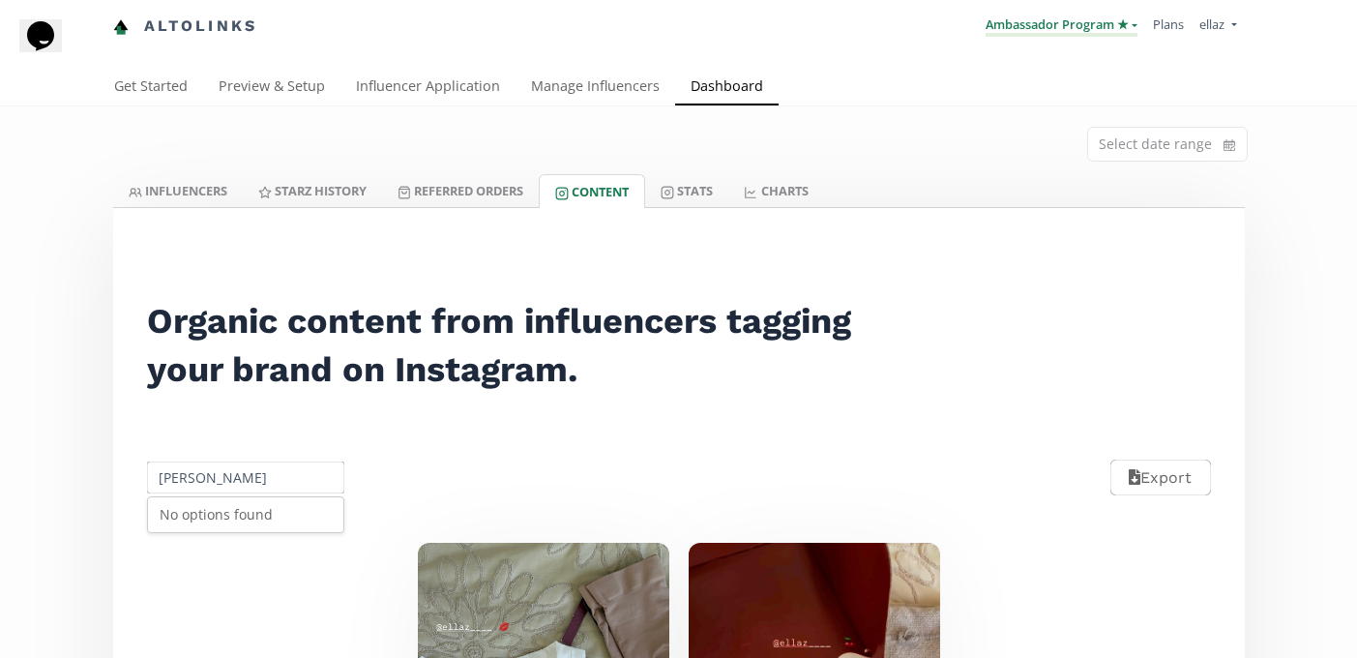
click at [1040, 19] on link "Ambassador Program ★" at bounding box center [1061, 25] width 152 height 21
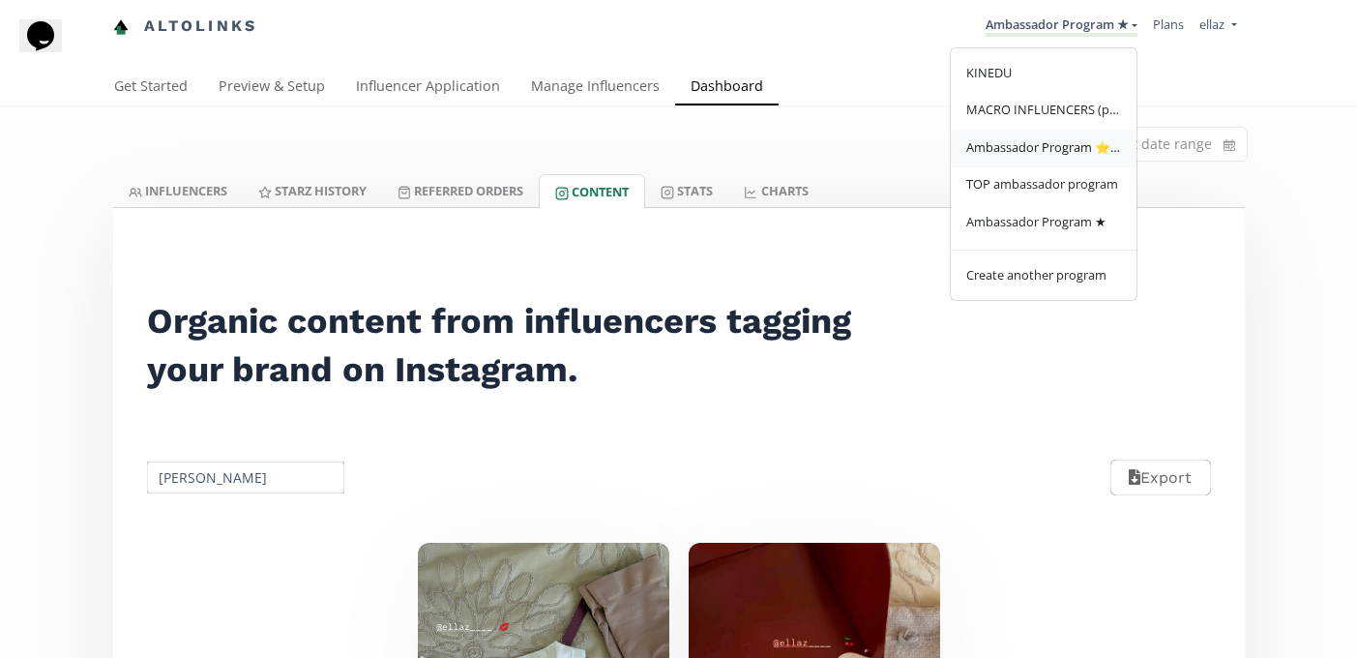
click at [1040, 158] on link "Ambassador Program ⭐️⭐️" at bounding box center [1044, 150] width 186 height 38
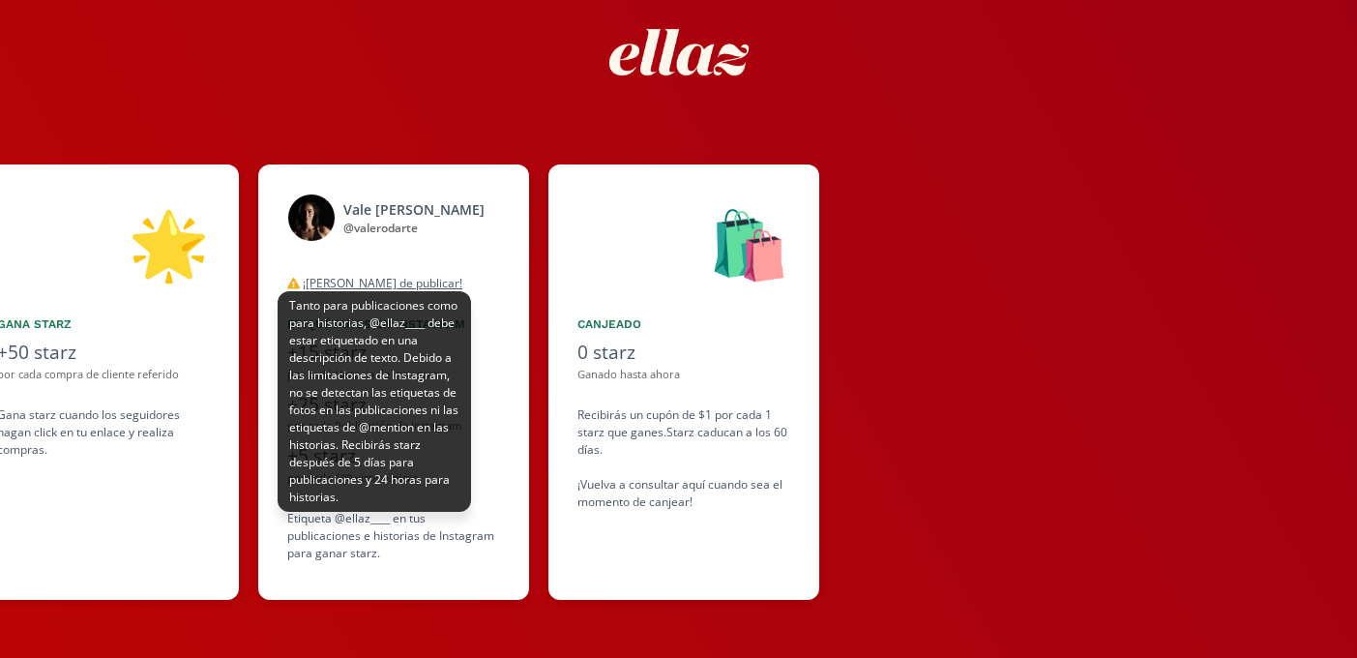
scroll to position [0, 1160]
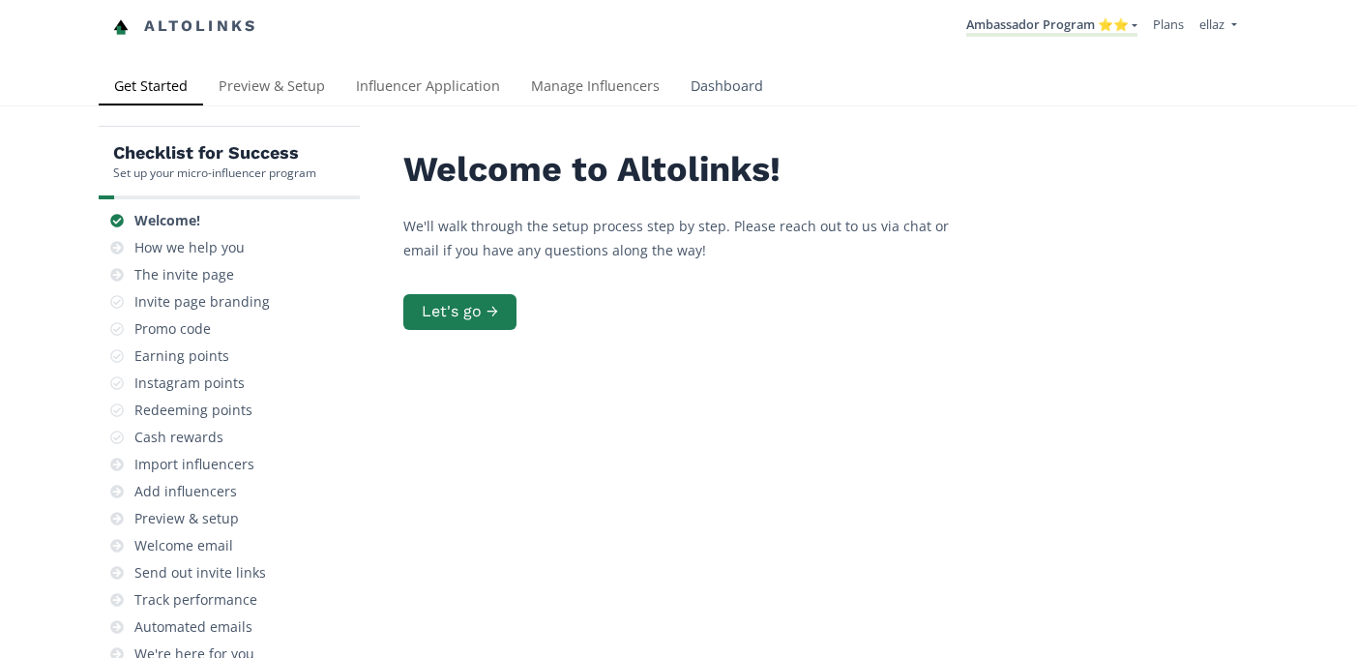
click at [732, 82] on link "Dashboard" at bounding box center [726, 88] width 103 height 39
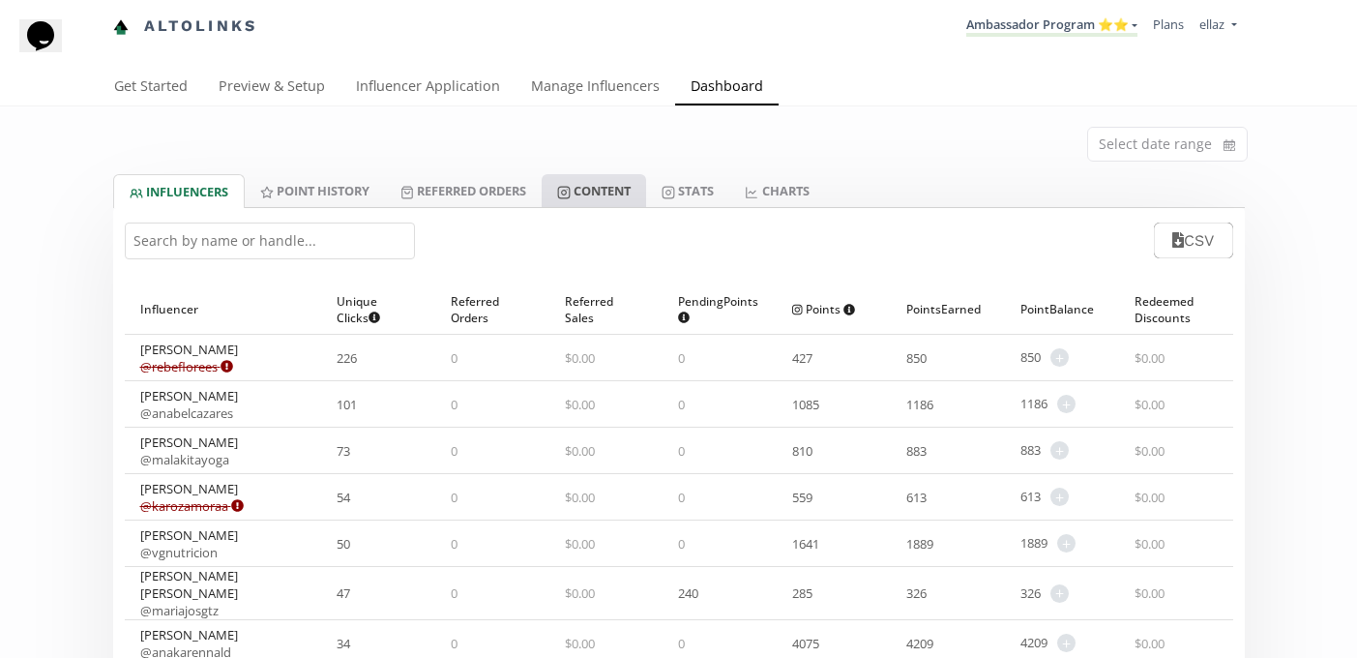
click at [597, 195] on link "Content" at bounding box center [594, 190] width 104 height 33
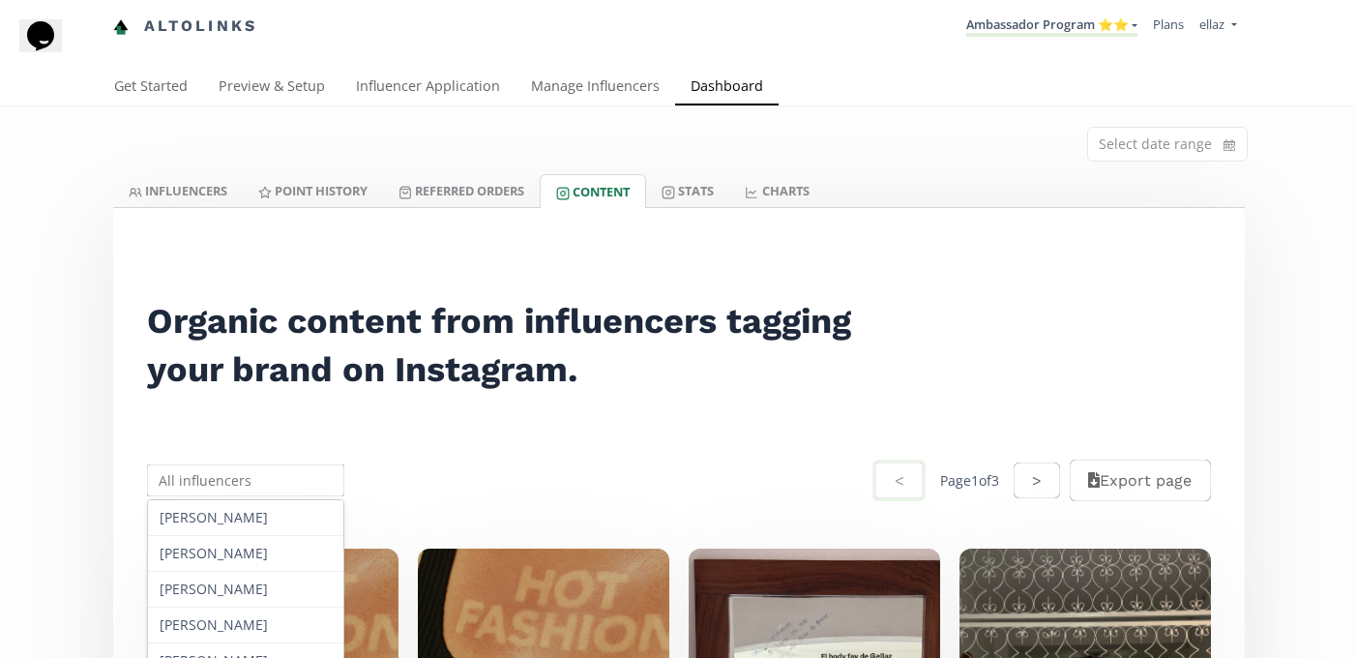
click at [246, 483] on input "text" at bounding box center [246, 480] width 204 height 38
paste input "Ana Maria Zamora"
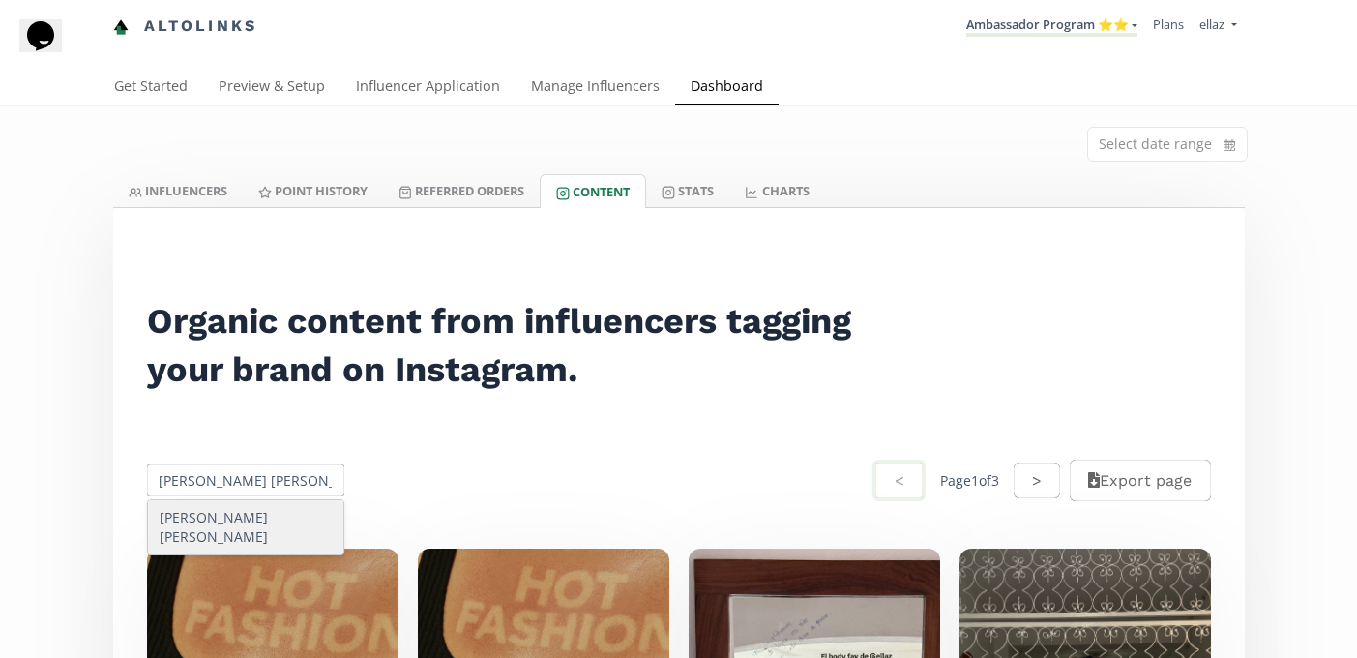
click at [239, 524] on div "Ana Maria Zamora" at bounding box center [246, 527] width 196 height 54
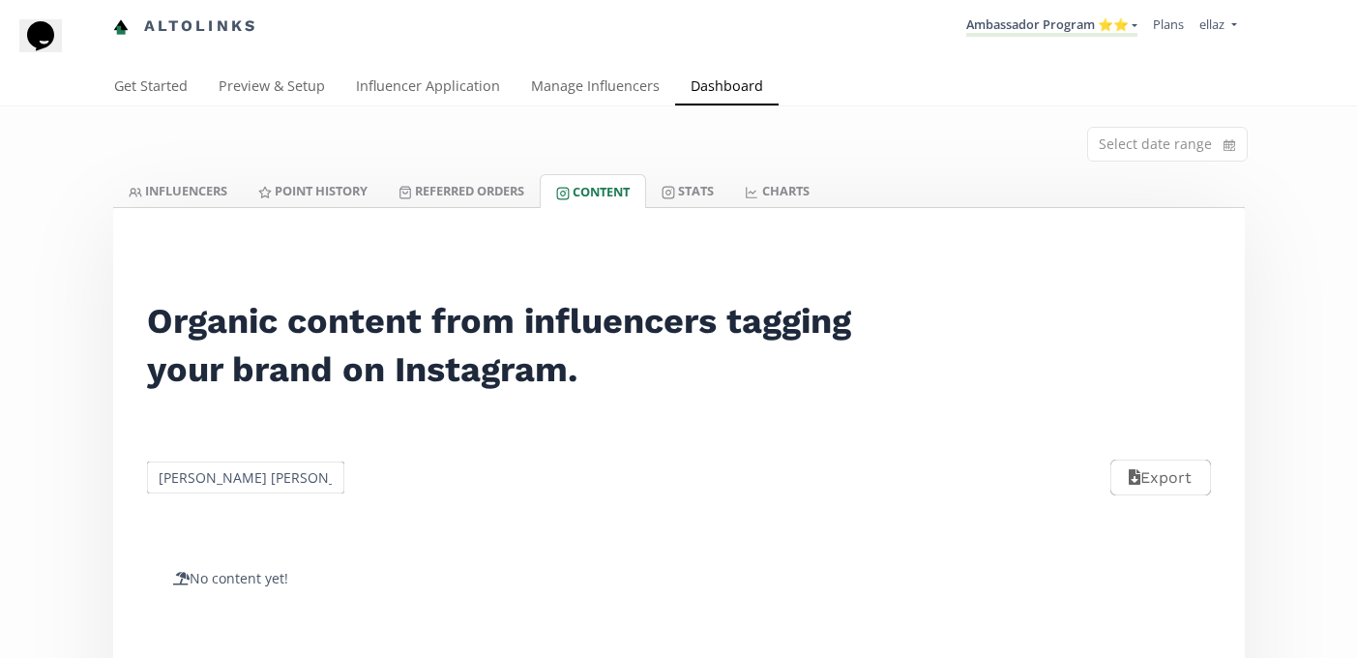
scroll to position [211, 0]
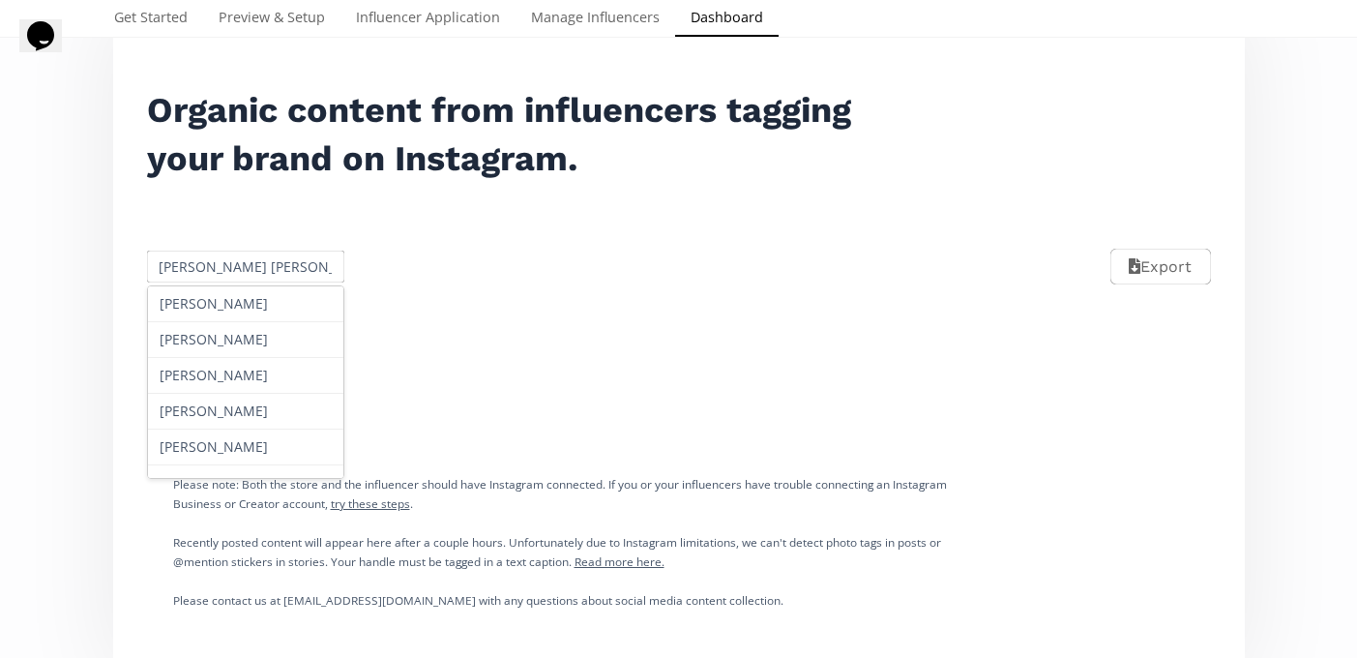
click at [197, 272] on input "Ana Maria Zamora" at bounding box center [246, 267] width 204 height 38
paste input "Maria Jose Leal"
type input "Maria Jose Leal"
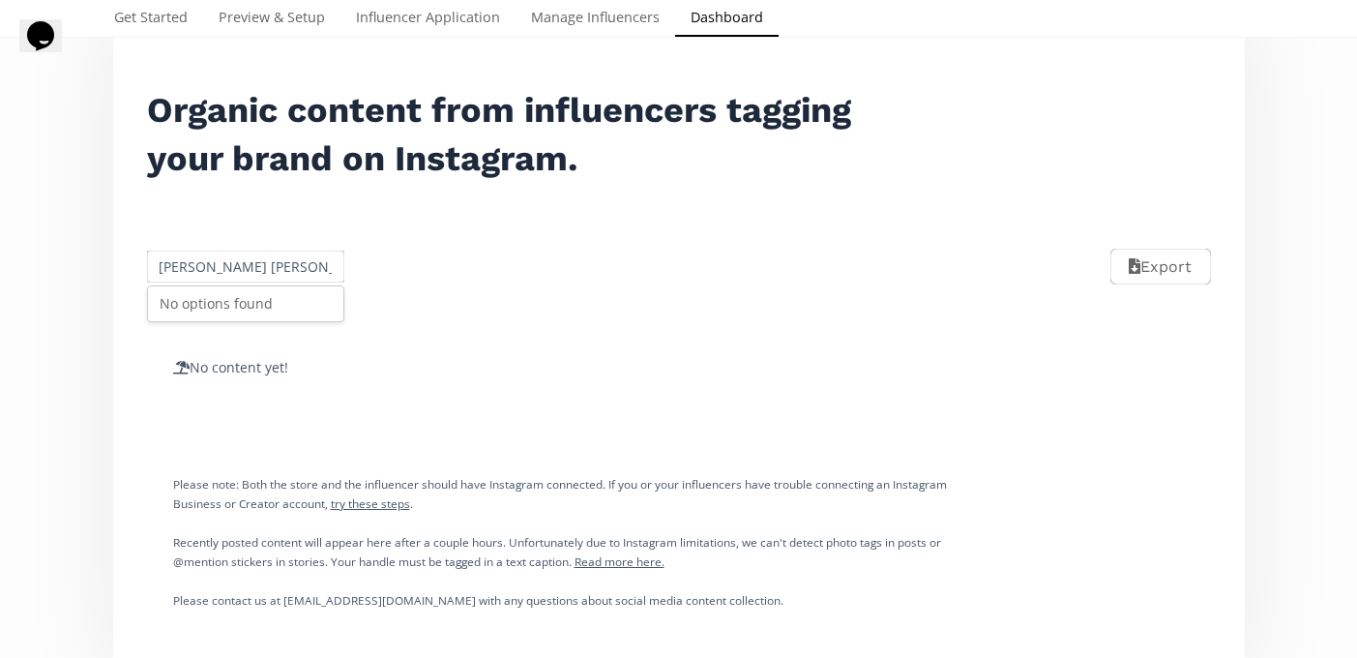
click at [218, 303] on div "No options found" at bounding box center [246, 303] width 196 height 35
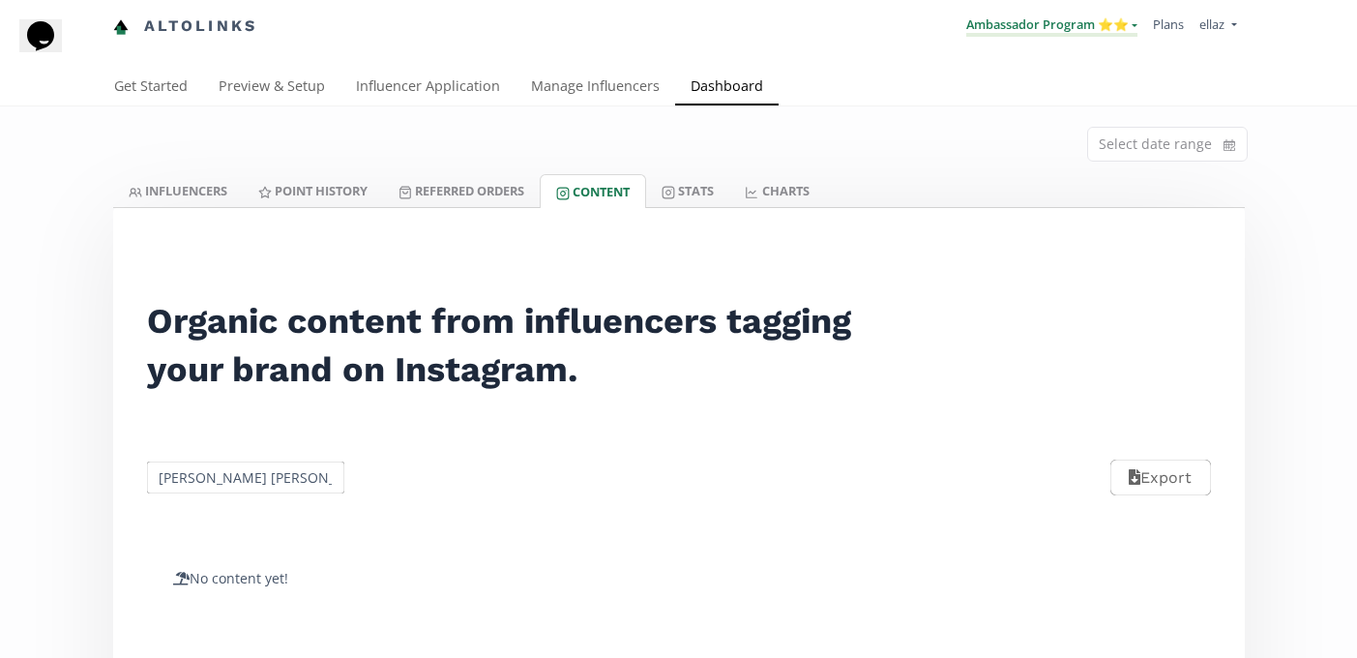
click at [1075, 28] on link "Ambassador Program ⭐️⭐️" at bounding box center [1051, 25] width 171 height 21
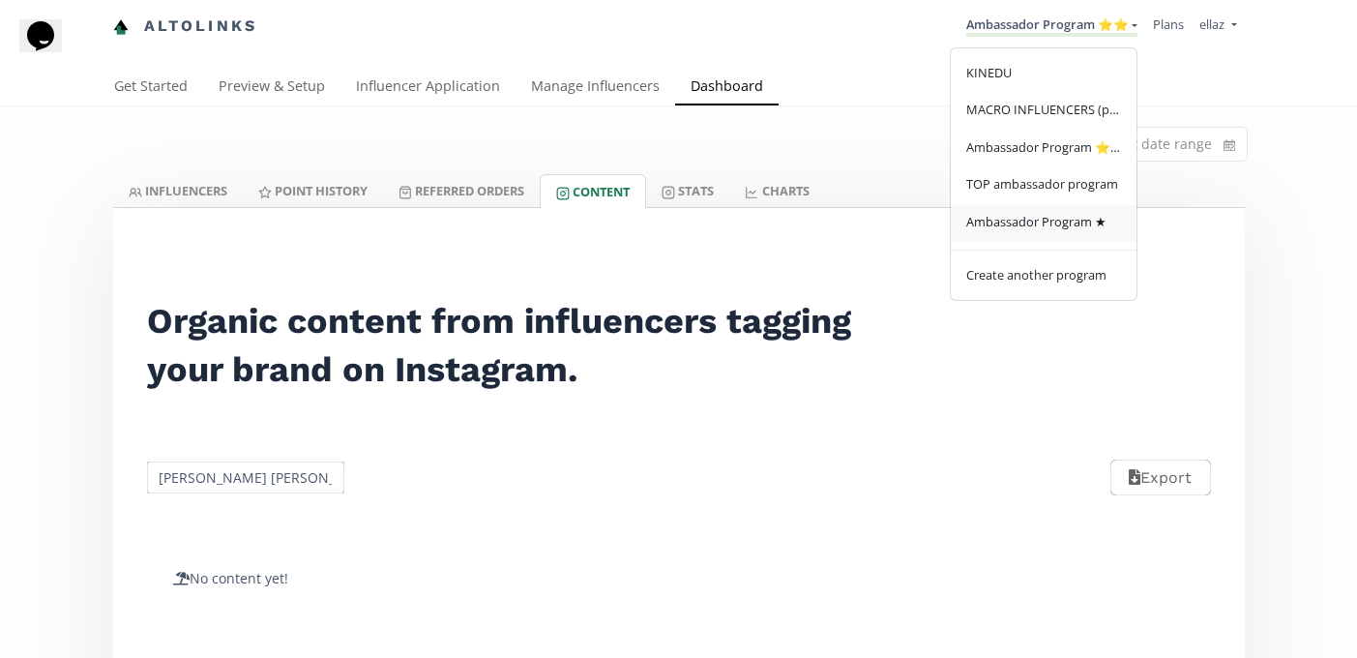
click at [1035, 221] on span "Ambassador Program ★" at bounding box center [1036, 221] width 140 height 17
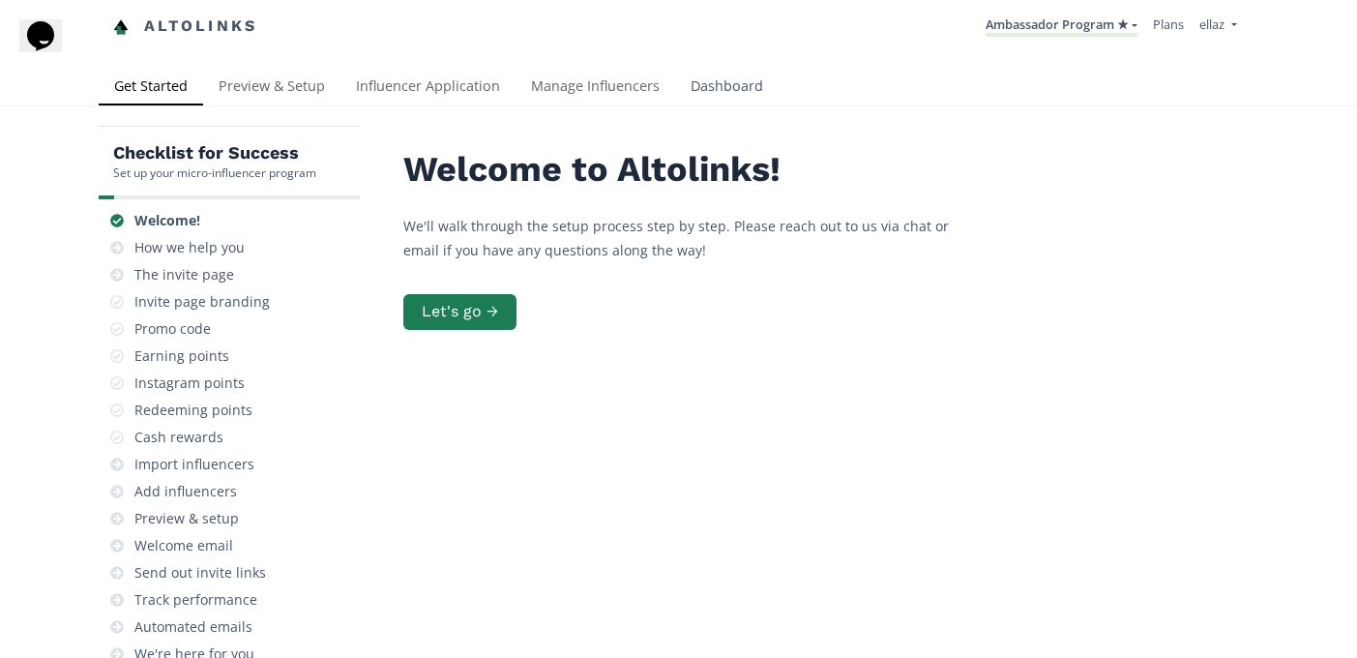
click at [740, 79] on link "Dashboard" at bounding box center [726, 88] width 103 height 39
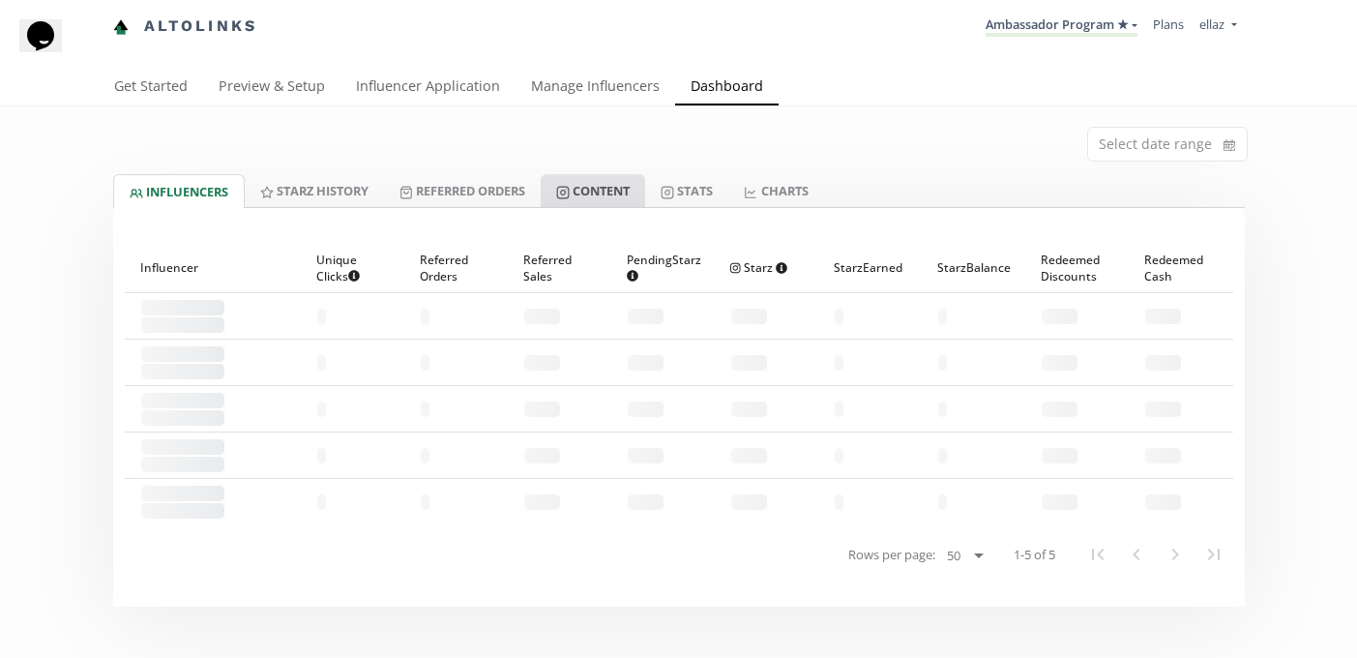
click at [599, 190] on link "Content" at bounding box center [593, 190] width 104 height 33
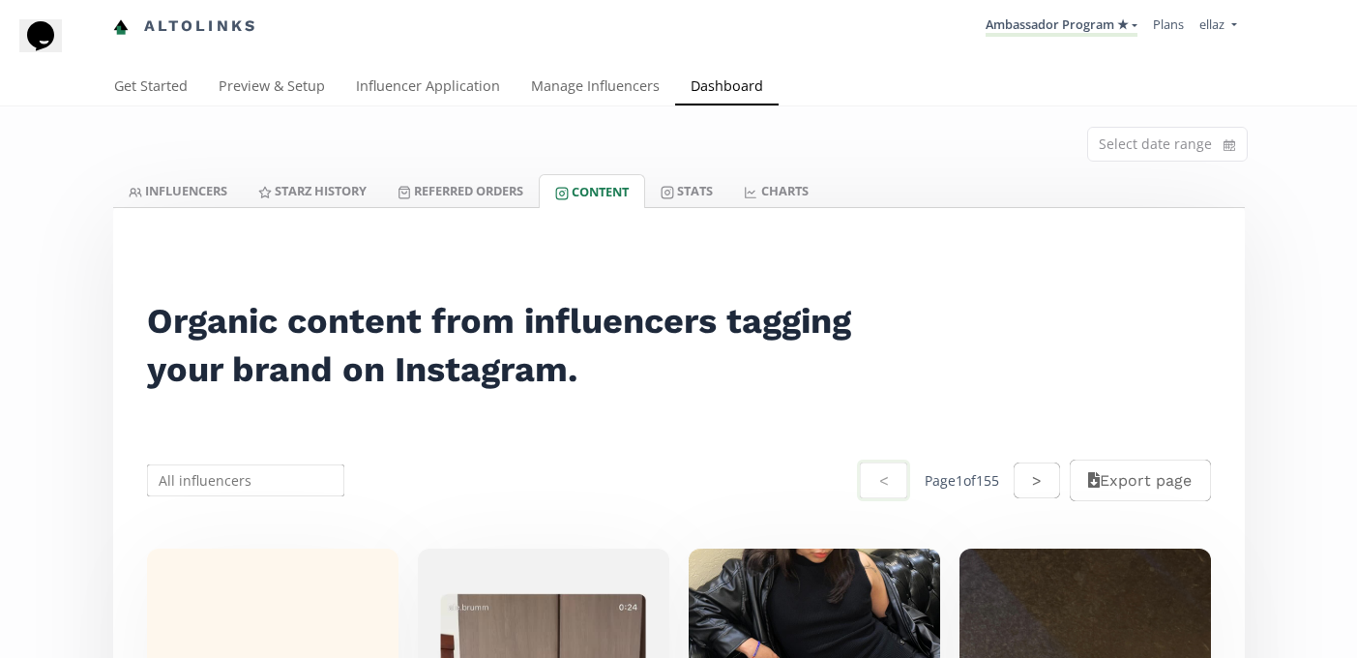
click at [236, 499] on div "< Page 1 of 155 > Export page" at bounding box center [679, 480] width 1108 height 92
click at [220, 483] on input "text" at bounding box center [246, 480] width 204 height 38
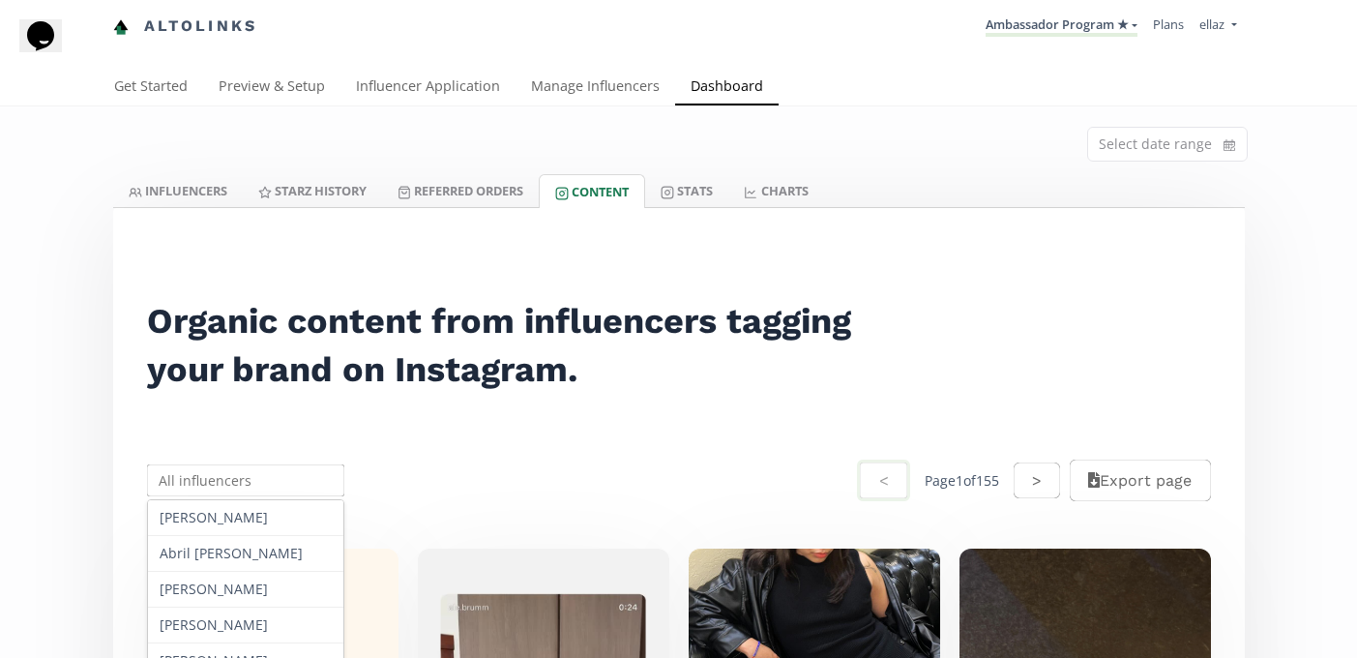
click at [220, 483] on input "text" at bounding box center [246, 480] width 204 height 38
paste input "Maria Jose Leal"
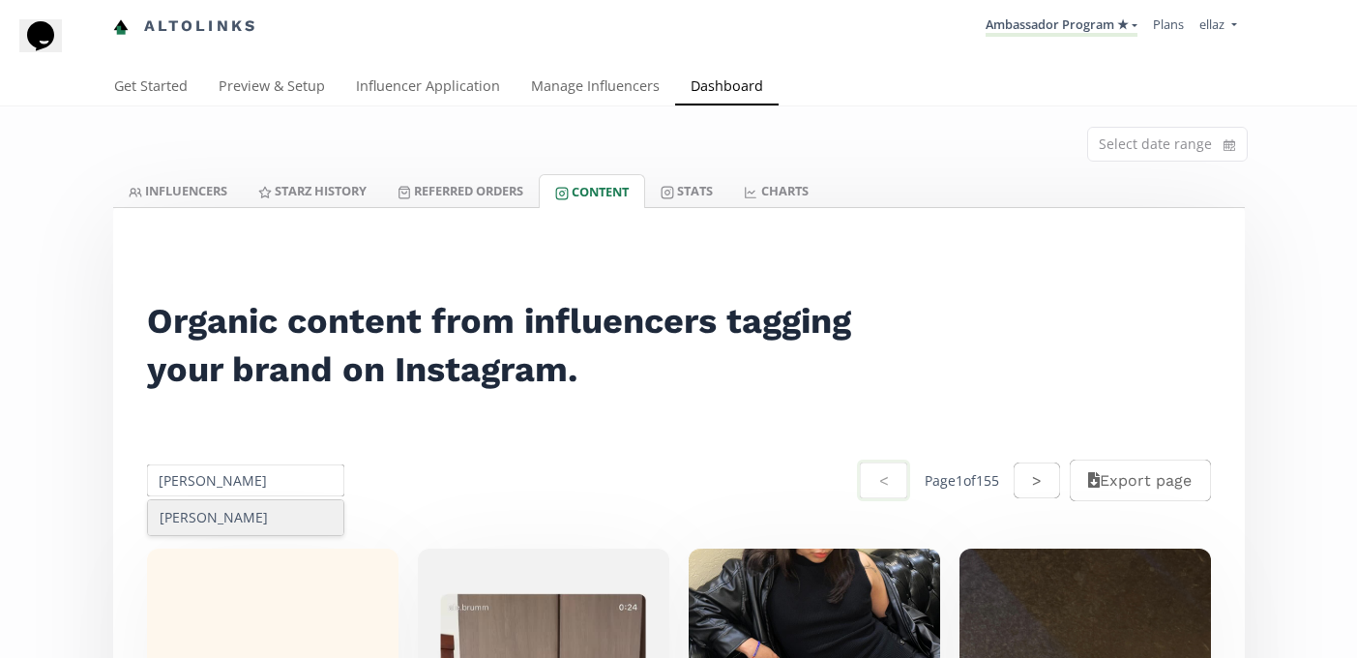
click at [220, 508] on div "[PERSON_NAME]" at bounding box center [246, 517] width 196 height 35
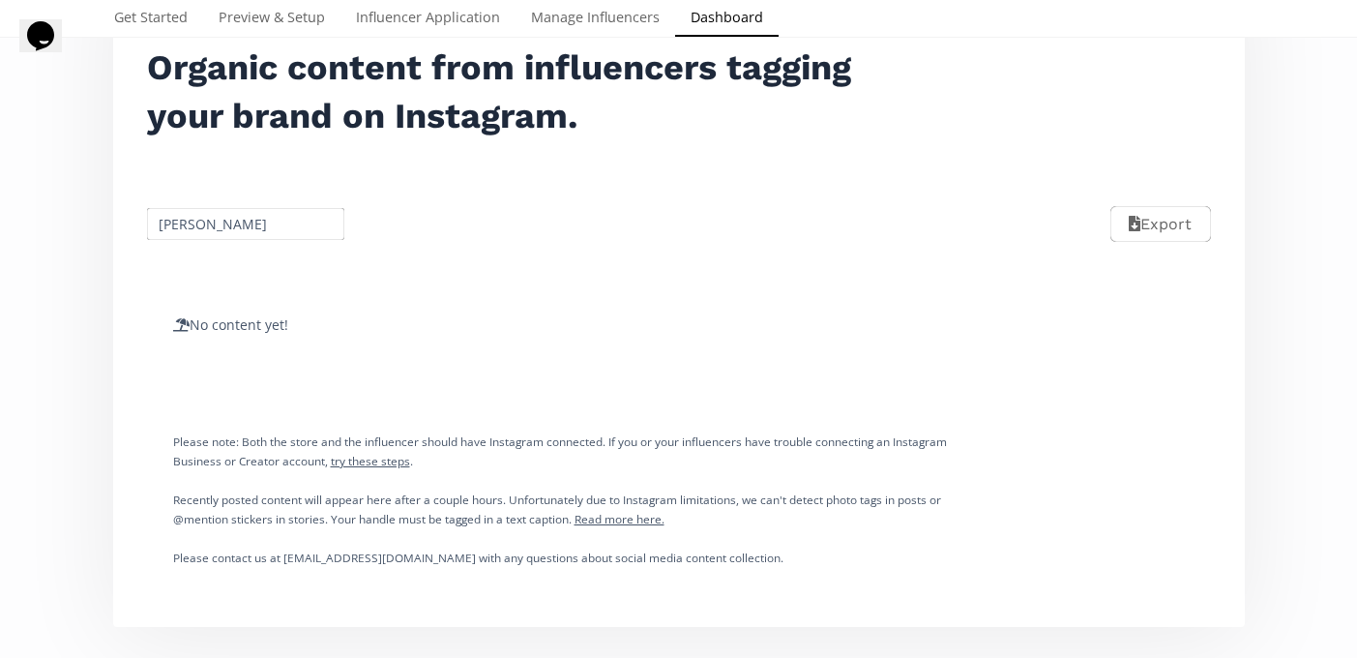
scroll to position [327, 0]
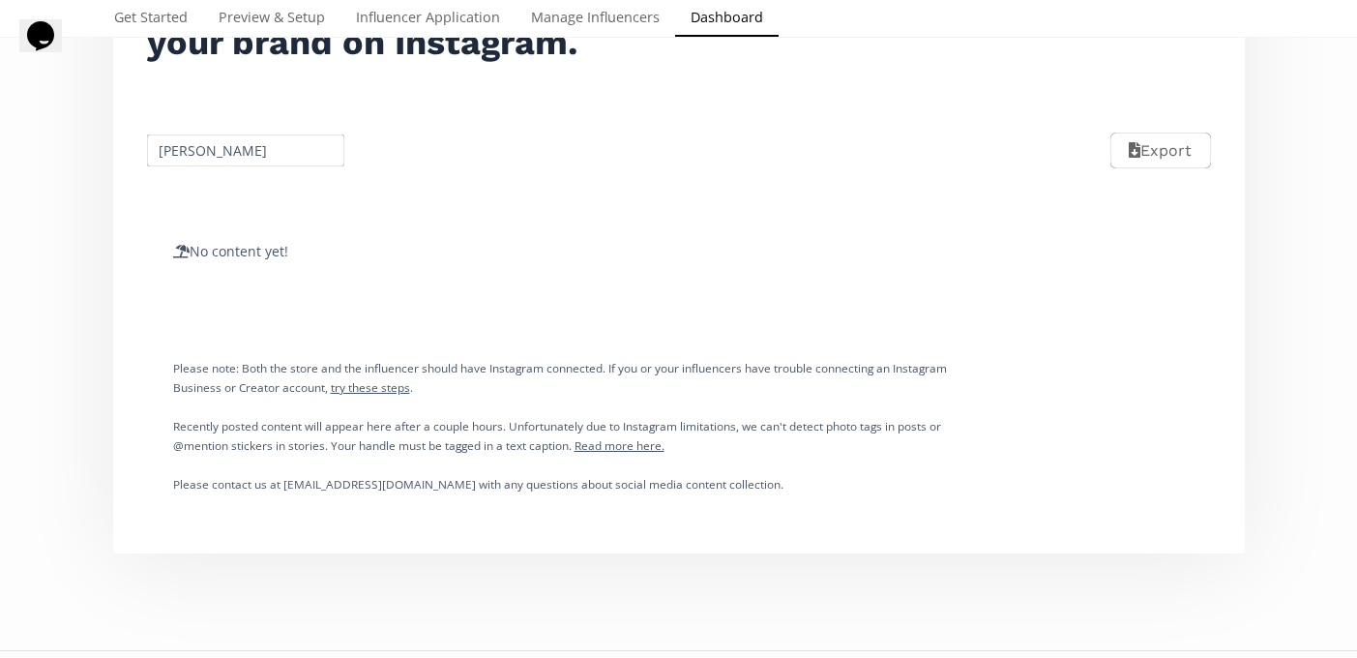
click at [222, 148] on input "[PERSON_NAME]" at bounding box center [246, 151] width 204 height 38
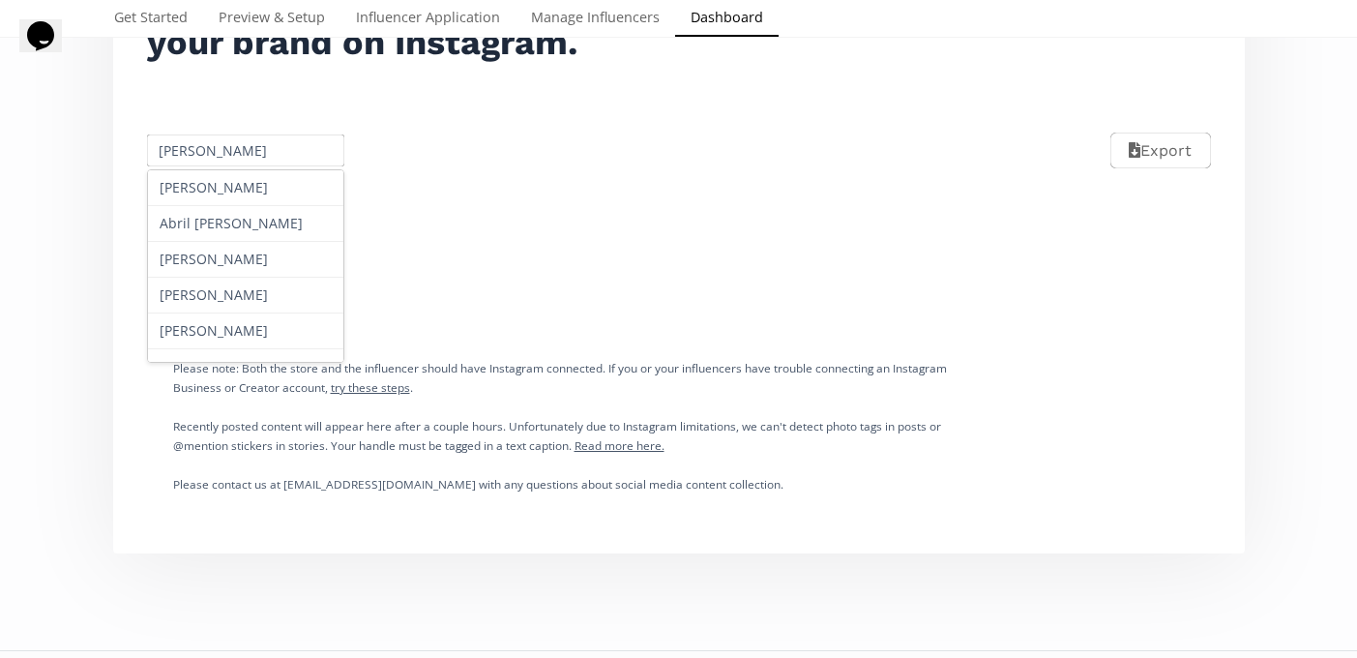
click at [222, 148] on input "[PERSON_NAME]" at bounding box center [246, 151] width 204 height 38
paste input "[PERSON_NAME]"
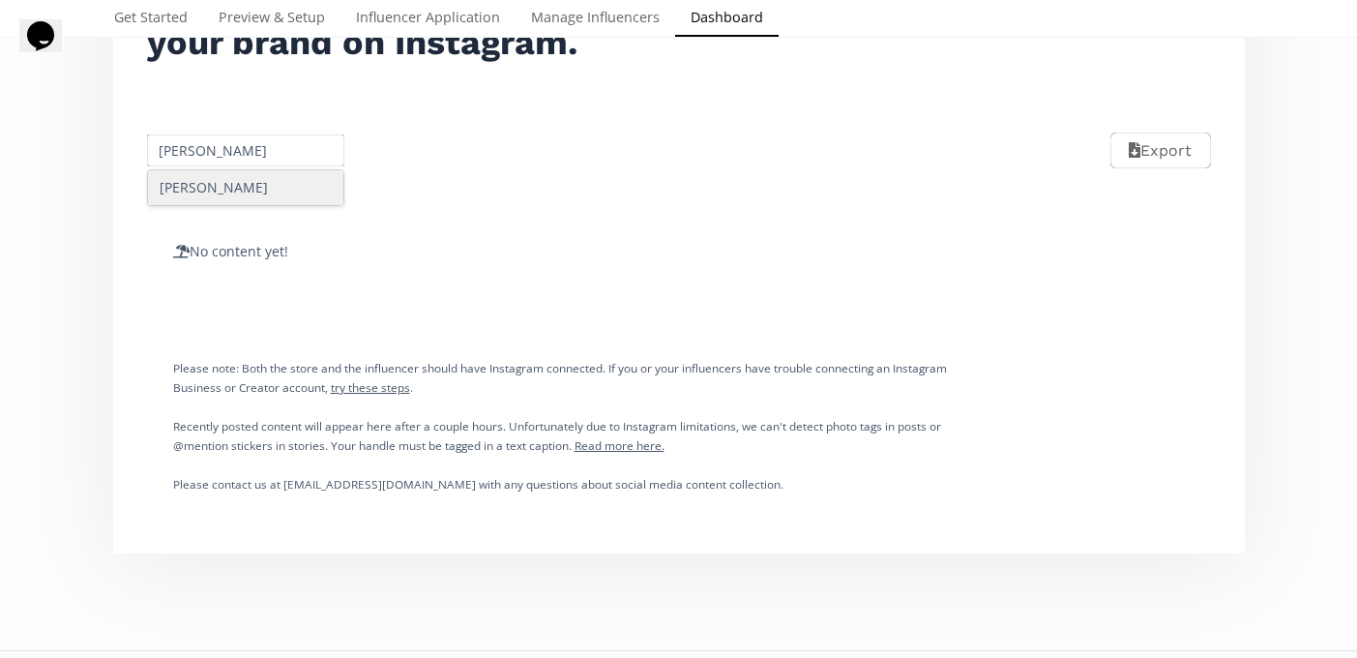
click at [242, 190] on div "[PERSON_NAME]" at bounding box center [246, 187] width 196 height 35
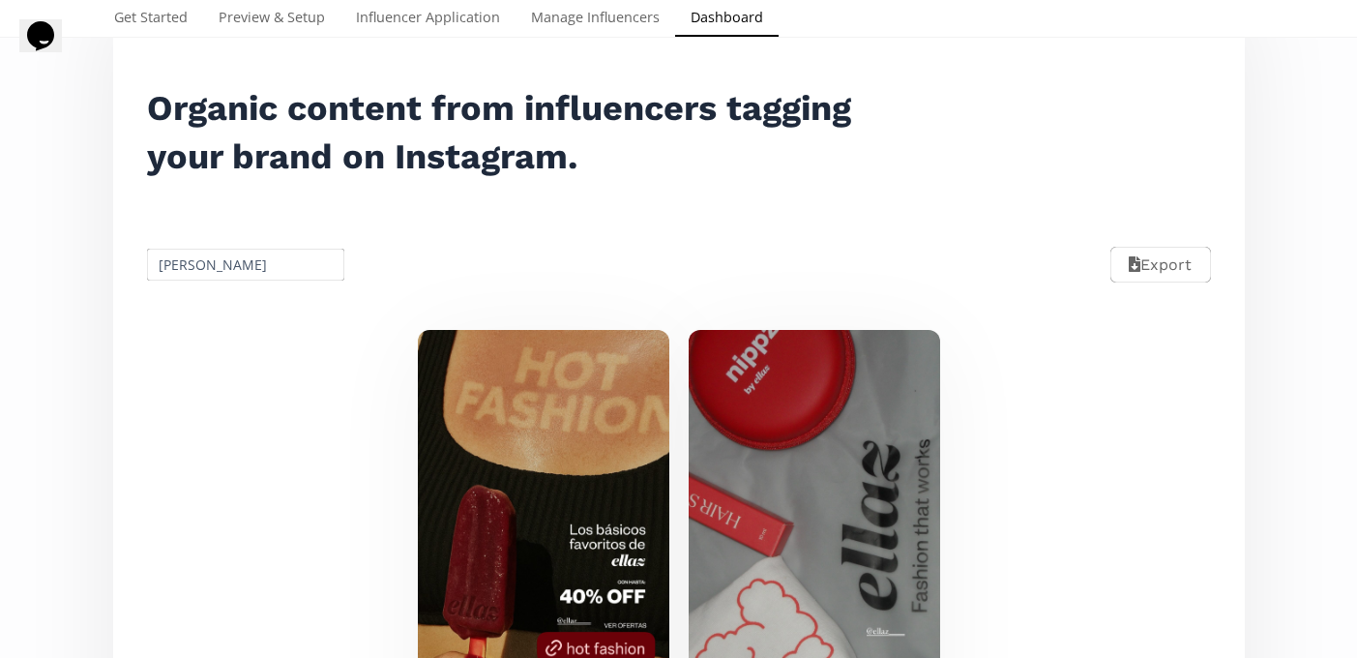
scroll to position [0, 0]
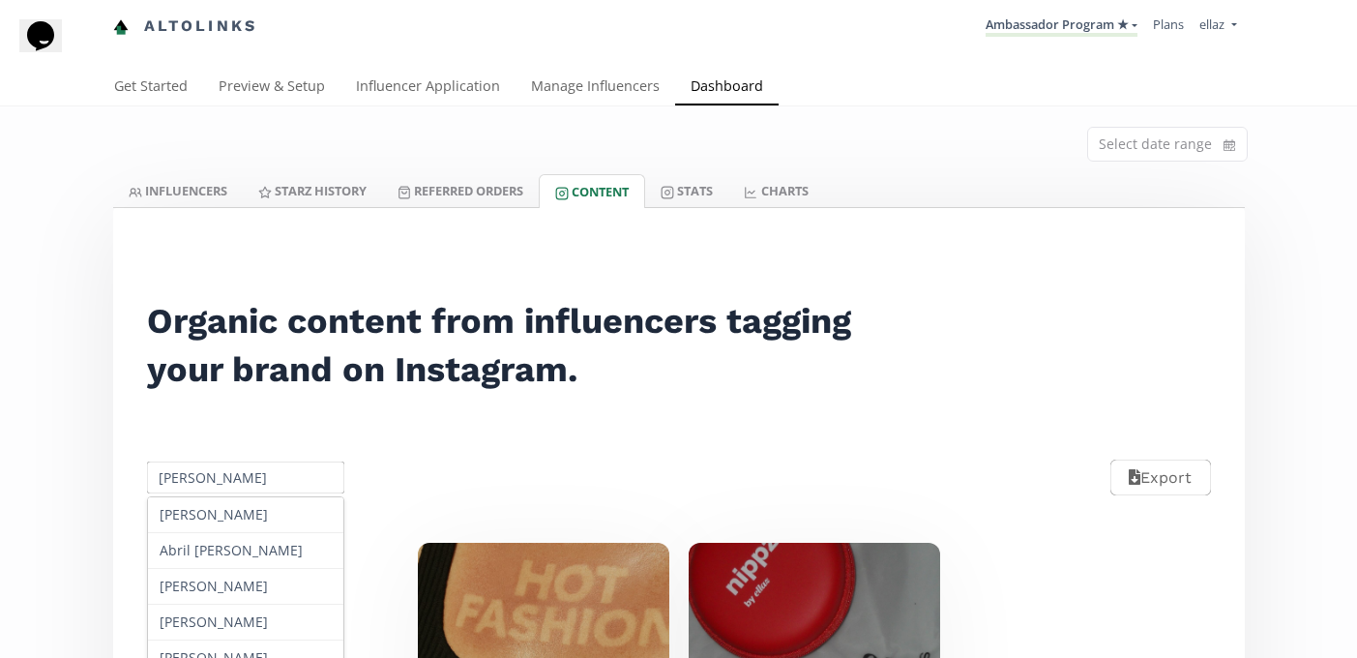
click at [216, 477] on input "[PERSON_NAME]" at bounding box center [246, 477] width 204 height 38
paste input "[PERSON_NAME]"
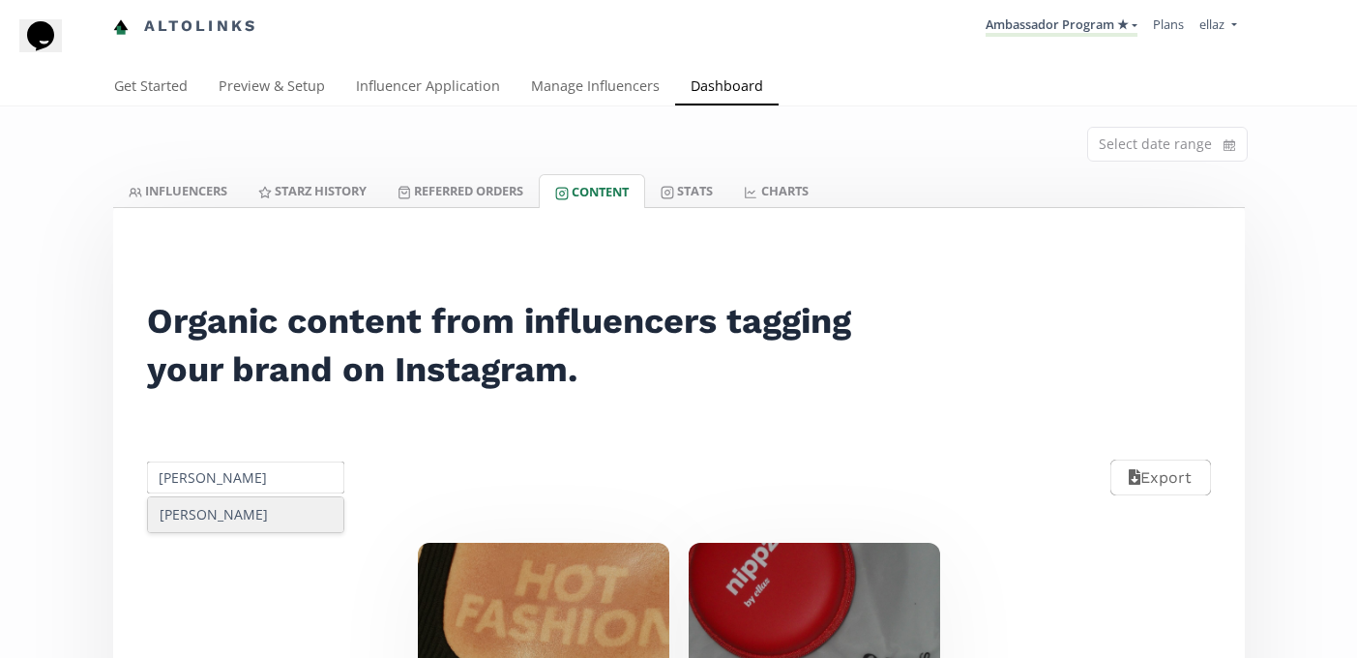
click at [250, 521] on div "[PERSON_NAME]" at bounding box center [246, 514] width 196 height 35
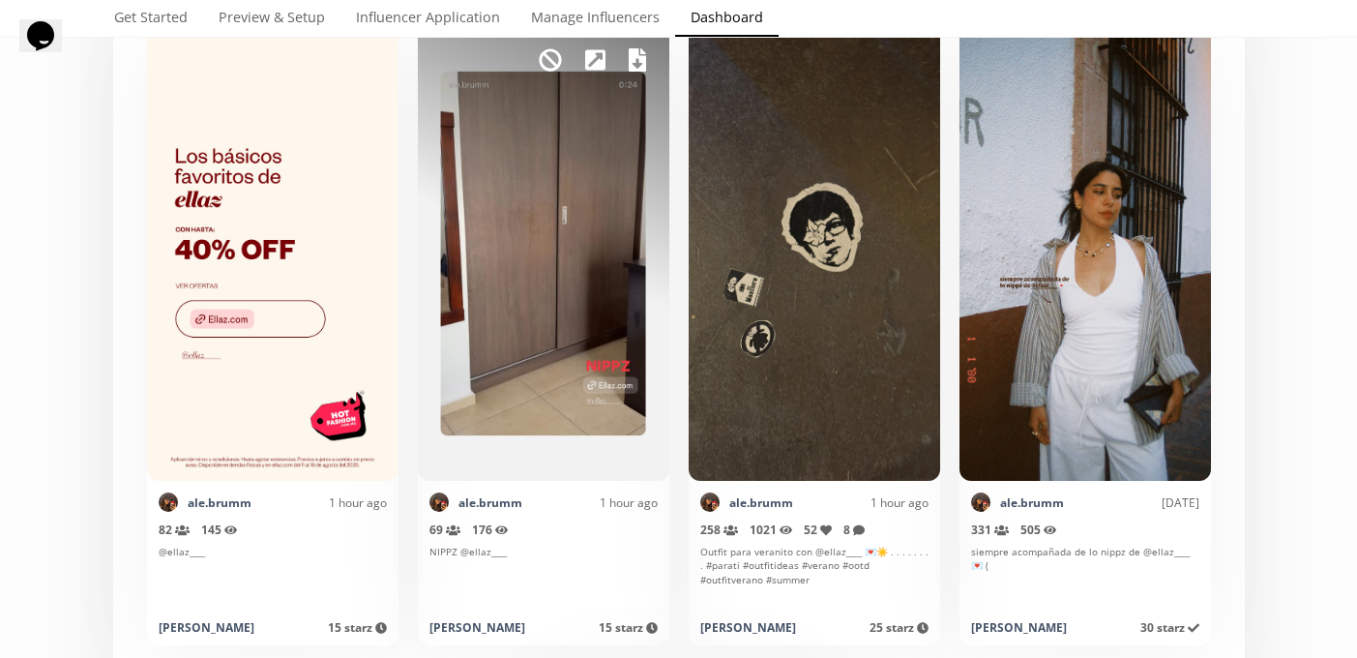
scroll to position [153, 0]
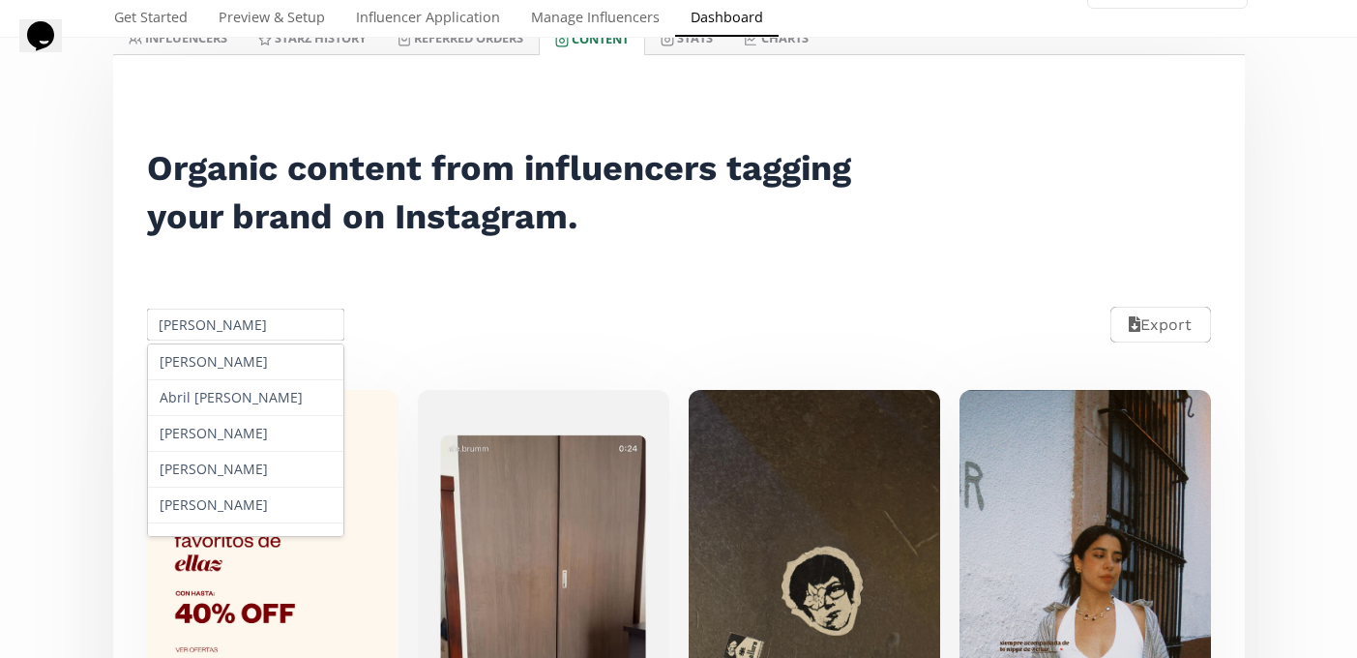
click at [219, 318] on input "Alejandra Brum" at bounding box center [246, 325] width 204 height 38
paste input "Elisa Cardona"
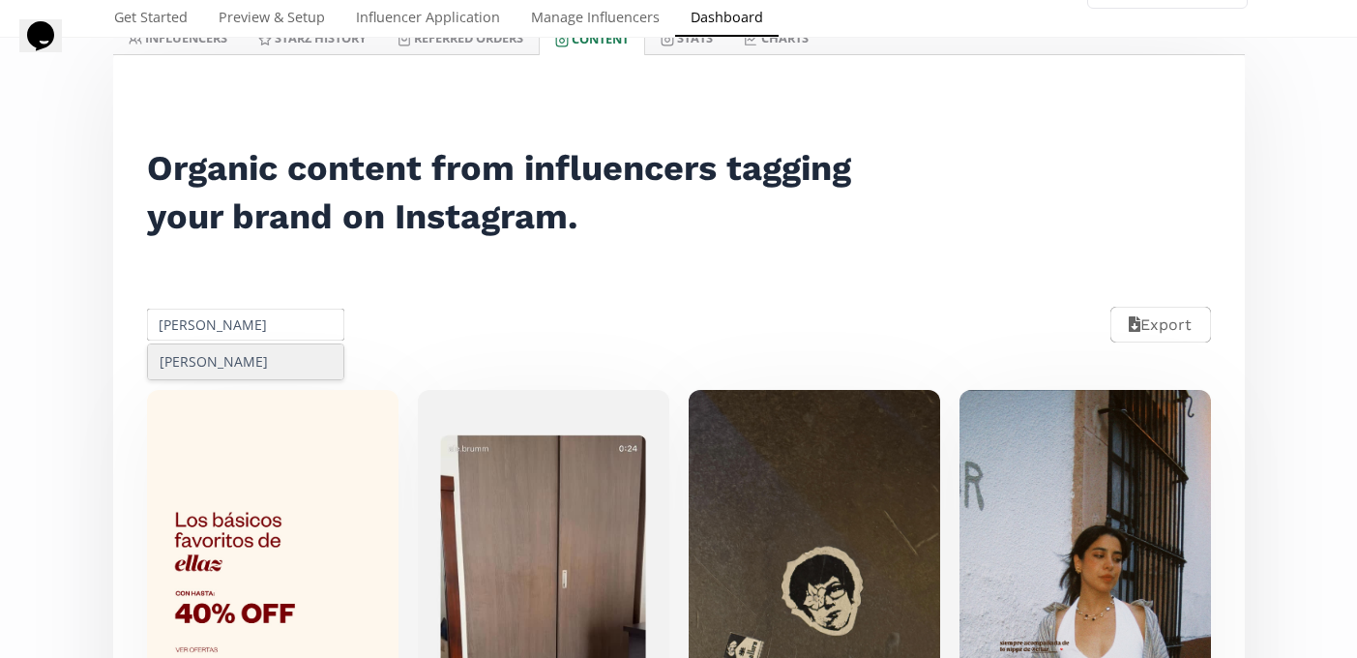
click at [224, 367] on div "Elisa Cardona" at bounding box center [246, 361] width 196 height 35
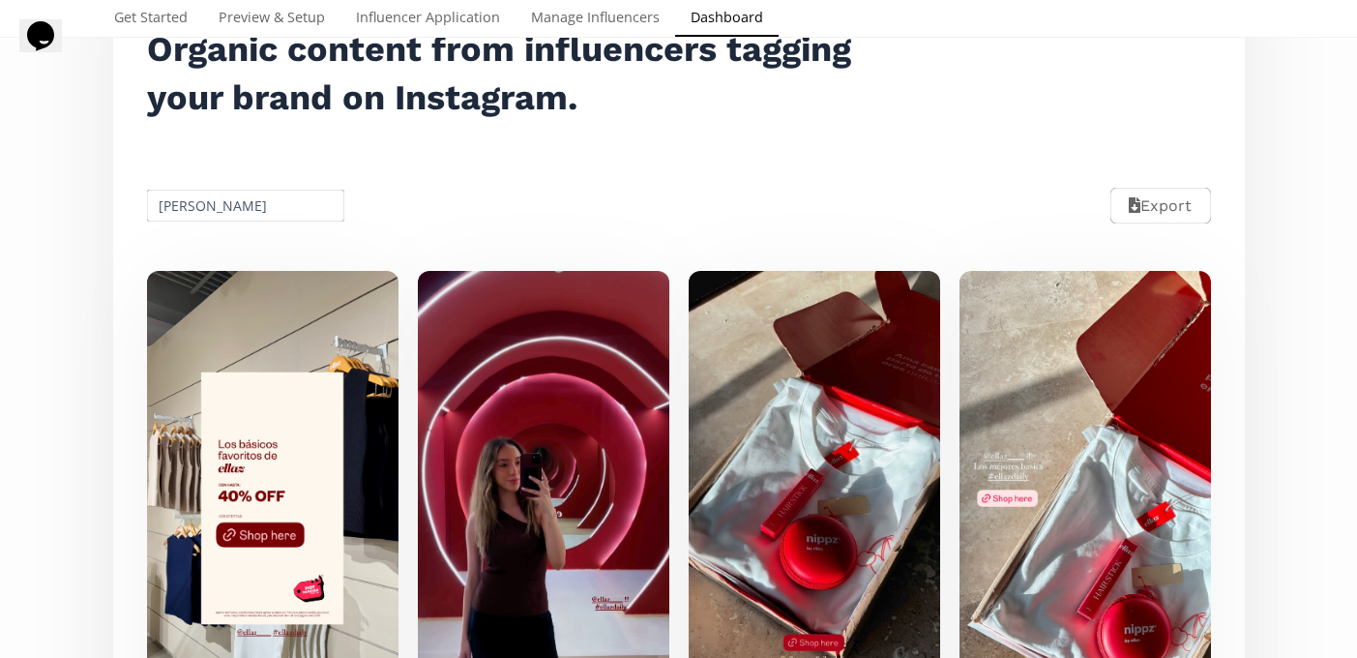
scroll to position [376, 0]
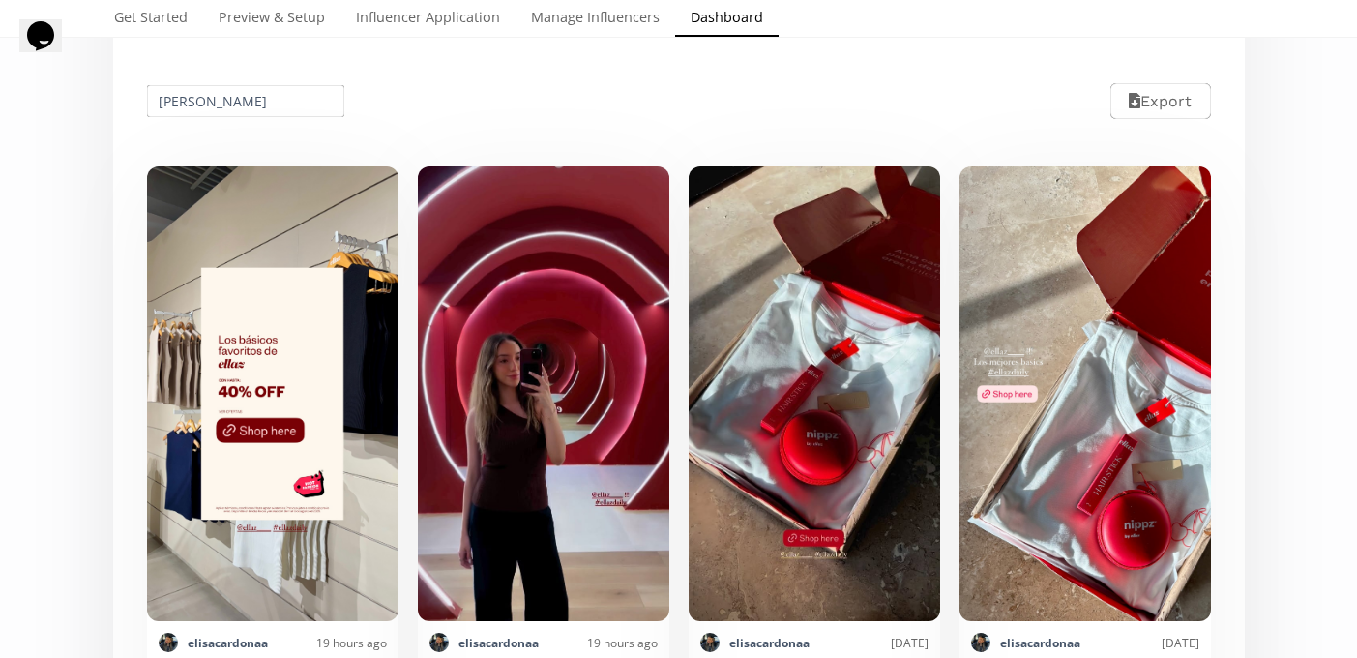
click at [288, 80] on div "Elisa Cardona Export" at bounding box center [679, 101] width 1108 height 86
click at [249, 99] on input "Elisa Cardona" at bounding box center [246, 101] width 204 height 38
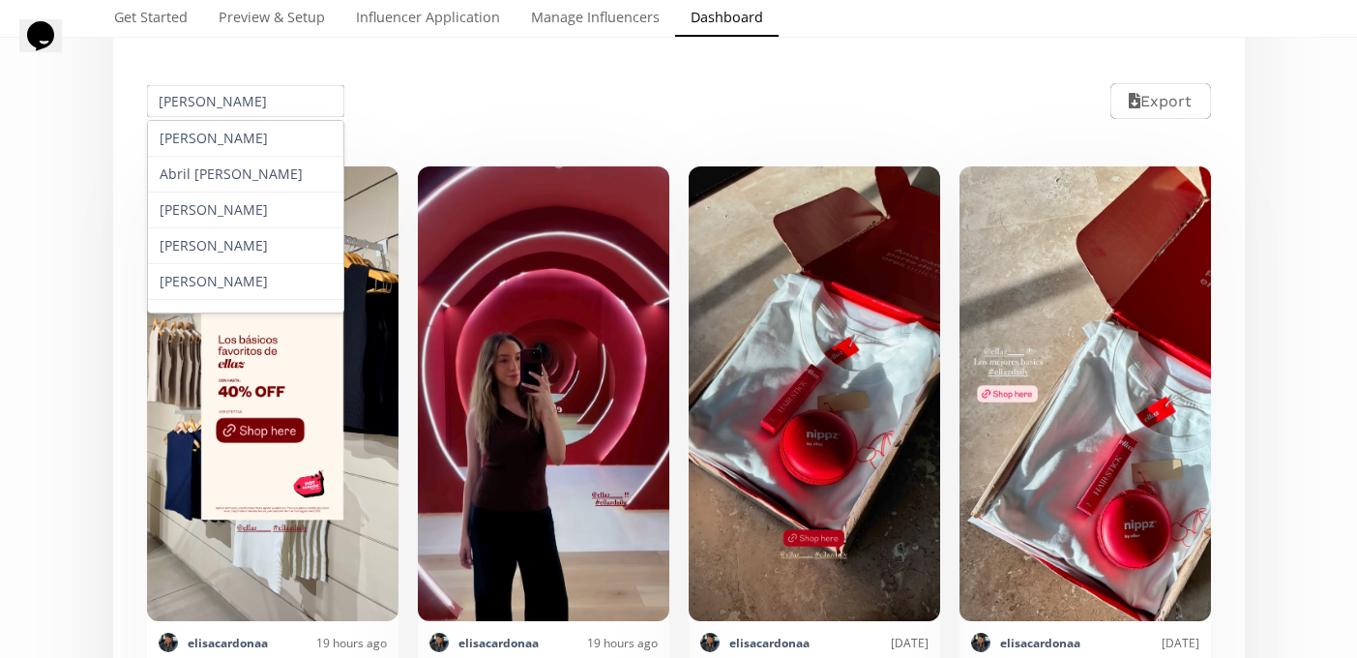
click at [249, 99] on input "Elisa Cardona" at bounding box center [246, 101] width 204 height 38
paste input "Aurora Diaz"
click at [249, 99] on input "Elisa Cardona" at bounding box center [246, 101] width 204 height 38
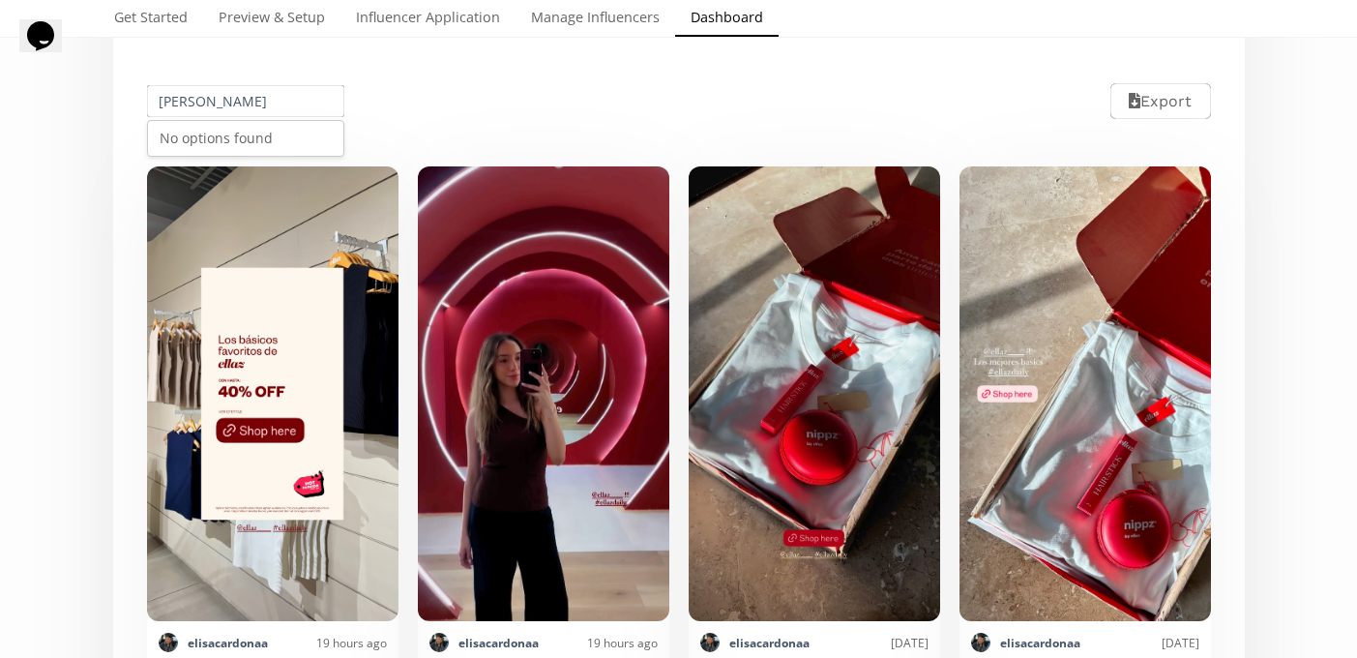
click at [214, 108] on input "Elisa Aurora Diaz" at bounding box center [246, 101] width 204 height 38
paste input "text"
click at [217, 144] on div "Aurora Diaz" at bounding box center [246, 138] width 196 height 35
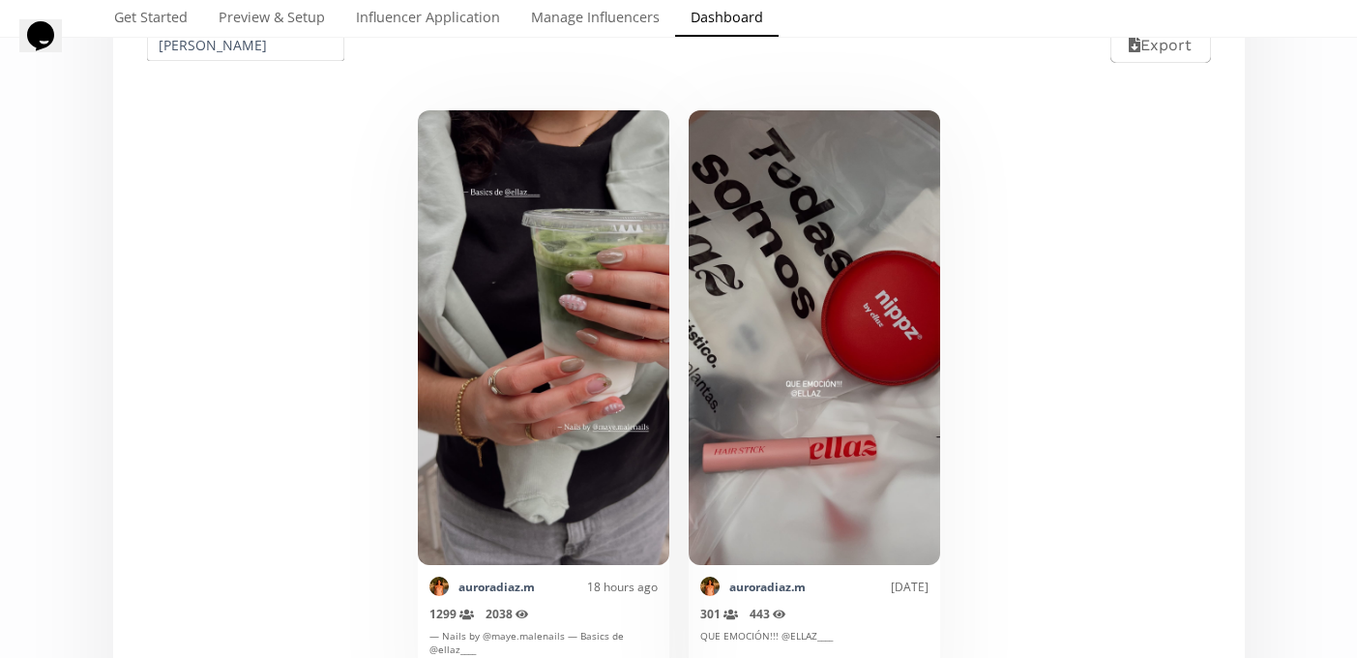
scroll to position [436, 0]
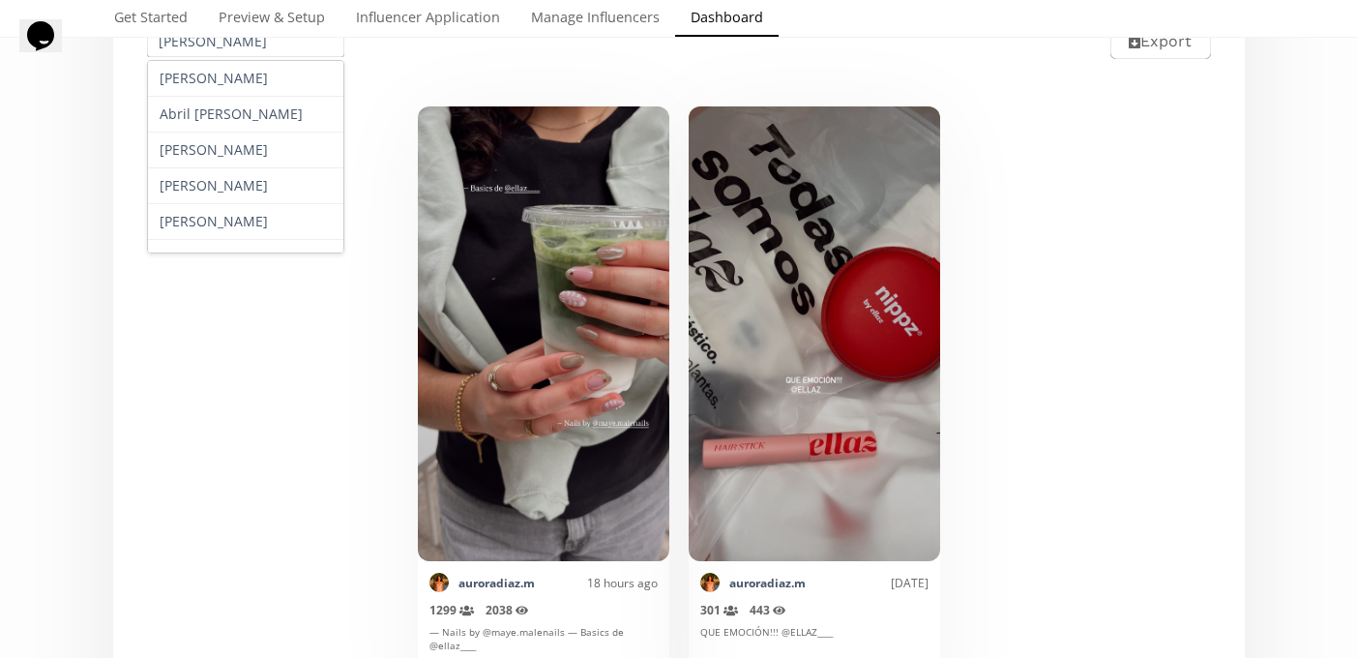
click at [268, 39] on input "Aurora Diaz" at bounding box center [246, 41] width 204 height 38
paste input "Michelle Sarahi Zepeda"
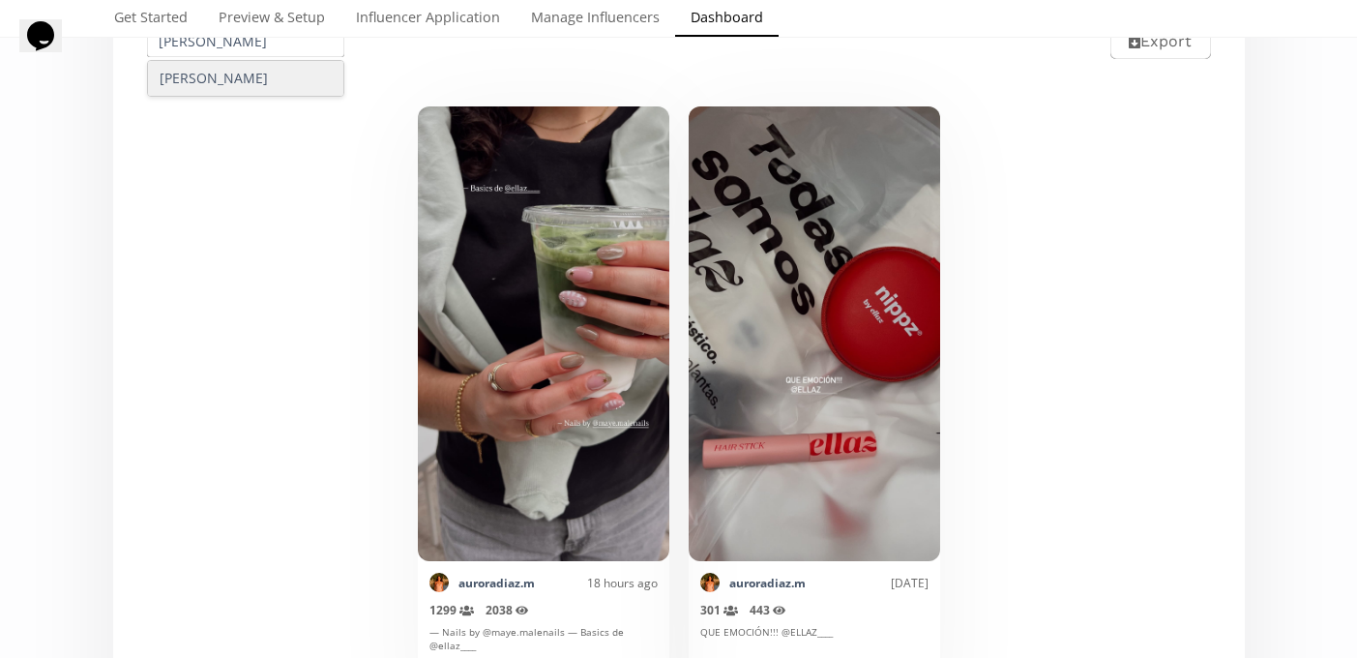
click at [243, 80] on div "Michelle Sarahi Zepeda" at bounding box center [246, 78] width 196 height 35
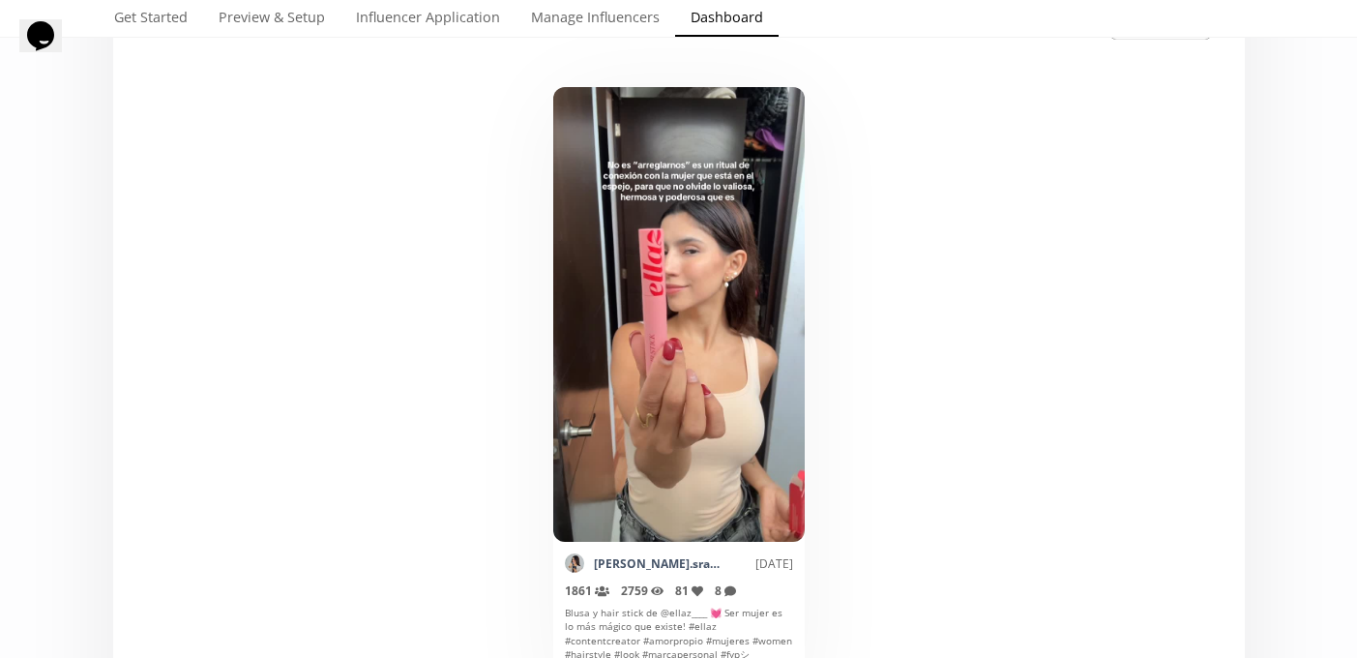
scroll to position [291, 0]
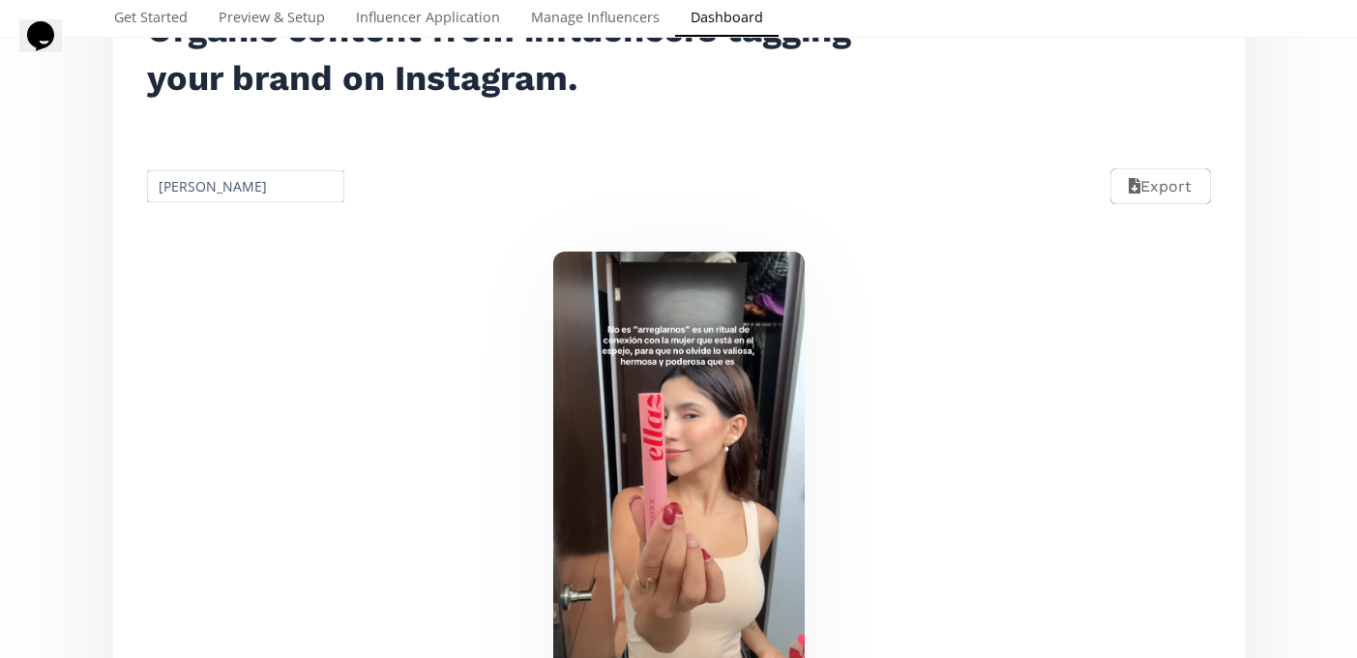
click at [213, 180] on input "Michelle Sarahi Zepeda" at bounding box center [246, 186] width 204 height 38
paste input "afer López"
click at [219, 226] on div "Mafer López" at bounding box center [246, 223] width 196 height 35
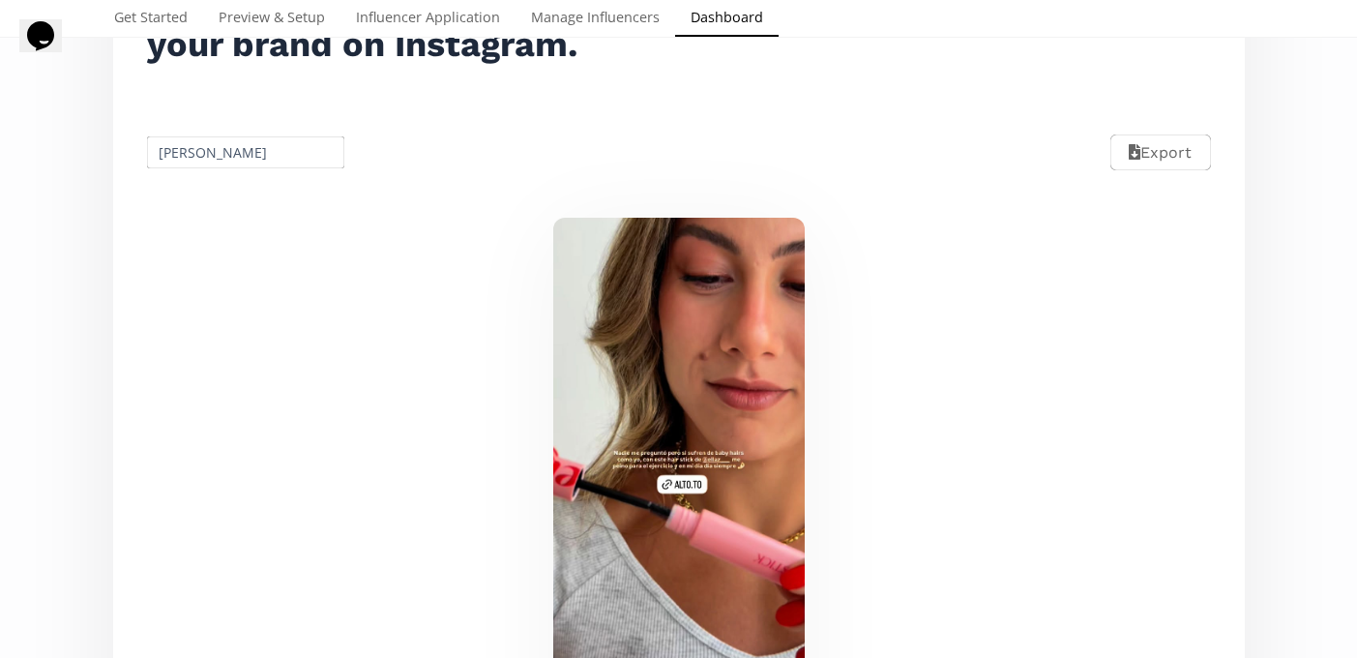
scroll to position [310, 0]
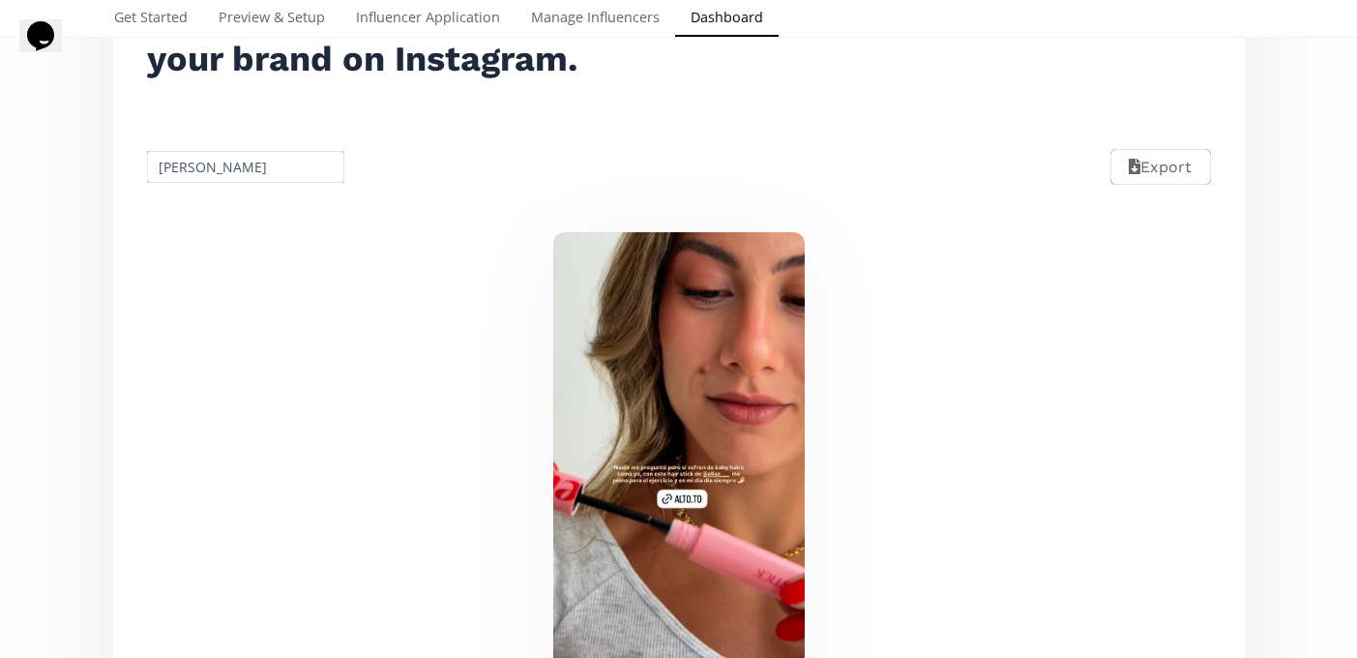
click at [202, 165] on input "Mafer López" at bounding box center [246, 167] width 204 height 38
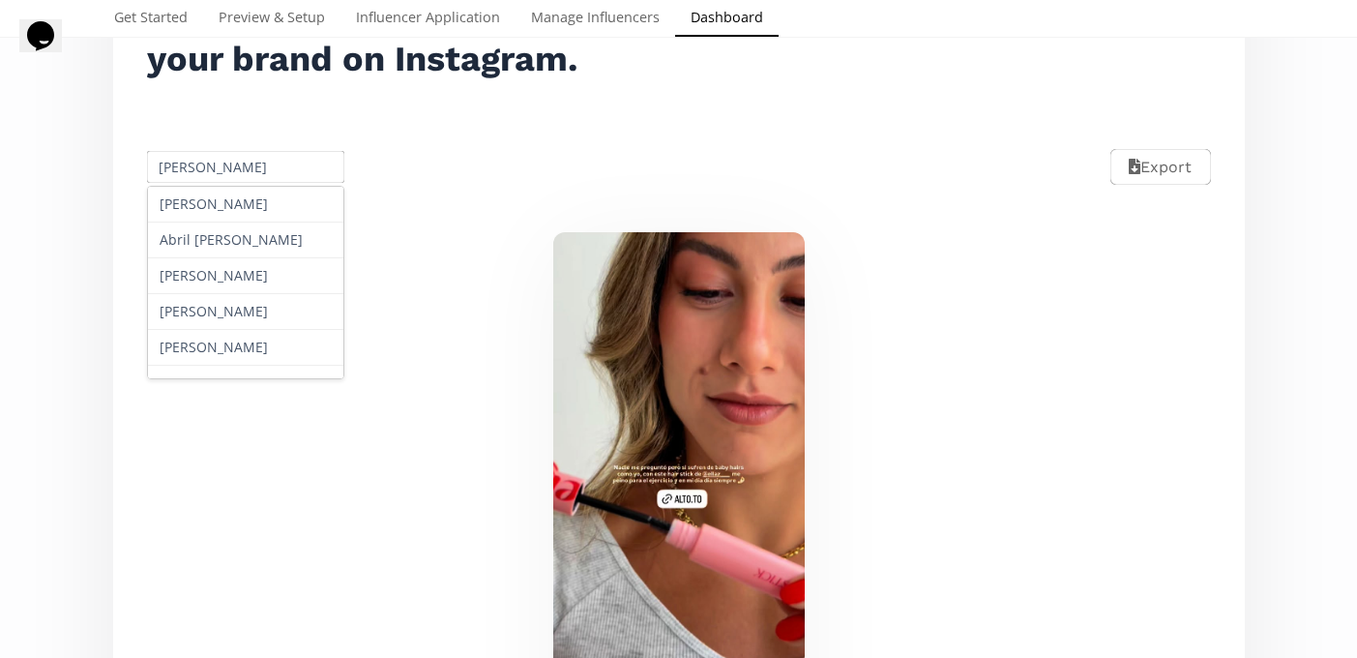
click at [202, 165] on input "Mafer López" at bounding box center [246, 167] width 204 height 38
paste input "Valeria Lo"
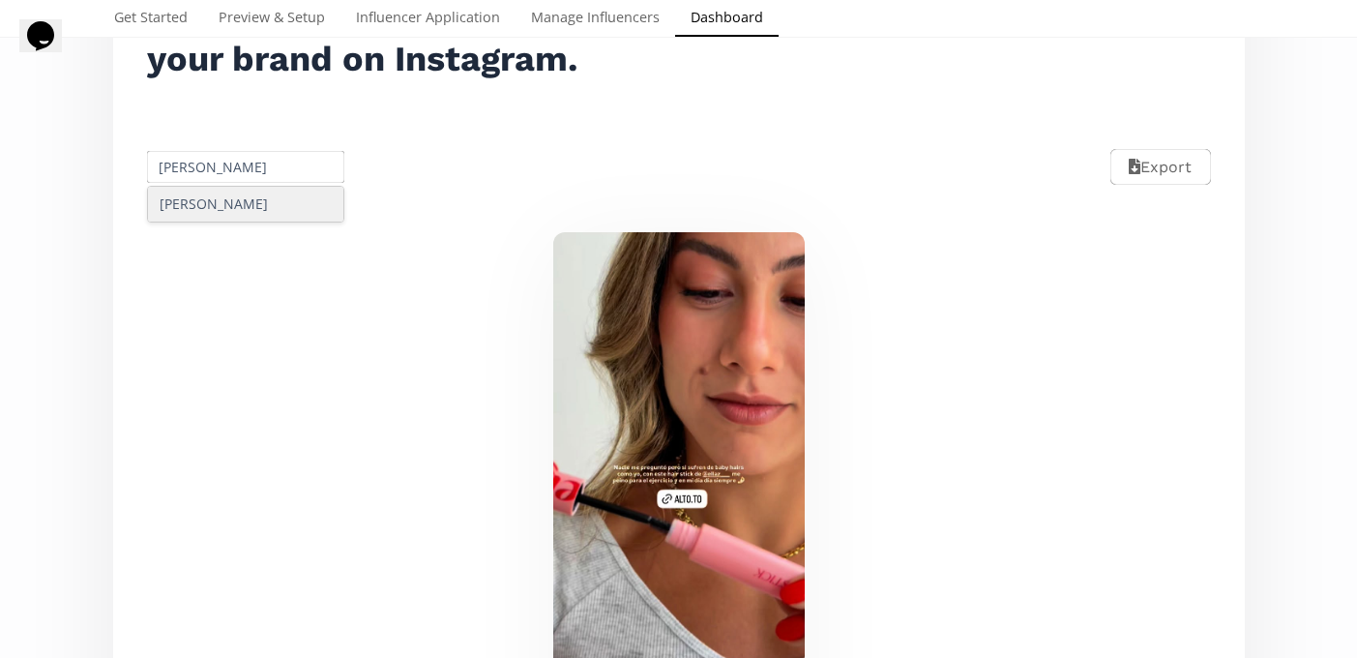
click at [249, 220] on div "Valeria Lopez" at bounding box center [246, 204] width 196 height 35
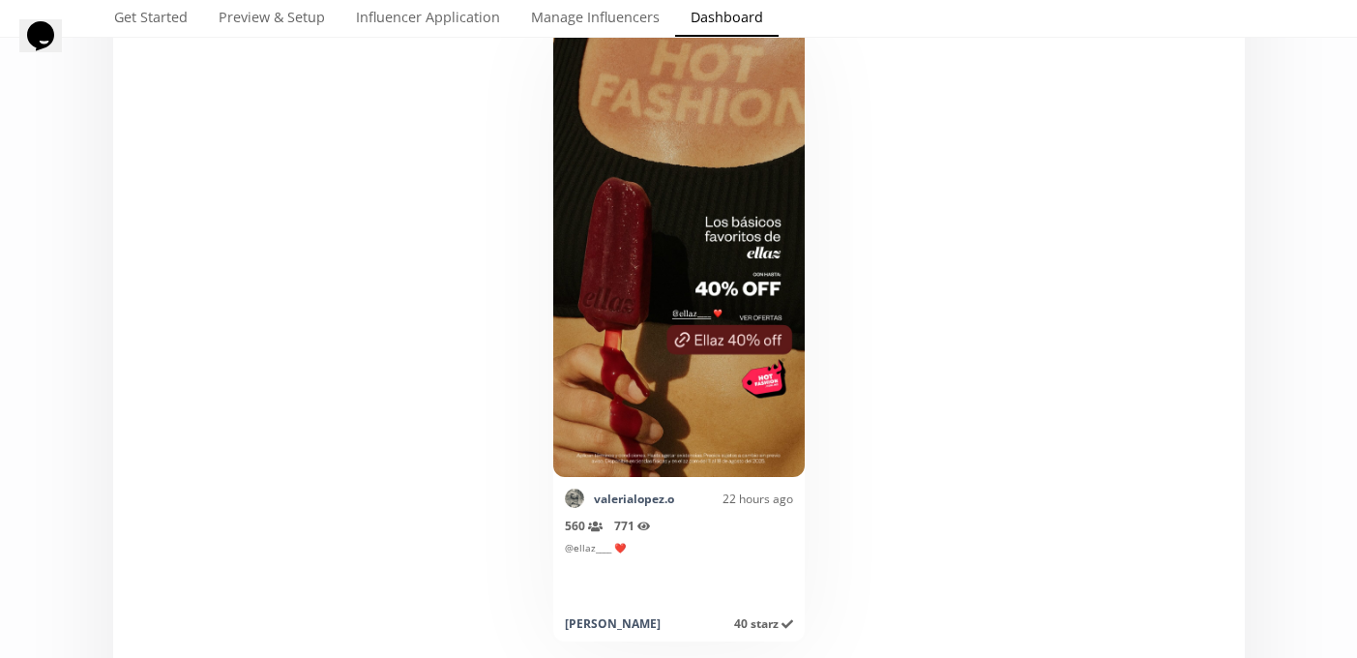
scroll to position [207, 0]
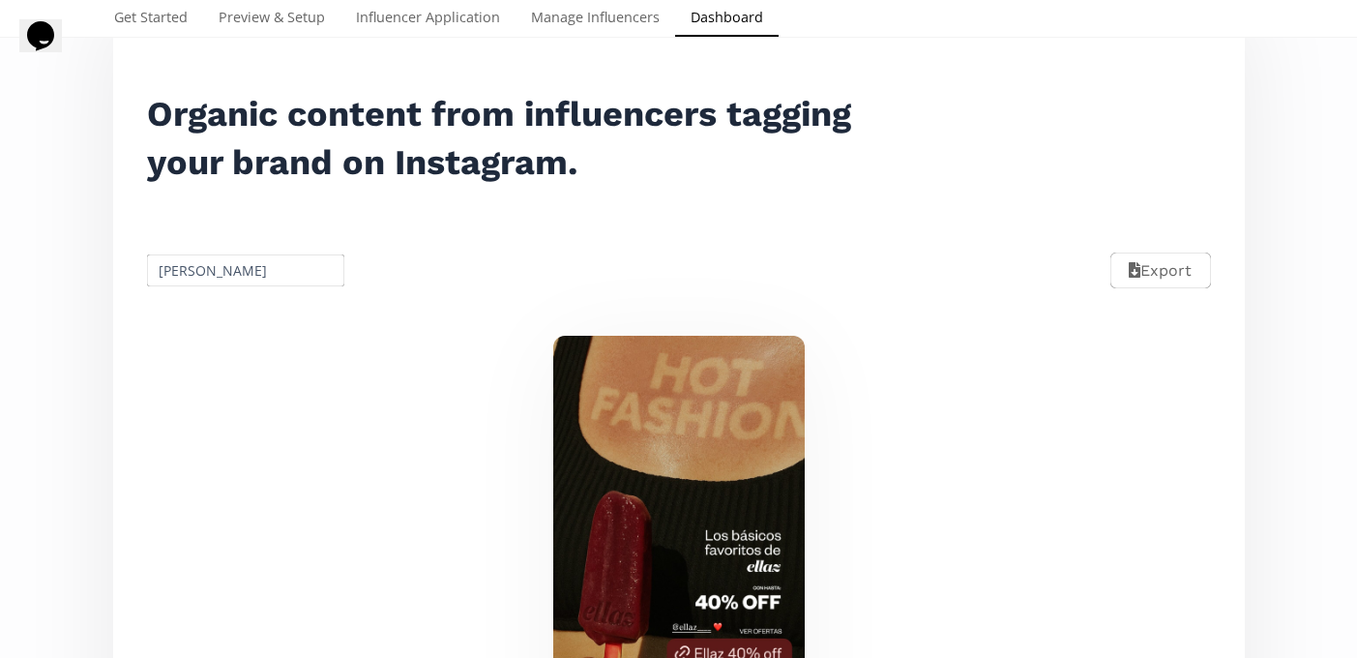
click at [228, 280] on input "Valeria Lopez" at bounding box center [246, 270] width 204 height 38
paste input "Ara Gom"
click at [228, 305] on div "Ara Gomez" at bounding box center [246, 307] width 196 height 35
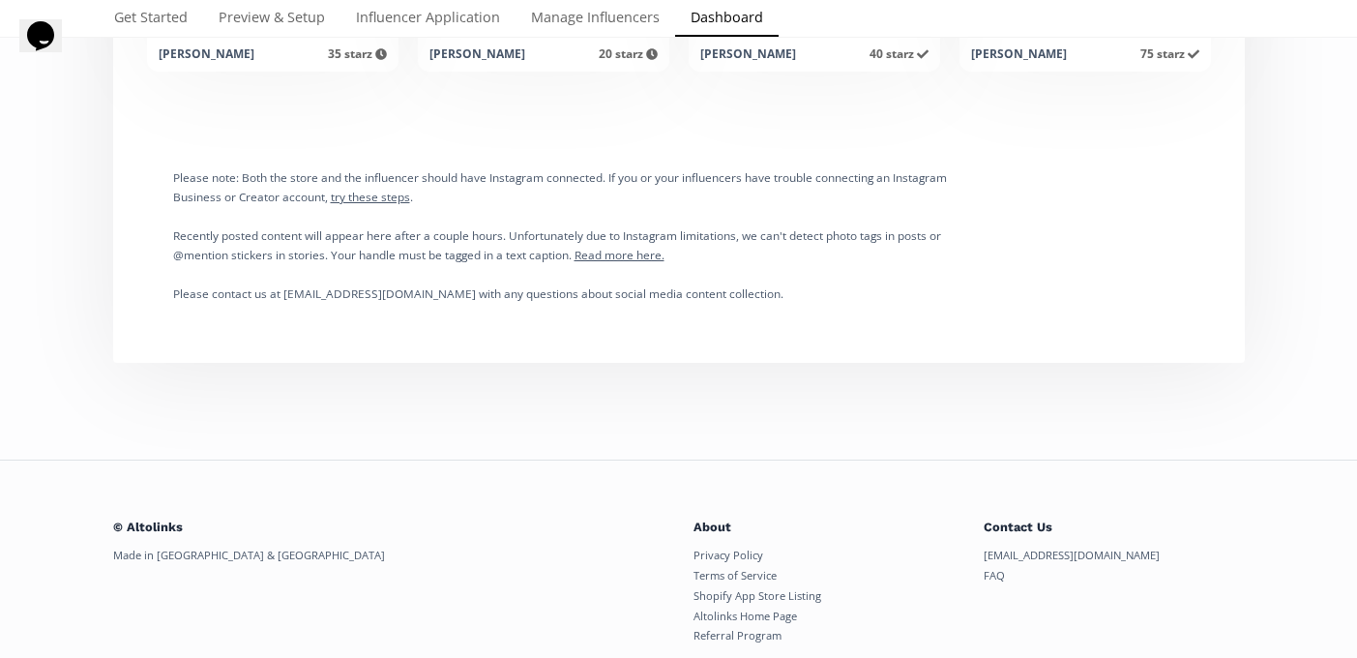
scroll to position [0, 0]
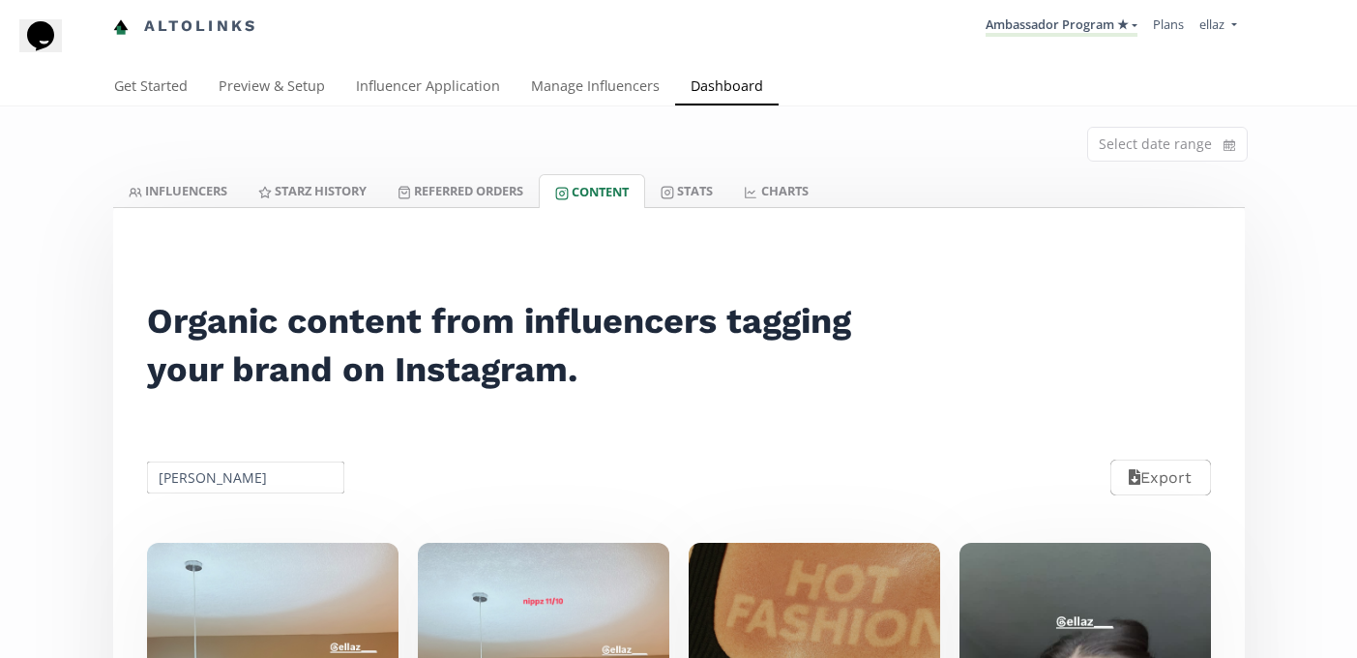
click at [213, 470] on input "Ara Gomez" at bounding box center [246, 477] width 204 height 38
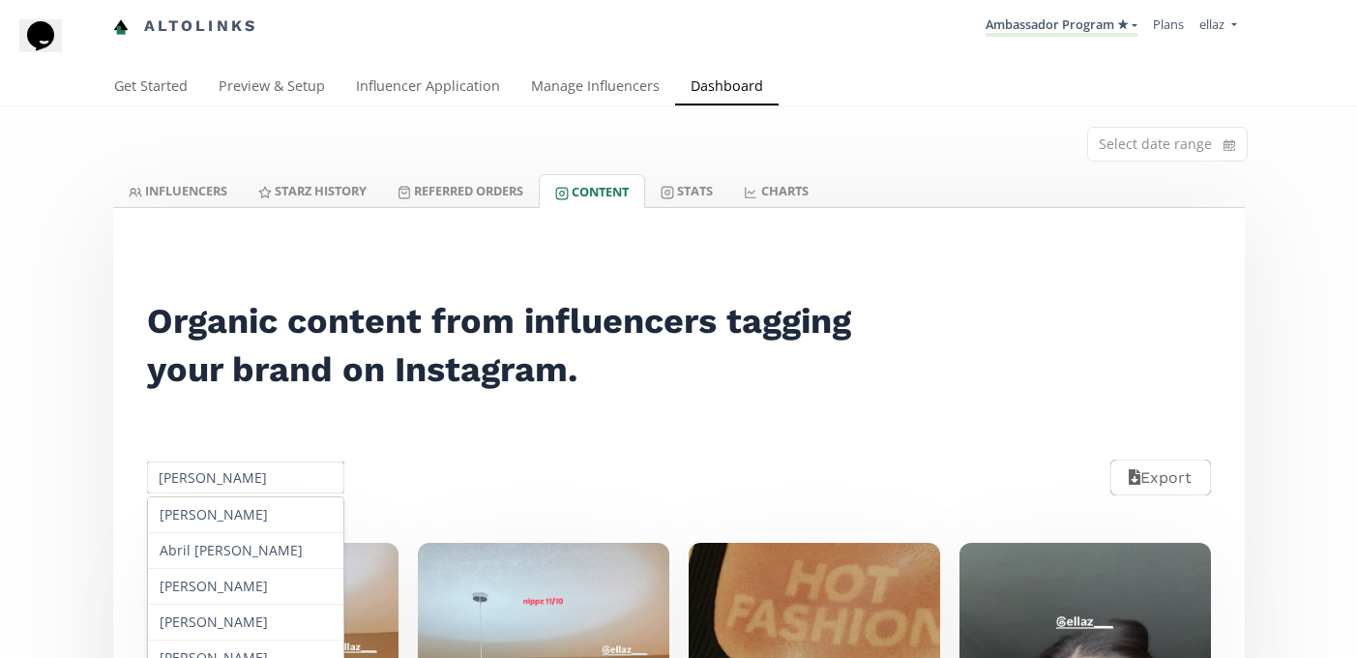
click at [213, 470] on input "Ara Gomez" at bounding box center [246, 477] width 204 height 38
paste input "Maria Jose Gutierrez Orti"
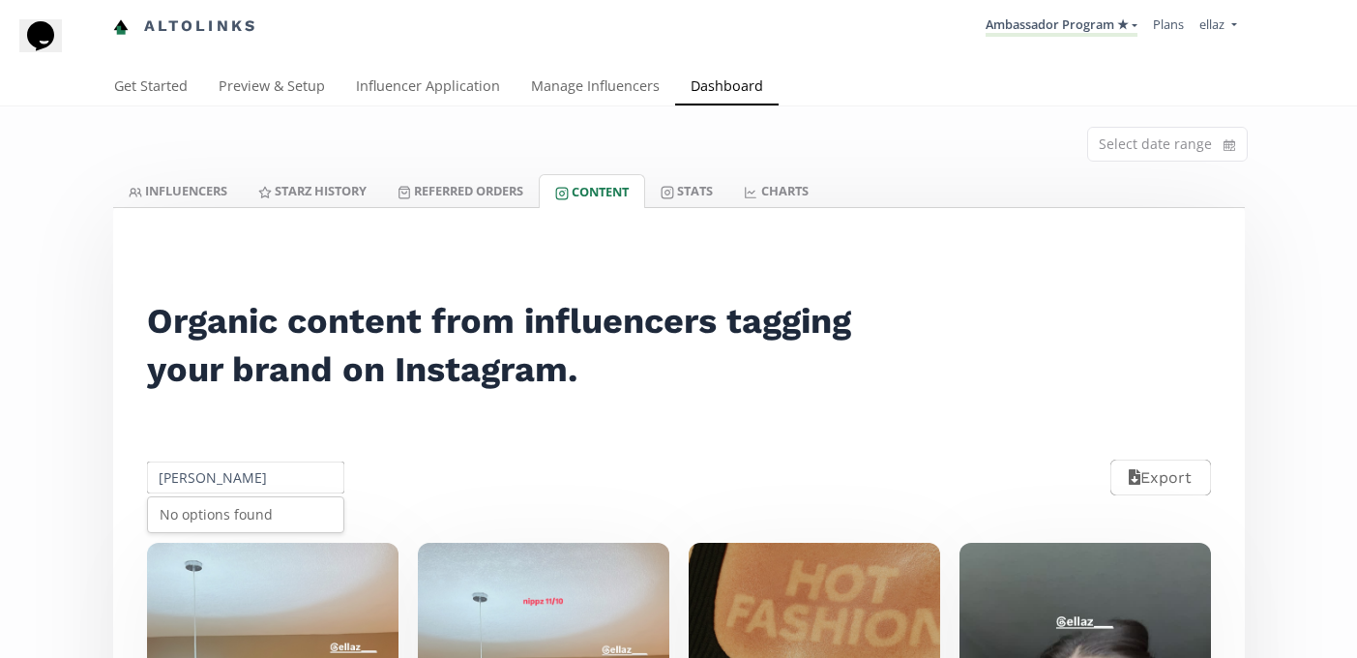
scroll to position [0, 10]
click at [263, 497] on div "No options found" at bounding box center [246, 514] width 196 height 35
click at [254, 483] on input "Maria Jose Gutierrez Ortiz" at bounding box center [246, 477] width 204 height 38
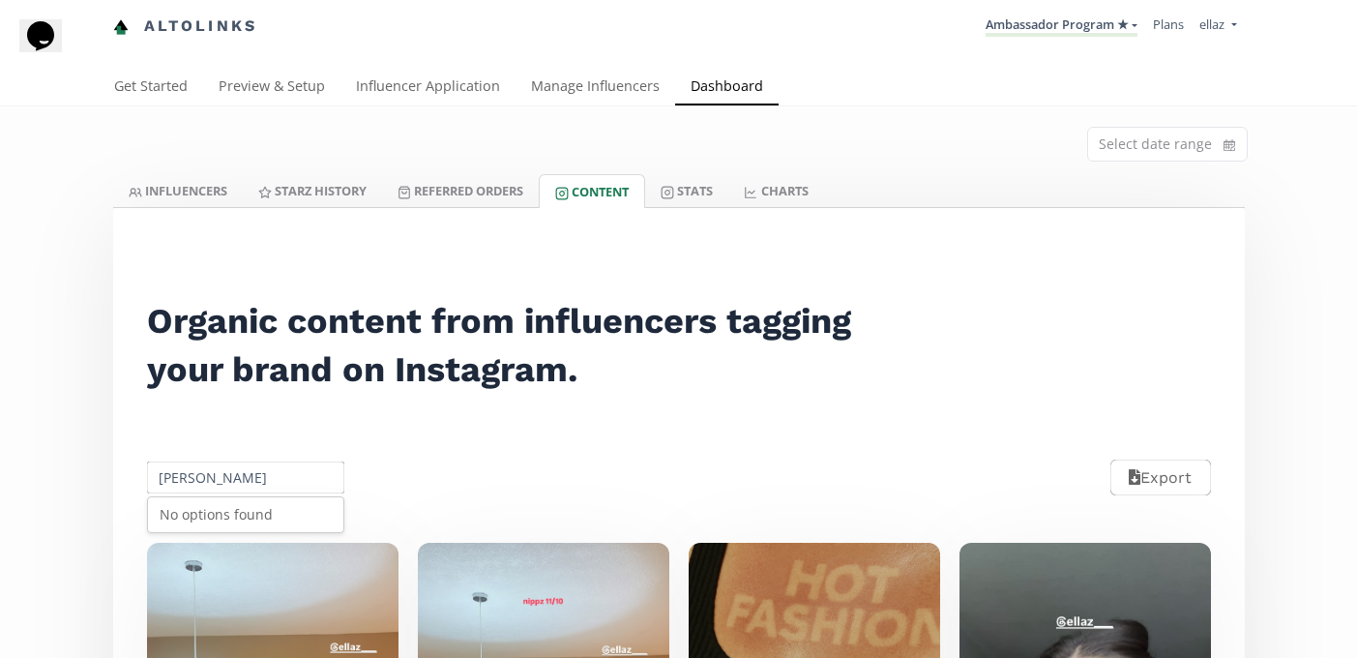
drag, startPoint x: 286, startPoint y: 480, endPoint x: 502, endPoint y: 477, distance: 215.7
click at [502, 477] on div "Maria Jose Gutierrez Ortiz No options found Export" at bounding box center [679, 477] width 1108 height 86
type input "Maria Jose Gutierrez"
click at [1007, 17] on link "Ambassador Program ★" at bounding box center [1061, 25] width 152 height 21
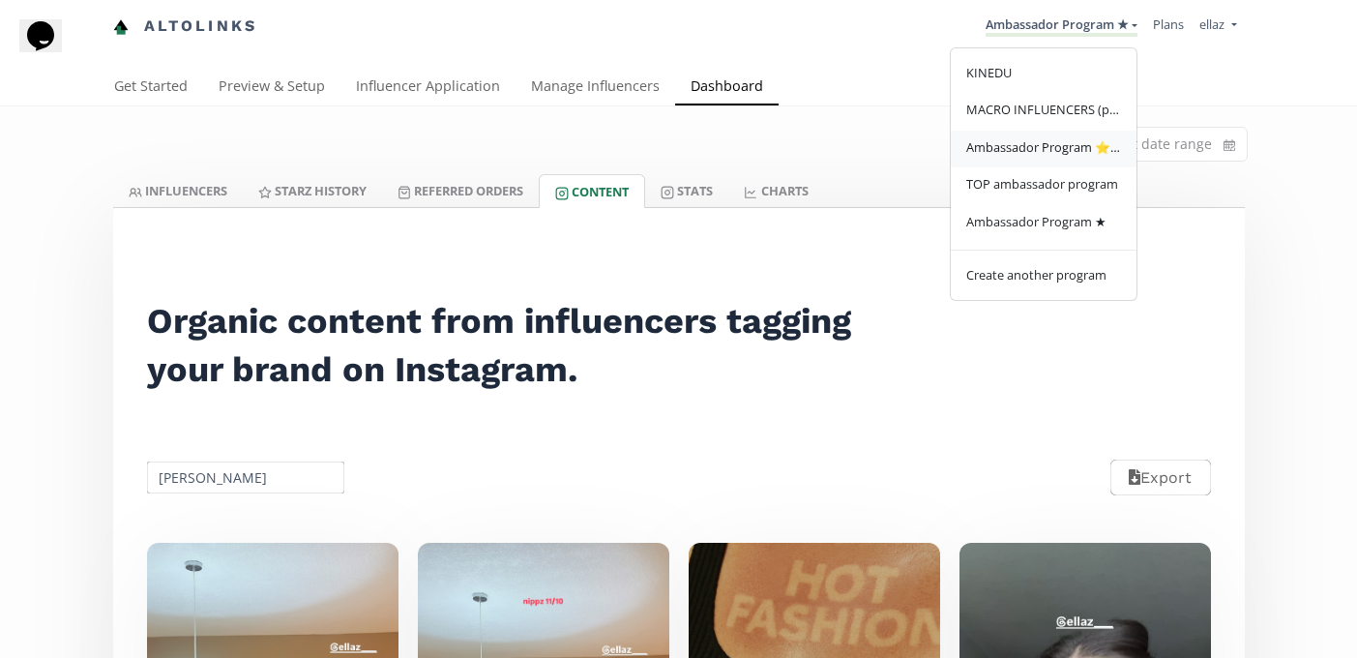
click at [1061, 158] on link "Ambassador Program ⭐️⭐️" at bounding box center [1044, 150] width 186 height 38
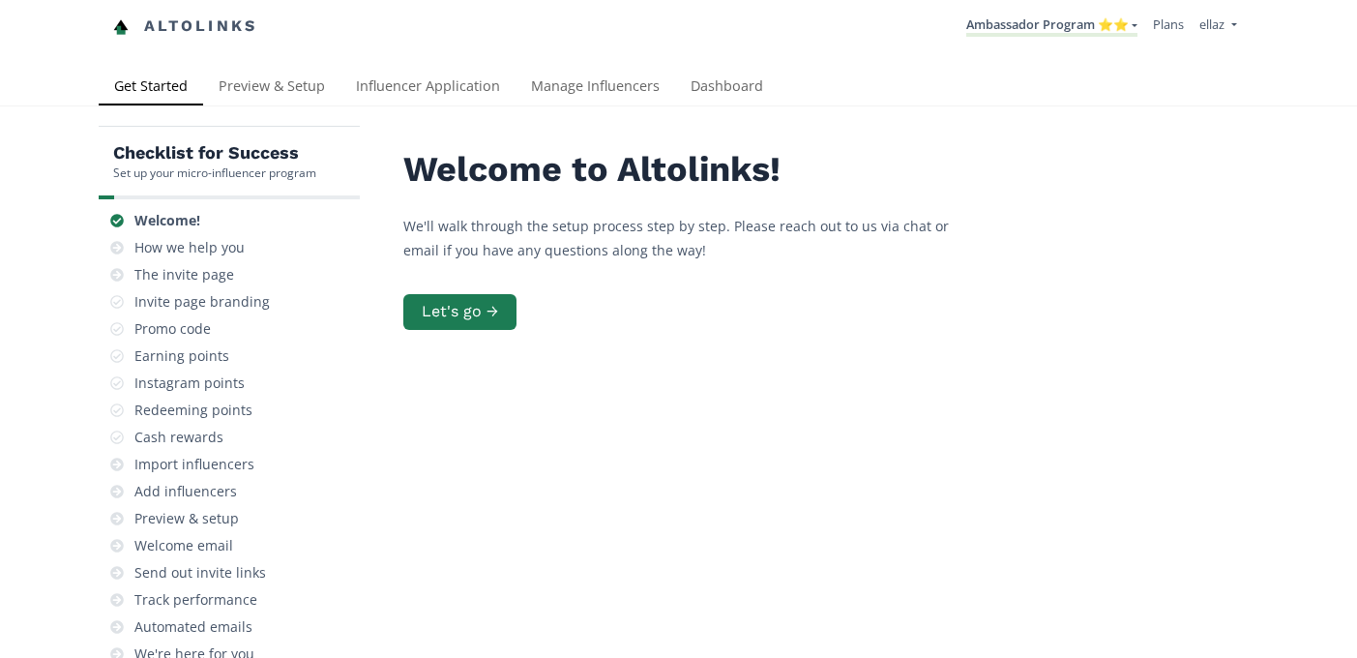
click at [742, 90] on link "Dashboard" at bounding box center [726, 88] width 103 height 39
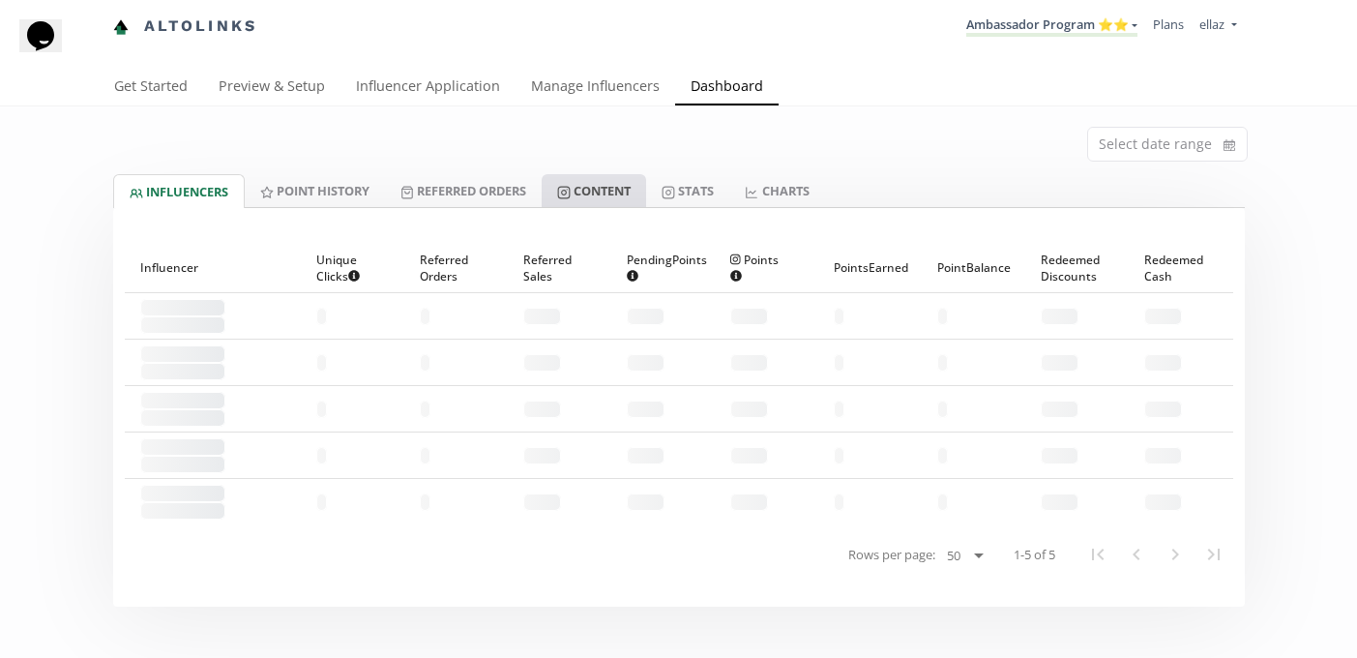
click at [599, 188] on link "Content" at bounding box center [594, 190] width 104 height 33
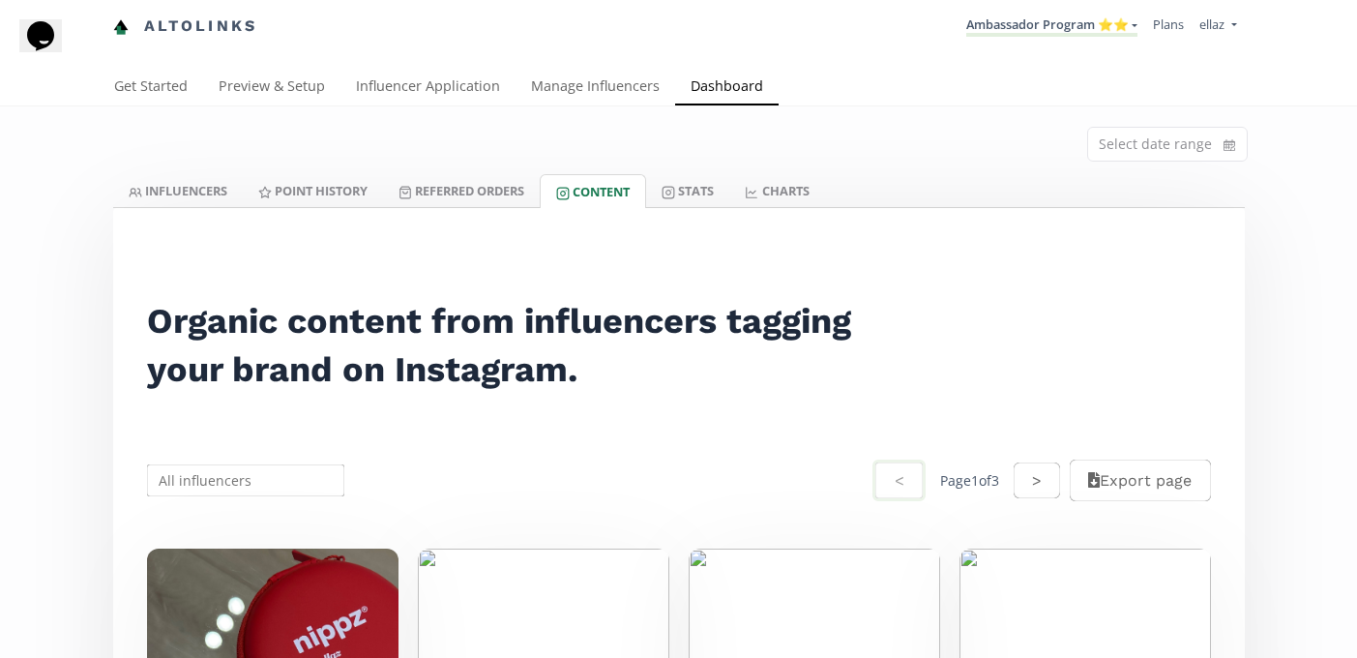
click at [254, 484] on input "text" at bounding box center [246, 480] width 204 height 38
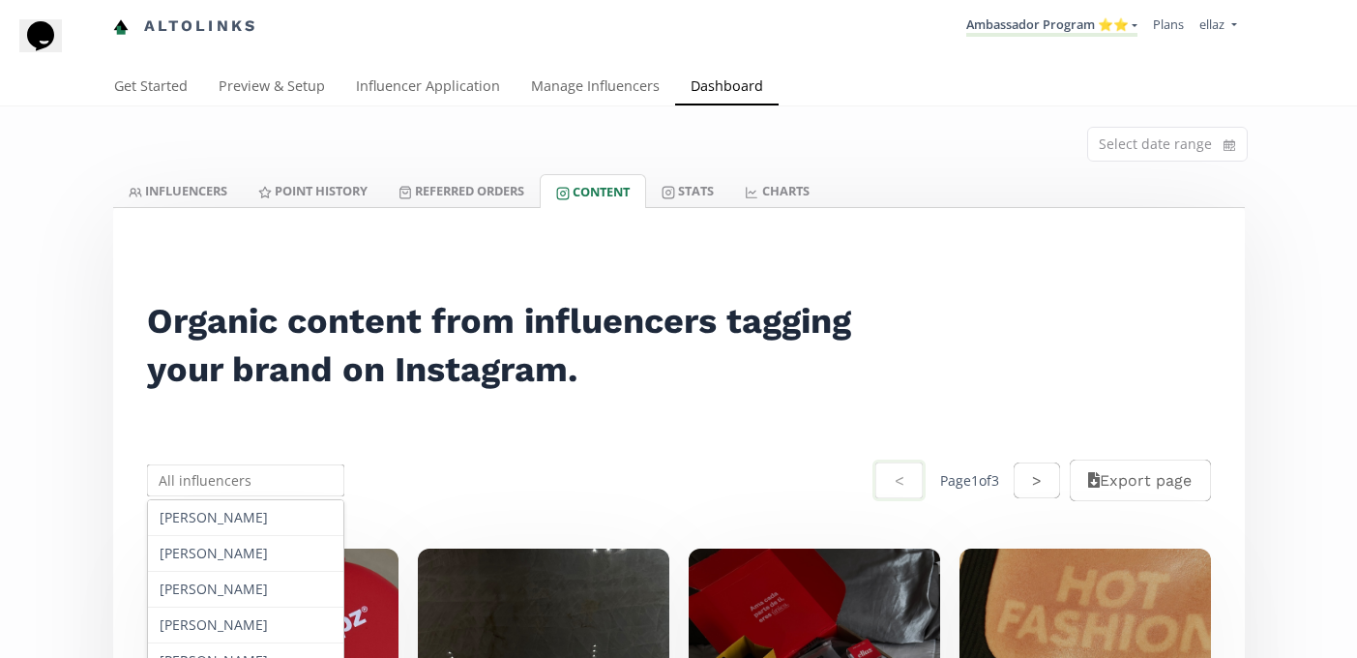
paste input "Maria Jose Gutierrez Ortiz"
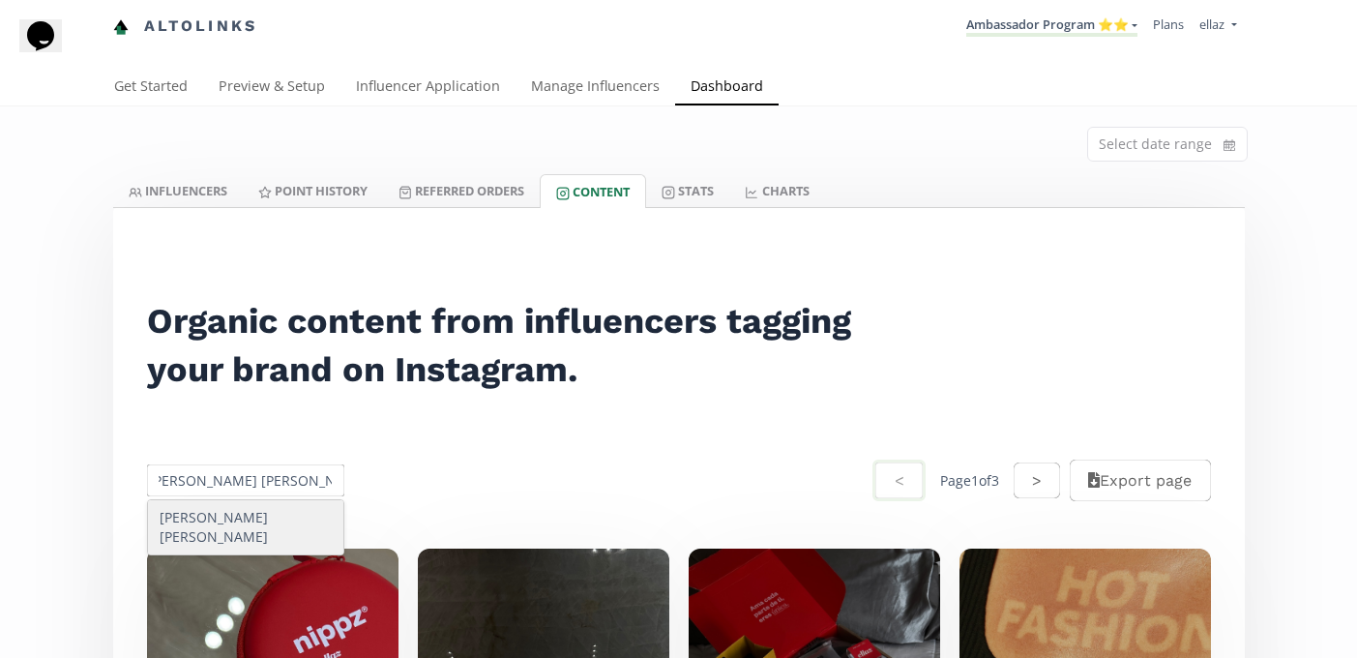
click at [236, 524] on div "Maria Jose Gutierrez Ortiz" at bounding box center [246, 527] width 196 height 54
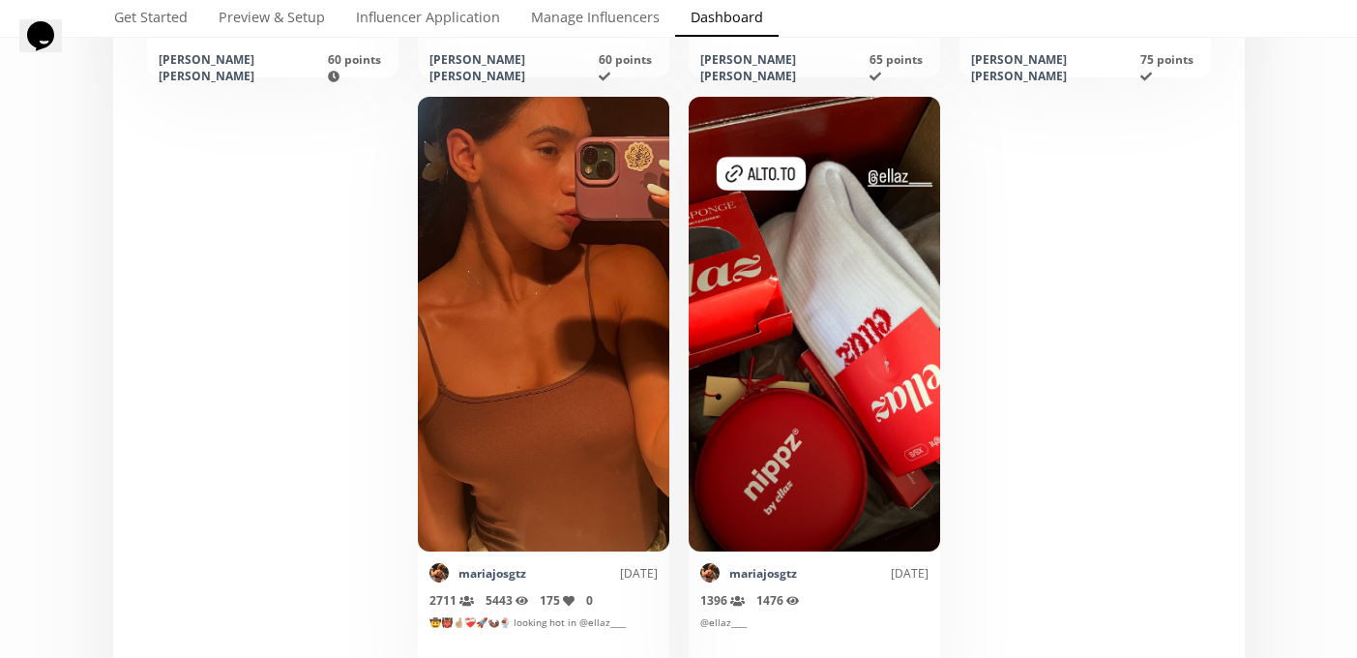
scroll to position [0, 0]
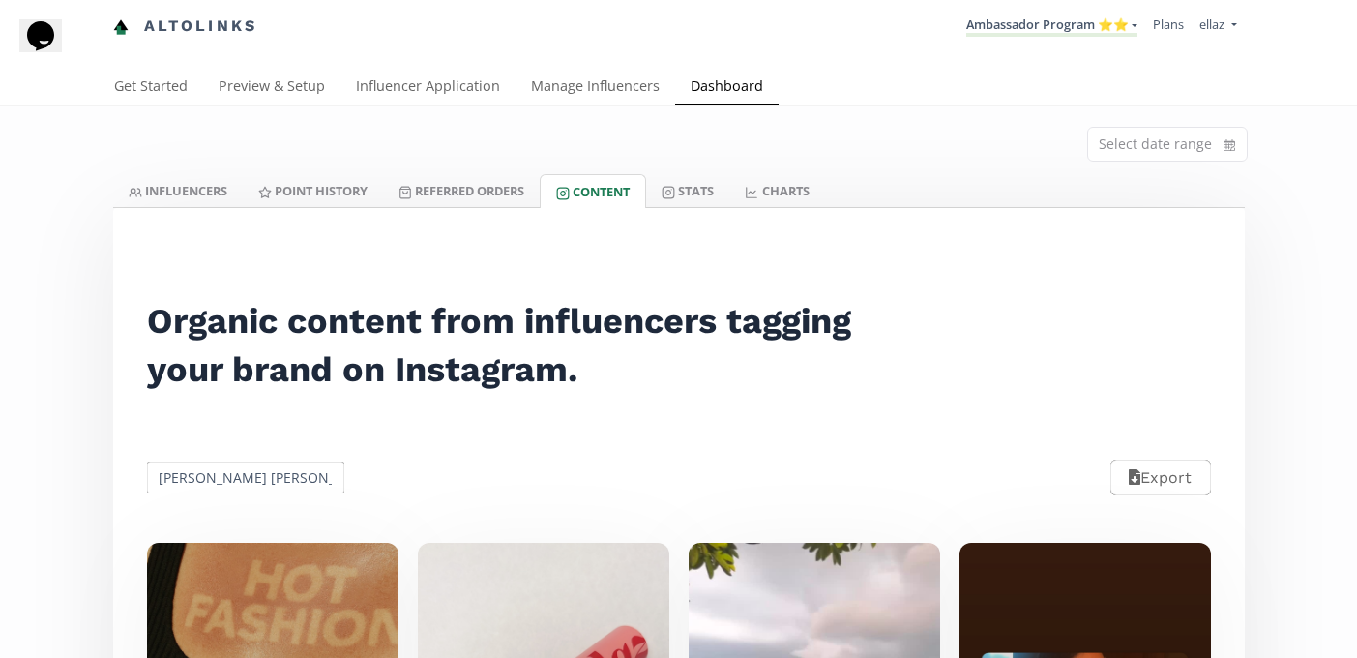
click at [236, 481] on input "Maria Jose Gutierrez Ortiz" at bounding box center [246, 477] width 204 height 38
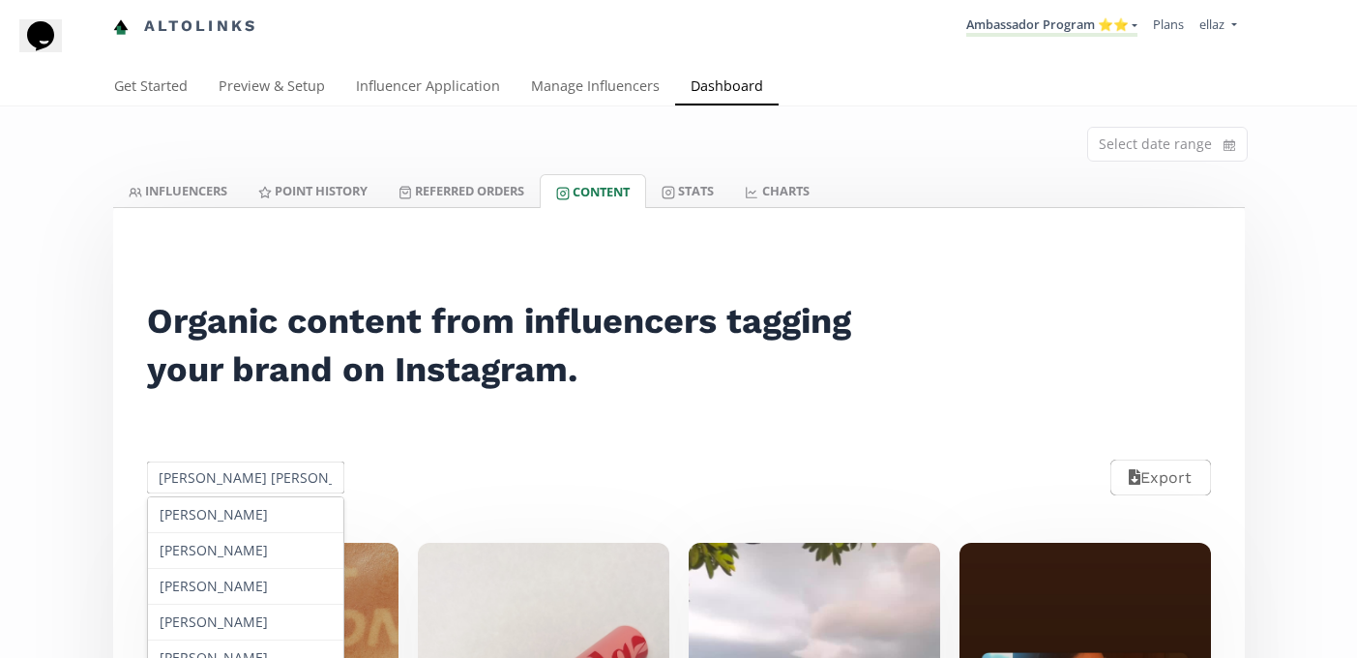
click at [236, 481] on input "Maria Jose Gutierrez Ortiz" at bounding box center [246, 477] width 204 height 38
paste input "ía Pía Altamirano"
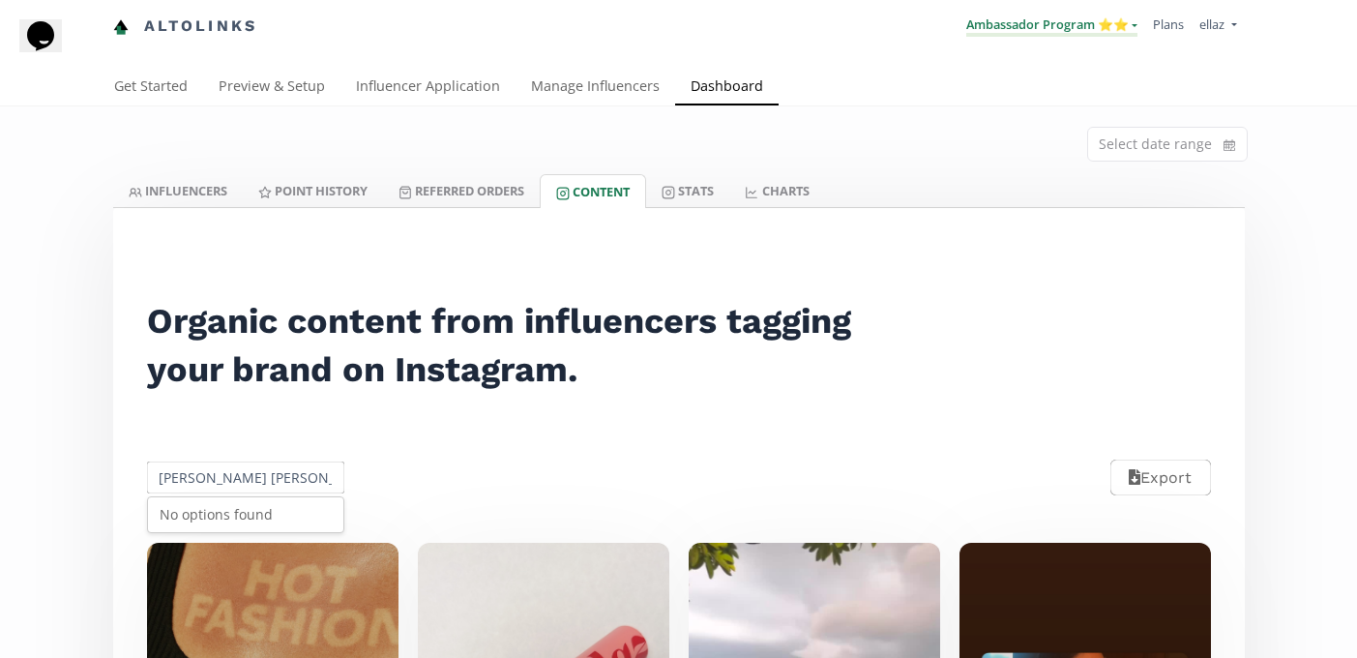
type input "[PERSON_NAME]"
click at [1066, 21] on link "Ambassador Program ⭐️⭐️" at bounding box center [1051, 25] width 171 height 21
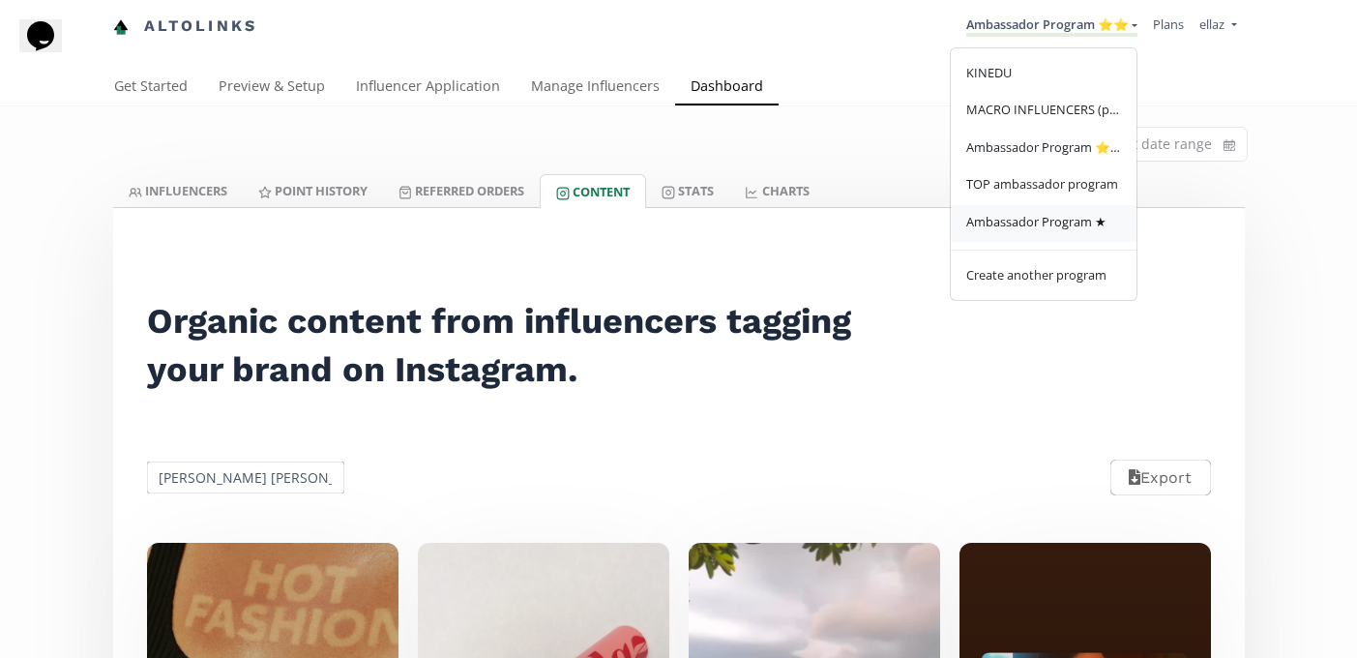
click at [1059, 234] on link "Ambassador Program ★" at bounding box center [1044, 224] width 186 height 38
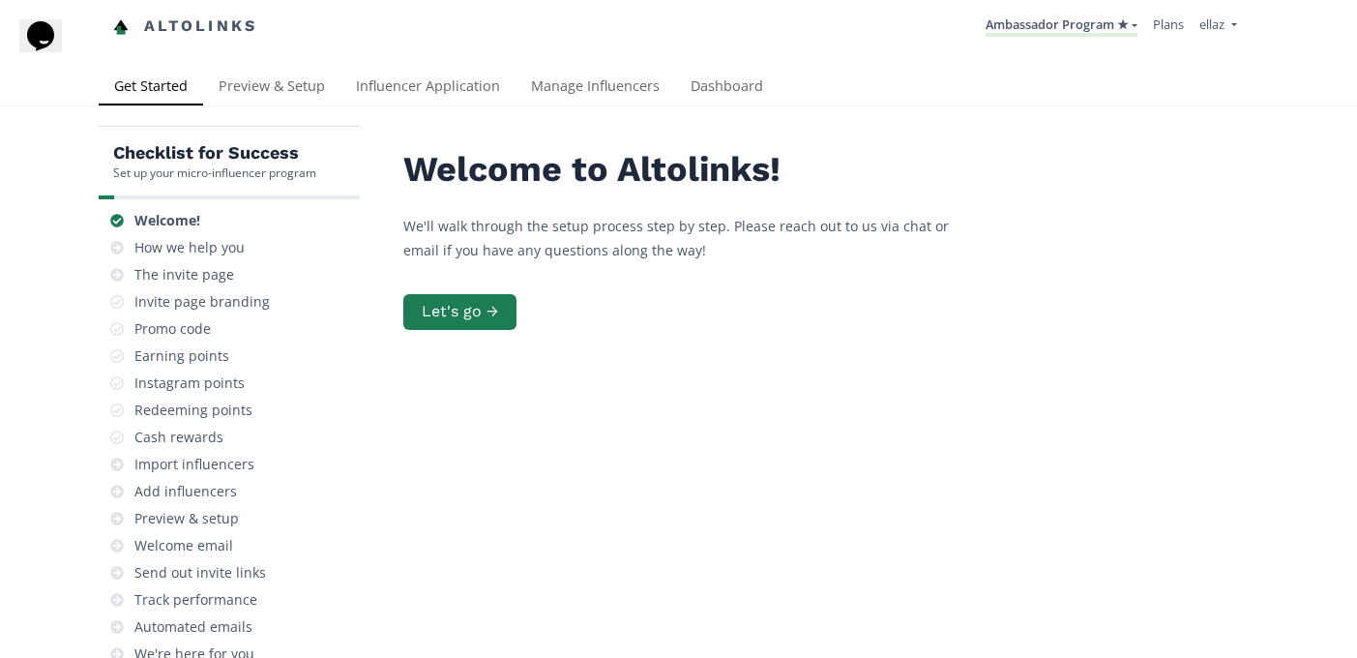
click at [747, 106] on div "Checklist for Success Set up your micro-influencer program Welcome! How we help…" at bounding box center [678, 475] width 1357 height 738
click at [740, 91] on link "Dashboard" at bounding box center [726, 88] width 103 height 39
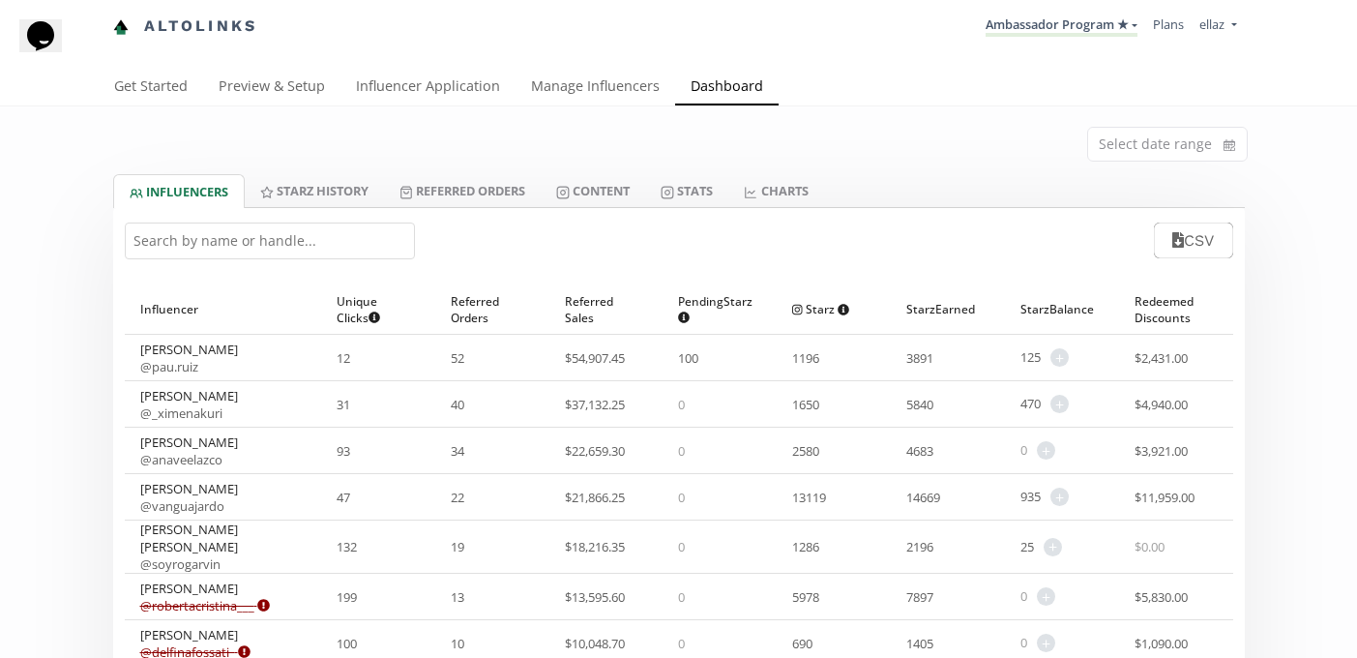
click at [250, 254] on input "text" at bounding box center [270, 240] width 290 height 37
paste input "[PERSON_NAME]"
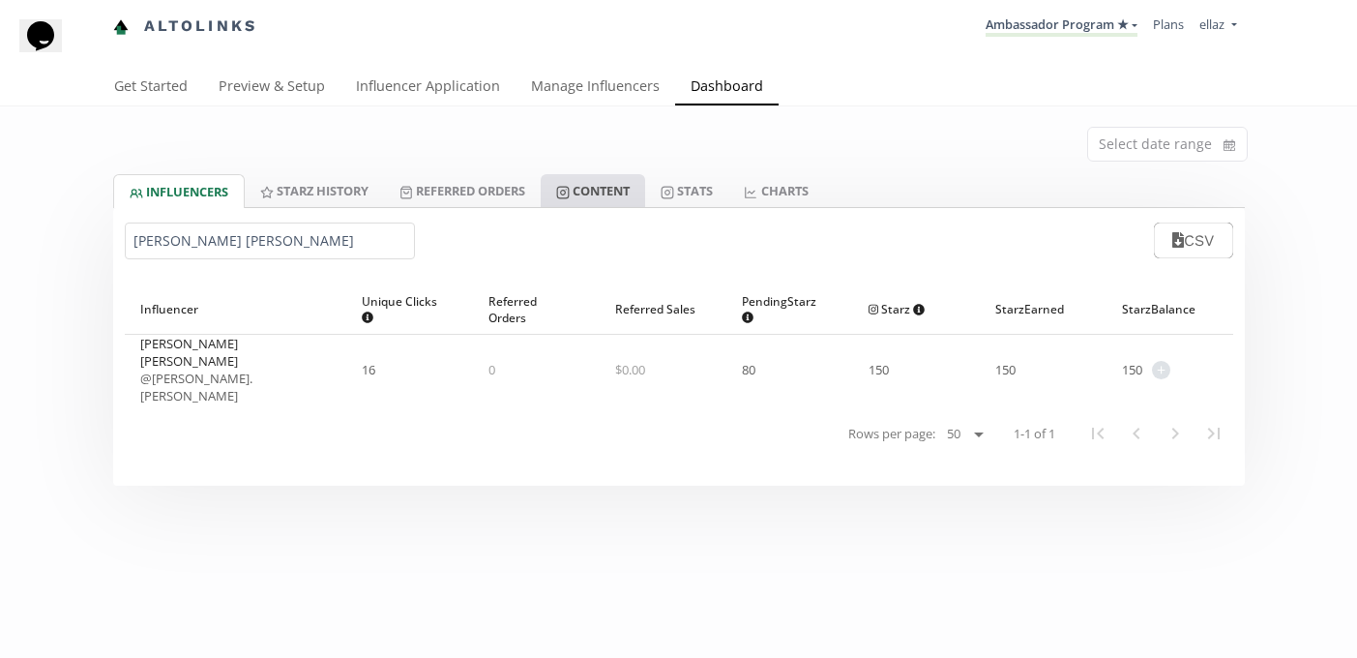
type input "[PERSON_NAME]"
click at [628, 190] on link "Content" at bounding box center [593, 190] width 104 height 33
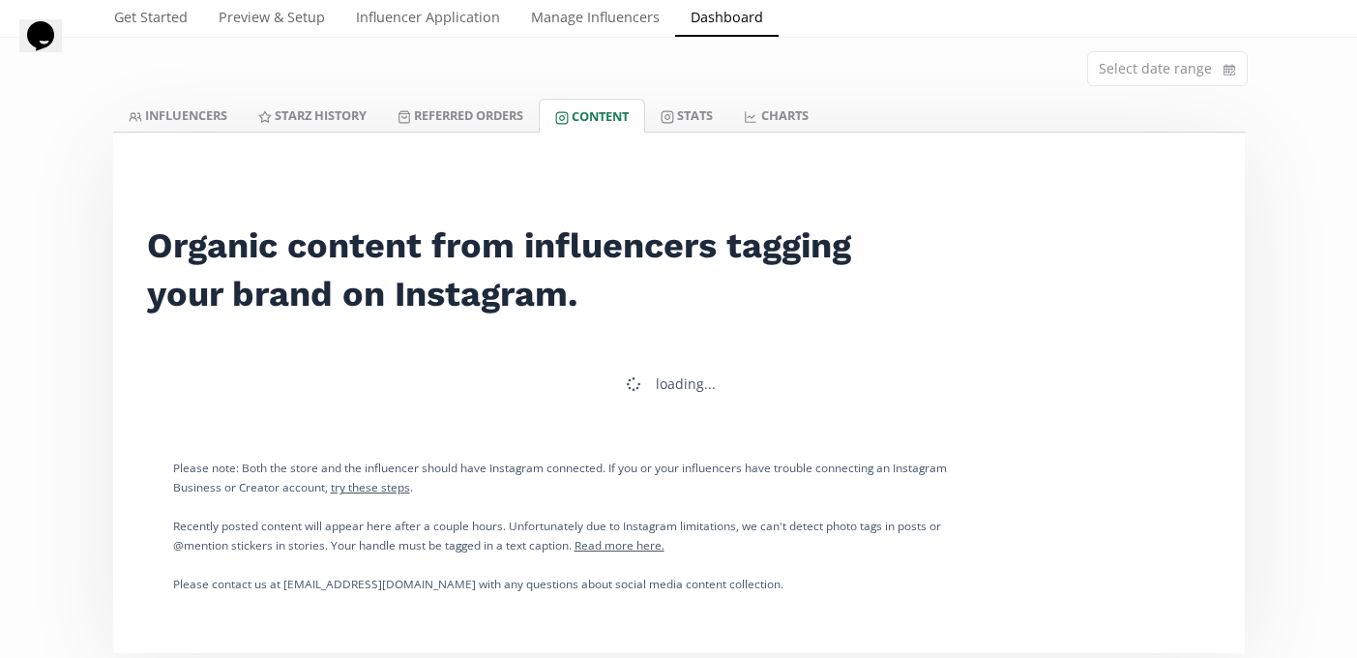
scroll to position [77, 0]
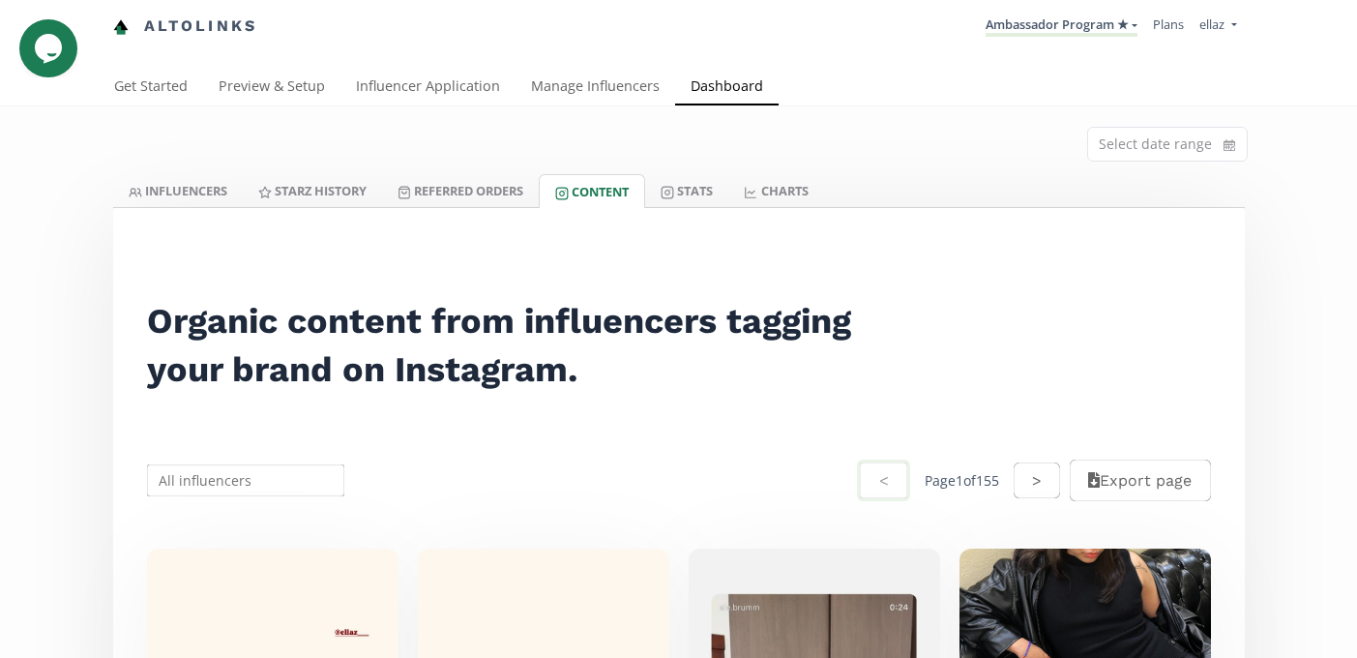
click at [263, 473] on input "text" at bounding box center [246, 480] width 204 height 38
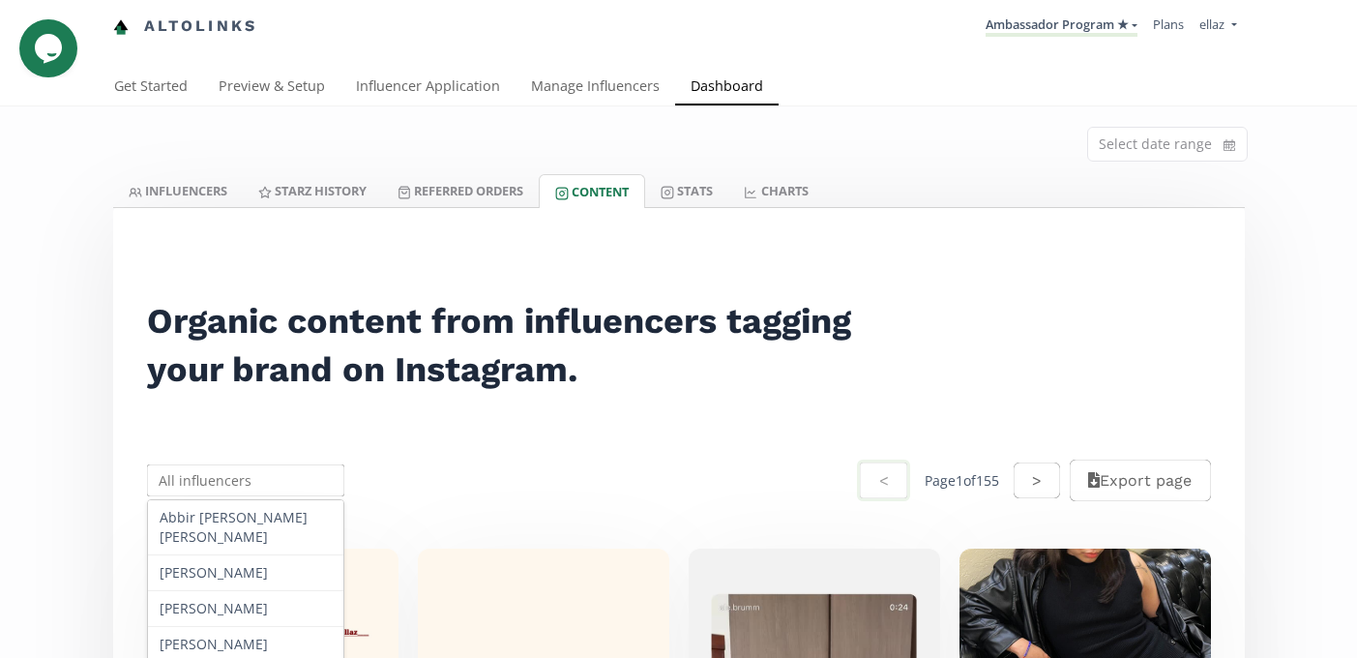
paste input "[PERSON_NAME]"
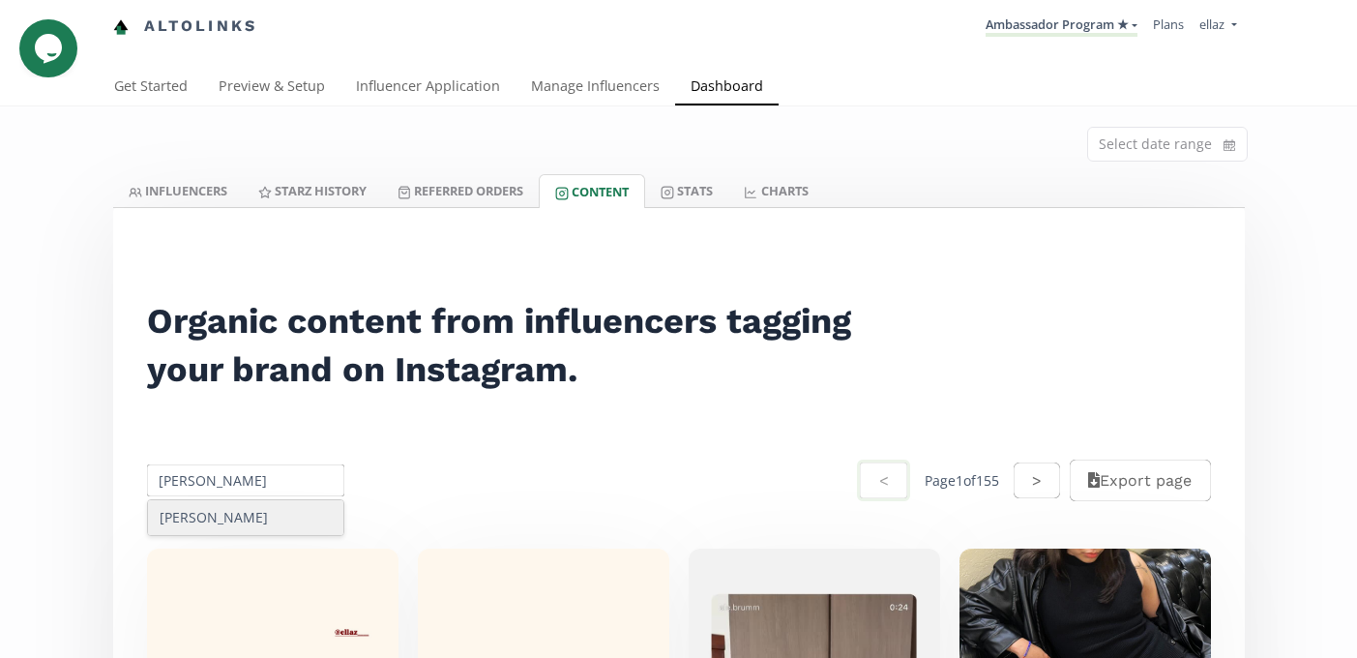
click at [252, 517] on div "[PERSON_NAME]" at bounding box center [246, 517] width 196 height 35
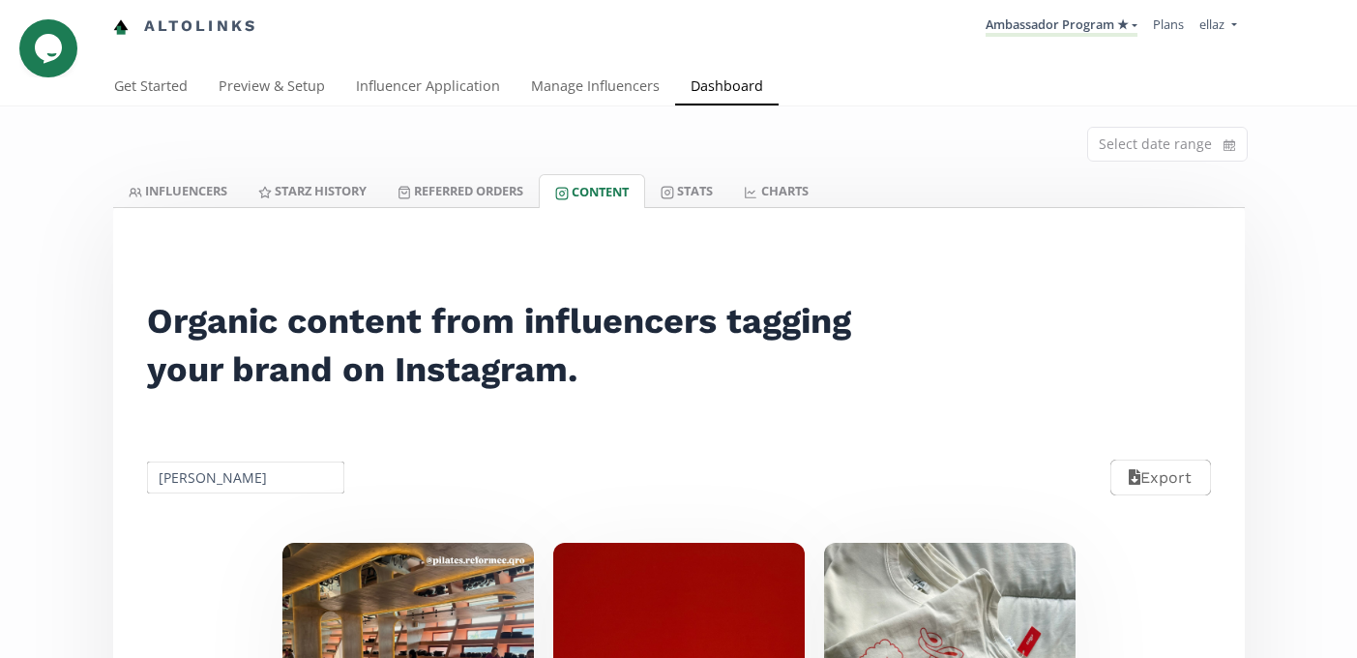
click at [221, 472] on input "[PERSON_NAME]" at bounding box center [246, 477] width 204 height 38
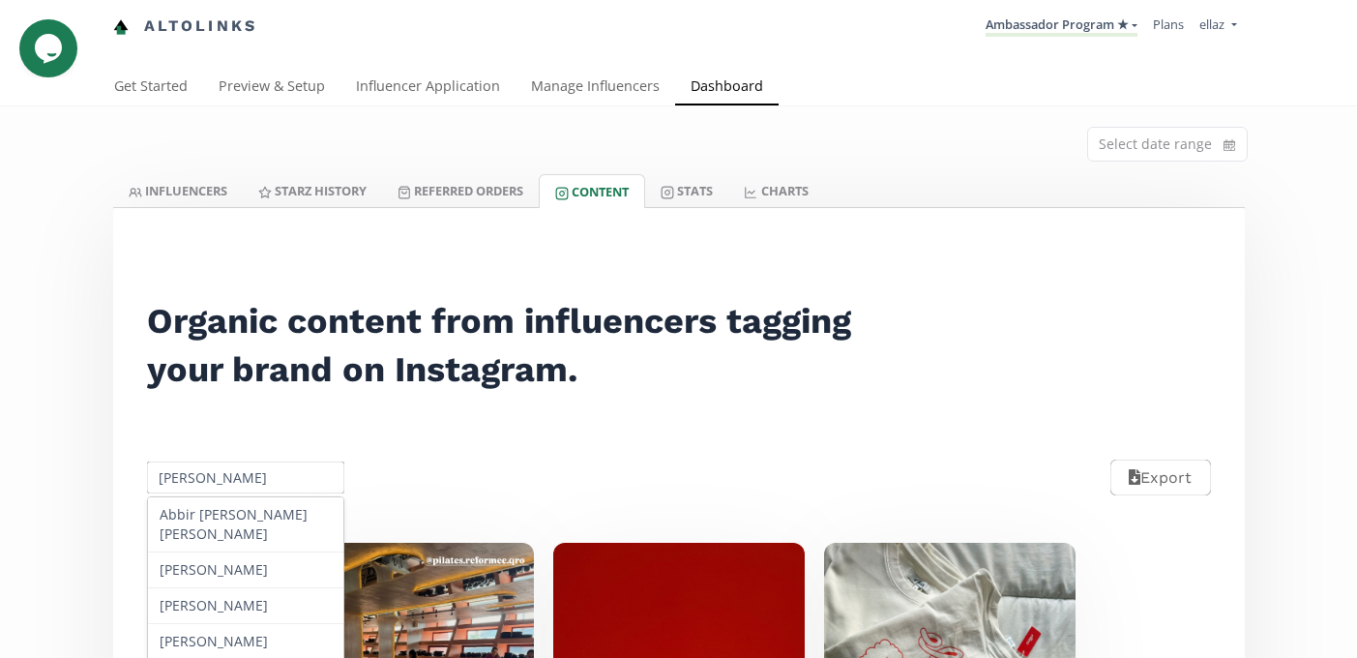
click at [221, 472] on input "[PERSON_NAME]" at bounding box center [246, 477] width 204 height 38
paste input "Regina Peña"
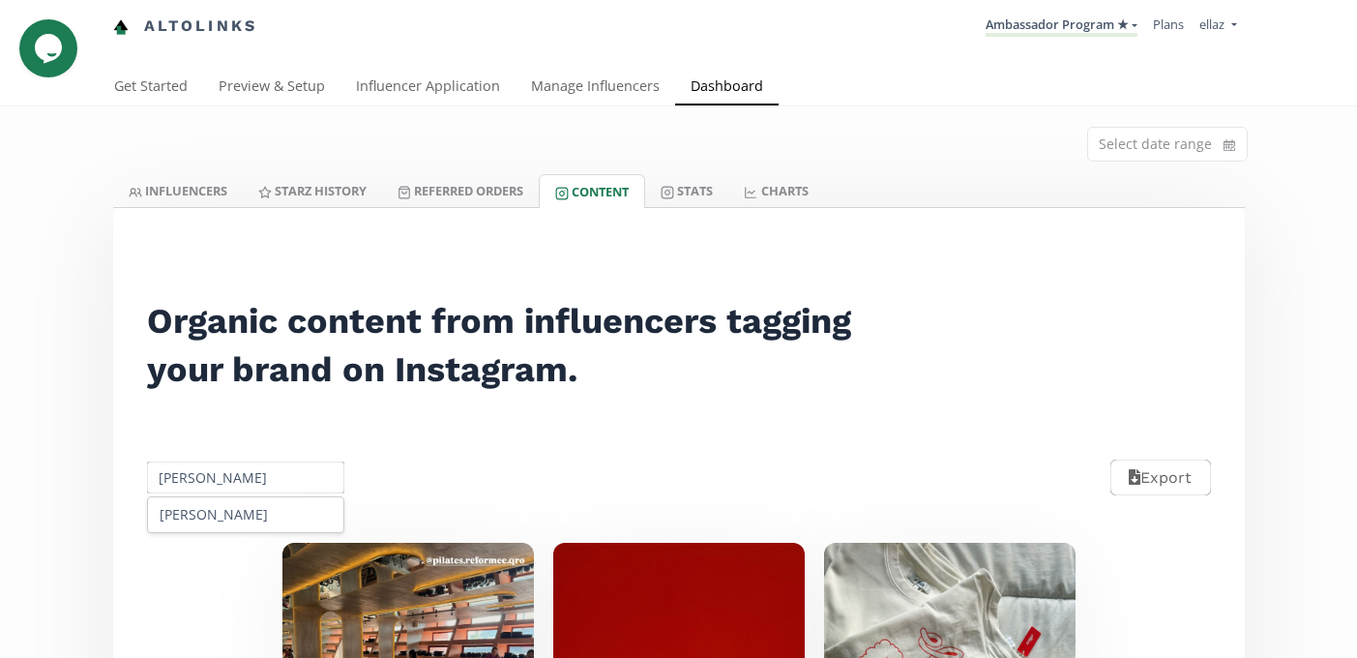
type input "Regina Peña"
click at [262, 497] on div "Regina Peña" at bounding box center [246, 514] width 196 height 35
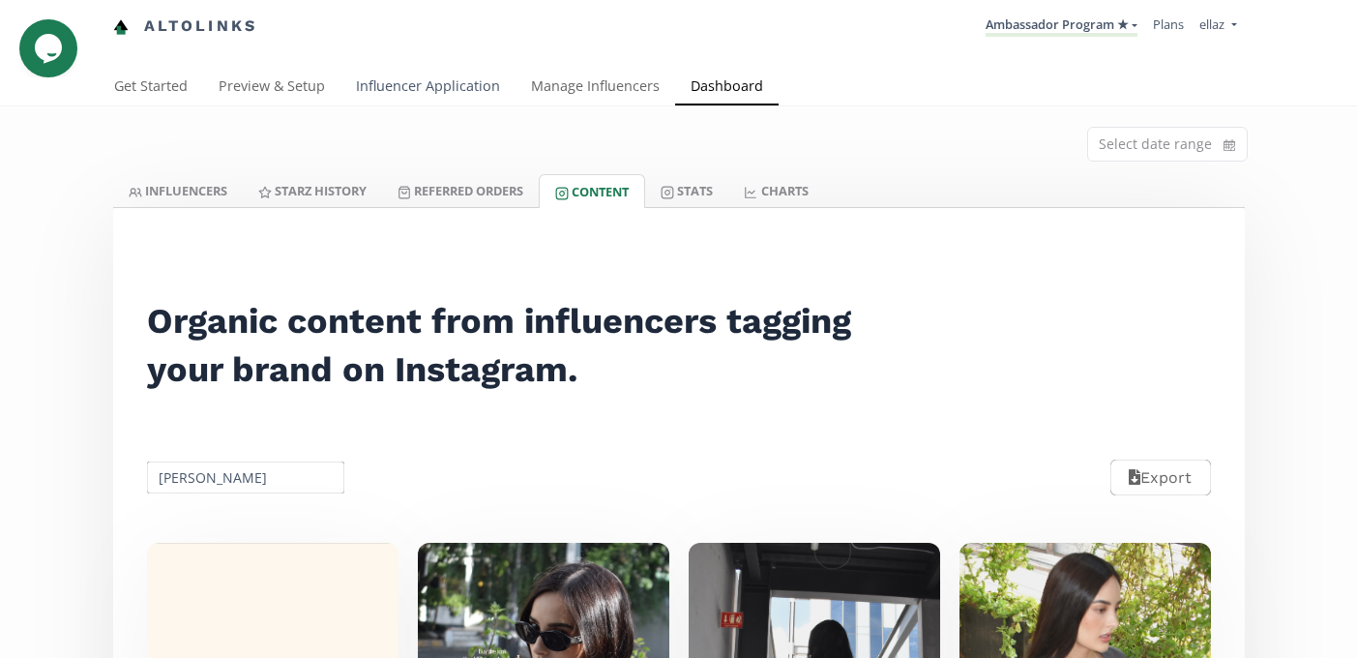
click at [413, 79] on link "Influencer Application" at bounding box center [427, 88] width 175 height 39
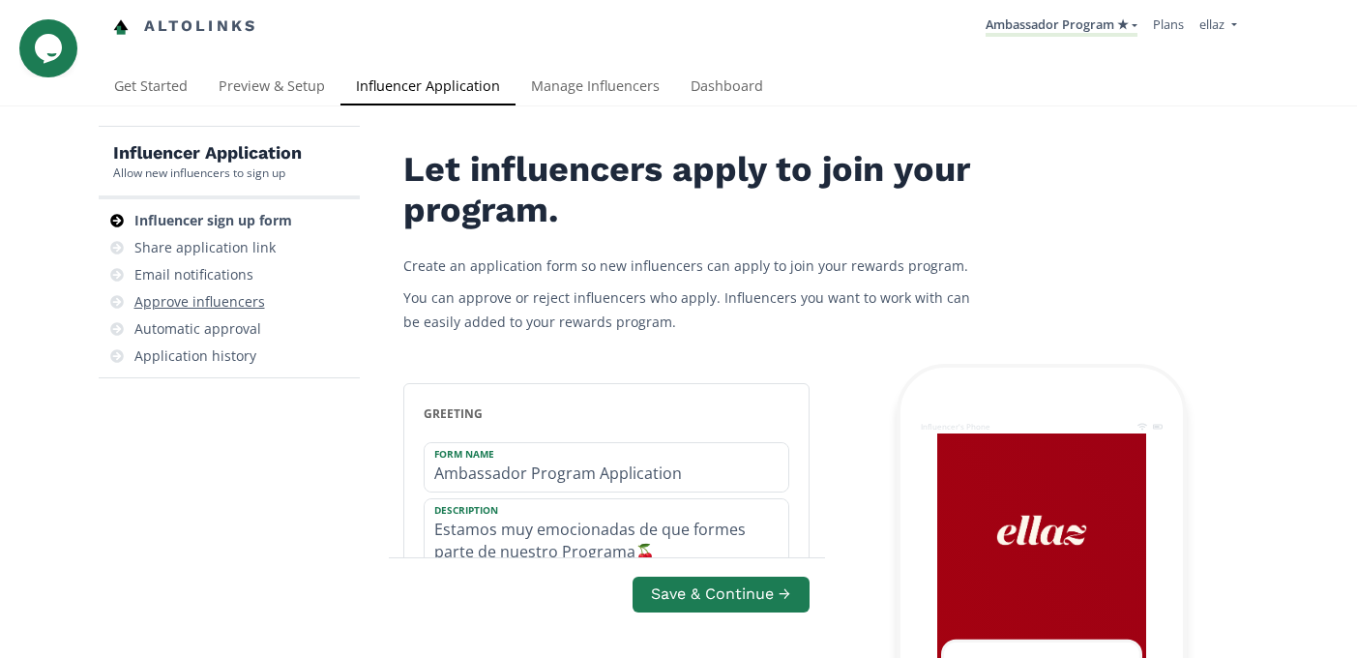
click at [249, 298] on div "Approve influencers" at bounding box center [199, 301] width 131 height 19
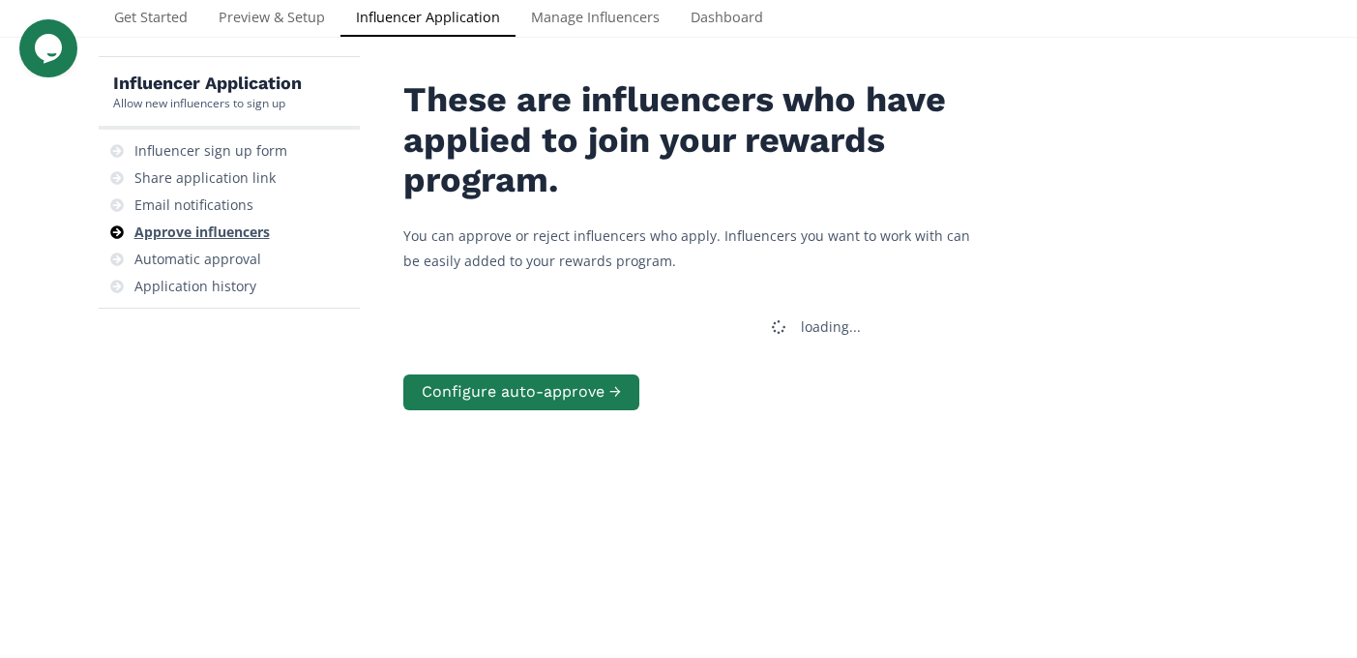
scroll to position [77, 0]
